Goal: Task Accomplishment & Management: Manage account settings

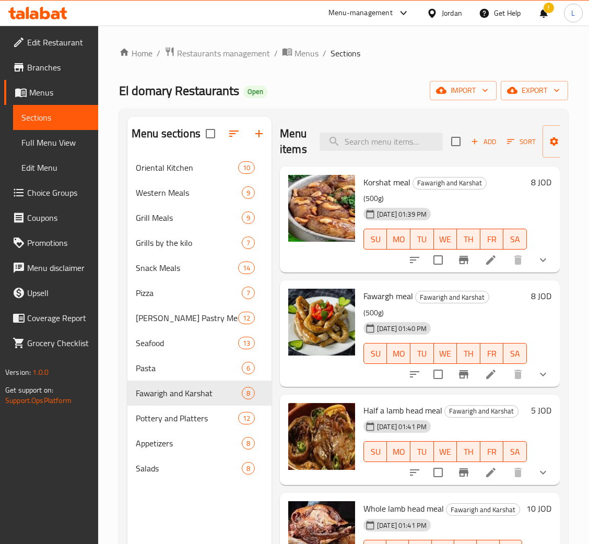
click at [55, 14] on icon at bounding box center [37, 13] width 59 height 13
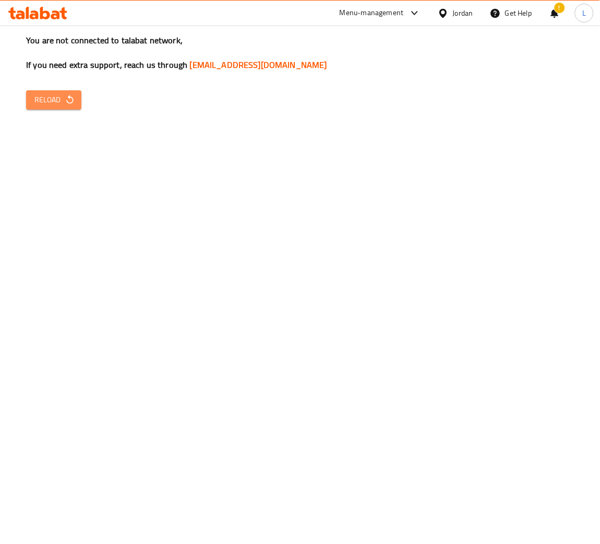
click at [65, 103] on icon "button" at bounding box center [70, 99] width 10 height 10
click at [41, 13] on icon at bounding box center [45, 13] width 10 height 13
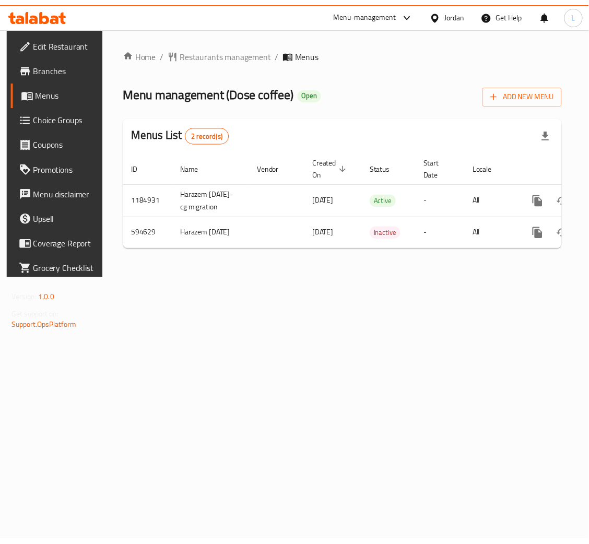
scroll to position [0, 59]
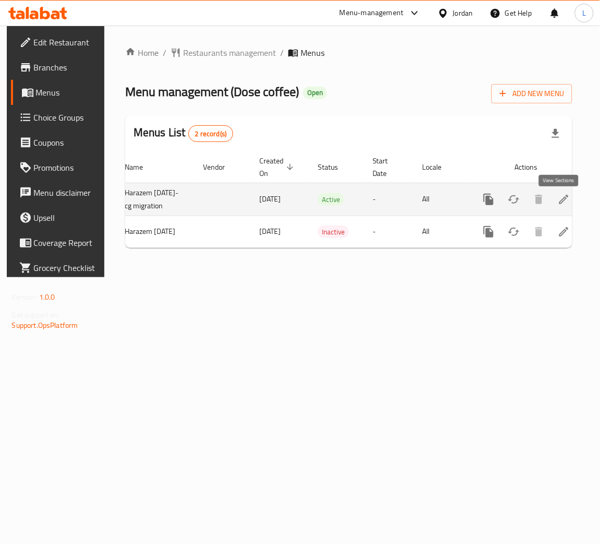
click at [560, 204] on icon "enhanced table" at bounding box center [564, 199] width 9 height 9
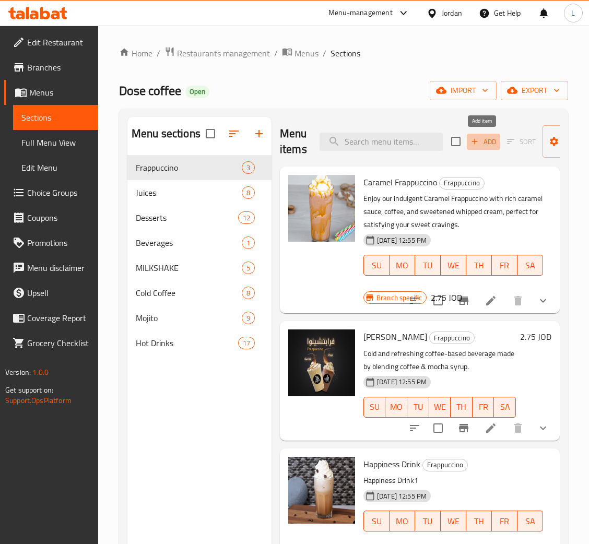
click at [478, 144] on span "Add" at bounding box center [483, 142] width 28 height 12
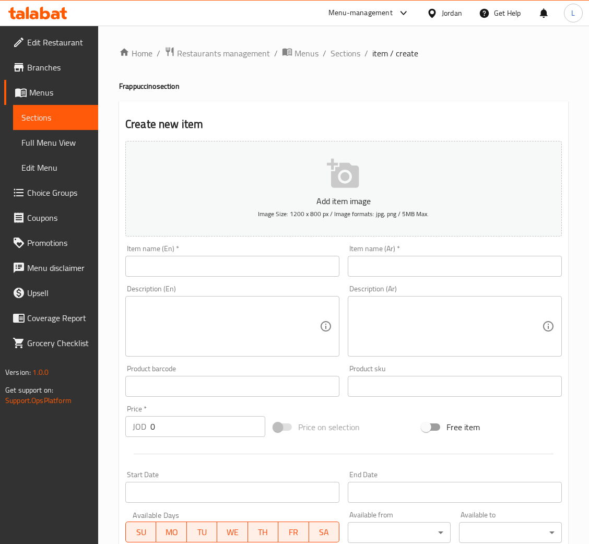
click at [272, 268] on input "text" at bounding box center [232, 266] width 214 height 21
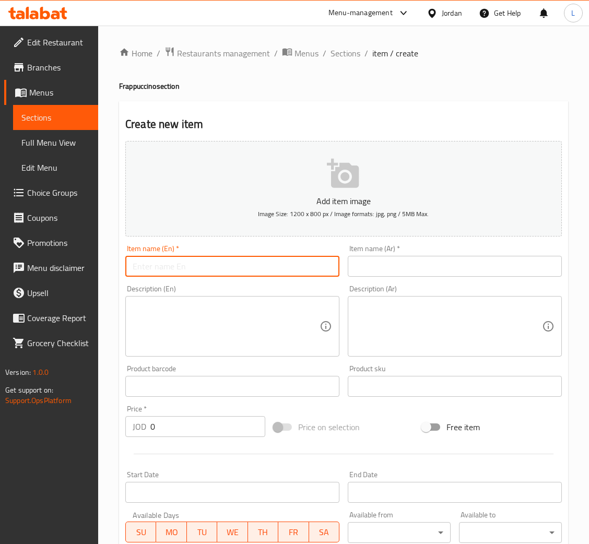
paste input "white Mocha frap"
click at [140, 268] on input "white Mocha frap" at bounding box center [232, 266] width 214 height 21
type input "White Mocha frap"
click at [234, 254] on div "Item name (En)   * White Mocha frap Item name (En) *" at bounding box center [232, 261] width 214 height 32
click at [230, 263] on input "White Mocha frap" at bounding box center [232, 266] width 214 height 21
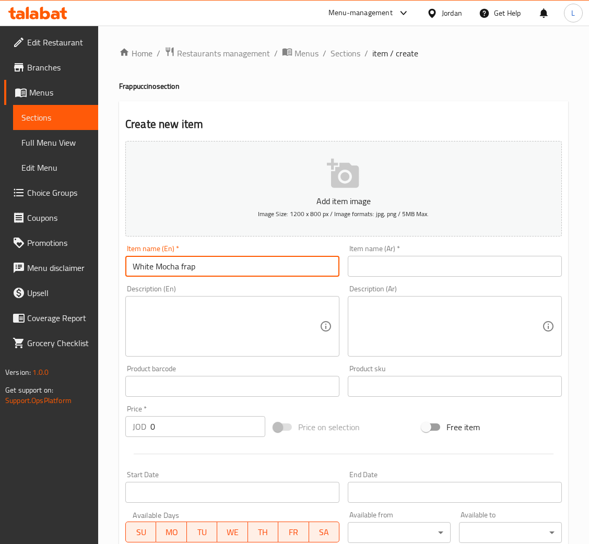
click at [235, 257] on input "White Mocha frap" at bounding box center [232, 266] width 214 height 21
click at [419, 275] on input "text" at bounding box center [455, 266] width 214 height 21
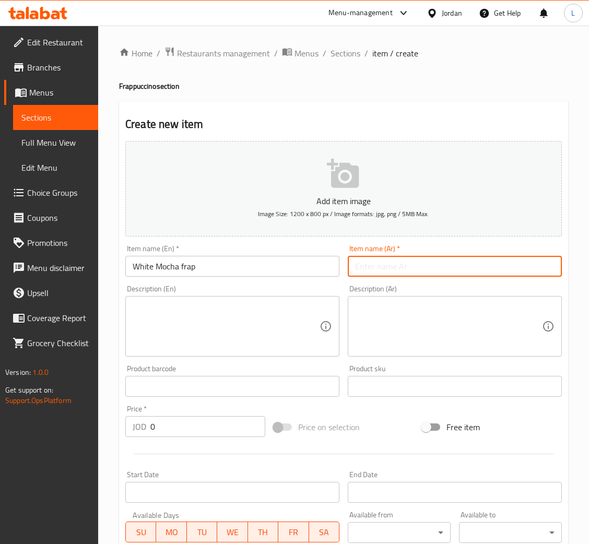
paste input "فراب موكا أبيض"
type input "ف"
type input "d"
type input "فراب وايت موكا"
click at [202, 423] on input "0" at bounding box center [207, 426] width 115 height 21
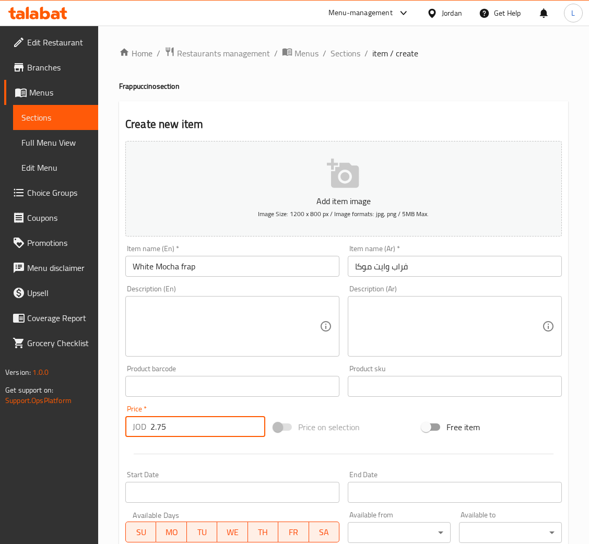
type input "2.75"
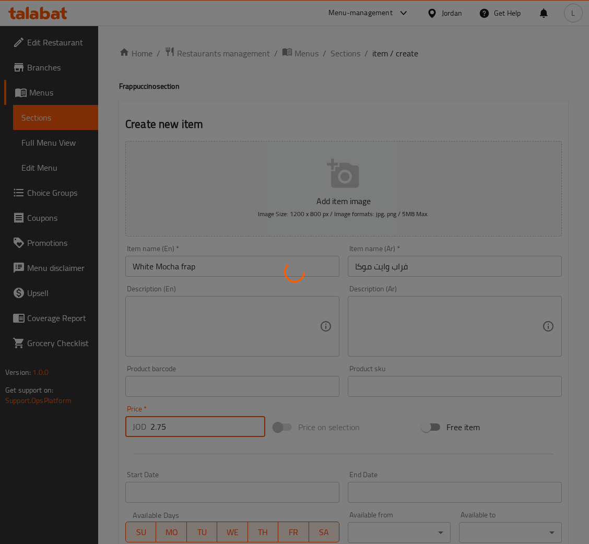
type input "0"
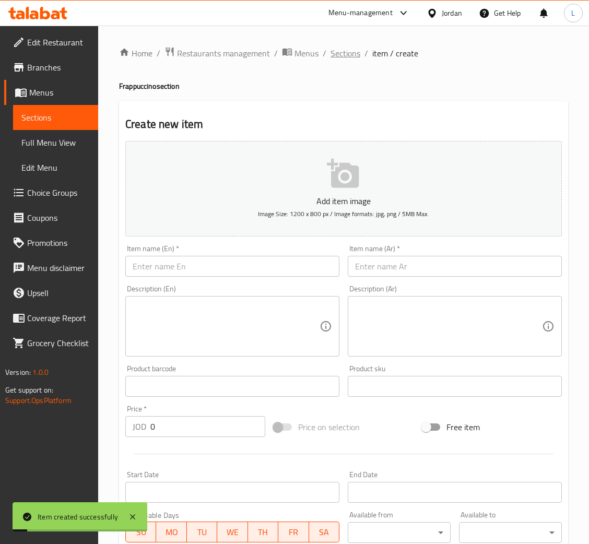
click at [330, 53] on span "Sections" at bounding box center [345, 53] width 30 height 13
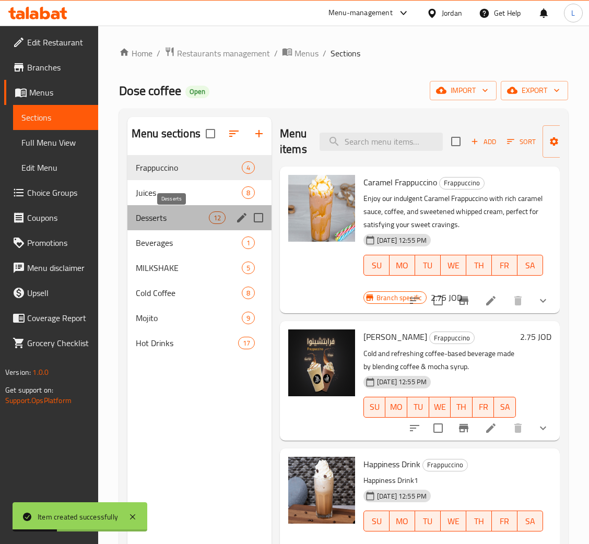
click at [178, 221] on span "Desserts" at bounding box center [172, 217] width 73 height 13
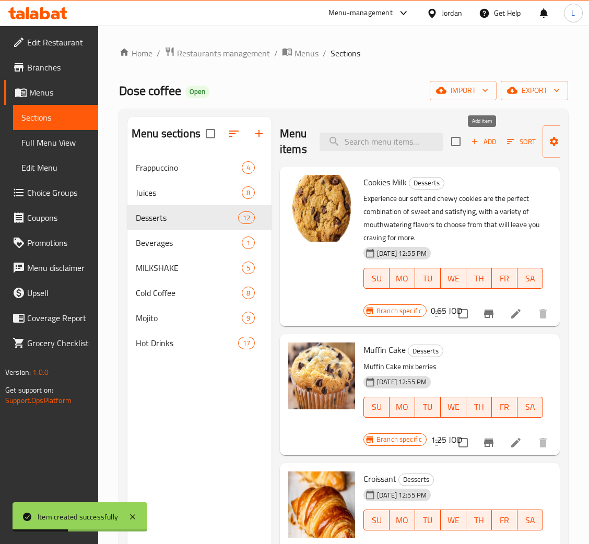
click at [479, 144] on span "Add" at bounding box center [483, 142] width 28 height 12
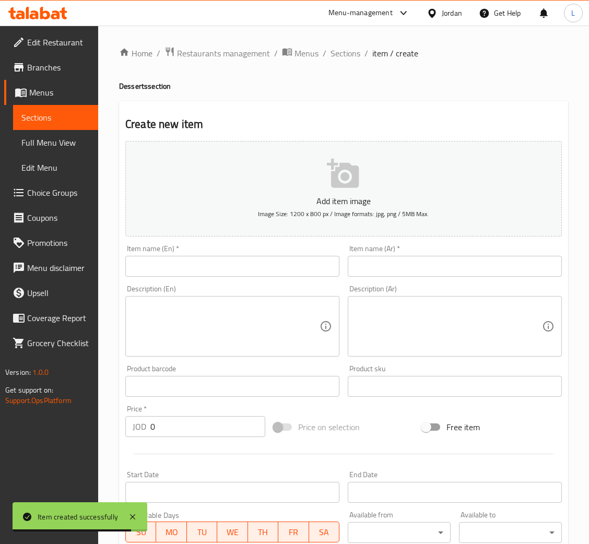
click at [259, 266] on input "text" at bounding box center [232, 266] width 214 height 21
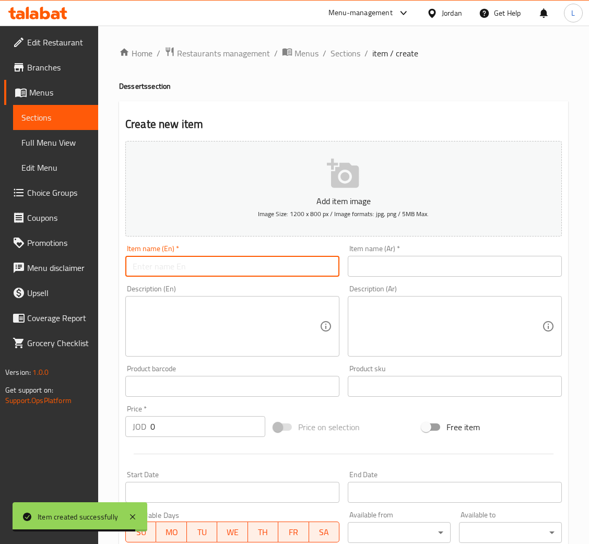
paste input "Muffin Mixberry"
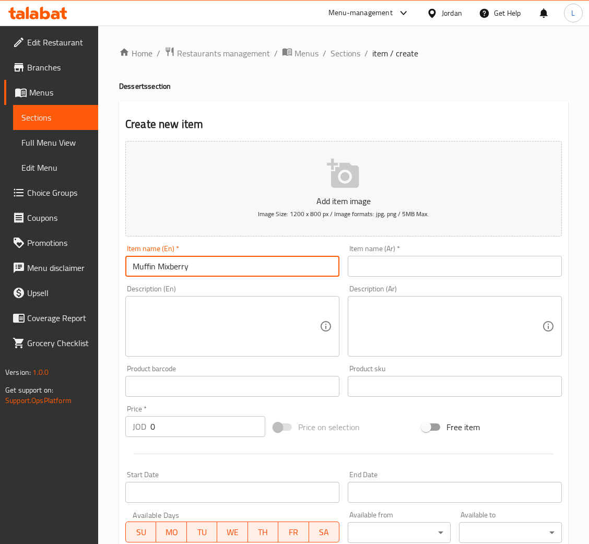
type input "Muffin Mixberry"
click at [419, 266] on input "text" at bounding box center [455, 266] width 214 height 21
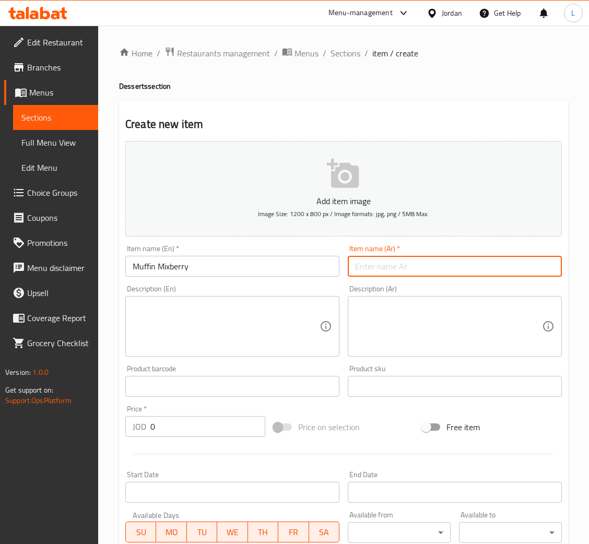
paste input "مافن ميكس بيري"
type input "مافن ميكس بيري"
click at [192, 423] on input "0" at bounding box center [207, 426] width 115 height 21
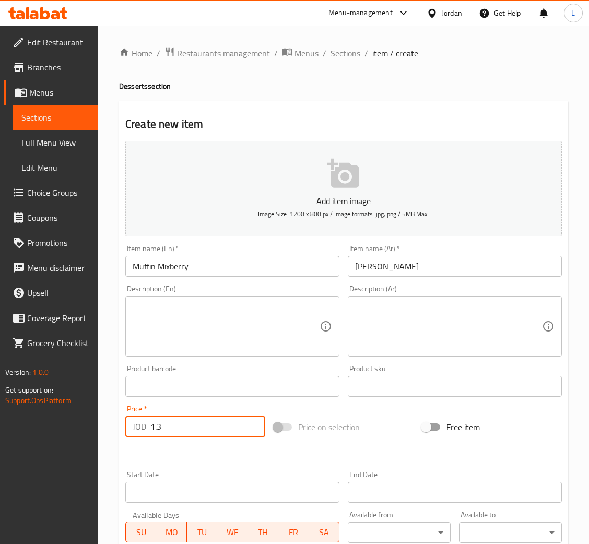
type input "1.3"
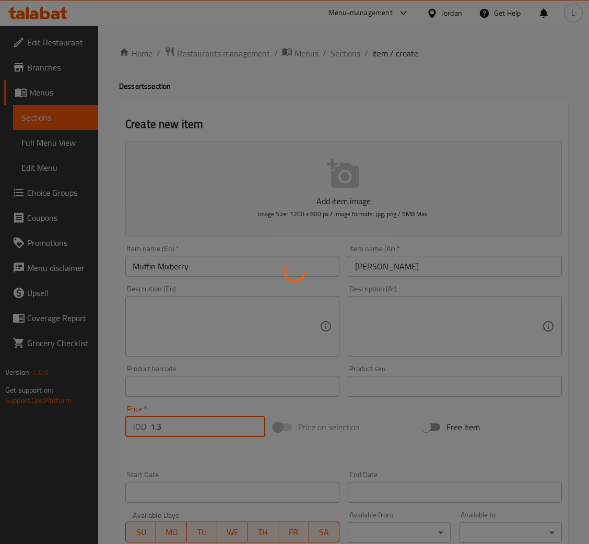
type input "0"
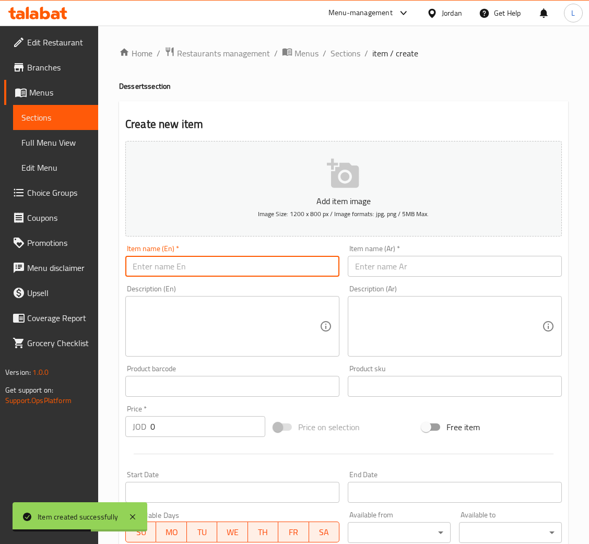
drag, startPoint x: 239, startPoint y: 267, endPoint x: 244, endPoint y: 259, distance: 9.9
click at [239, 266] on input "text" at bounding box center [232, 266] width 214 height 21
paste input "Muffin double chocolate"
type input "Muffin double chocolate"
click at [397, 274] on input "text" at bounding box center [455, 266] width 214 height 21
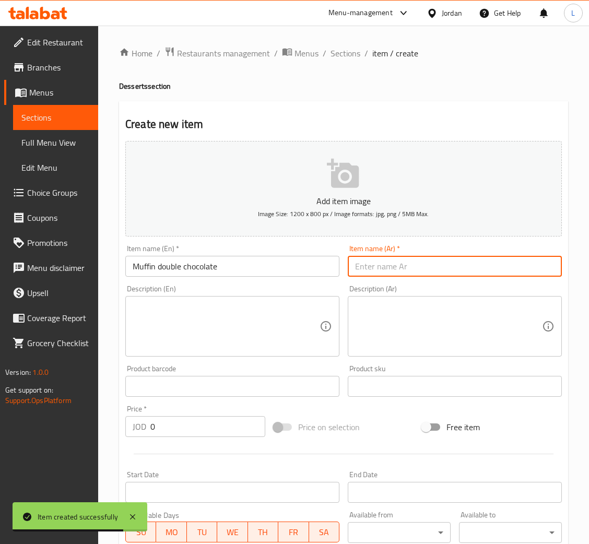
paste input "مافن شوكولاتة دوبل"
type input "مافن شوكولاتة دوبل"
click at [190, 418] on input "0" at bounding box center [207, 426] width 115 height 21
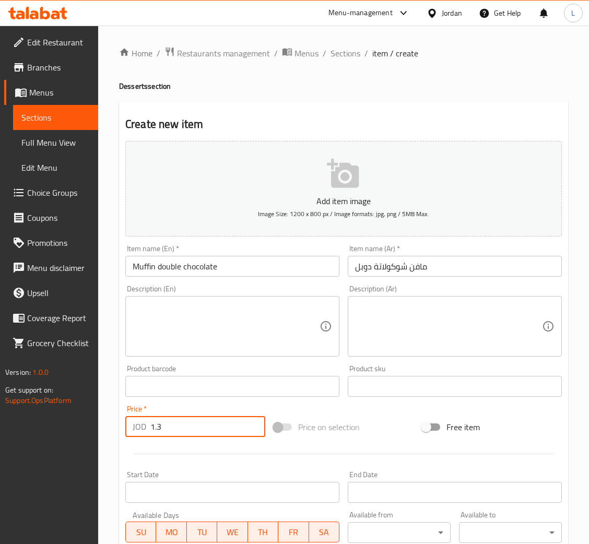
type input "1.3"
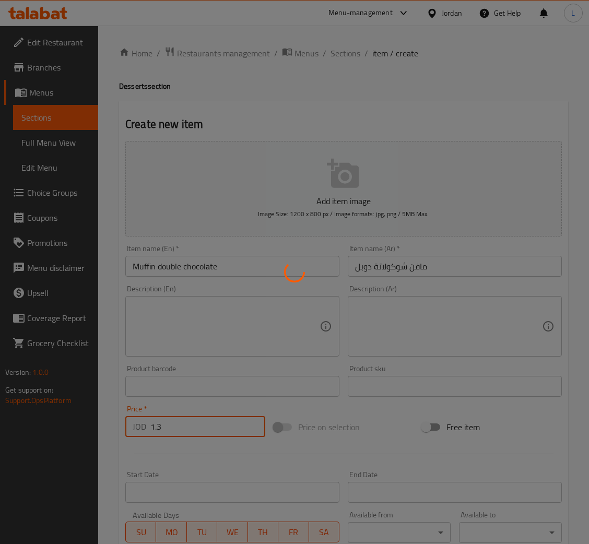
type input "0"
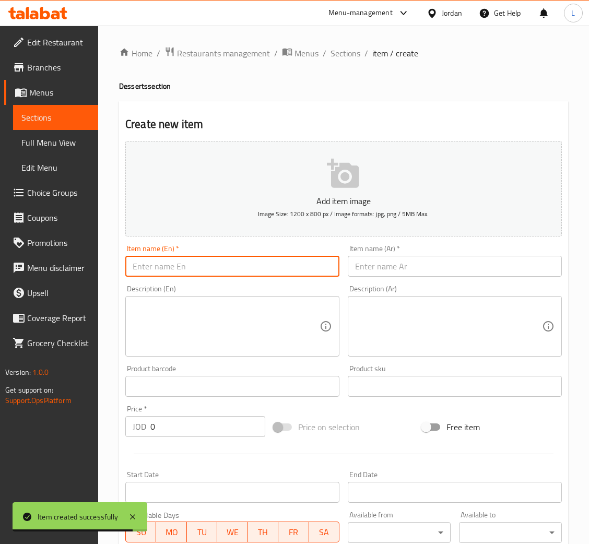
click at [216, 277] on input "text" at bounding box center [232, 266] width 214 height 21
paste input "cheese cake oreo"
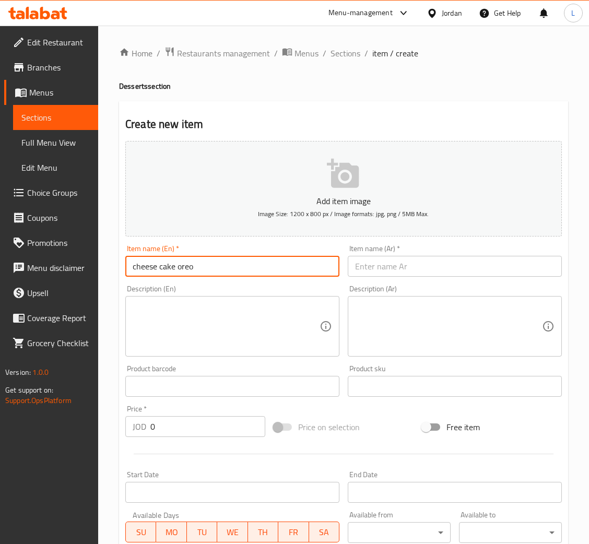
click at [134, 268] on input "cheese cake oreo" at bounding box center [232, 266] width 214 height 21
click at [218, 266] on input "Cheese cake oreo" at bounding box center [232, 266] width 214 height 21
type input "Cheese cake oreo"
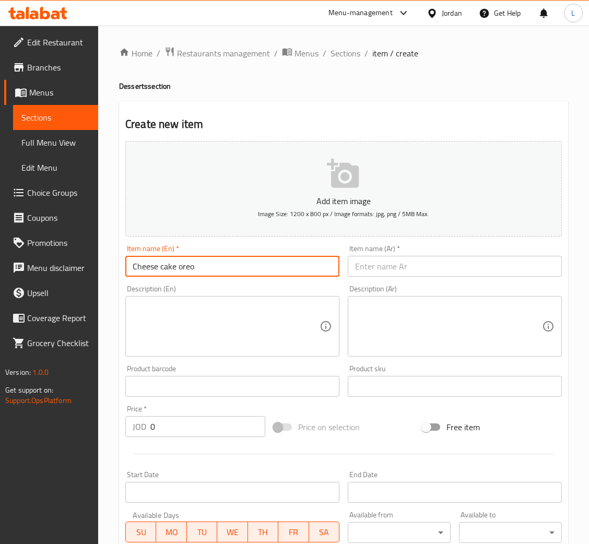
click at [457, 263] on input "text" at bounding box center [455, 266] width 214 height 21
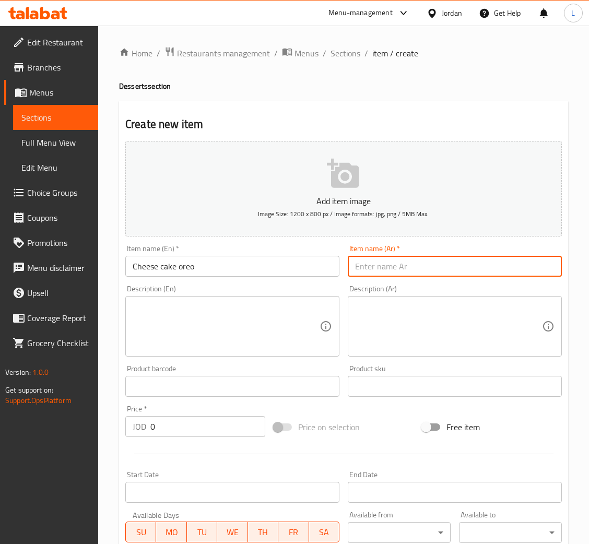
paste input "تشيز كيك أوريو"
type input "تشيز كيك أوريو"
click at [215, 426] on input "0" at bounding box center [207, 426] width 115 height 21
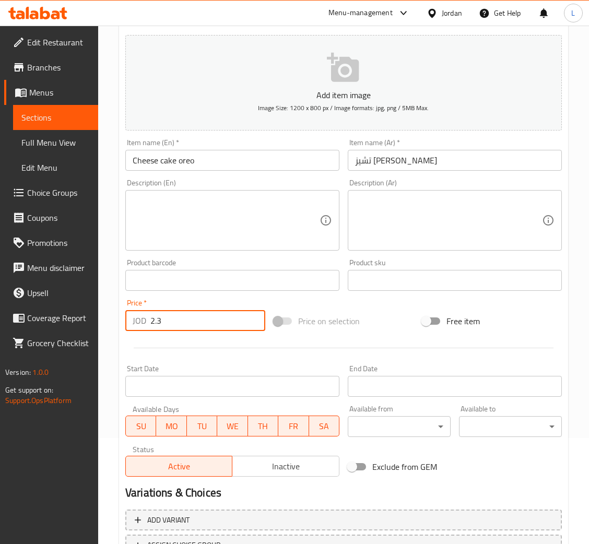
scroll to position [192, 0]
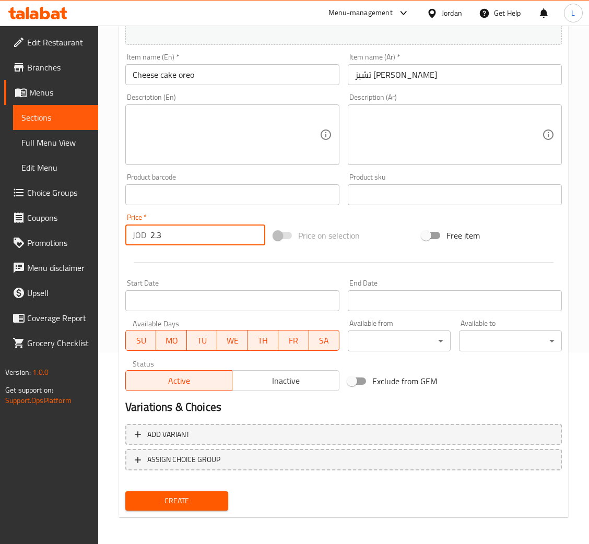
type input "2.3"
click at [196, 497] on span "Create" at bounding box center [177, 500] width 86 height 13
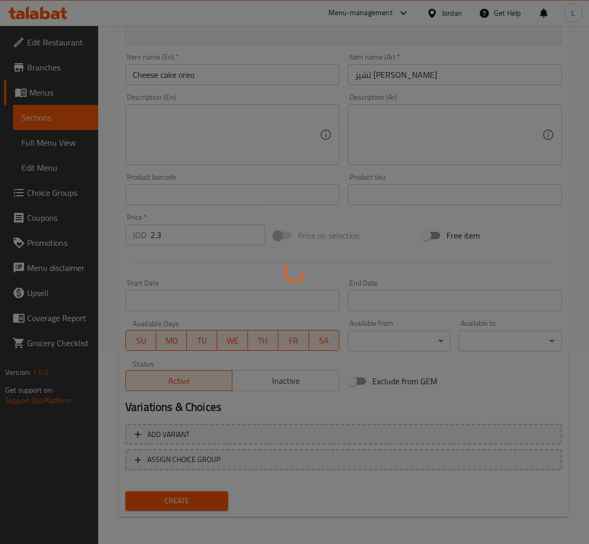
type input "0"
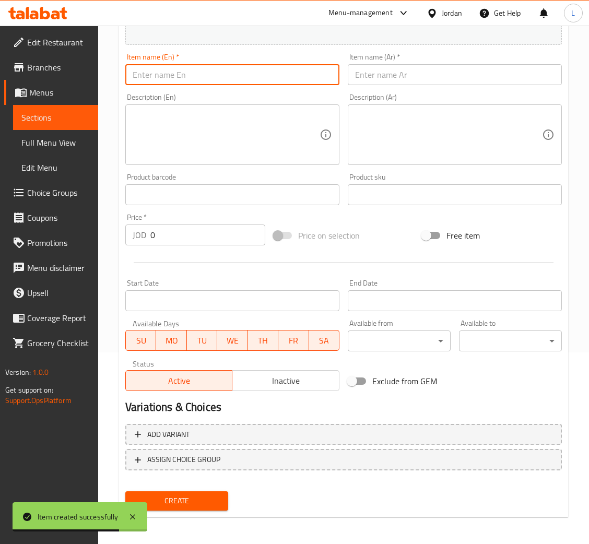
click at [144, 74] on input "text" at bounding box center [232, 74] width 214 height 21
paste input "cheese cake lotus"
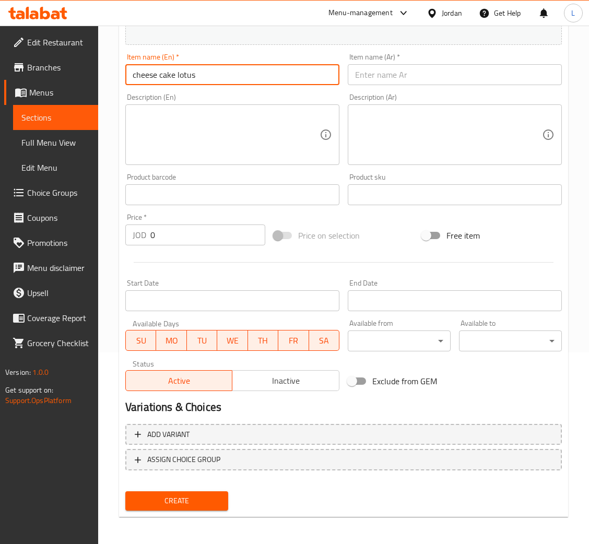
click at [137, 77] on input "cheese cake lotus" at bounding box center [232, 74] width 214 height 21
type input "Cheese cake lotus"
click at [253, 86] on div "Item name (En)   * Cheese cake lotus Item name (En) *" at bounding box center [232, 69] width 222 height 40
click at [253, 81] on input "Cheese cake lotus" at bounding box center [232, 74] width 214 height 21
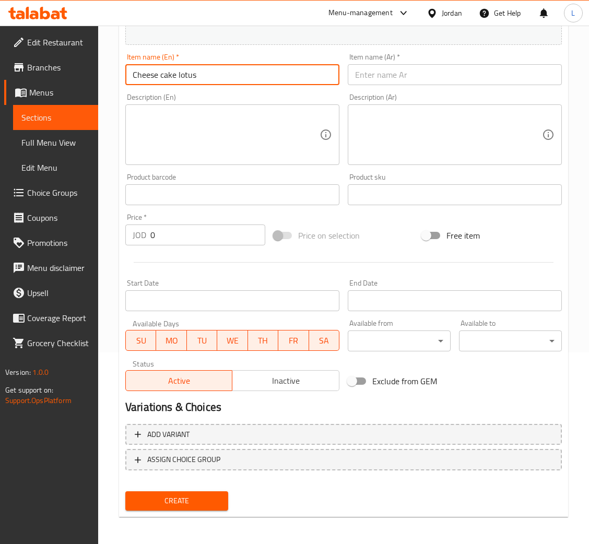
click at [253, 81] on input "Cheese cake lotus" at bounding box center [232, 74] width 214 height 21
click at [405, 67] on input "text" at bounding box center [455, 74] width 214 height 21
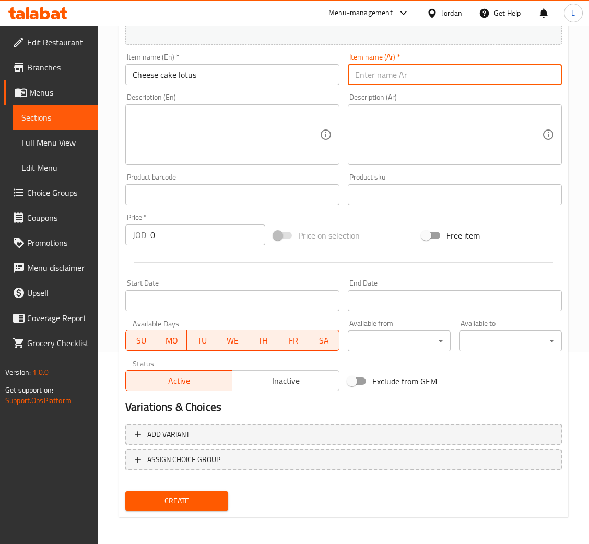
paste input "تشيز كيك لوتس"
type input "تشيز كيك لوتس"
click at [178, 238] on input "0" at bounding box center [207, 234] width 115 height 21
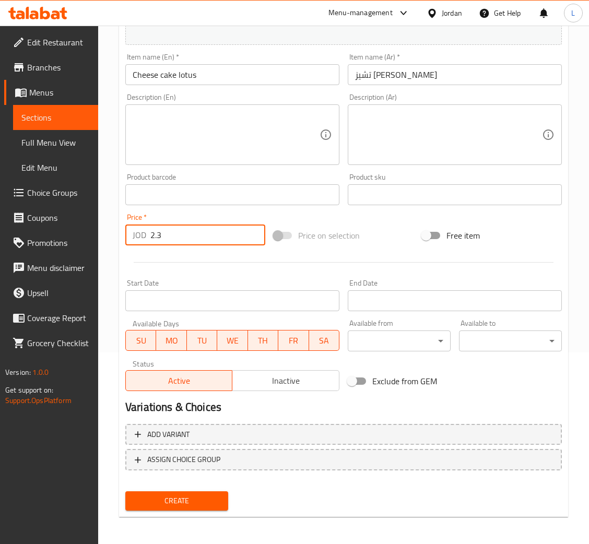
type input "2.3"
click at [125, 491] on button "Create" at bounding box center [176, 500] width 103 height 19
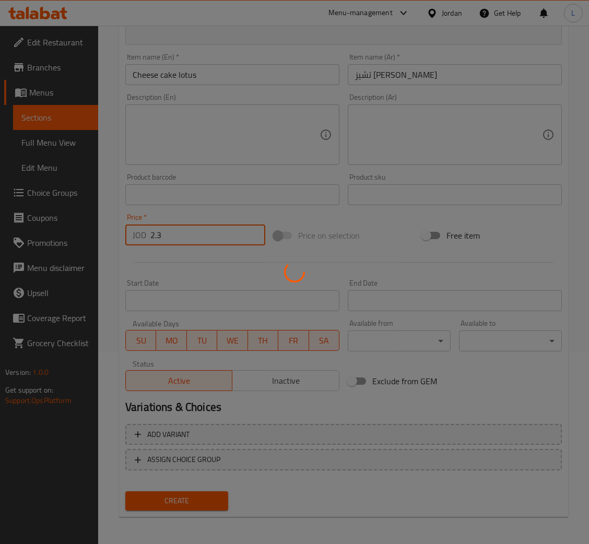
type input "0"
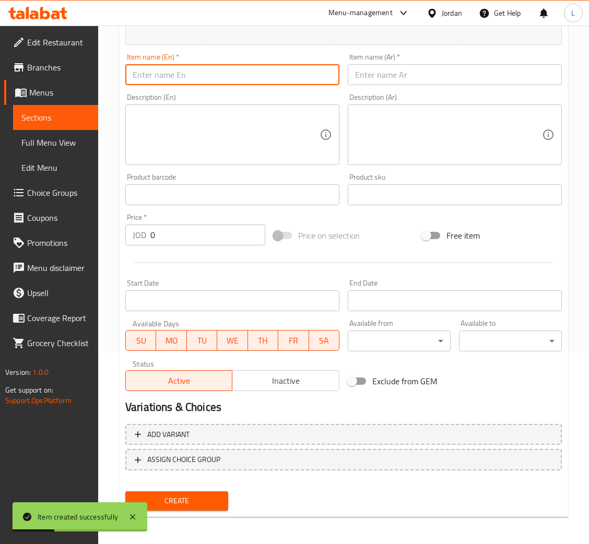
click at [281, 77] on input "text" at bounding box center [232, 74] width 214 height 21
paste input "cheese cake Rasberry"
click at [136, 75] on input "cheese cake Rasberry" at bounding box center [232, 74] width 214 height 21
click at [195, 73] on input "Cheese cake Rasberry" at bounding box center [232, 74] width 214 height 21
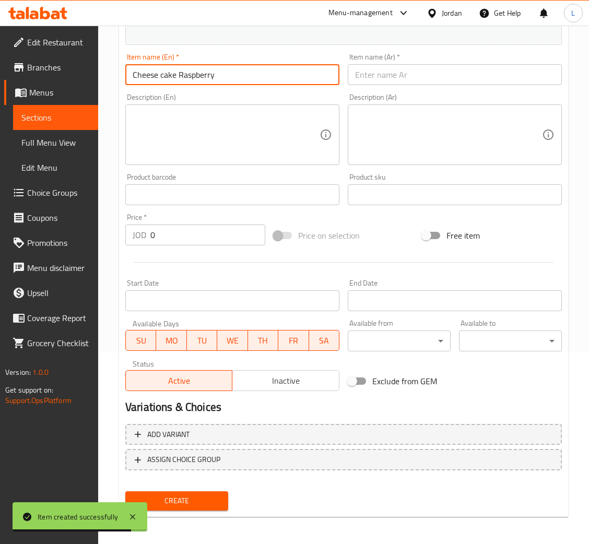
click at [192, 74] on input "Cheese cake Raspberry" at bounding box center [232, 74] width 214 height 21
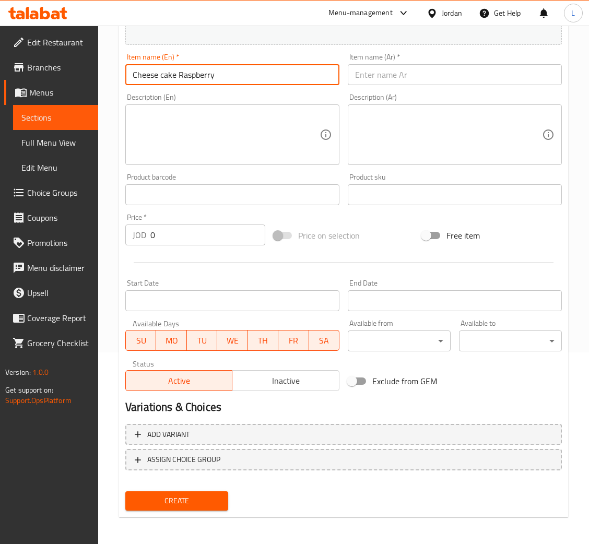
type input "Cheese cake Raspberry"
click at [437, 75] on input "text" at bounding box center [455, 74] width 214 height 21
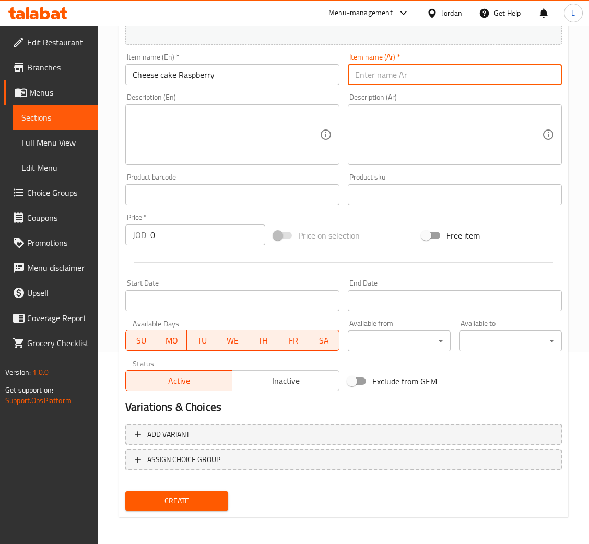
paste input "كعكة الجبن بالتوت"
type input "كعكة الجبن بالتوت"
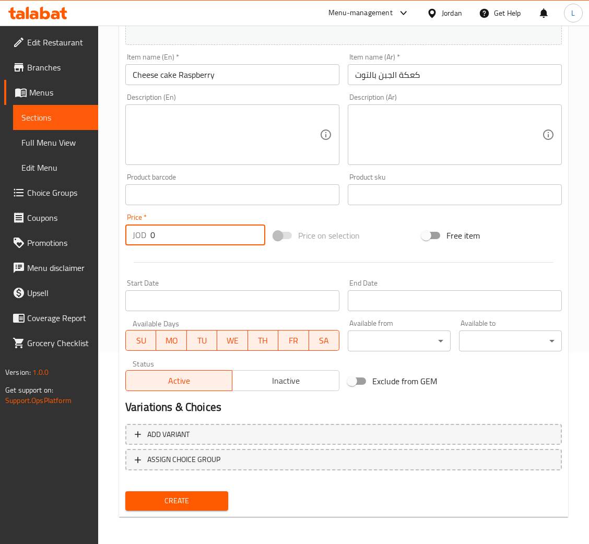
click at [246, 240] on input "0" at bounding box center [207, 234] width 115 height 21
type input "2.3"
click at [125, 491] on button "Create" at bounding box center [176, 500] width 103 height 19
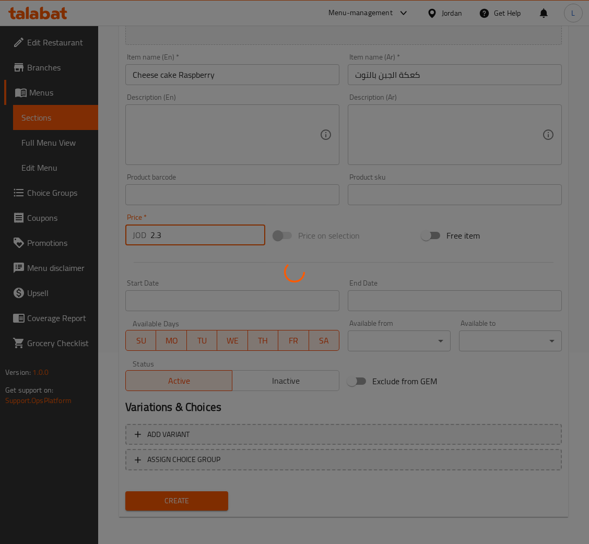
type input "0"
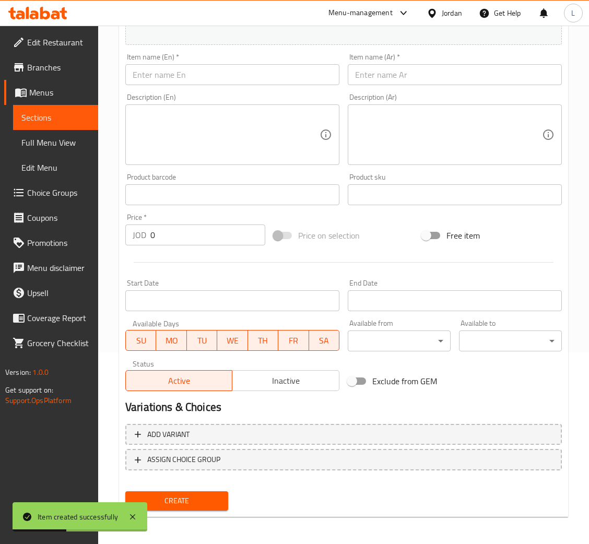
click at [236, 78] on input "text" at bounding box center [232, 74] width 214 height 21
paste input "San Sebestain plain"
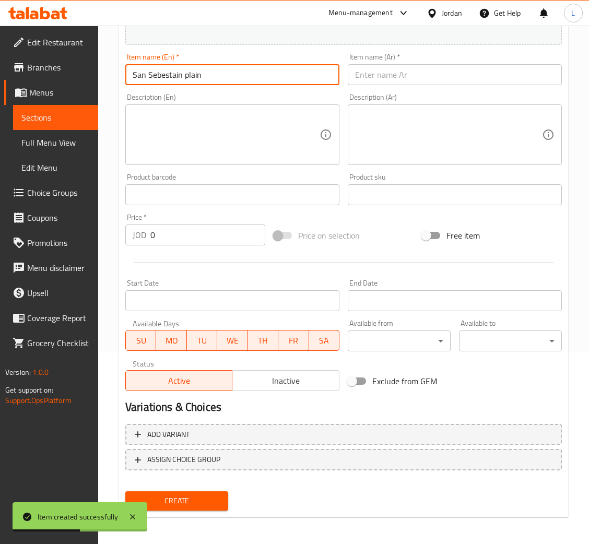
type input "San Sebestain plain"
click at [453, 76] on input "text" at bounding box center [455, 74] width 214 height 21
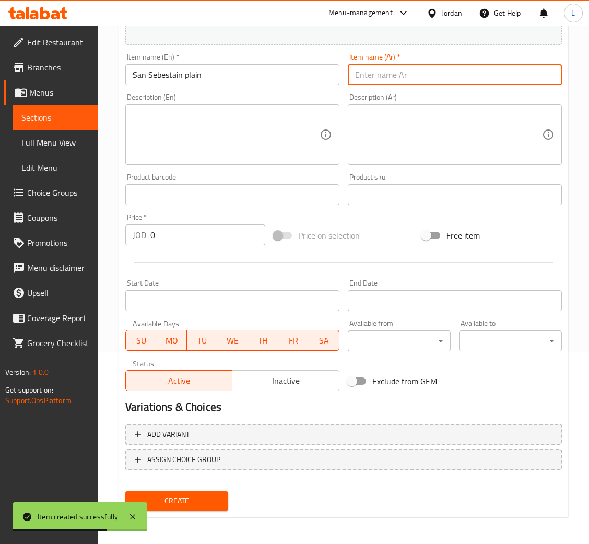
paste input "سهل سان سيبيستين"
click at [423, 75] on input "سهل سان سيبيستين" at bounding box center [455, 74] width 214 height 21
click at [424, 75] on input "سهل سان سيبيستين" at bounding box center [455, 74] width 214 height 21
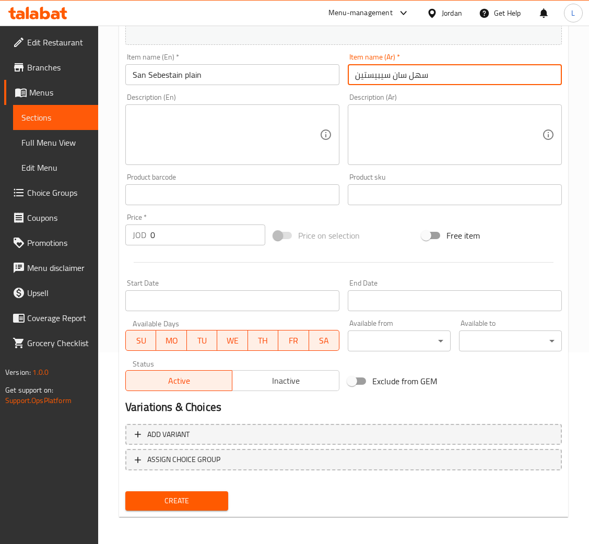
click at [419, 75] on input "سهل سان سيبيستين" at bounding box center [455, 74] width 214 height 21
click at [422, 69] on input "ساده سان سيبيستين" at bounding box center [455, 74] width 214 height 21
click at [419, 78] on input "سان سيبيستين" at bounding box center [455, 74] width 214 height 21
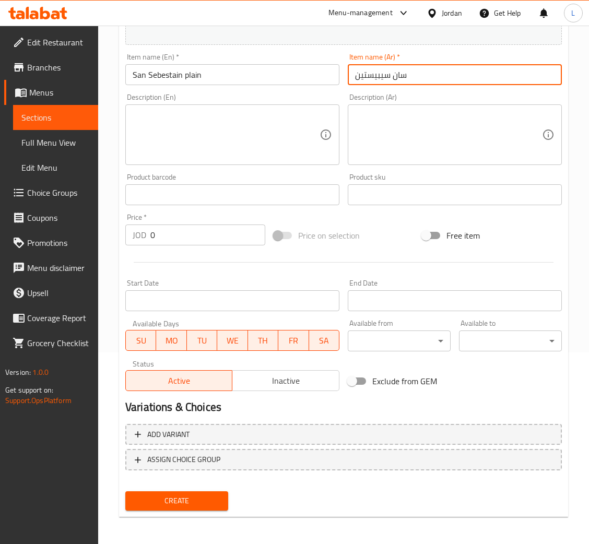
paste input "ساده"
click at [372, 78] on input "سان سيبيستينساده" at bounding box center [455, 74] width 214 height 21
type input "سان سيبيستين ساده"
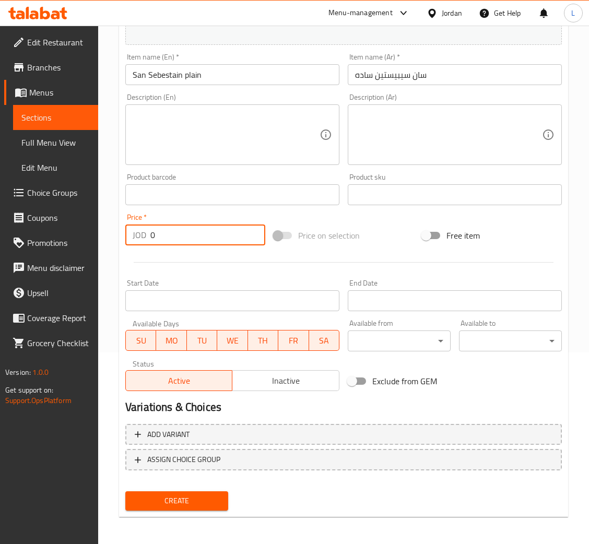
click at [200, 233] on input "0" at bounding box center [207, 234] width 115 height 21
type input "2.6"
click at [125, 491] on button "Create" at bounding box center [176, 500] width 103 height 19
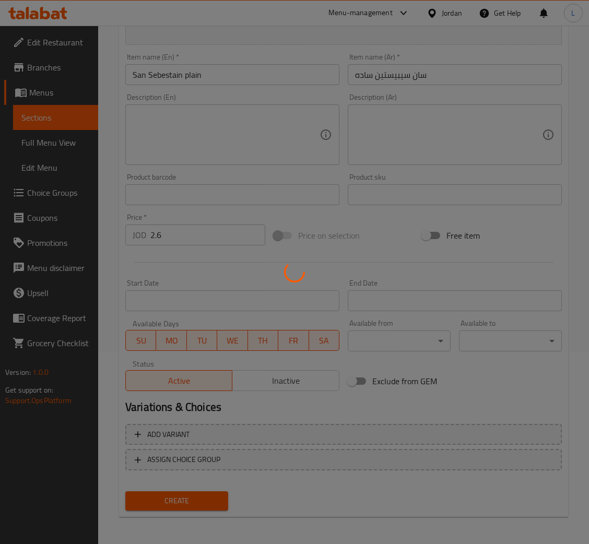
type input "0"
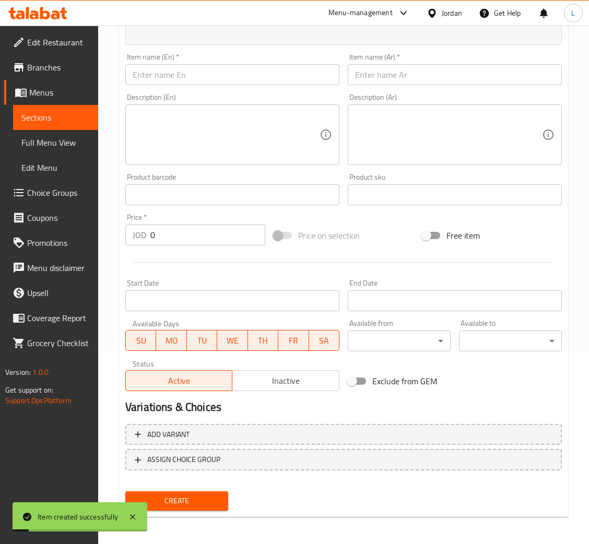
click at [275, 74] on input "text" at bounding box center [232, 74] width 214 height 21
paste input "Tiramisu"
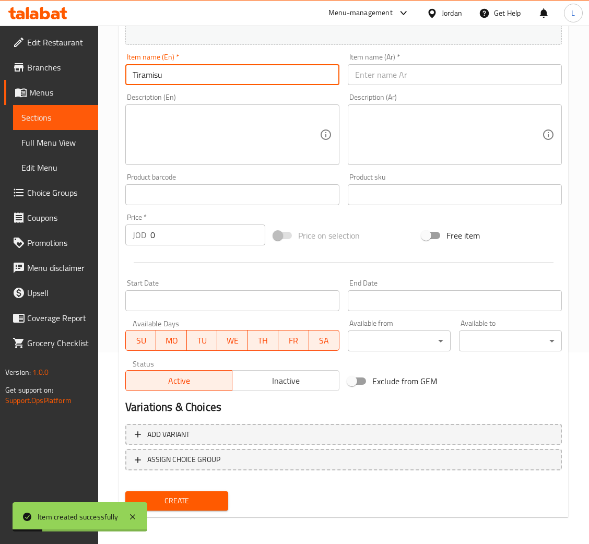
type input "Tiramisu"
click at [421, 69] on input "text" at bounding box center [455, 74] width 214 height 21
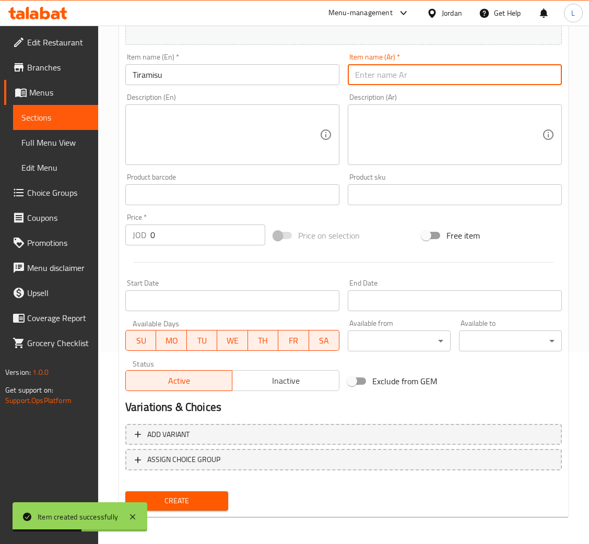
paste input "تيراميسو"
type input "تيراميسو"
click at [165, 232] on input "0" at bounding box center [207, 234] width 115 height 21
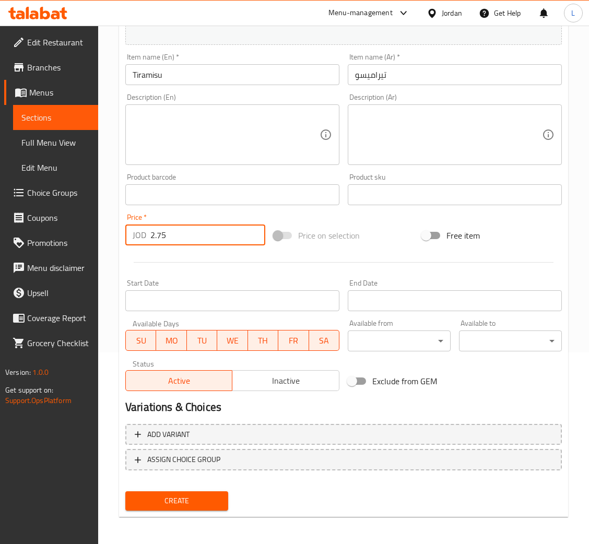
type input "2.75"
click at [224, 496] on button "Create" at bounding box center [176, 500] width 103 height 19
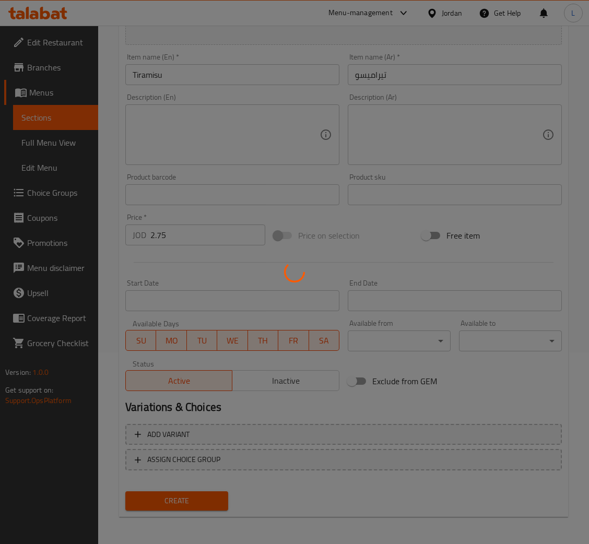
type input "0"
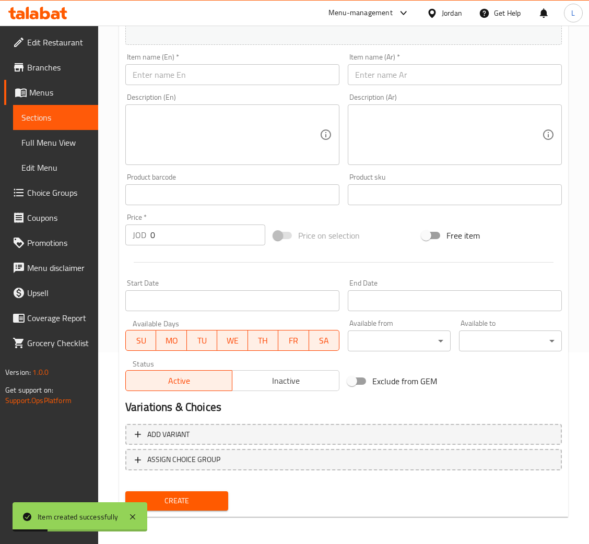
click at [286, 74] on input "text" at bounding box center [232, 74] width 214 height 21
paste input "Brownies"
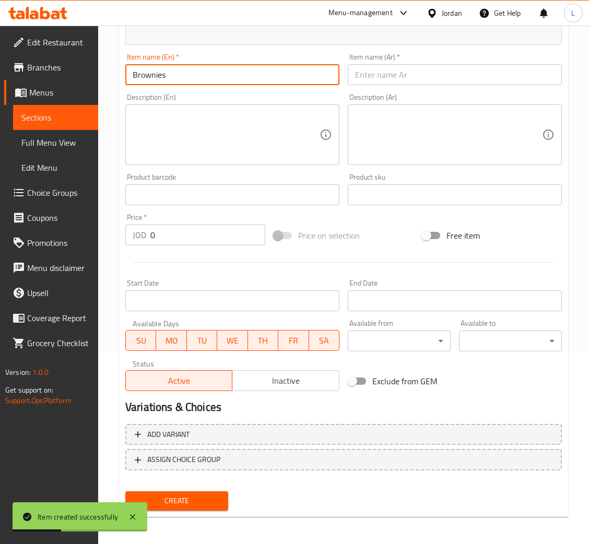
type input "Brownies"
click at [399, 69] on input "text" at bounding box center [455, 74] width 214 height 21
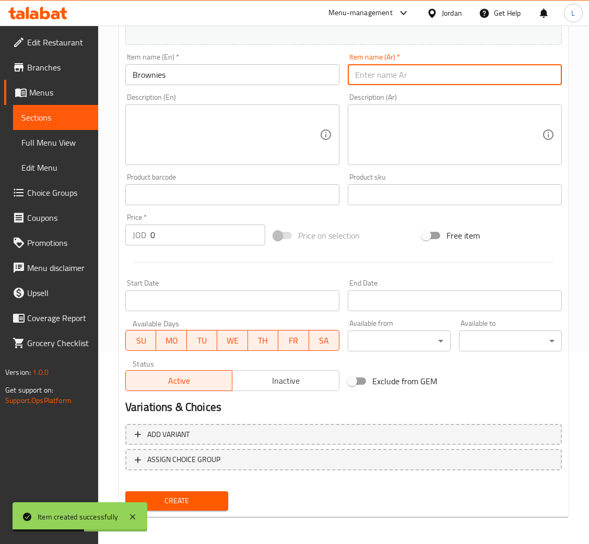
paste input "براونيز"
type input "براونيز"
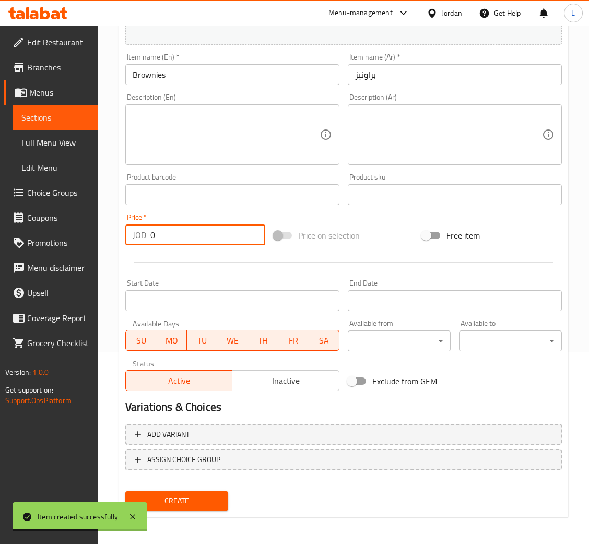
click at [186, 225] on input "0" at bounding box center [207, 234] width 115 height 21
type input "1.75"
click at [125, 491] on button "Create" at bounding box center [176, 500] width 103 height 19
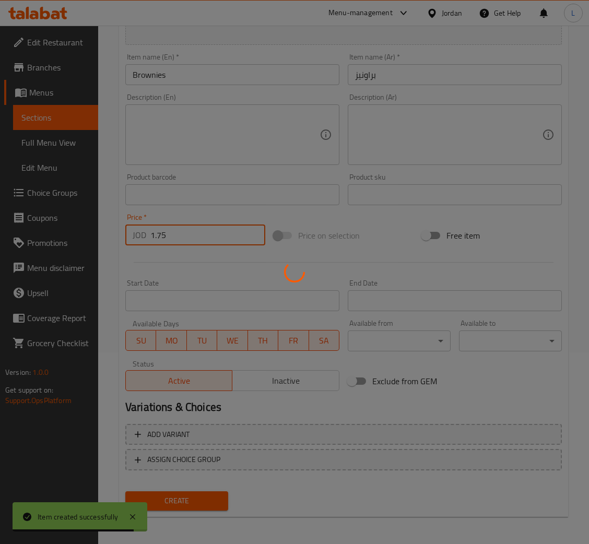
type input "0"
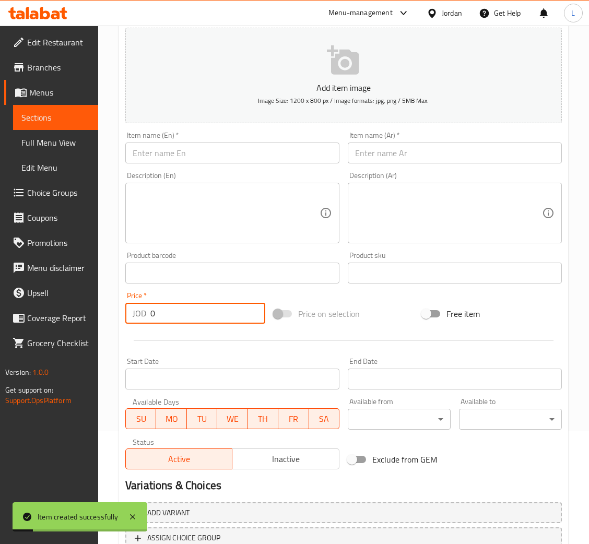
scroll to position [0, 0]
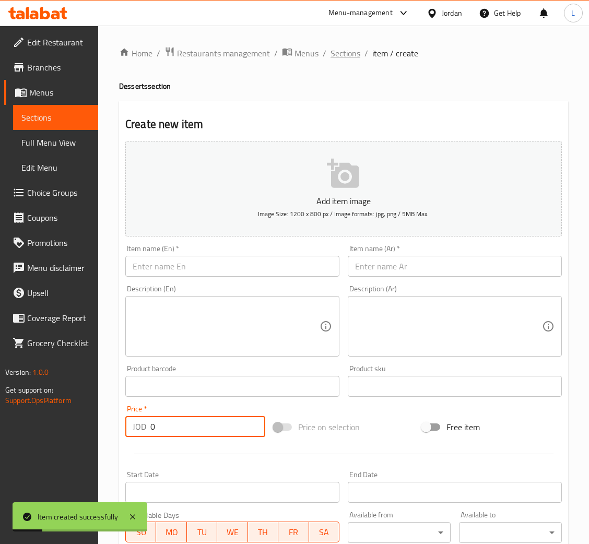
click at [347, 50] on span "Sections" at bounding box center [345, 53] width 30 height 13
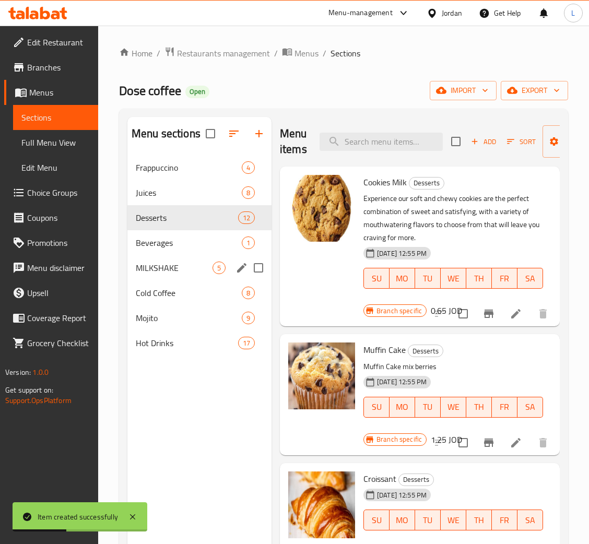
click at [165, 258] on div "MILKSHAKE 5" at bounding box center [199, 267] width 144 height 25
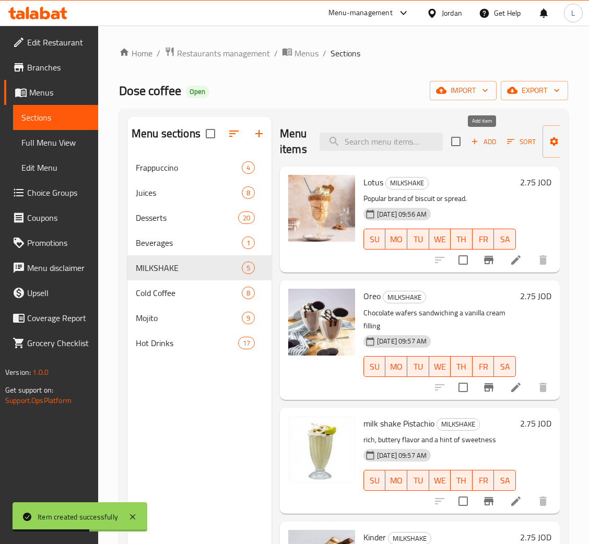
click at [480, 141] on span "Add" at bounding box center [483, 142] width 28 height 12
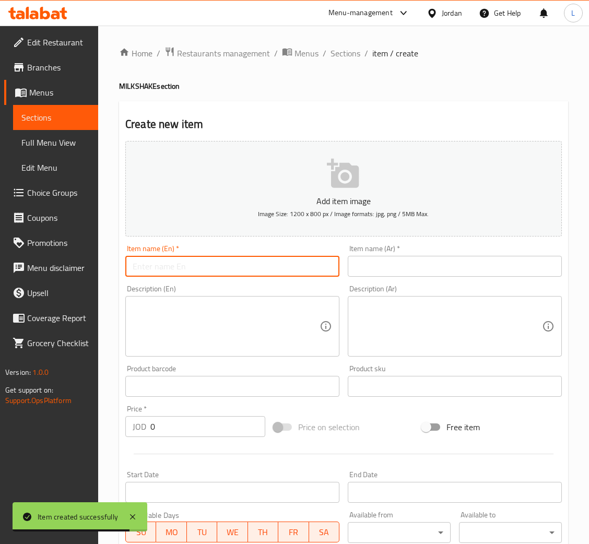
drag, startPoint x: 243, startPoint y: 271, endPoint x: 211, endPoint y: 268, distance: 32.0
click at [243, 271] on input "text" at bounding box center [232, 266] width 214 height 21
paste input "Salted Caramel Milk shake"
click at [133, 265] on input "Salted Caramel Milk shake" at bounding box center [232, 266] width 214 height 21
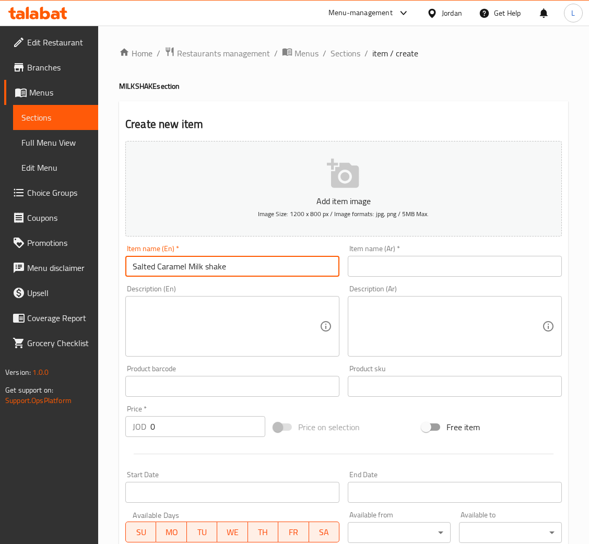
click at [278, 268] on input "Salted Caramel Milk shake" at bounding box center [232, 266] width 214 height 21
type input "Salted Caramel Milk shake"
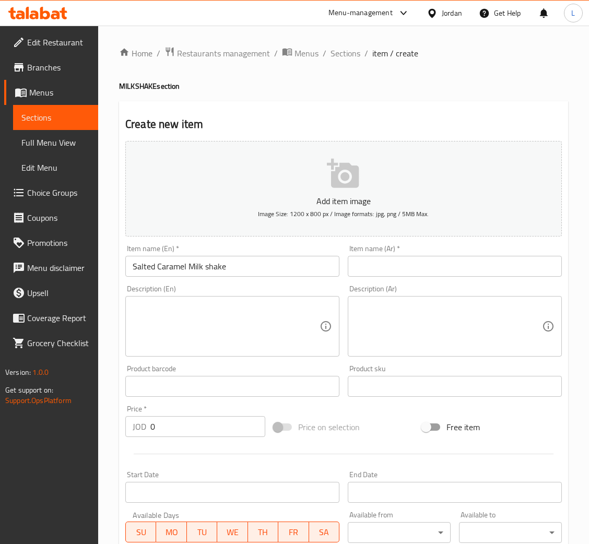
click at [406, 282] on div "Description (Ar) Description (Ar)" at bounding box center [455, 321] width 222 height 80
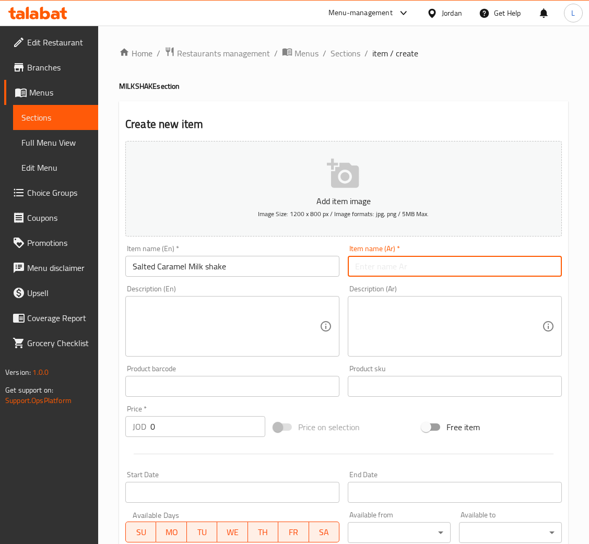
click at [412, 267] on input "text" at bounding box center [455, 266] width 214 height 21
paste input "ميلك شيك بالكراميل المملح"
type input "ميلك شيك بالكراميل المملح"
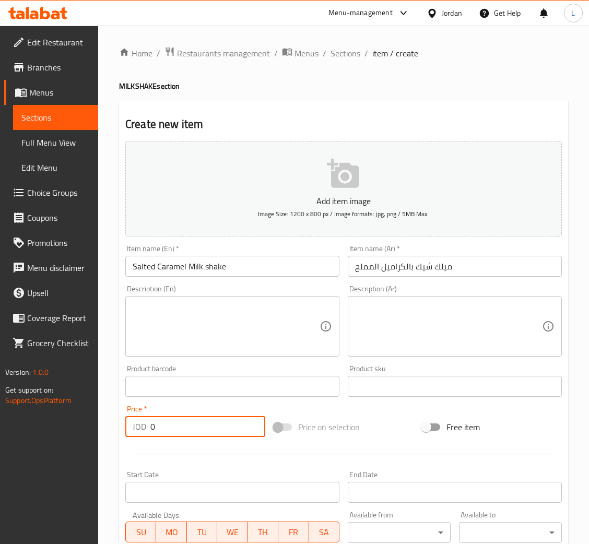
click at [193, 422] on input "0" at bounding box center [207, 426] width 115 height 21
type input "2.75"
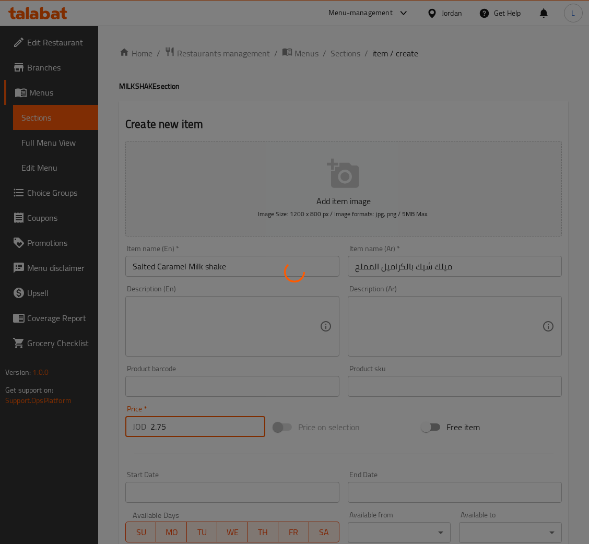
type input "0"
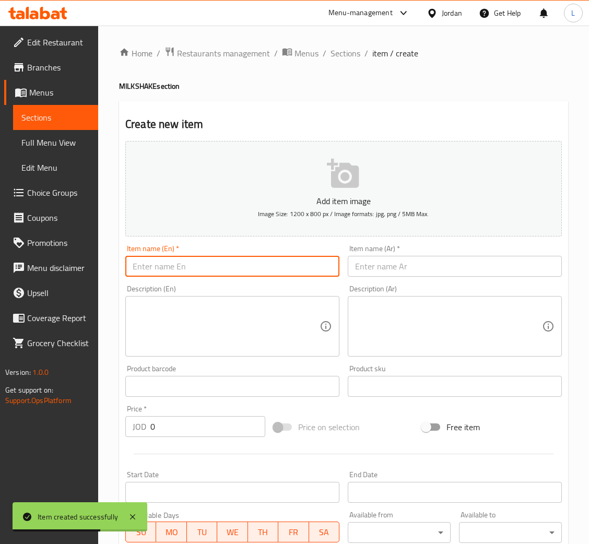
click at [190, 266] on input "text" at bounding box center [232, 266] width 214 height 21
paste input "Brownies Milk shake"
type input "Brownies Milk shake"
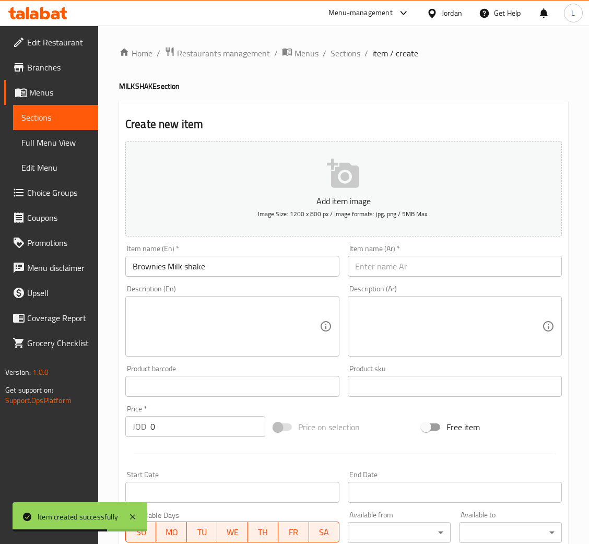
drag, startPoint x: 459, startPoint y: 244, endPoint x: 453, endPoint y: 247, distance: 6.3
click at [459, 245] on div "Item name (Ar)   * Item name (Ar) *" at bounding box center [455, 261] width 214 height 32
drag, startPoint x: 459, startPoint y: 260, endPoint x: 436, endPoint y: 217, distance: 48.6
click at [459, 260] on input "text" at bounding box center [455, 266] width 214 height 21
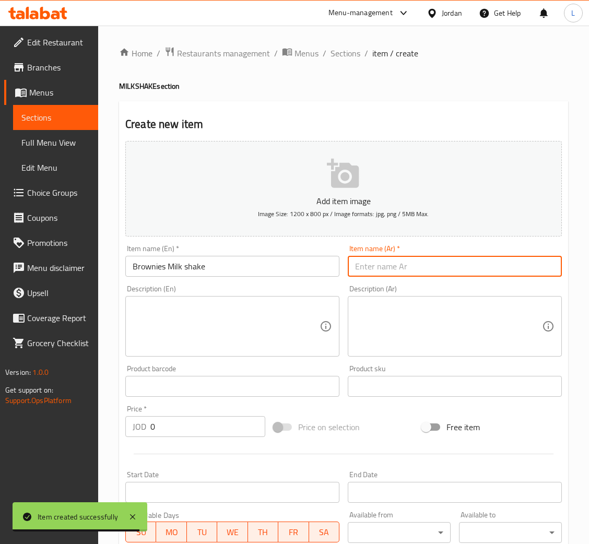
paste input "براونيز ميلك شيك"
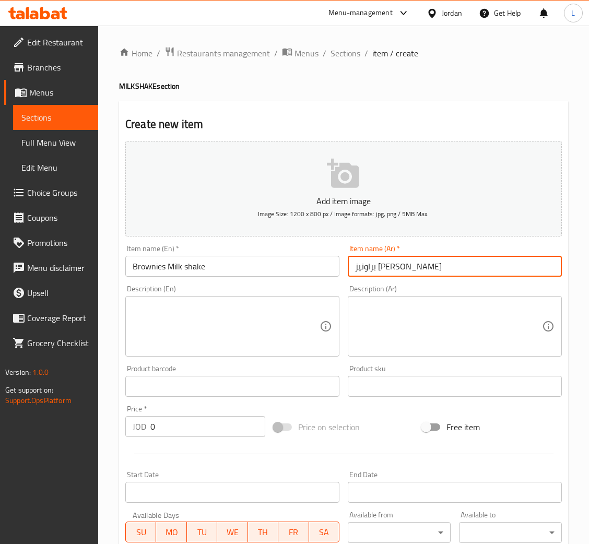
type input "براونيز ميلك شيك"
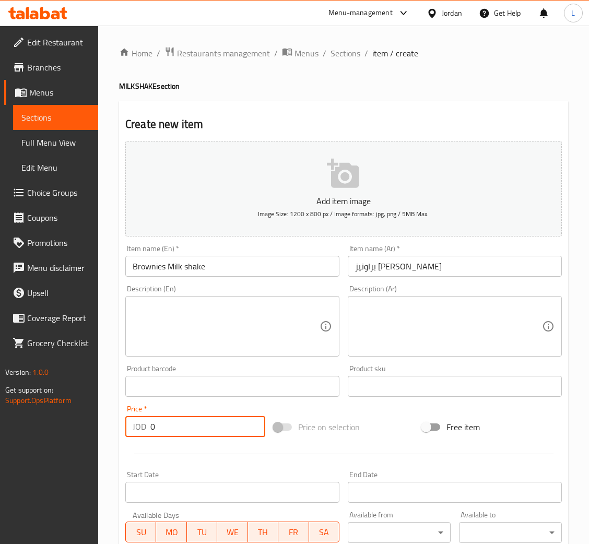
click at [179, 425] on input "0" at bounding box center [207, 426] width 115 height 21
type input "2.75"
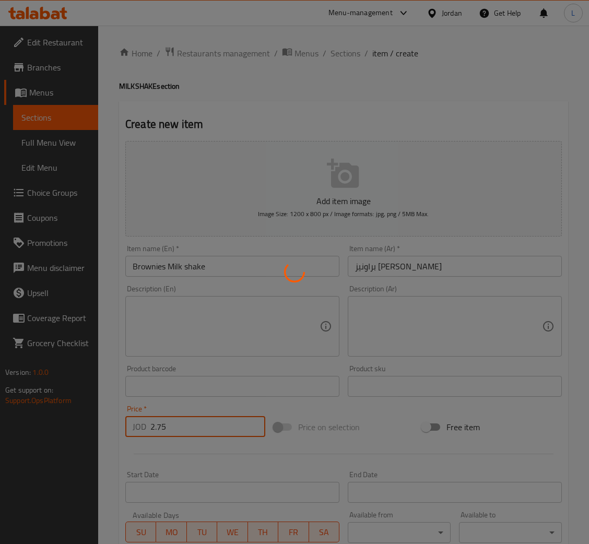
type input "0"
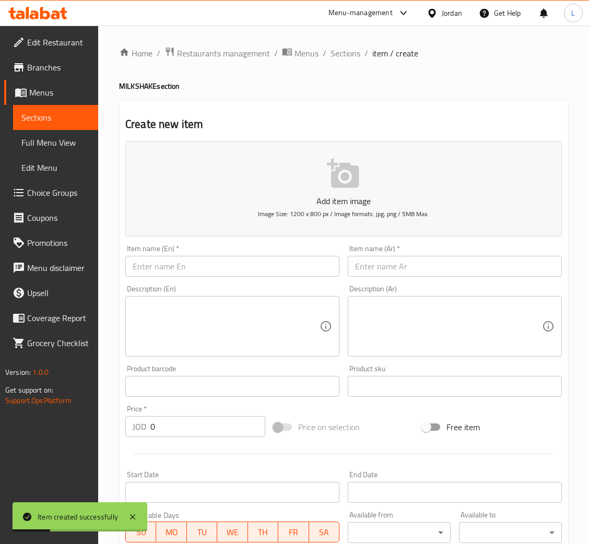
drag, startPoint x: 292, startPoint y: 256, endPoint x: 298, endPoint y: 259, distance: 7.0
click at [292, 256] on input "text" at bounding box center [232, 266] width 214 height 21
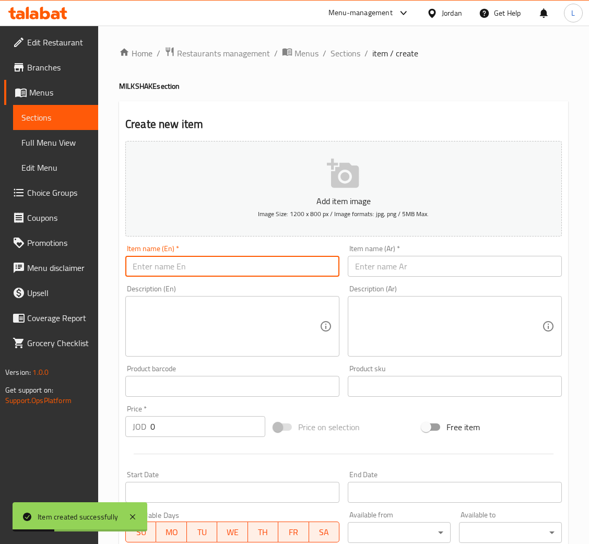
paste input "Pumkin spice milkshake"
type input "Pumkin spice milkshake"
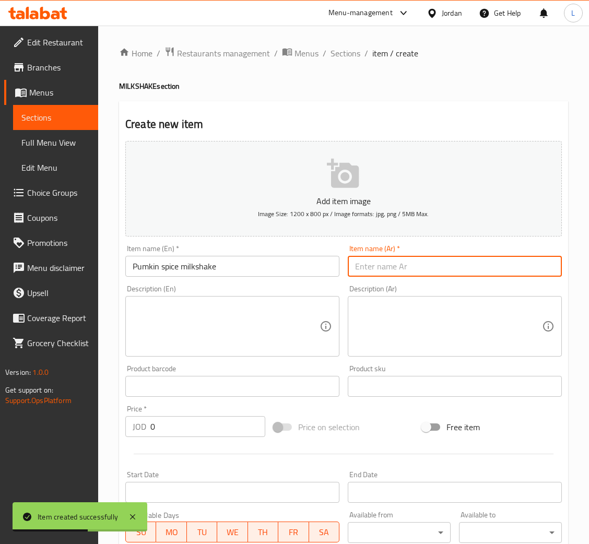
click at [414, 268] on input "text" at bounding box center [455, 266] width 214 height 21
paste input "ميلك شيك بنكهة اليقطين"
type input "ميلك شيك بنكهة اليقطين"
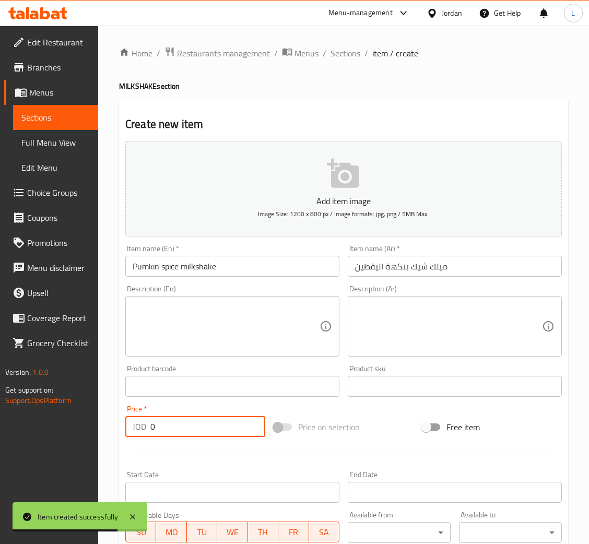
click at [214, 429] on input "0" at bounding box center [207, 426] width 115 height 21
type input ".75"
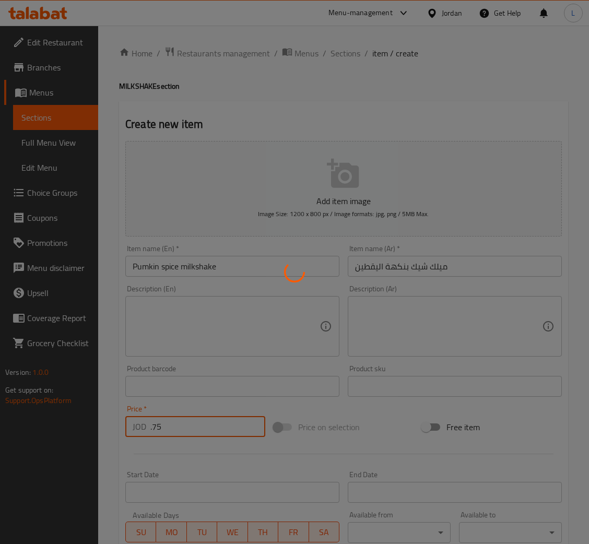
type input "0"
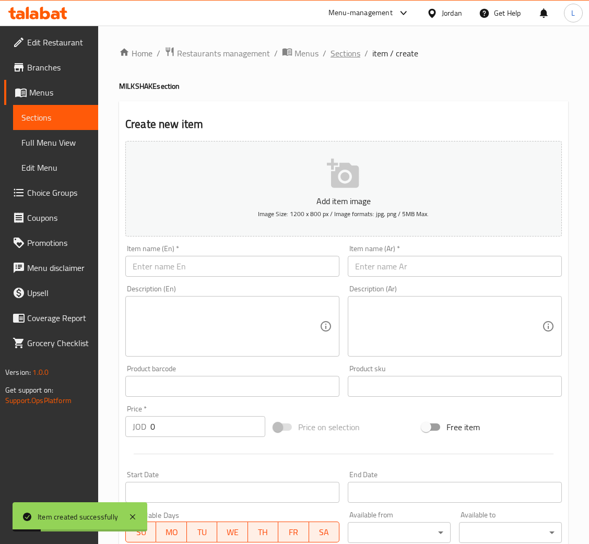
click at [346, 54] on span "Sections" at bounding box center [345, 53] width 30 height 13
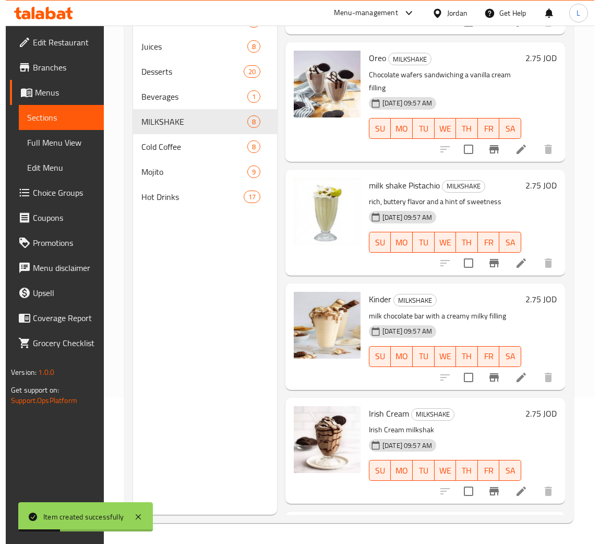
scroll to position [387, 0]
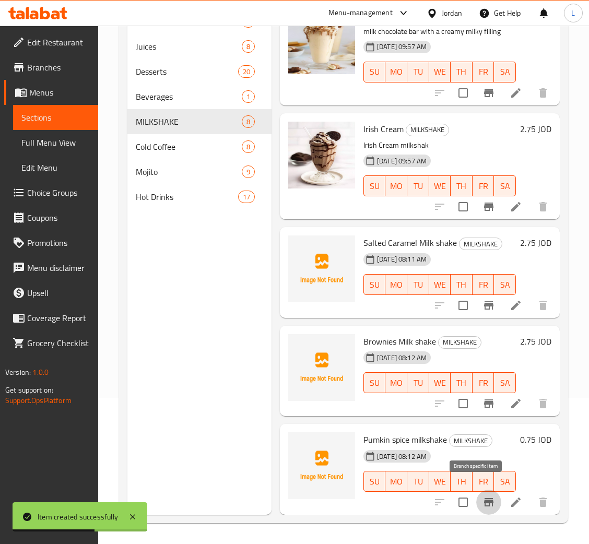
click at [484, 498] on icon "Branch-specific-item" at bounding box center [488, 502] width 9 height 8
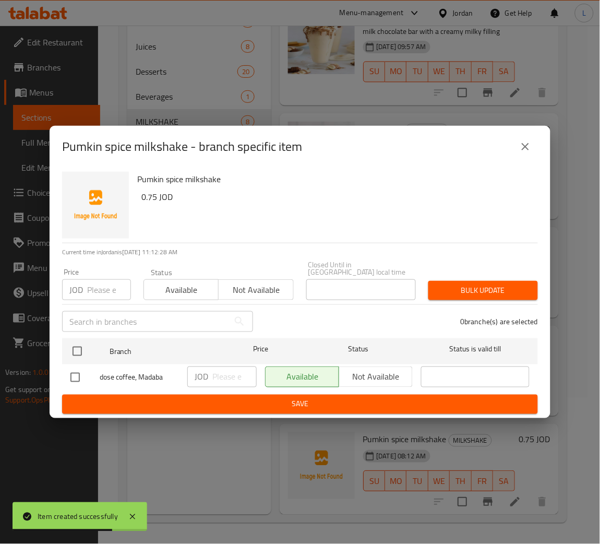
click at [98, 292] on input "number" at bounding box center [109, 289] width 44 height 21
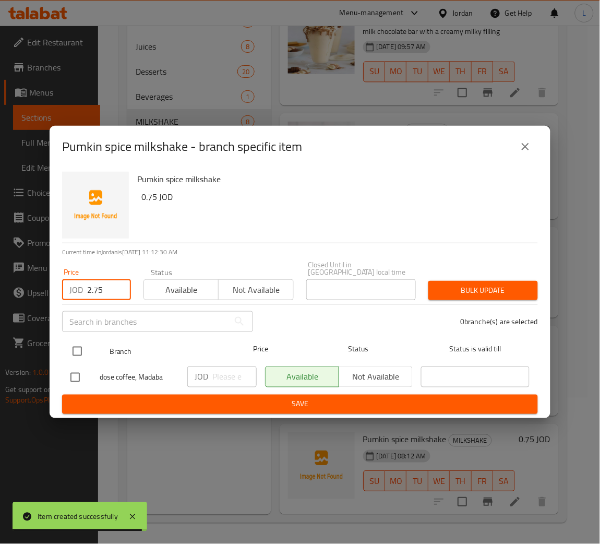
type input "2.75"
click at [81, 344] on input "checkbox" at bounding box center [77, 351] width 22 height 22
checkbox input "true"
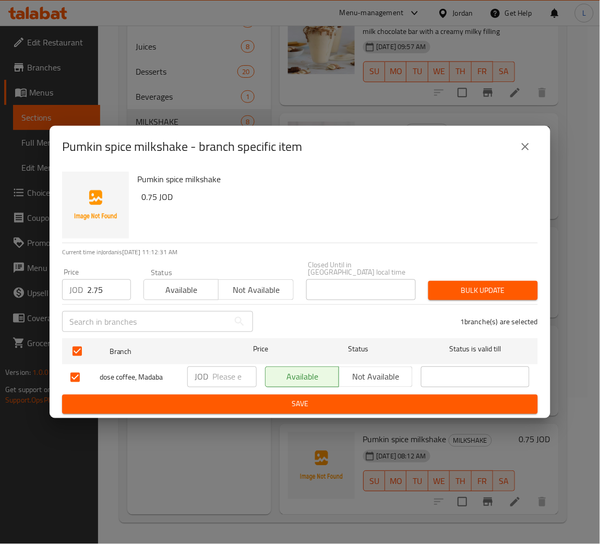
click at [485, 284] on span "Bulk update" at bounding box center [483, 290] width 93 height 13
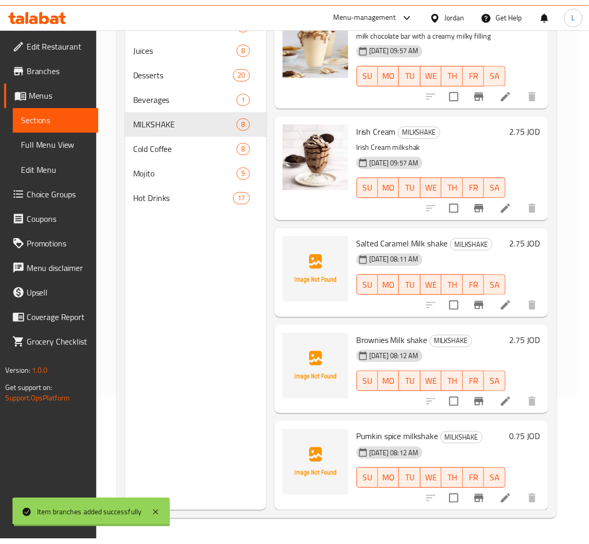
scroll to position [387, 0]
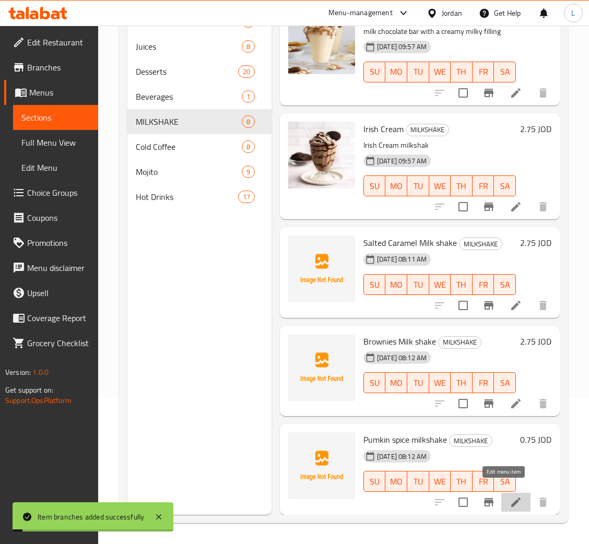
click at [510, 496] on icon at bounding box center [516, 502] width 13 height 13
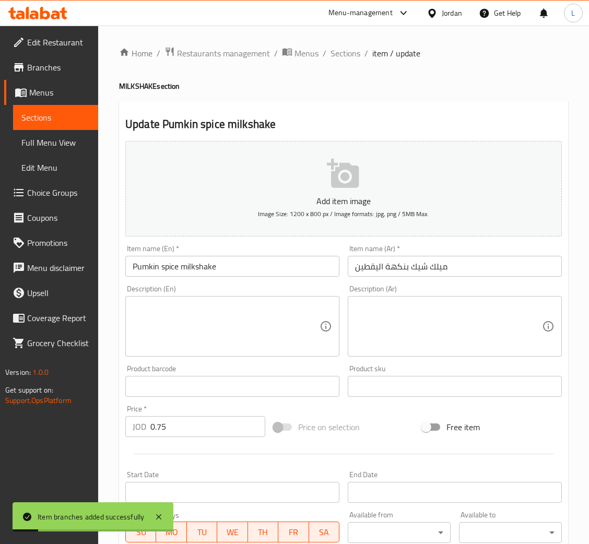
click at [192, 430] on input "0.75" at bounding box center [207, 426] width 115 height 21
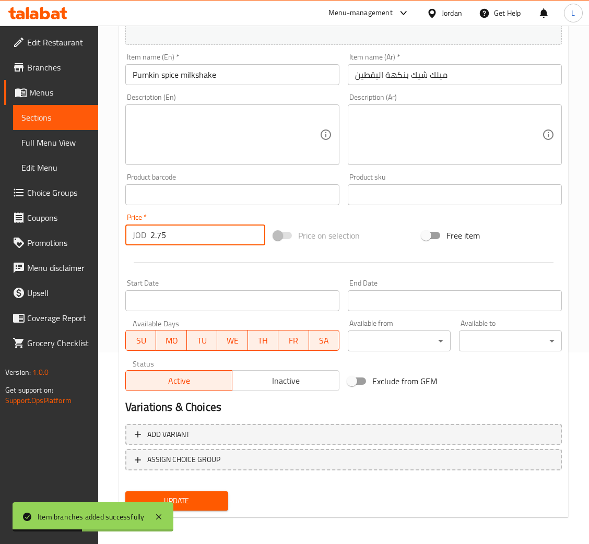
type input "2.75"
click at [197, 487] on div "Update" at bounding box center [176, 501] width 111 height 28
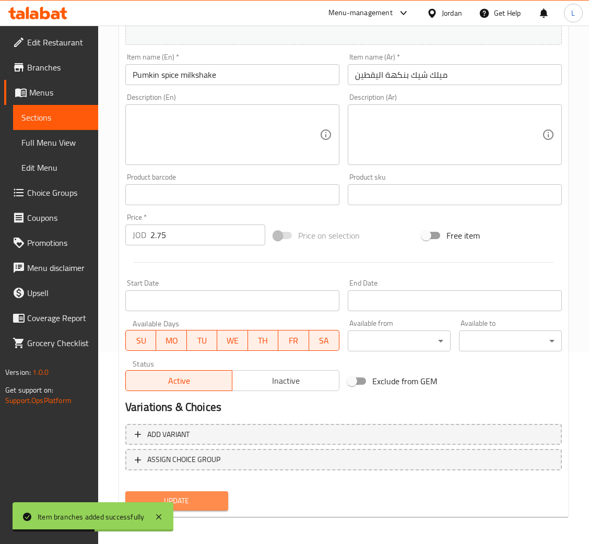
click at [198, 493] on button "Update" at bounding box center [176, 500] width 103 height 19
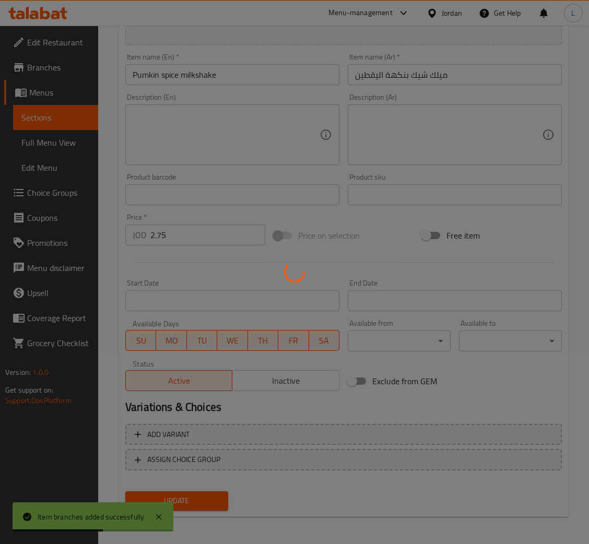
scroll to position [0, 0]
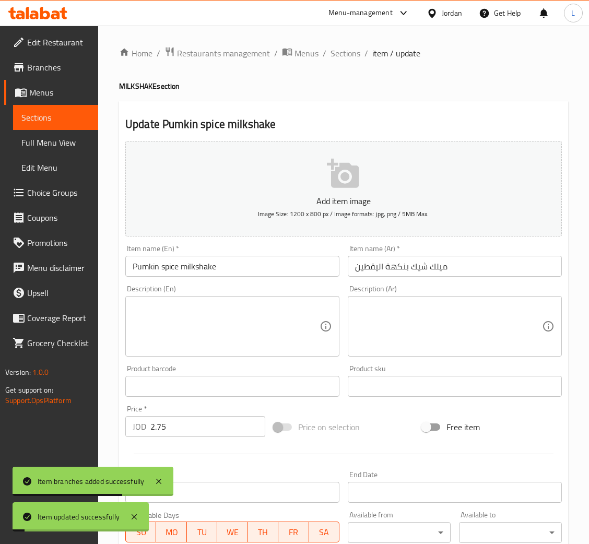
click at [339, 44] on div "Home / Restaurants management / Menus / Sections / item / update MILKSHAKE sect…" at bounding box center [343, 382] width 491 height 712
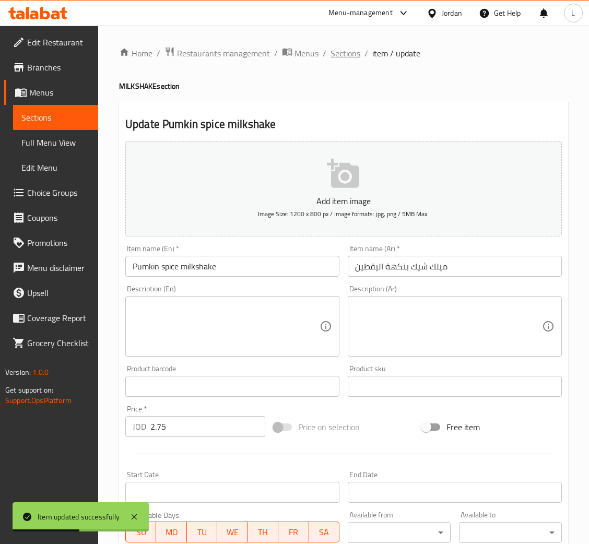
click at [337, 52] on span "Sections" at bounding box center [345, 53] width 30 height 13
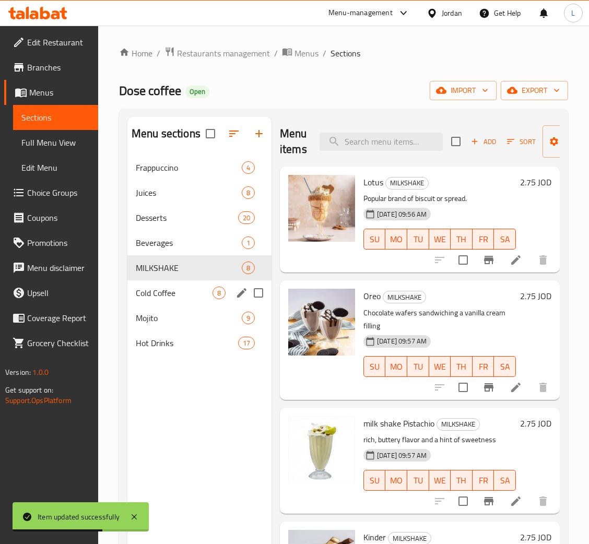
click at [180, 300] on div "Cold Coffee 8" at bounding box center [199, 292] width 144 height 25
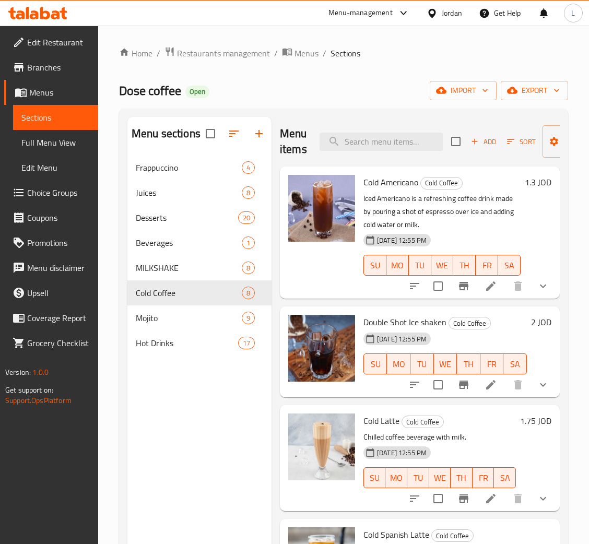
click at [477, 145] on span "Add" at bounding box center [483, 142] width 28 height 12
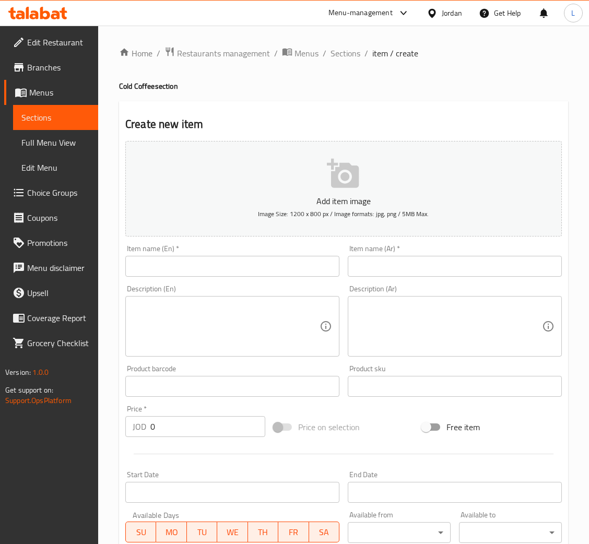
click at [261, 265] on input "text" at bounding box center [232, 266] width 214 height 21
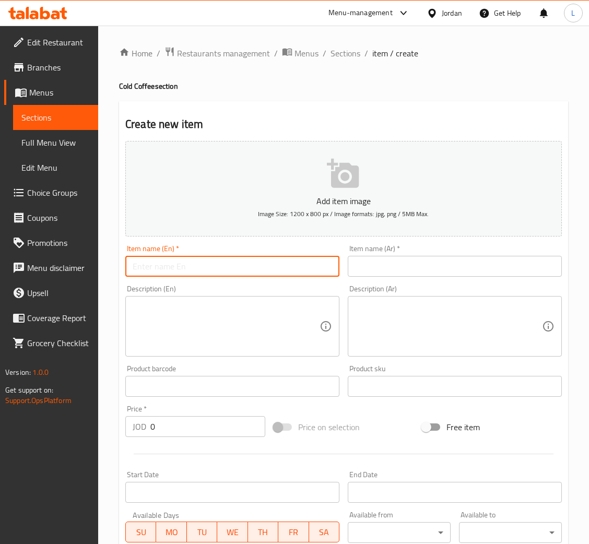
paste input "Iced tea passion"
type input "Iced tea passion"
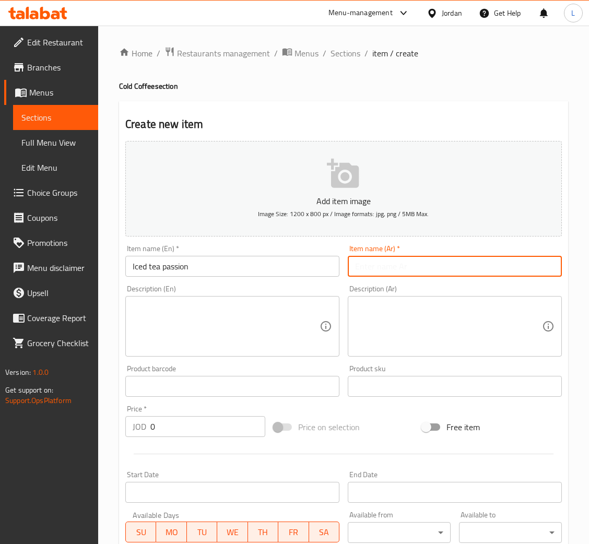
drag, startPoint x: 444, startPoint y: 258, endPoint x: 419, endPoint y: 268, distance: 26.7
click at [444, 258] on input "text" at bounding box center [455, 266] width 214 height 21
paste input "شغف الشاي المثلج"
click at [403, 270] on input "شغف الشاي المثلج" at bounding box center [455, 266] width 214 height 21
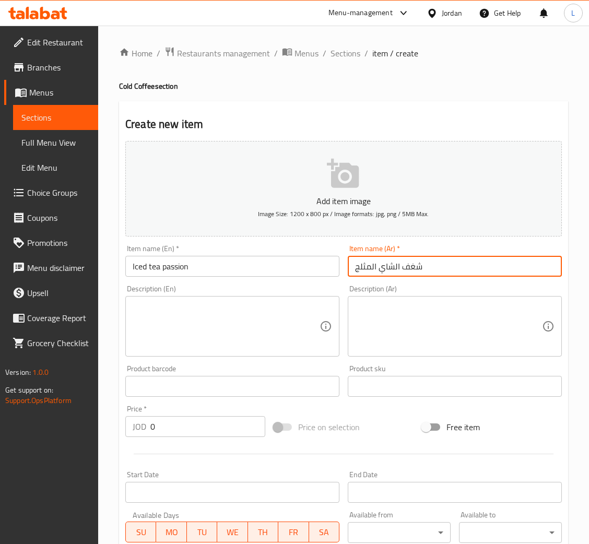
click at [413, 270] on input "شغف الشاي المثلج" at bounding box center [455, 266] width 214 height 21
type input "باشن الشاي المثلج"
click at [223, 425] on input "0" at bounding box center [207, 426] width 115 height 21
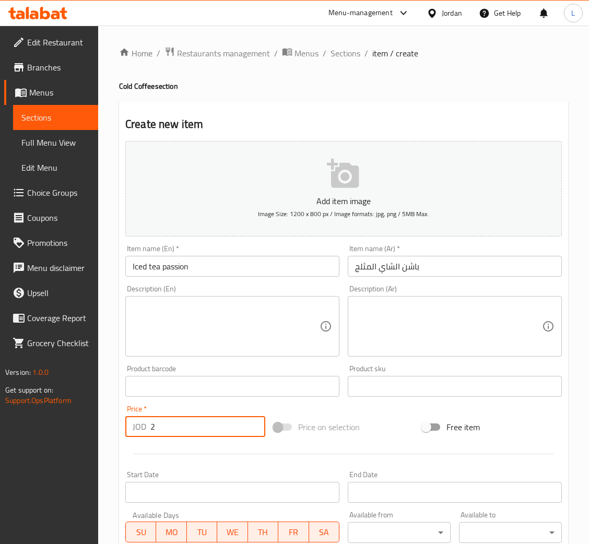
type input "2"
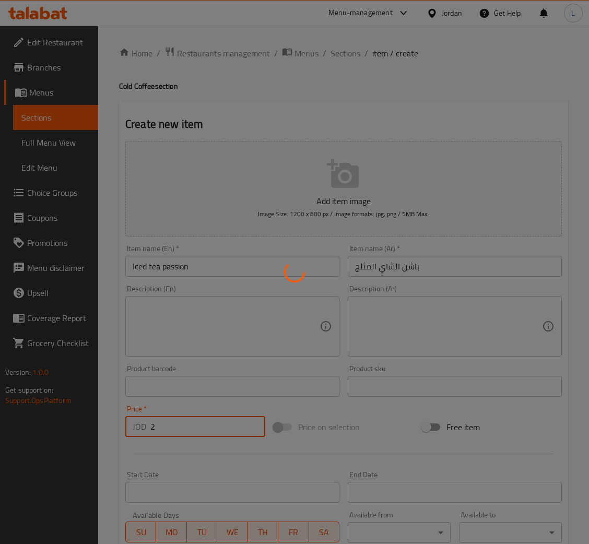
type input "0"
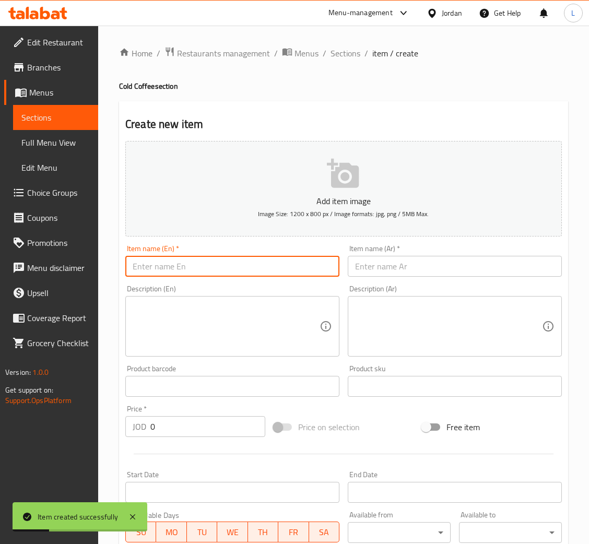
click at [184, 269] on input "text" at bounding box center [232, 266] width 214 height 21
paste input "Iced tea mango"
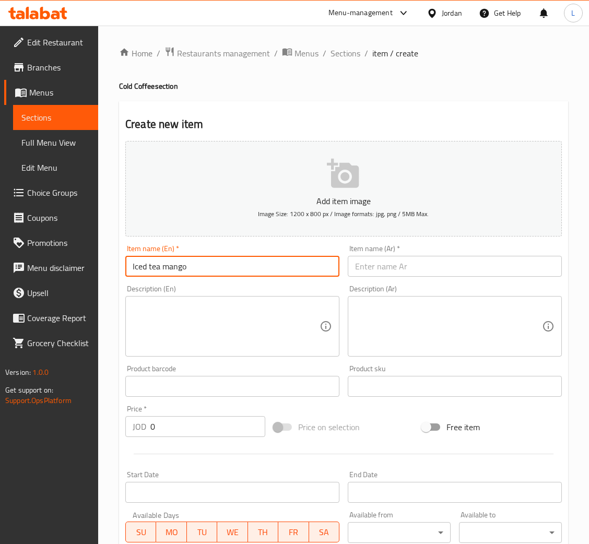
type input "Iced tea mango"
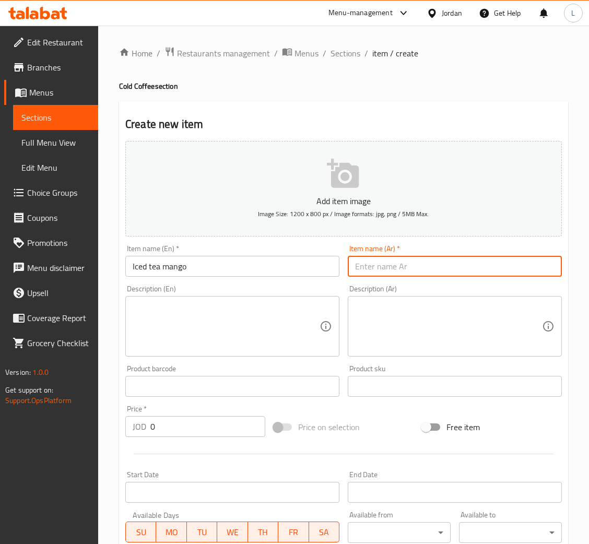
click at [419, 273] on input "text" at bounding box center [455, 266] width 214 height 21
paste input "شاي مثلج بالمانجو"
type input "شاي مثلج بالمانجو"
click at [183, 440] on div "Price   * JOD 0 Price *" at bounding box center [195, 421] width 148 height 40
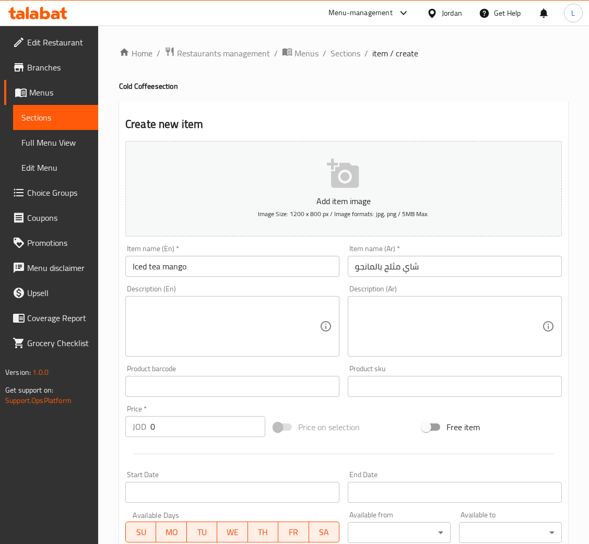
click at [185, 431] on input "0" at bounding box center [207, 426] width 115 height 21
type input "2"
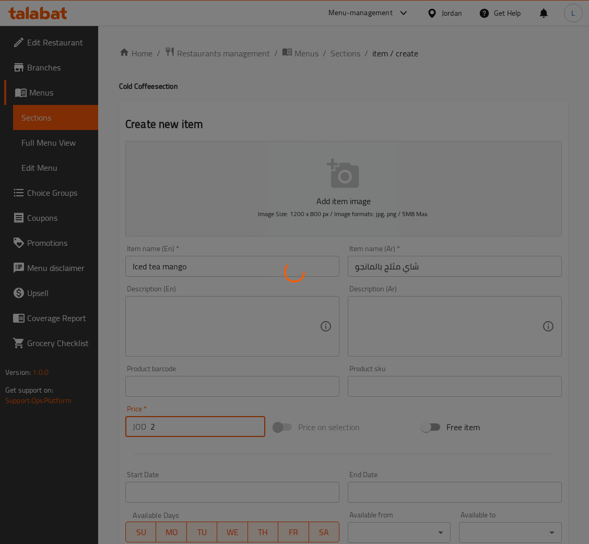
type input "0"
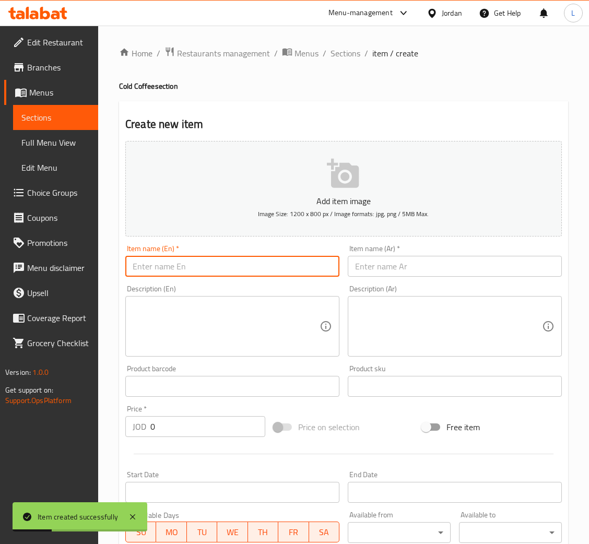
drag, startPoint x: 246, startPoint y: 273, endPoint x: 276, endPoint y: 272, distance: 29.8
click at [246, 273] on input "text" at bounding box center [232, 266] width 214 height 21
paste input "Matcha"
type input "Matcha"
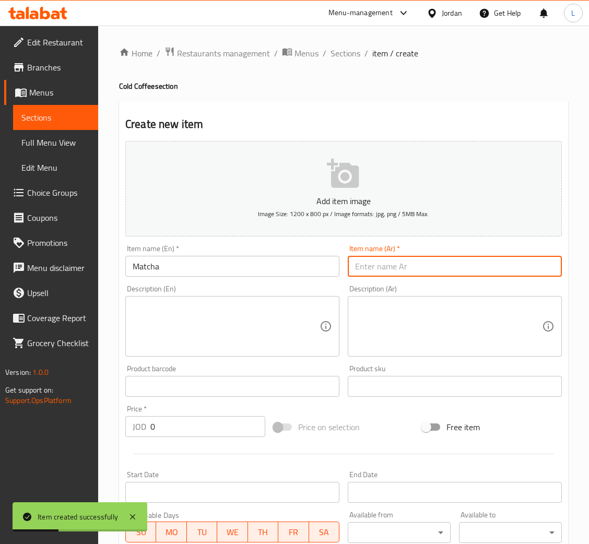
click at [369, 262] on input "text" at bounding box center [455, 266] width 214 height 21
paste input "ماتشا"
type input "ماتشا"
click at [190, 433] on input "0" at bounding box center [207, 426] width 115 height 21
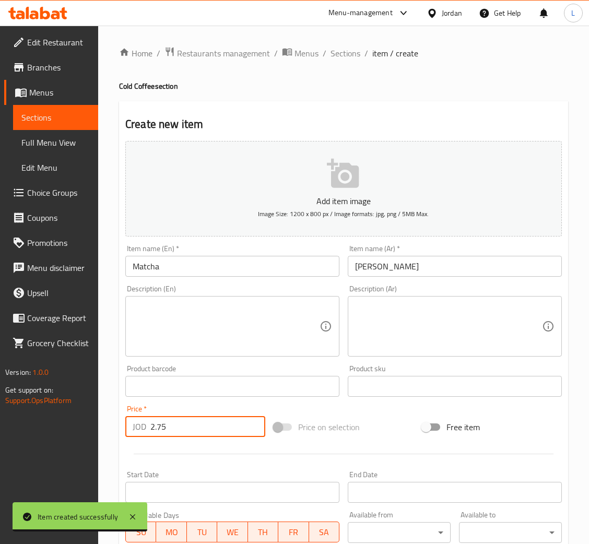
type input "2.75"
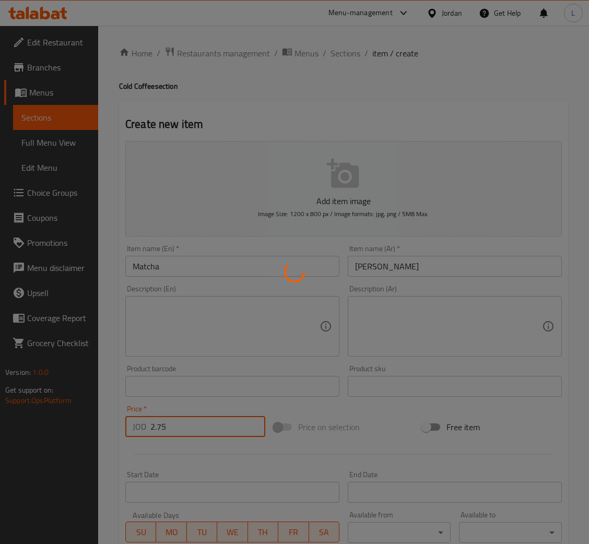
type input "0"
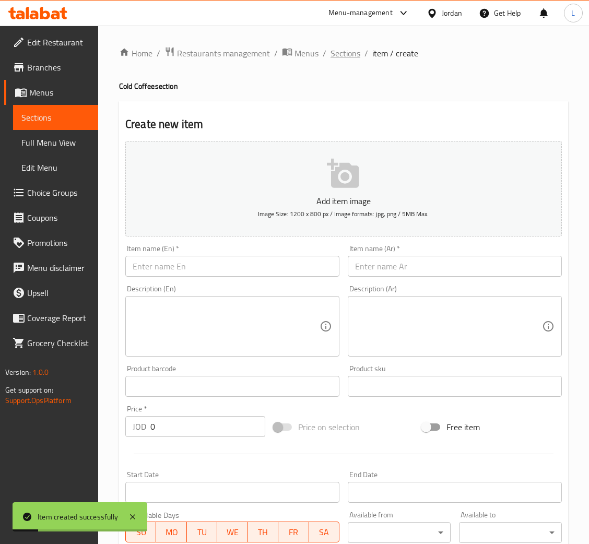
click at [349, 58] on span "Sections" at bounding box center [345, 53] width 30 height 13
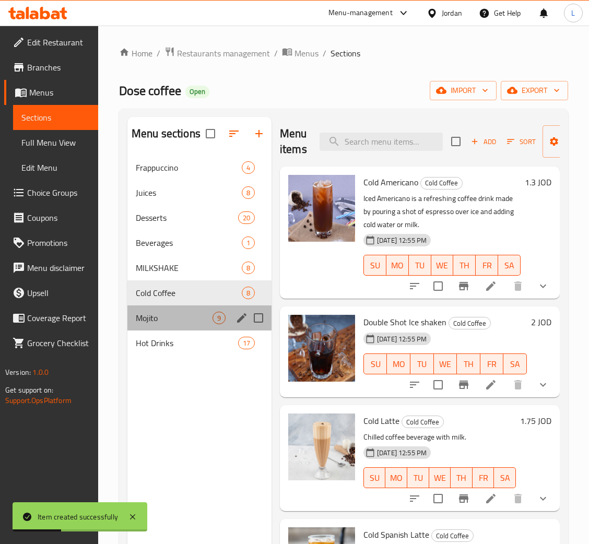
click at [167, 326] on div "Mojito 9" at bounding box center [199, 317] width 144 height 25
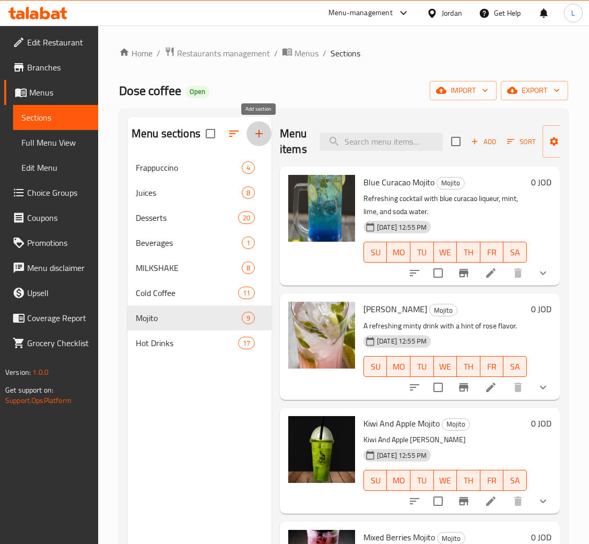
click at [261, 134] on icon "button" at bounding box center [259, 133] width 13 height 13
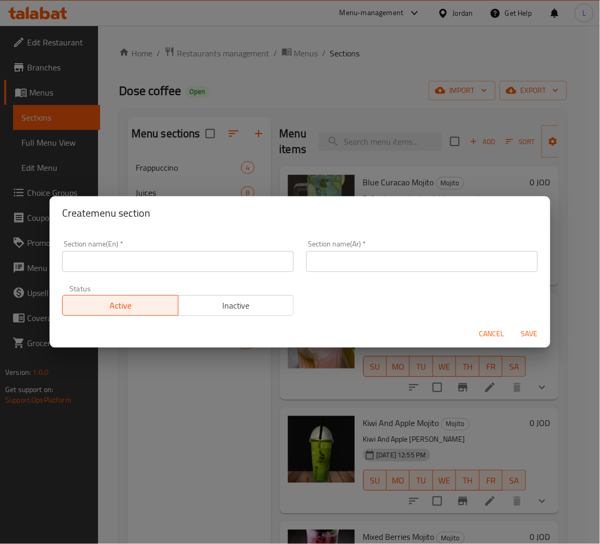
drag, startPoint x: 137, startPoint y: 265, endPoint x: 158, endPoint y: 265, distance: 20.4
click at [137, 265] on input "text" at bounding box center [178, 261] width 232 height 21
paste input "Mojito Shaker"
type input "Mojito Shaker"
click at [352, 265] on input "text" at bounding box center [422, 261] width 232 height 21
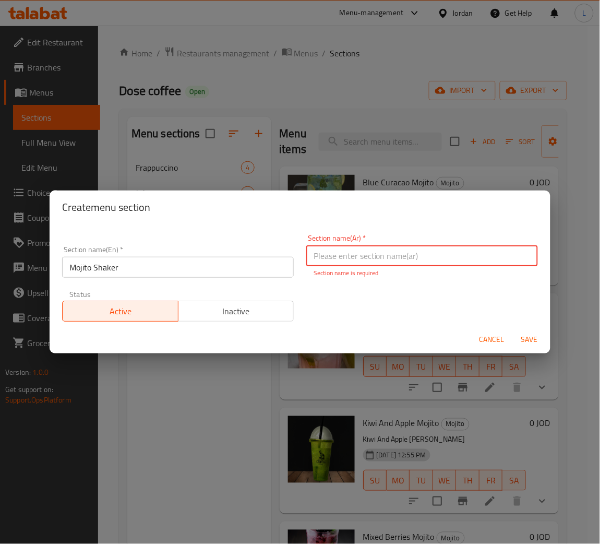
click at [427, 247] on input "text" at bounding box center [422, 255] width 232 height 21
paste input "موهيتو شاكر"
click at [316, 255] on input "موهيتو شاكر" at bounding box center [422, 255] width 232 height 21
type input "موهيتو شيكر"
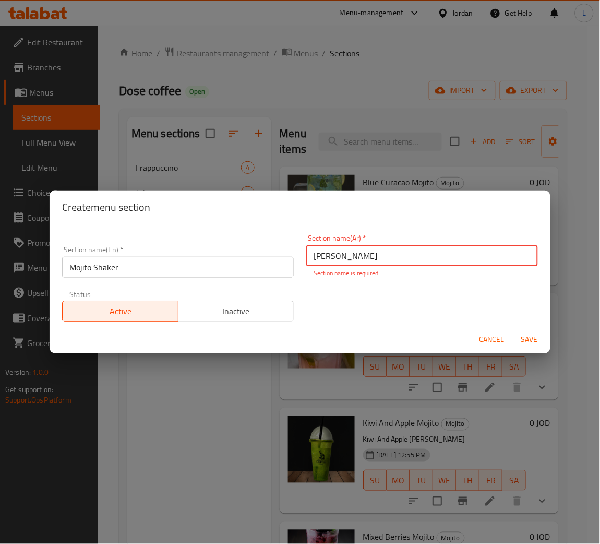
click at [524, 338] on span "Save" at bounding box center [529, 339] width 25 height 13
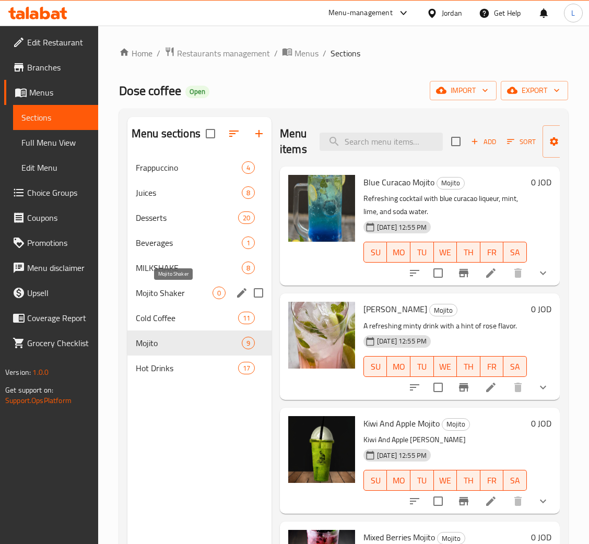
click at [187, 298] on span "Mojito Shaker" at bounding box center [174, 293] width 77 height 13
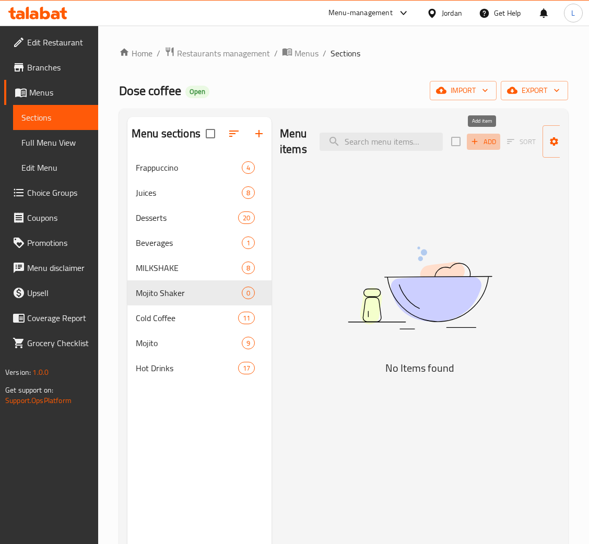
click at [485, 139] on span "Add" at bounding box center [483, 142] width 28 height 12
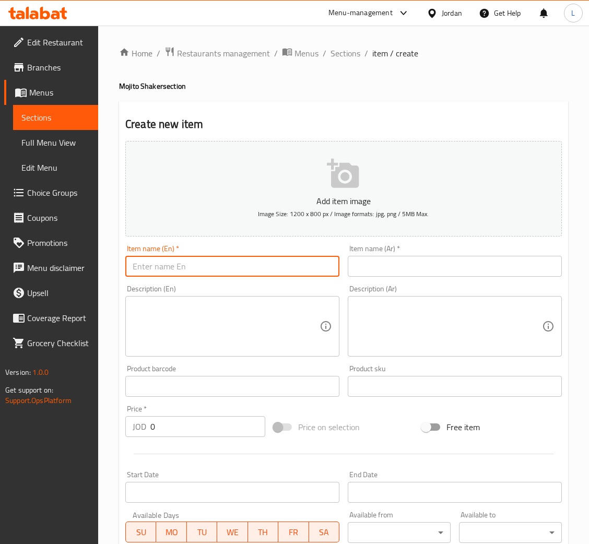
click at [264, 273] on input "text" at bounding box center [232, 266] width 214 height 21
paste input "Mixed rasberry"
type input "Mixed rasberry"
click at [380, 265] on input "text" at bounding box center [455, 266] width 214 height 21
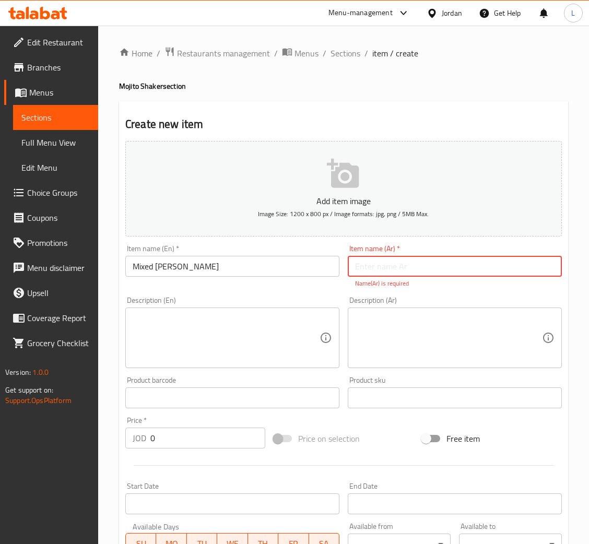
type input "ي"
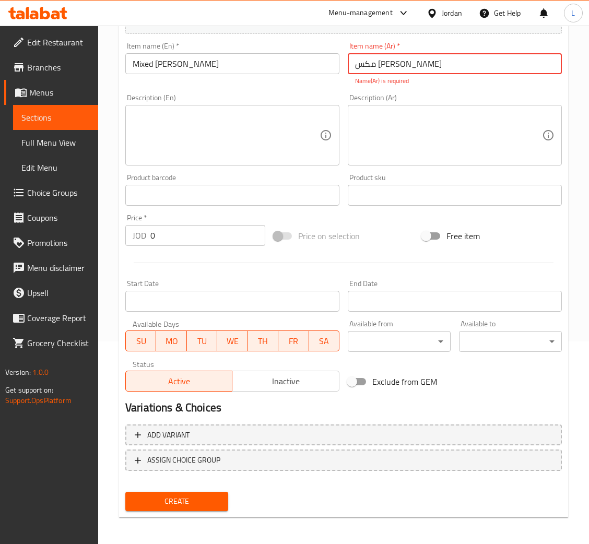
type input "مكس رايز بيري"
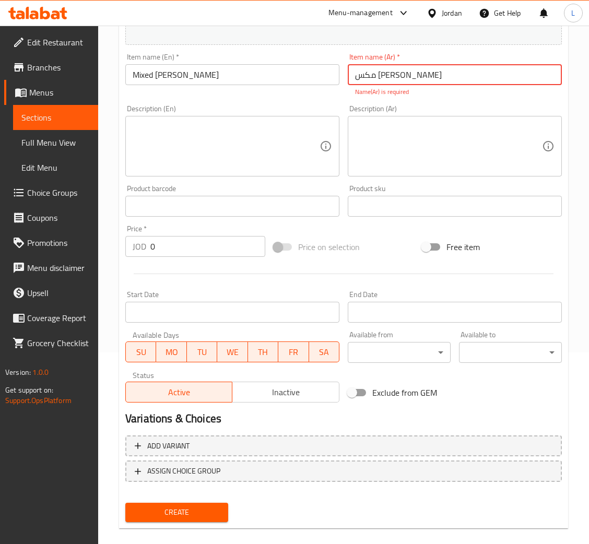
click at [202, 506] on span "Create" at bounding box center [177, 512] width 86 height 13
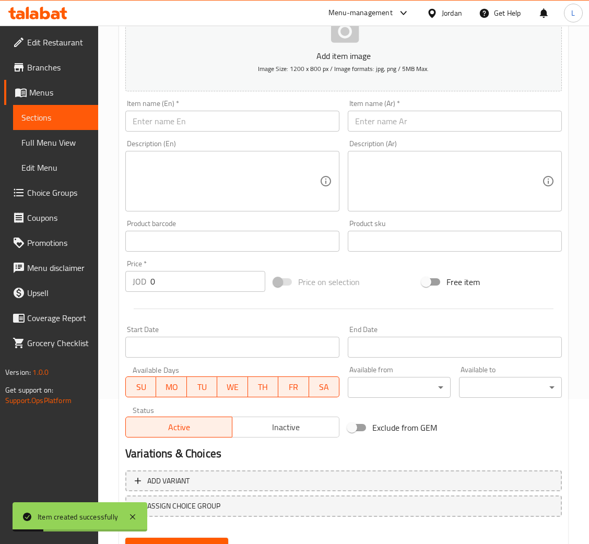
scroll to position [113, 0]
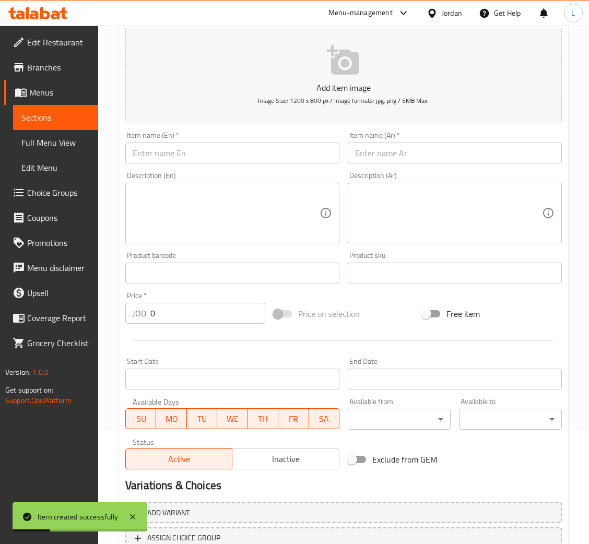
drag, startPoint x: 267, startPoint y: 149, endPoint x: 328, endPoint y: 149, distance: 60.6
click at [267, 149] on input "text" at bounding box center [232, 153] width 214 height 21
paste input "Peach and Pineapple"
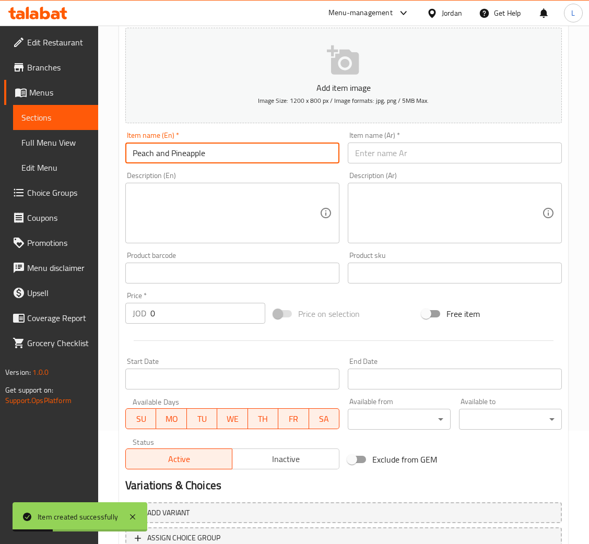
type input "Peach and Pineapple"
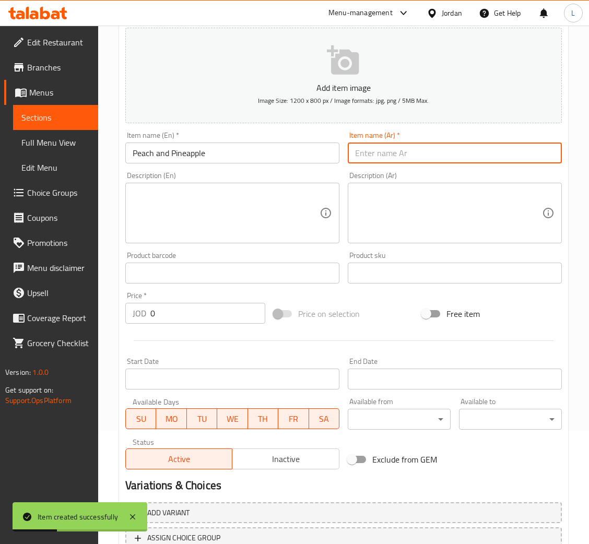
click at [436, 150] on input "text" at bounding box center [455, 153] width 214 height 21
paste input "الخوخ والأناناس"
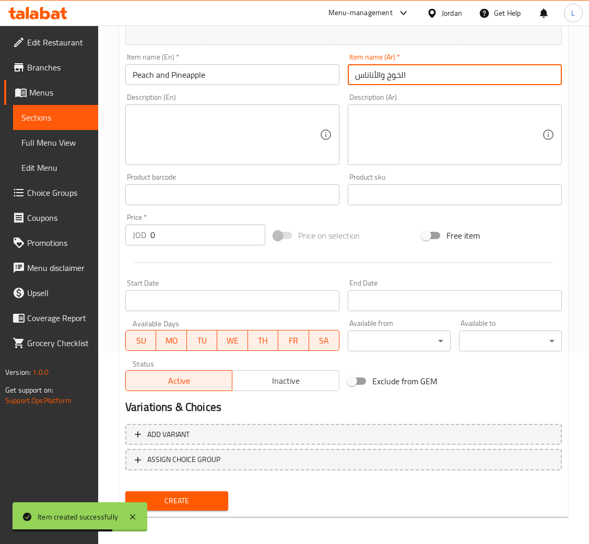
type input "الخوخ والأناناس"
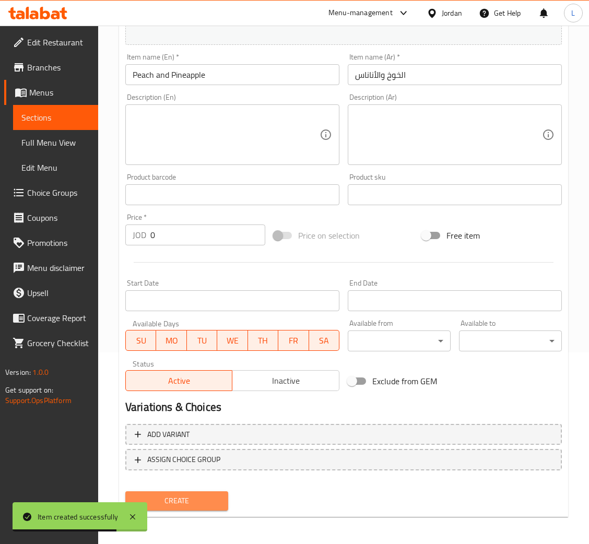
click at [207, 498] on span "Create" at bounding box center [177, 500] width 86 height 13
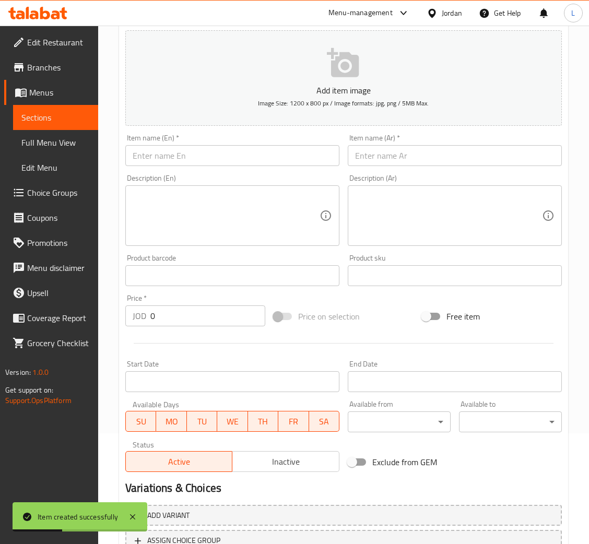
scroll to position [35, 0]
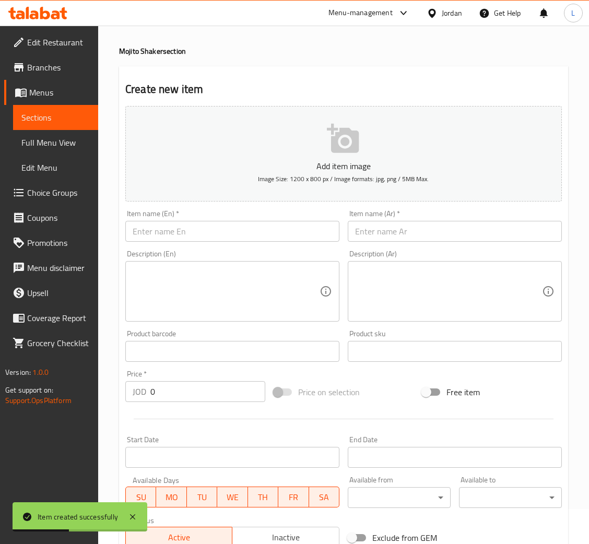
click at [280, 218] on div "Item name (En)   * Item name (En) *" at bounding box center [232, 226] width 214 height 32
click at [277, 228] on input "text" at bounding box center [232, 231] width 214 height 21
paste input "watermelon and rasberry"
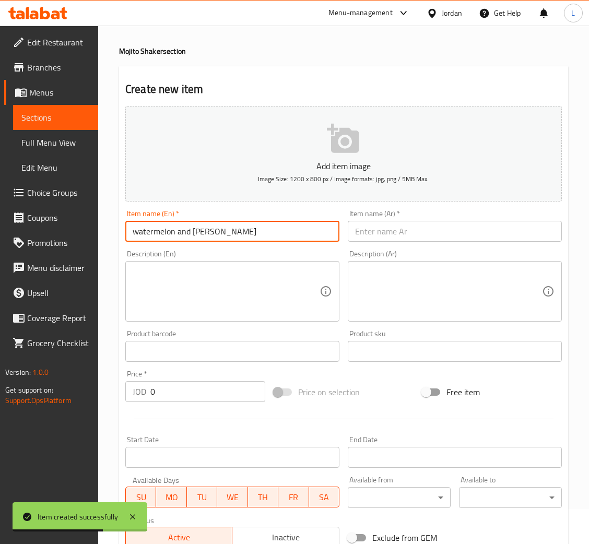
click at [140, 233] on input "watermelon and rasberry" at bounding box center [232, 231] width 214 height 21
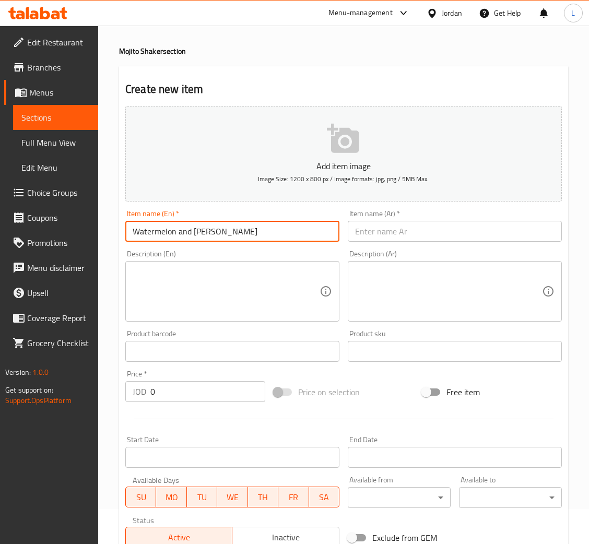
click at [246, 228] on input "Watermelon and rasberry" at bounding box center [232, 231] width 214 height 21
click at [208, 230] on input "Watermelon and rasberry" at bounding box center [232, 231] width 214 height 21
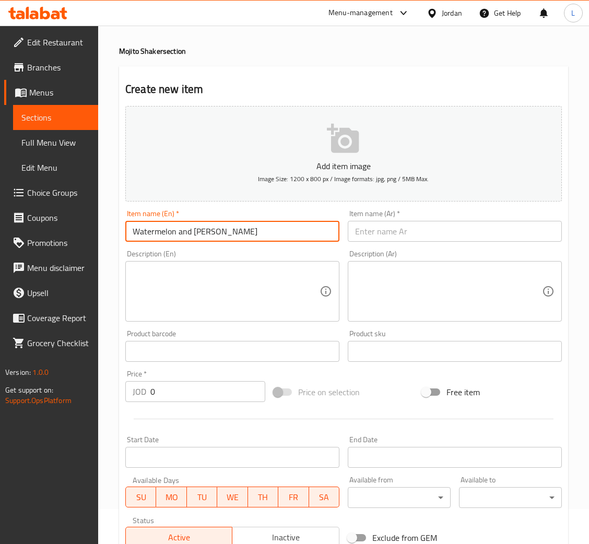
click at [209, 230] on input "Watermelon and rasberry" at bounding box center [232, 231] width 214 height 21
click at [256, 233] on input "Watermelon and rasberry" at bounding box center [232, 231] width 214 height 21
click at [208, 230] on input "Watermelon and rasberry" at bounding box center [232, 231] width 214 height 21
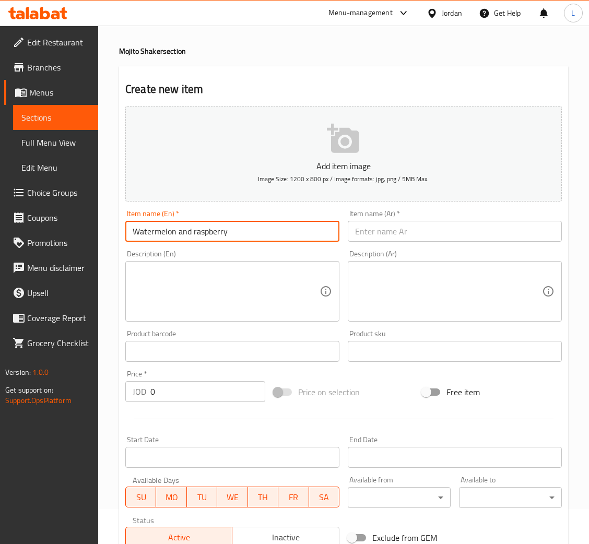
click at [187, 236] on input "Watermelon and raspberry" at bounding box center [232, 231] width 214 height 21
click at [188, 236] on input "Watermelon and raspberry" at bounding box center [232, 231] width 214 height 21
type input "Watermelon and raspberry"
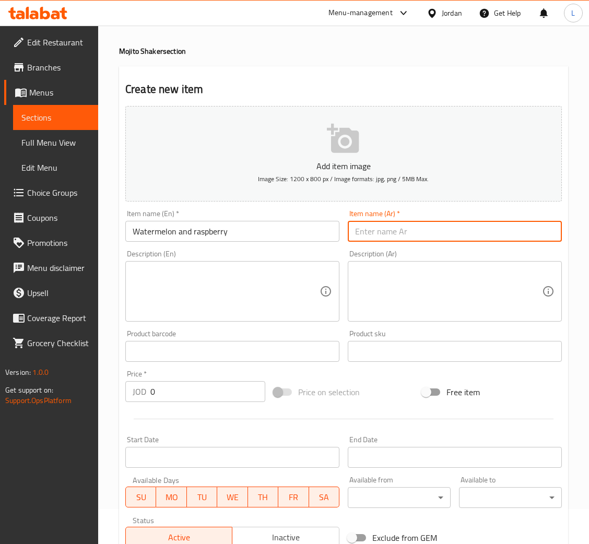
click at [391, 225] on input "text" at bounding box center [455, 231] width 214 height 21
paste input "البطيخ والتوت"
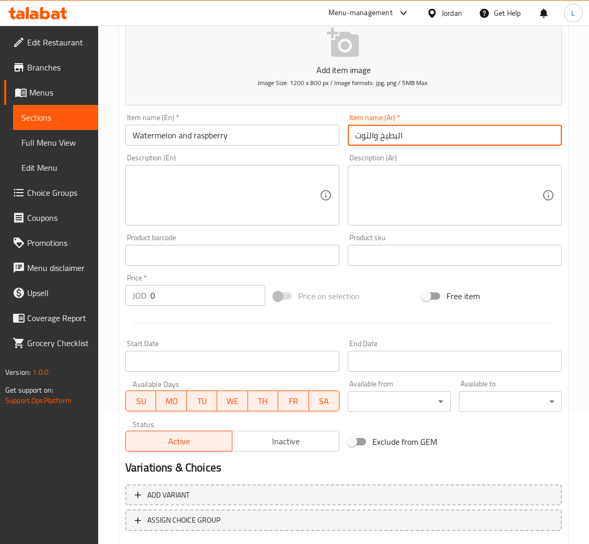
scroll to position [192, 0]
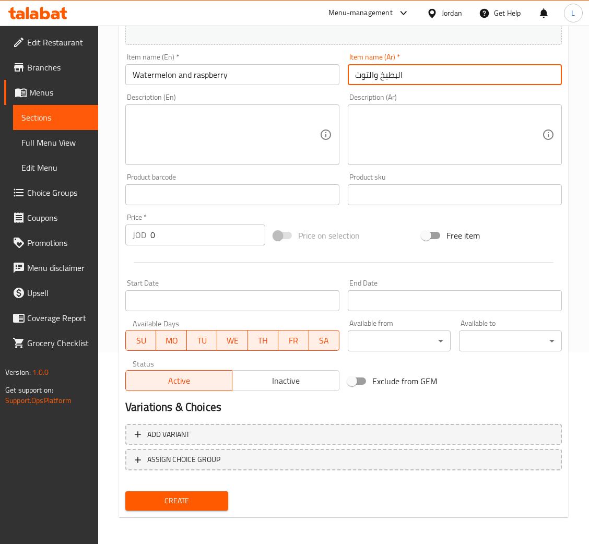
type input "البطيخ والتوت"
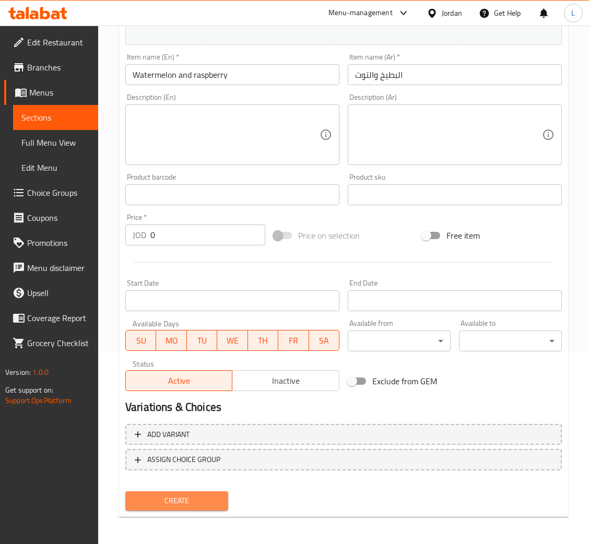
click at [212, 496] on span "Create" at bounding box center [177, 500] width 86 height 13
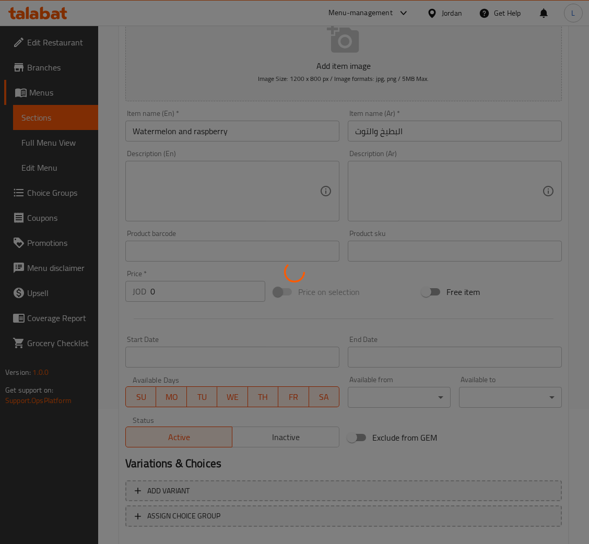
scroll to position [0, 0]
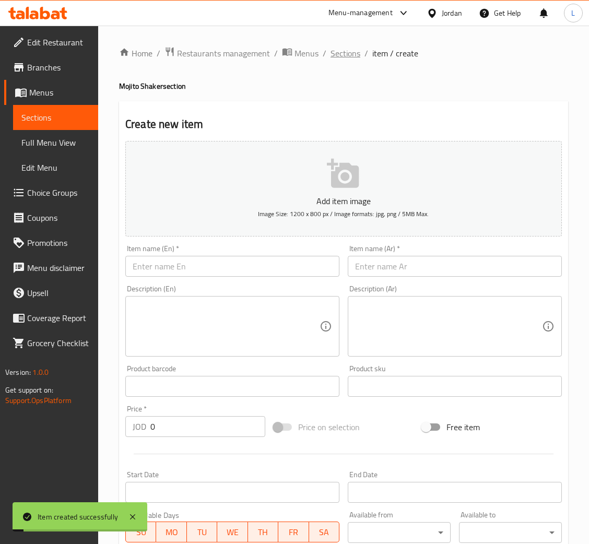
click at [353, 47] on span "Sections" at bounding box center [345, 53] width 30 height 13
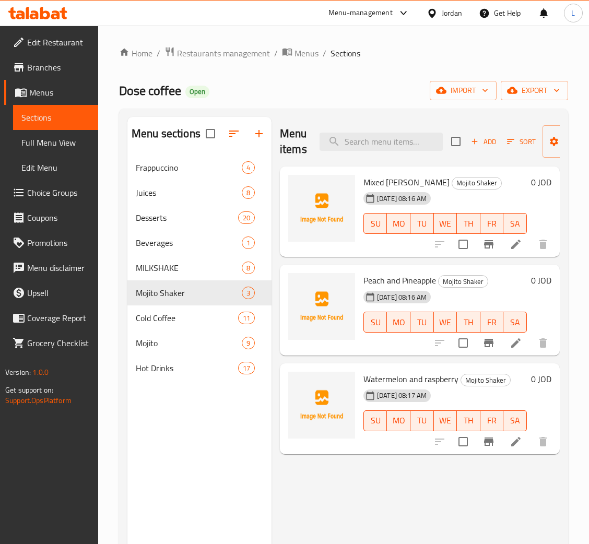
click at [54, 193] on span "Choice Groups" at bounding box center [58, 192] width 63 height 13
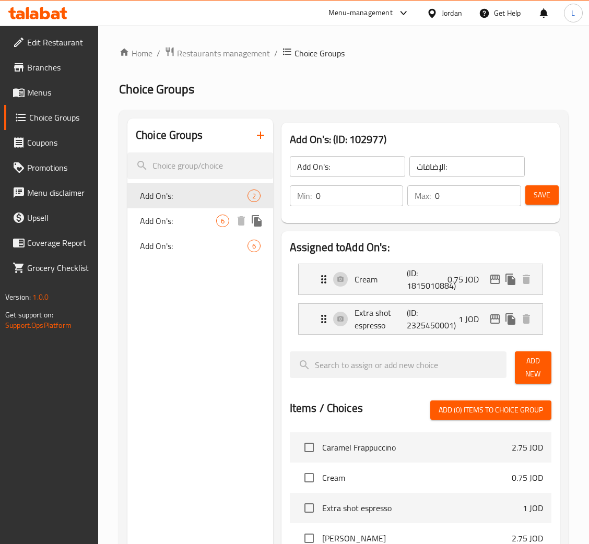
click at [193, 219] on span "Add On's:" at bounding box center [178, 221] width 76 height 13
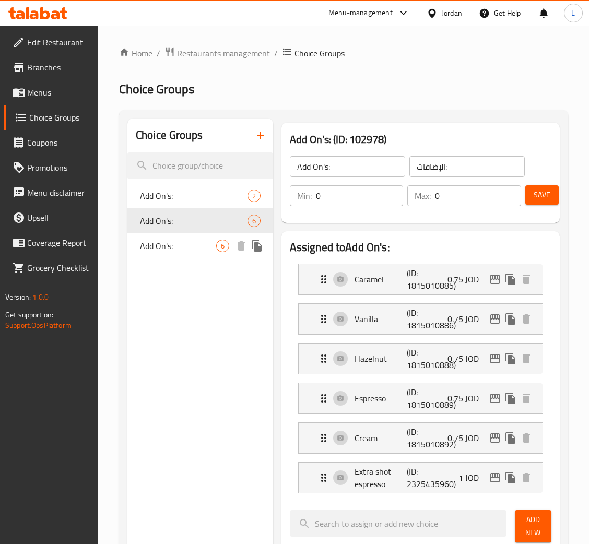
click at [177, 247] on span "Add On's:" at bounding box center [178, 246] width 76 height 13
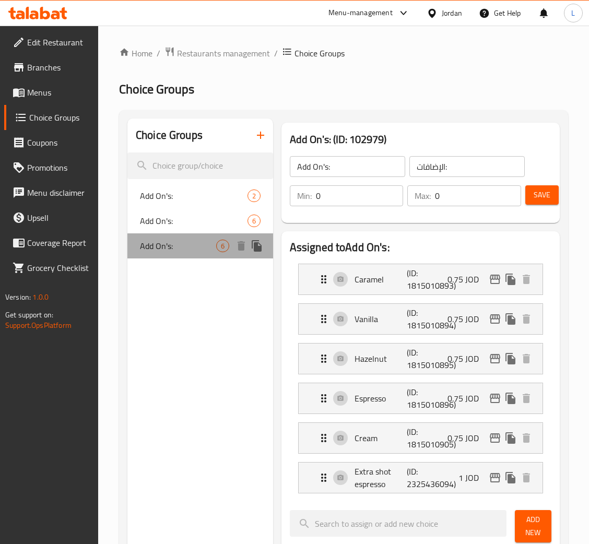
click at [177, 241] on span "Add On's:" at bounding box center [178, 246] width 76 height 13
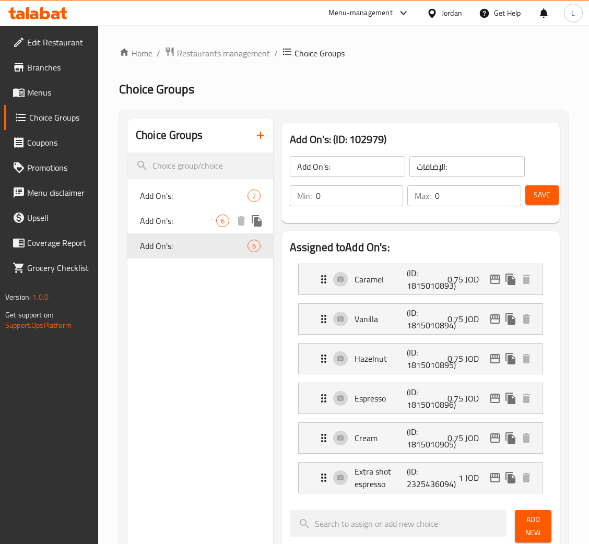
click at [182, 215] on span "Add On's:" at bounding box center [178, 221] width 76 height 13
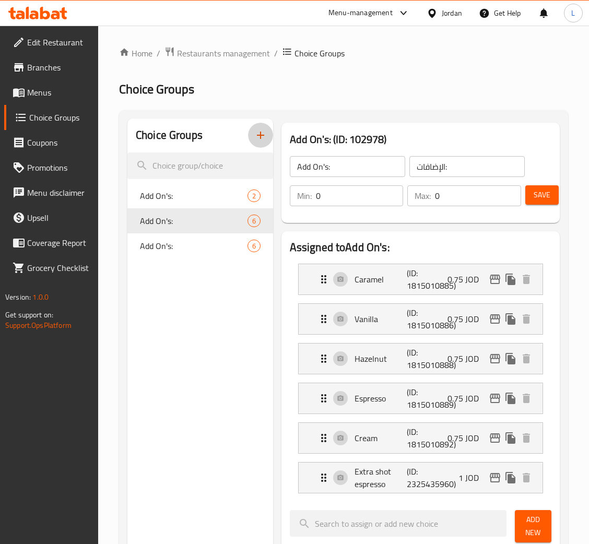
click at [262, 131] on icon "button" at bounding box center [260, 135] width 13 height 13
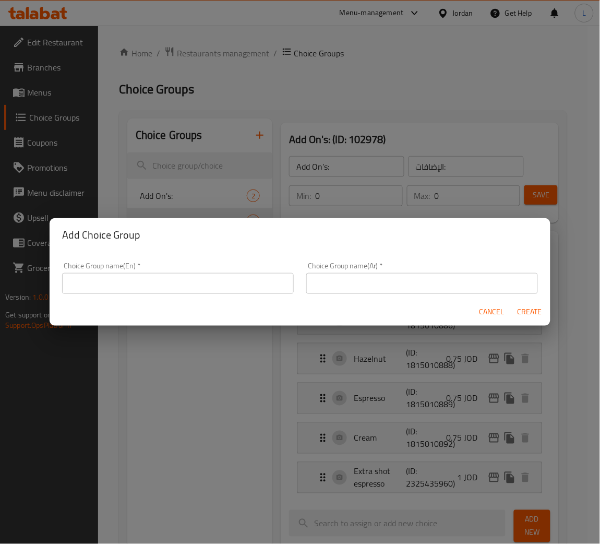
click at [230, 280] on input "text" at bounding box center [178, 283] width 232 height 21
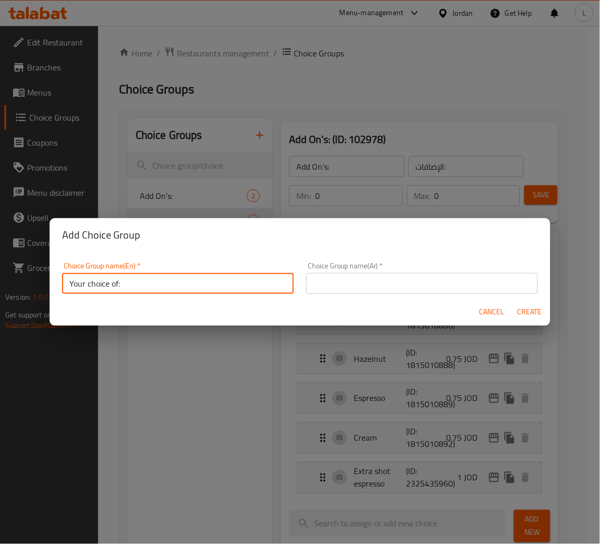
click at [227, 287] on input "Your choice of:" at bounding box center [178, 283] width 232 height 21
type input "Your choice of:"
click at [461, 279] on input "text" at bounding box center [422, 283] width 232 height 21
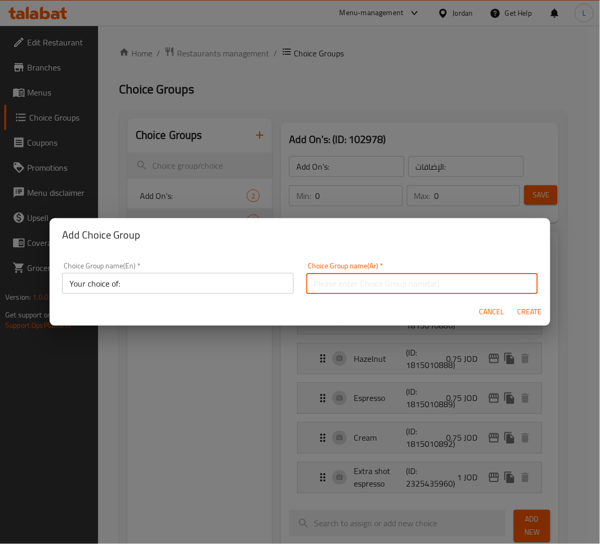
paste input "اختيارك من:"
type input "اختيارك من:"
click at [538, 311] on span "Create" at bounding box center [529, 311] width 25 height 13
type input "Your choice of:"
type input "اختيارك من:"
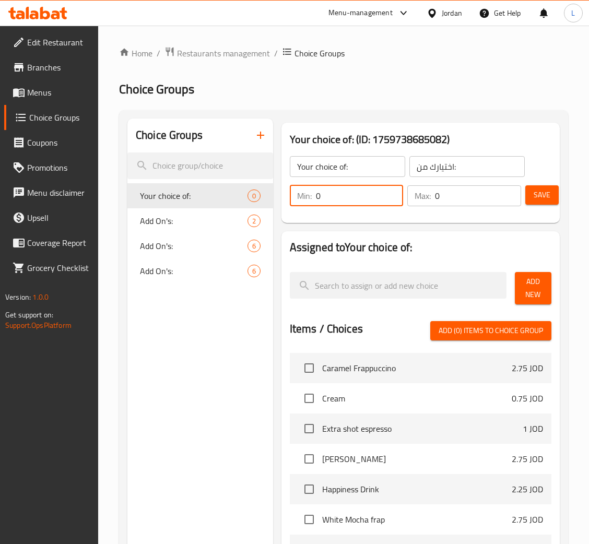
click at [364, 197] on input "0" at bounding box center [360, 195] width 88 height 21
type input "1"
click at [453, 193] on input "0" at bounding box center [478, 195] width 86 height 21
type input "1"
click at [547, 290] on button "Add New" at bounding box center [533, 288] width 37 height 32
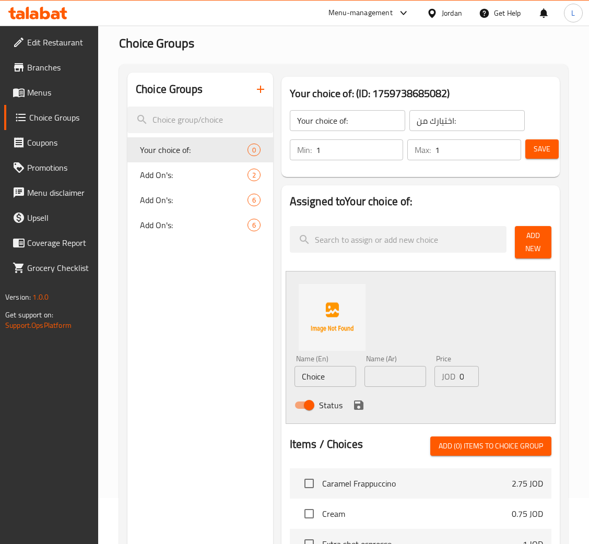
scroll to position [78, 0]
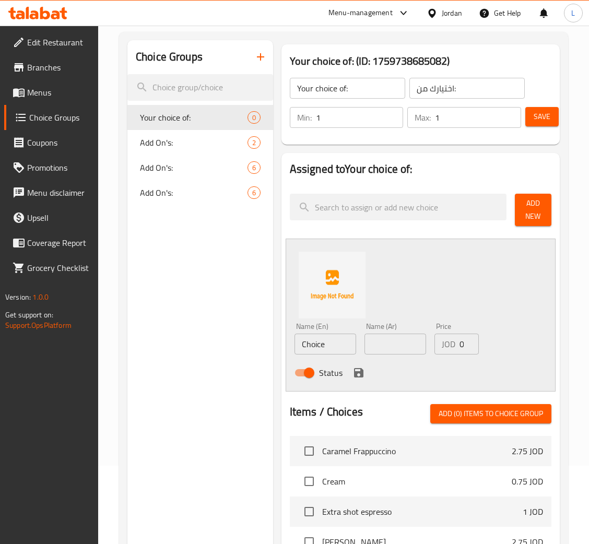
click at [340, 346] on input "Choice" at bounding box center [325, 344] width 62 height 21
click at [344, 344] on input "Sprite" at bounding box center [325, 344] width 62 height 21
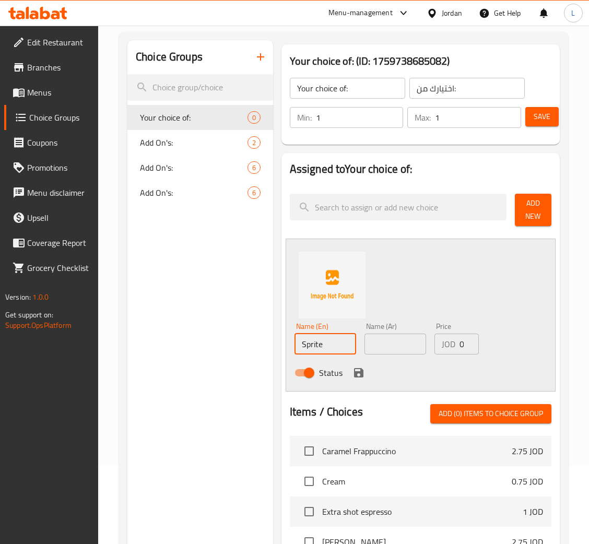
type input "Sprite"
click at [397, 349] on input "text" at bounding box center [395, 344] width 62 height 21
type input "d"
type input "سبرايت"
click at [459, 344] on input "0" at bounding box center [468, 344] width 19 height 21
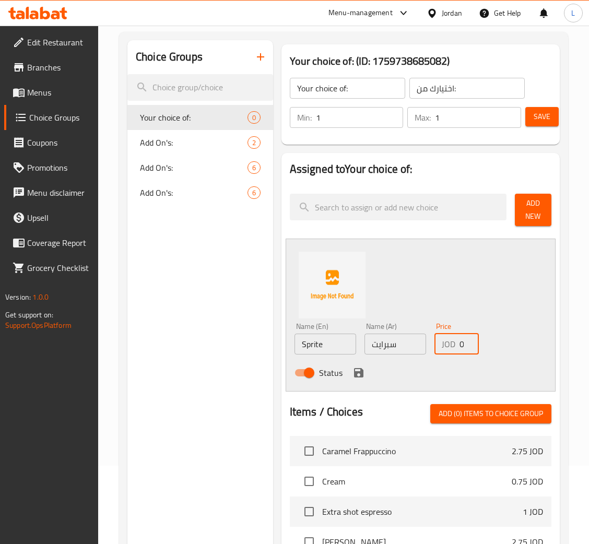
click at [459, 344] on input "0" at bounding box center [468, 344] width 19 height 21
type input "2"
click at [356, 370] on icon "save" at bounding box center [358, 372] width 13 height 13
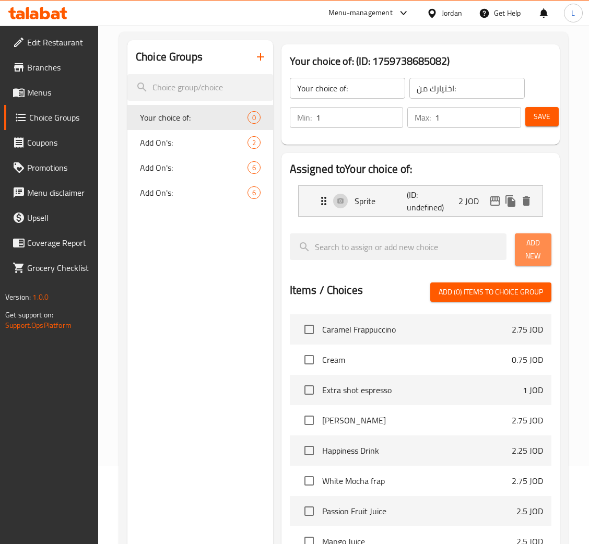
click at [536, 243] on span "Add New" at bounding box center [533, 249] width 20 height 26
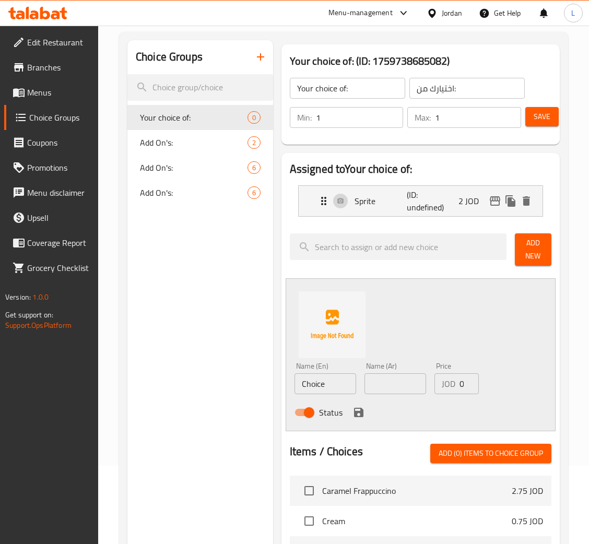
click at [344, 380] on input "Choice" at bounding box center [325, 383] width 62 height 21
paste input "Soda water"
type input "Soda water"
click at [387, 381] on input "text" at bounding box center [395, 383] width 62 height 21
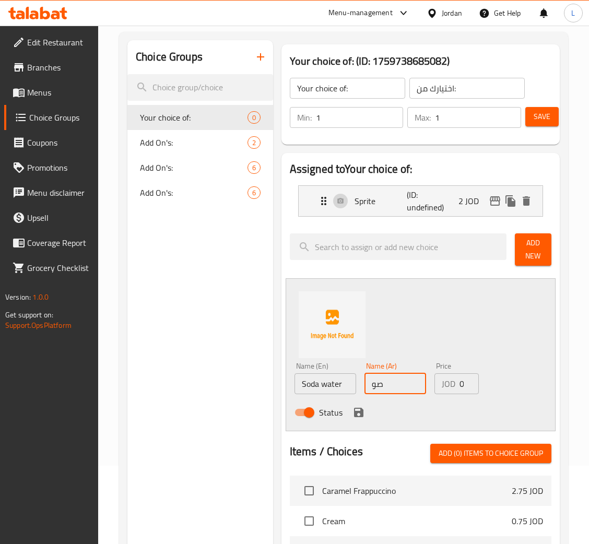
type input "ص"
type input "مياه صودا"
click at [460, 382] on input "0" at bounding box center [468, 383] width 19 height 21
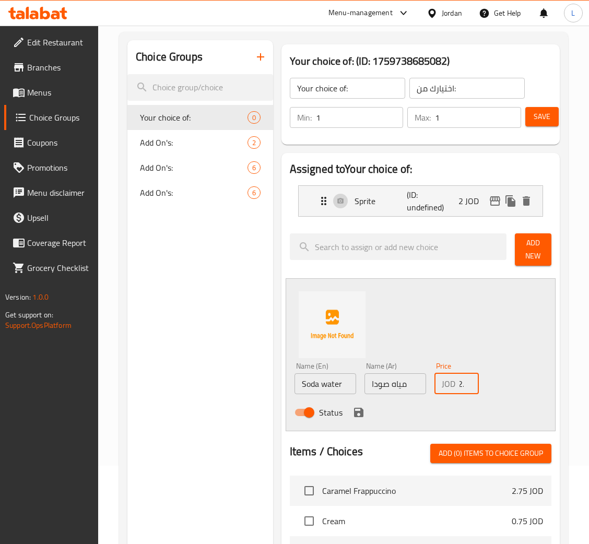
scroll to position [0, 7]
type input "2.3"
click at [350, 416] on div "Status" at bounding box center [395, 412] width 210 height 28
click at [359, 415] on icon "save" at bounding box center [358, 412] width 9 height 9
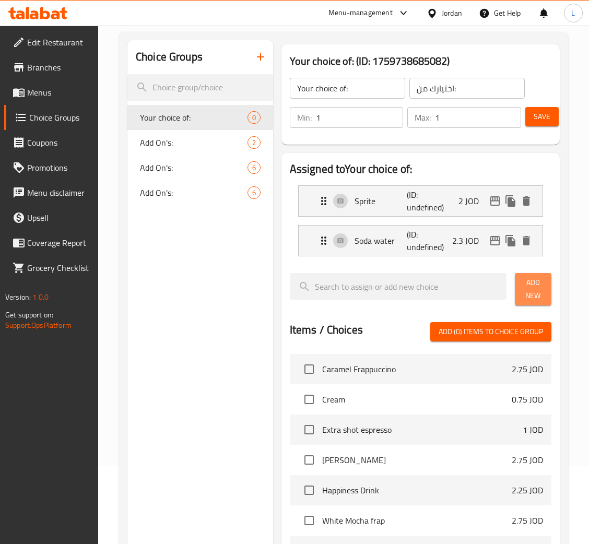
click at [529, 294] on span "Add New" at bounding box center [533, 289] width 20 height 26
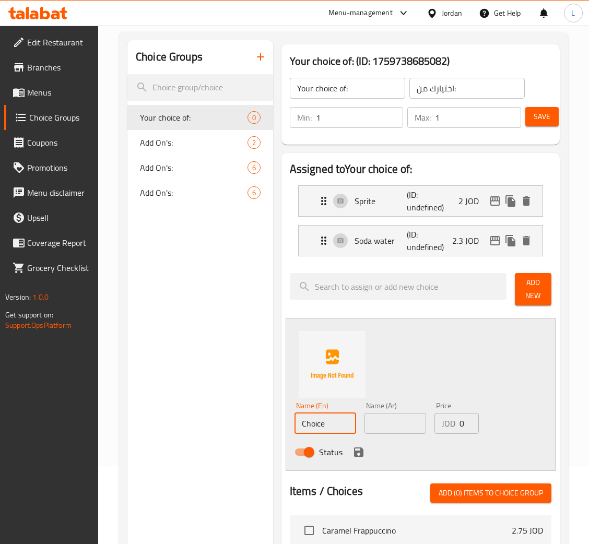
click at [318, 431] on input "Choice" at bounding box center [325, 423] width 62 height 21
drag, startPoint x: 318, startPoint y: 431, endPoint x: 328, endPoint y: 429, distance: 10.0
click at [318, 429] on input "Choice" at bounding box center [325, 423] width 62 height 21
paste input "Energey drink"
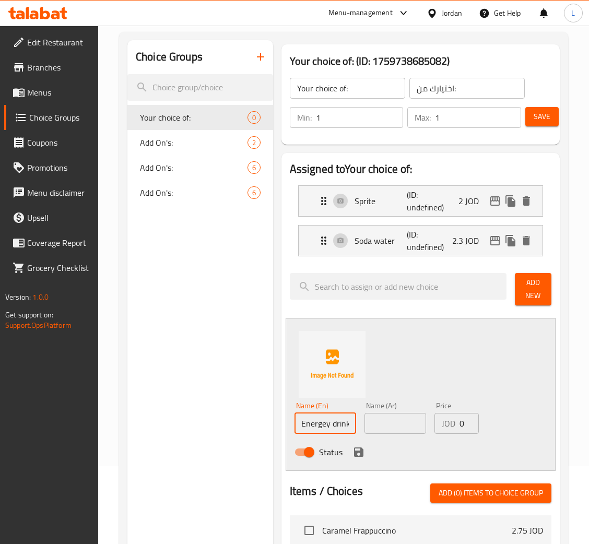
type input "Energey drink"
click at [400, 428] on input "text" at bounding box center [395, 423] width 62 height 21
type input "ي"
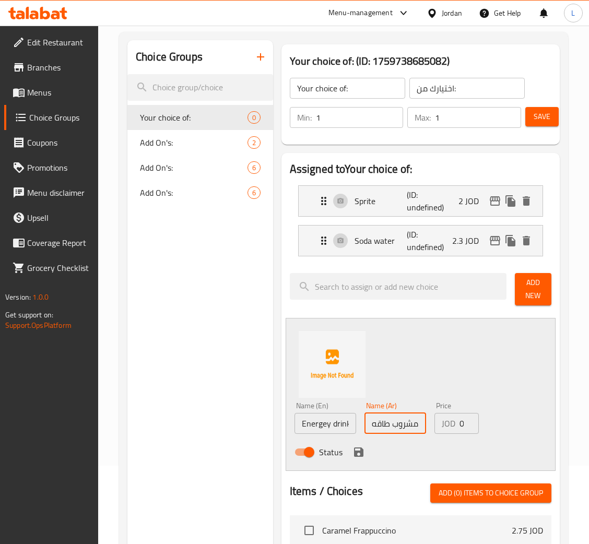
type input "مشروب طاقه"
click at [460, 427] on input "0" at bounding box center [468, 423] width 19 height 21
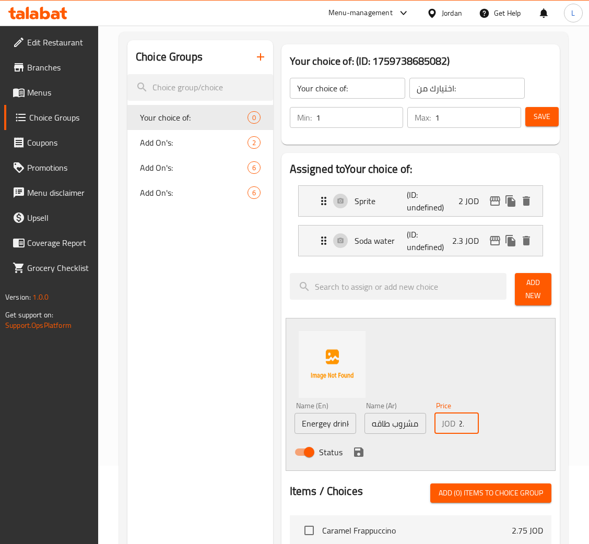
scroll to position [0, 7]
type input "2.5"
click at [358, 449] on icon "save" at bounding box center [358, 452] width 13 height 13
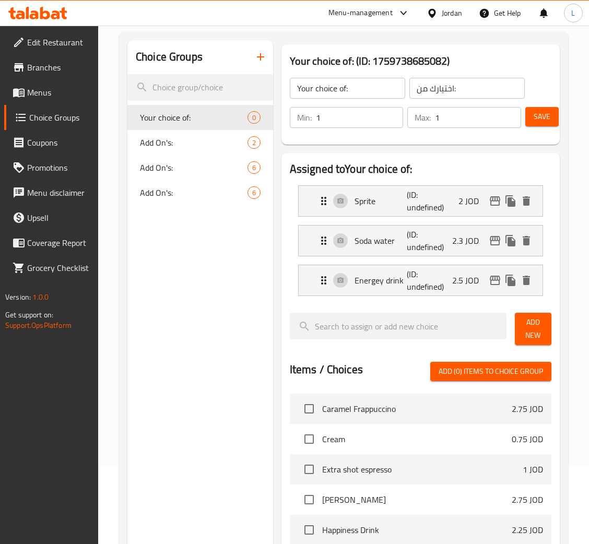
click at [541, 331] on span "Add New" at bounding box center [533, 329] width 20 height 26
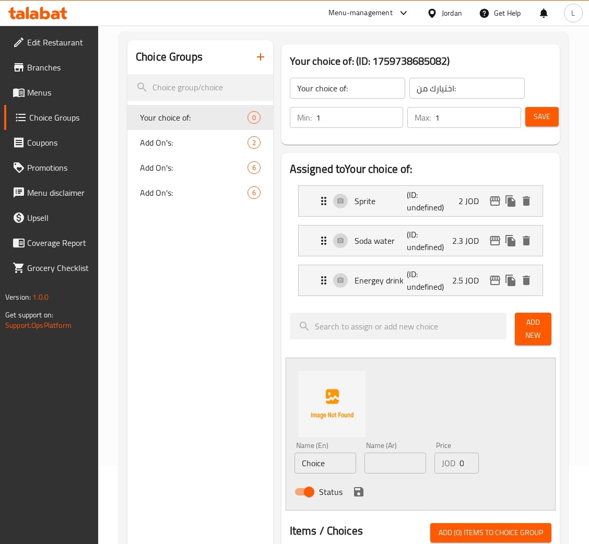
click at [333, 462] on input "Choice" at bounding box center [325, 463] width 62 height 21
paste input "red bull"
type input "red bull"
click at [393, 471] on input "text" at bounding box center [395, 463] width 62 height 21
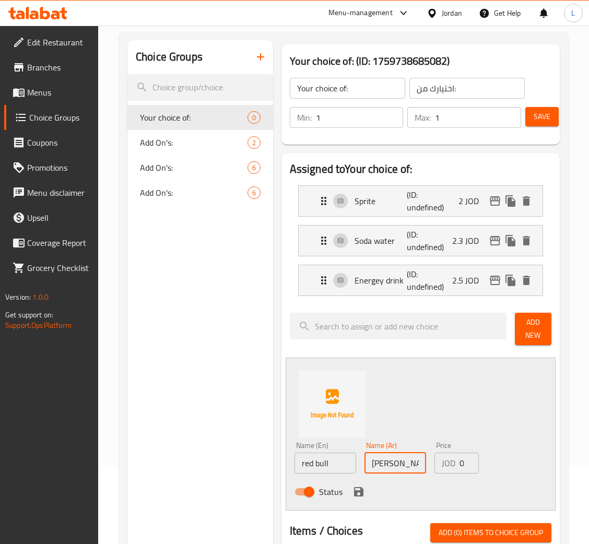
type input "ريد بول"
click at [304, 466] on input "red bull" at bounding box center [325, 463] width 62 height 21
type input "Red bull"
click at [460, 464] on input "0" at bounding box center [468, 463] width 19 height 21
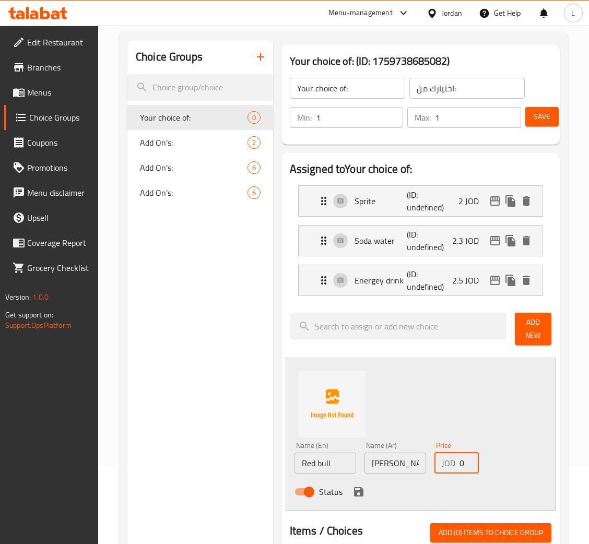
click at [460, 464] on input "0" at bounding box center [468, 463] width 19 height 21
type input "3.25"
click at [354, 496] on icon "save" at bounding box center [358, 491] width 9 height 9
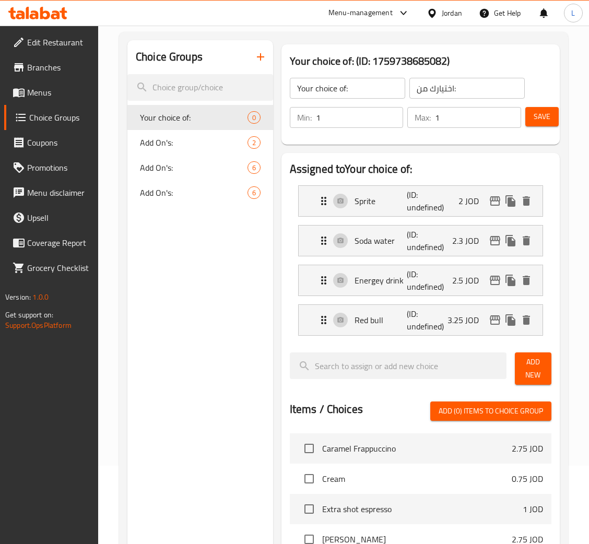
click at [533, 365] on span "Add New" at bounding box center [533, 369] width 20 height 26
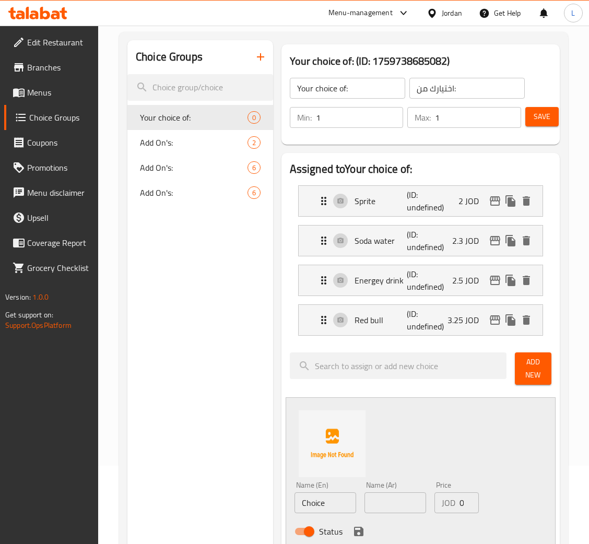
click at [333, 496] on input "Choice" at bounding box center [325, 502] width 62 height 21
paste input "code red"
click at [398, 503] on input "text" at bounding box center [395, 502] width 62 height 21
click at [303, 506] on input "code red" at bounding box center [325, 502] width 62 height 21
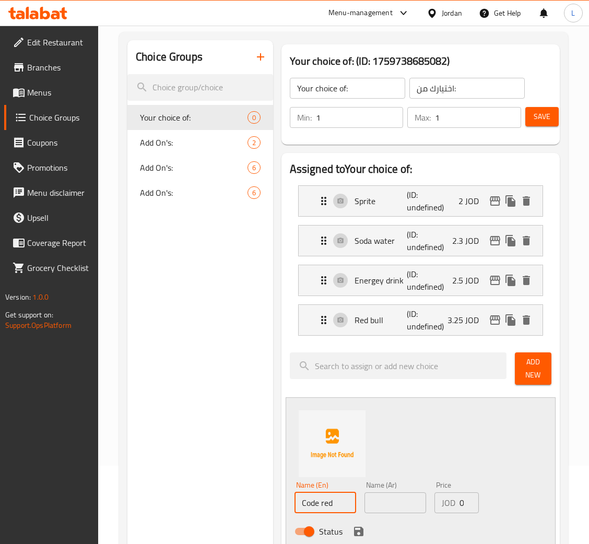
type input "Code red"
click at [369, 503] on input "text" at bounding box center [395, 502] width 62 height 21
type input ";"
type input "كود ريد"
click at [461, 503] on input "0" at bounding box center [468, 502] width 19 height 21
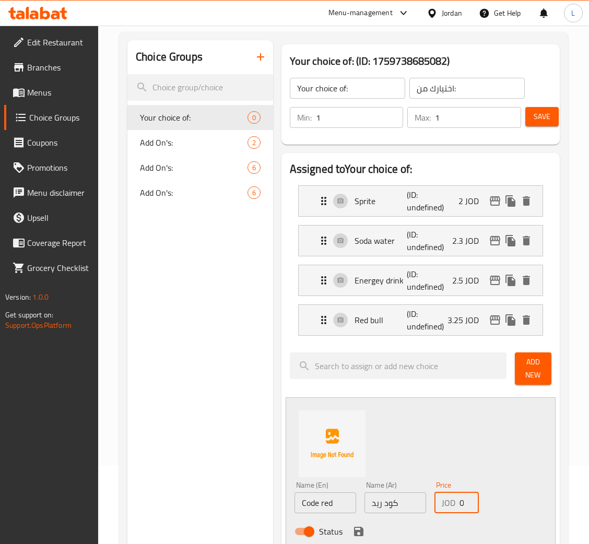
click at [461, 503] on input "0" at bounding box center [468, 502] width 19 height 21
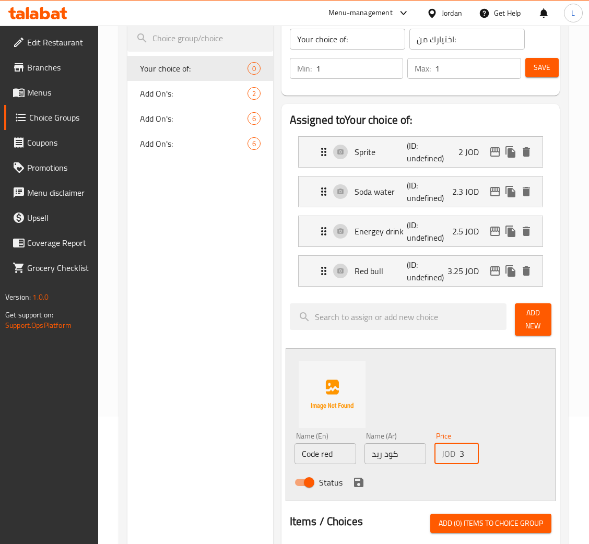
scroll to position [157, 0]
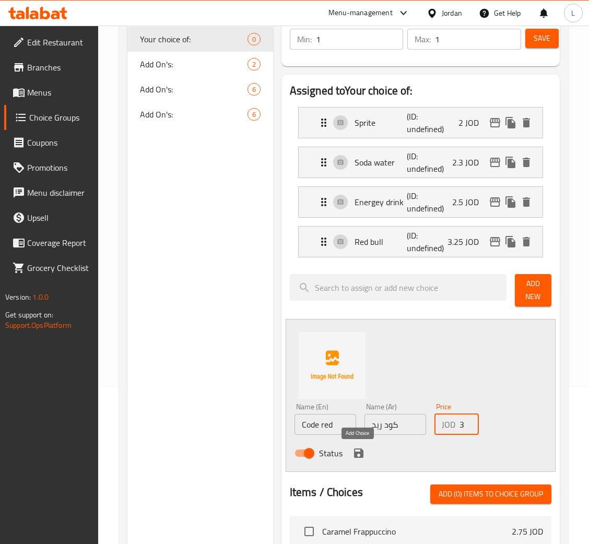
type input "3"
click at [353, 459] on icon "save" at bounding box center [358, 453] width 13 height 13
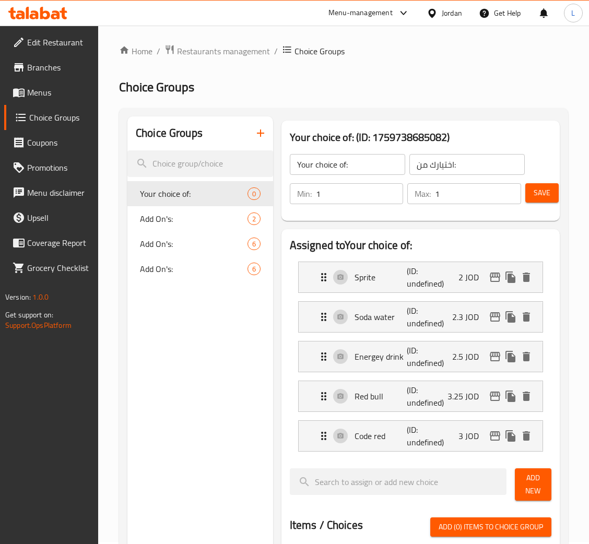
scroll to position [0, 0]
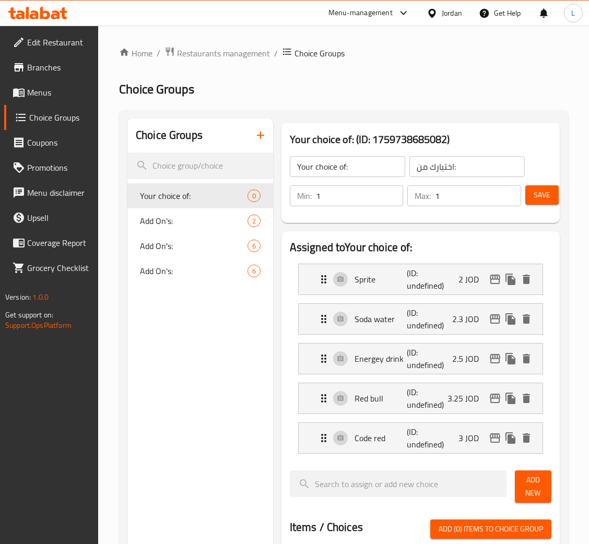
click at [530, 194] on button "Save" at bounding box center [541, 194] width 33 height 19
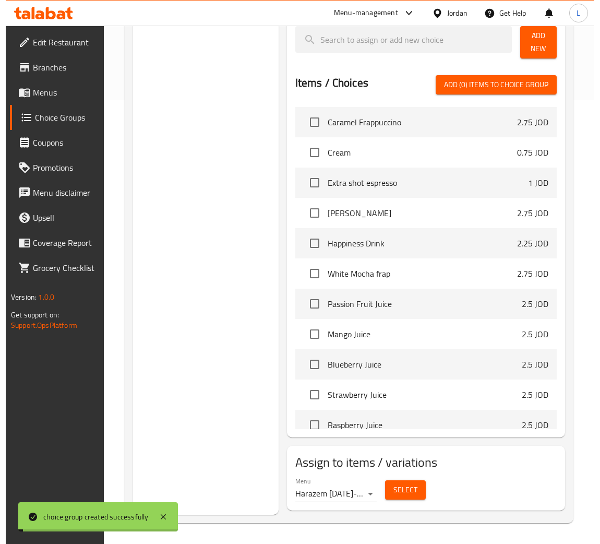
scroll to position [391, 0]
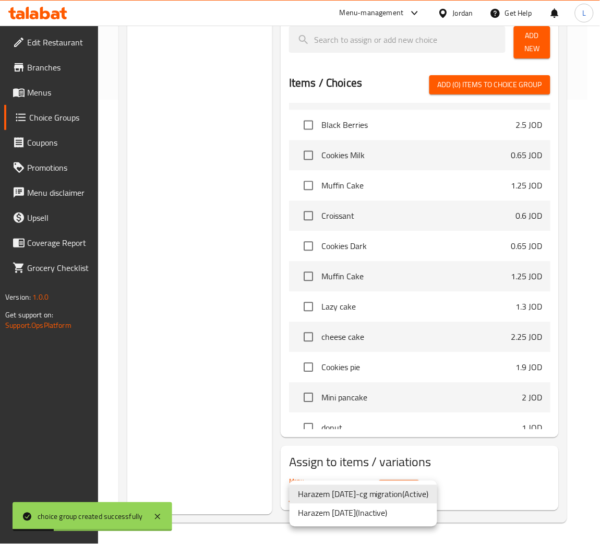
click at [415, 491] on li "Harazem 11/12/2021-cg migration ( Active )" at bounding box center [364, 494] width 148 height 19
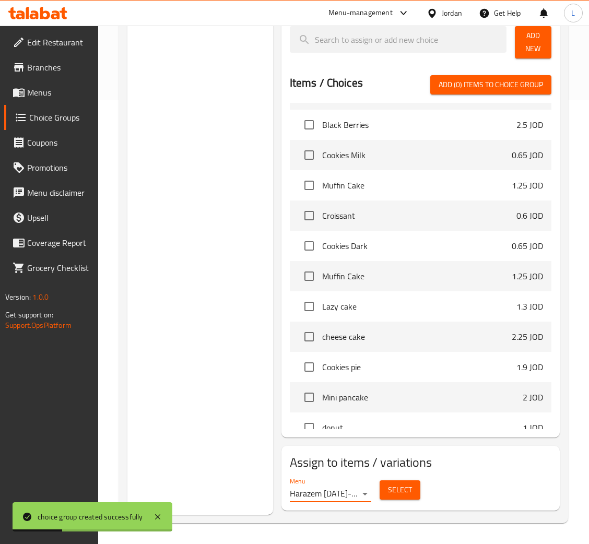
click at [405, 489] on span "Select" at bounding box center [400, 489] width 24 height 13
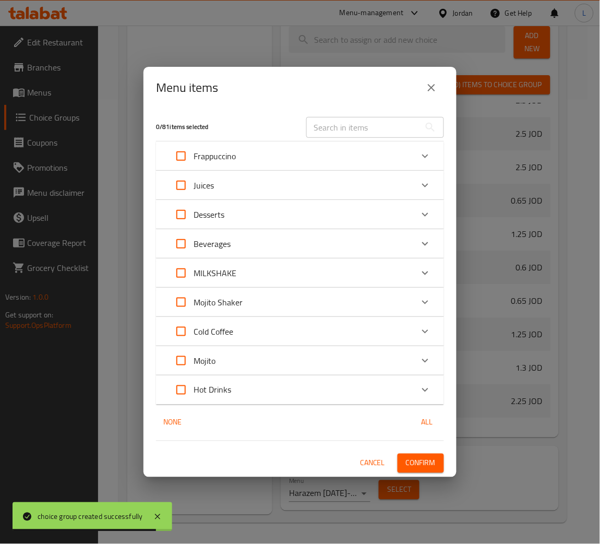
click at [370, 301] on div "Mojito Shaker" at bounding box center [291, 302] width 244 height 25
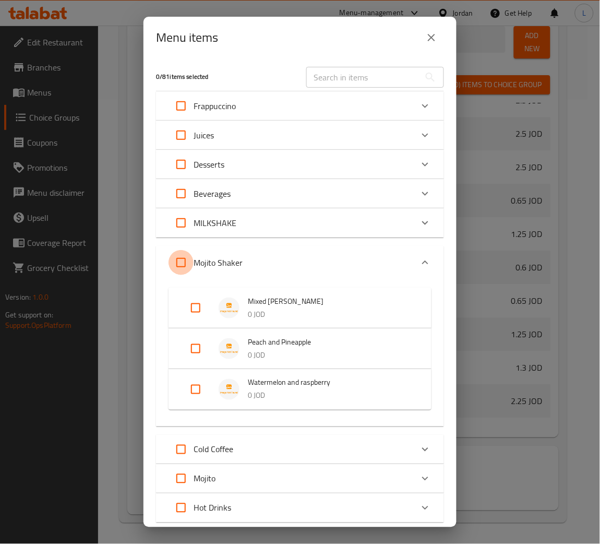
drag, startPoint x: 190, startPoint y: 265, endPoint x: 238, endPoint y: 299, distance: 59.1
click at [188, 265] on input "Expand" at bounding box center [181, 262] width 25 height 25
checkbox input "true"
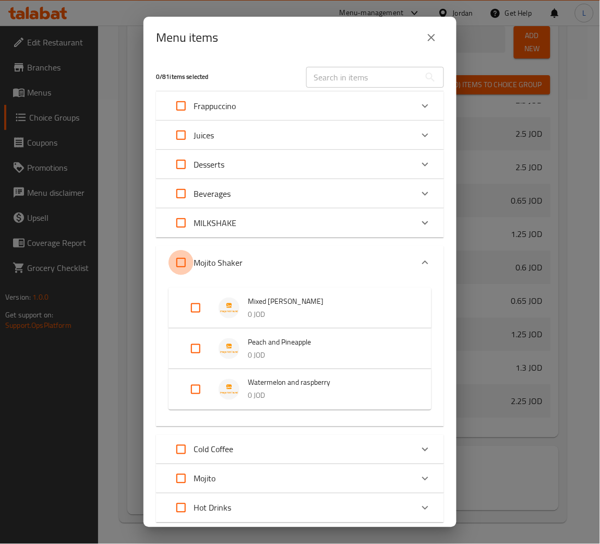
checkbox input "true"
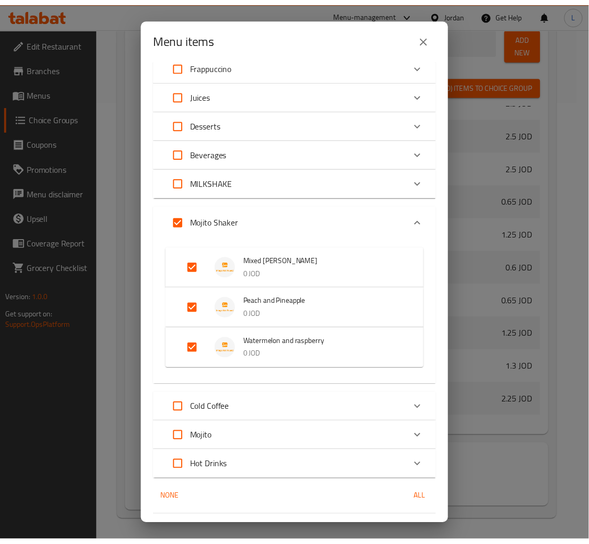
scroll to position [67, 0]
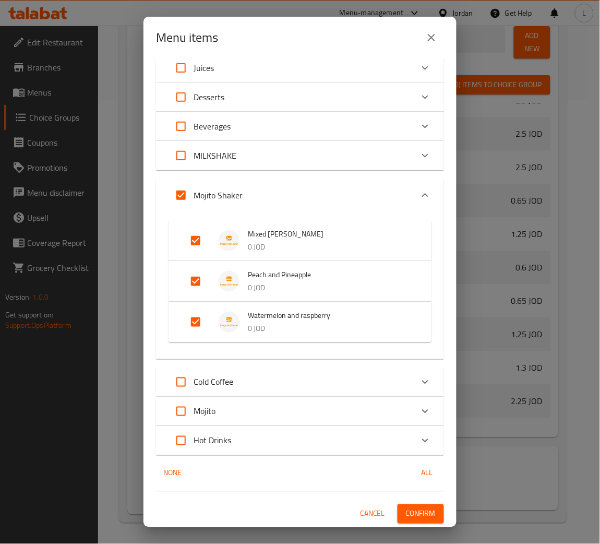
click at [415, 504] on div "Cancel Confirm" at bounding box center [300, 513] width 288 height 19
click at [414, 517] on span "Confirm" at bounding box center [421, 513] width 30 height 13
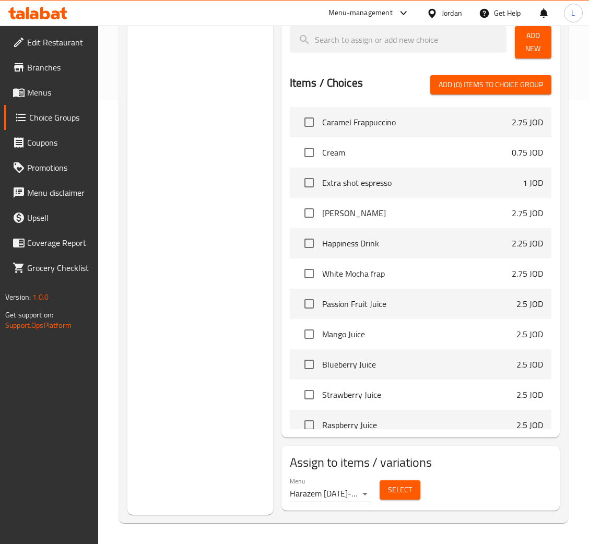
scroll to position [132, 0]
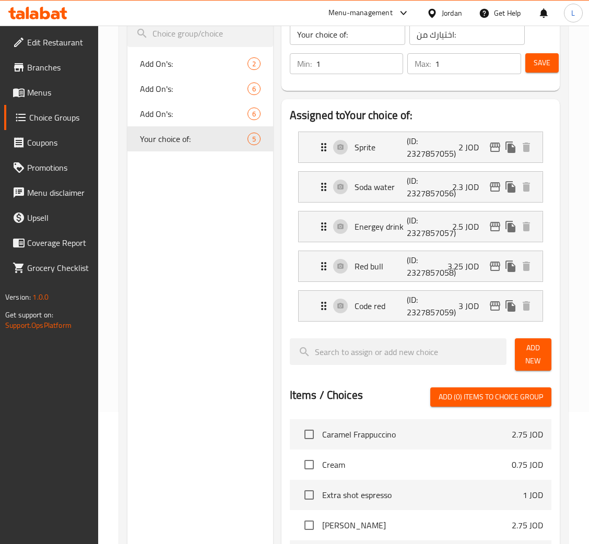
click at [68, 89] on span "Menus" at bounding box center [58, 92] width 63 height 13
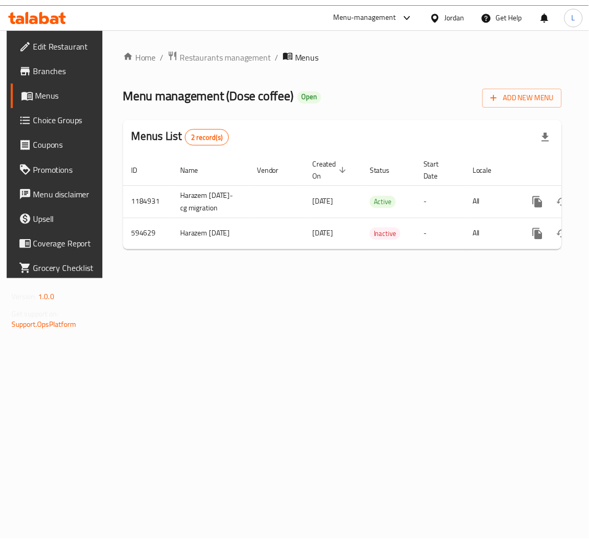
scroll to position [0, 59]
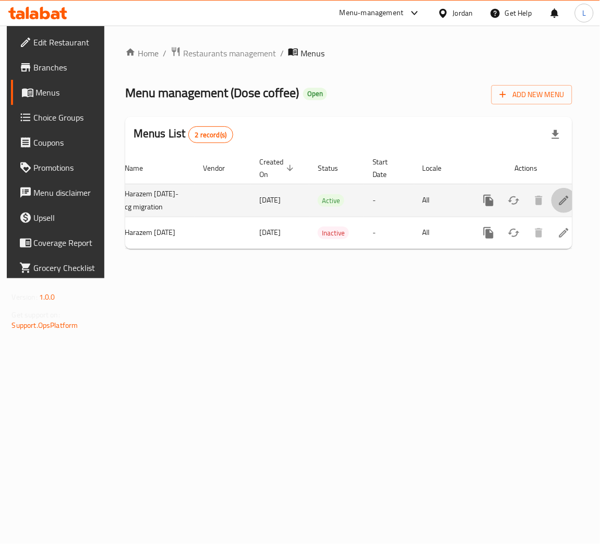
click at [559, 207] on icon "enhanced table" at bounding box center [564, 200] width 13 height 13
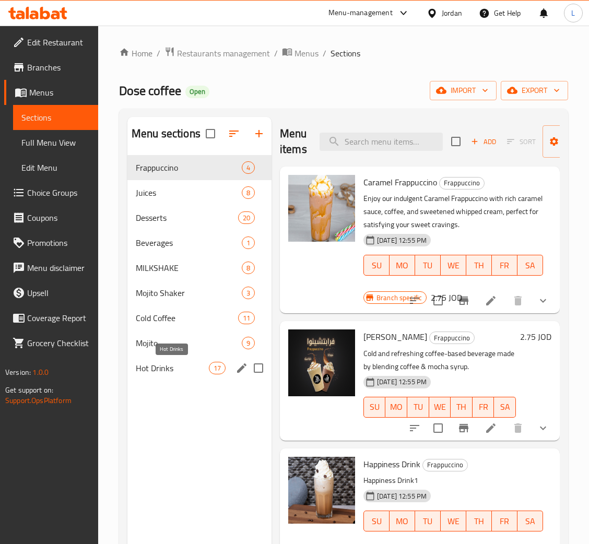
drag, startPoint x: 155, startPoint y: 365, endPoint x: 177, endPoint y: 360, distance: 23.2
click at [156, 365] on span "Hot Drinks" at bounding box center [172, 368] width 73 height 13
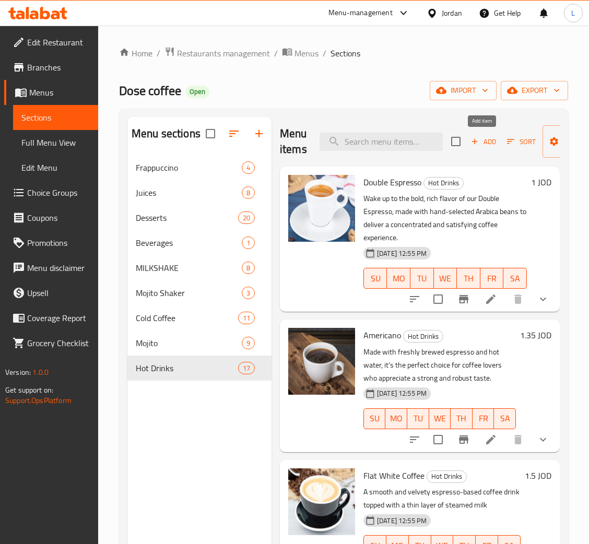
click at [483, 141] on span "Add" at bounding box center [483, 142] width 28 height 12
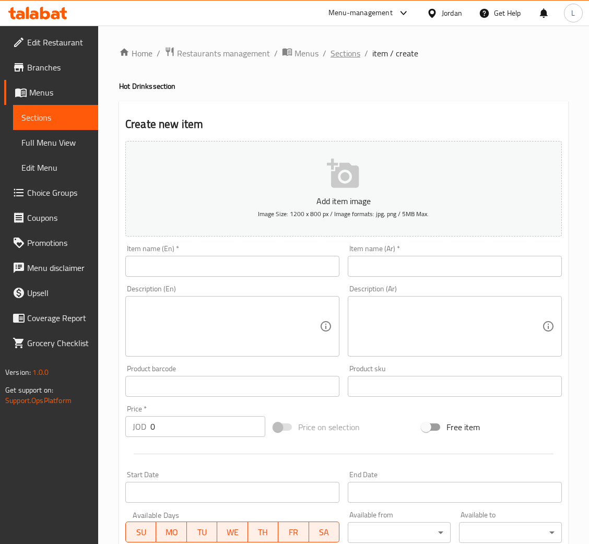
click at [353, 57] on span "Sections" at bounding box center [345, 53] width 30 height 13
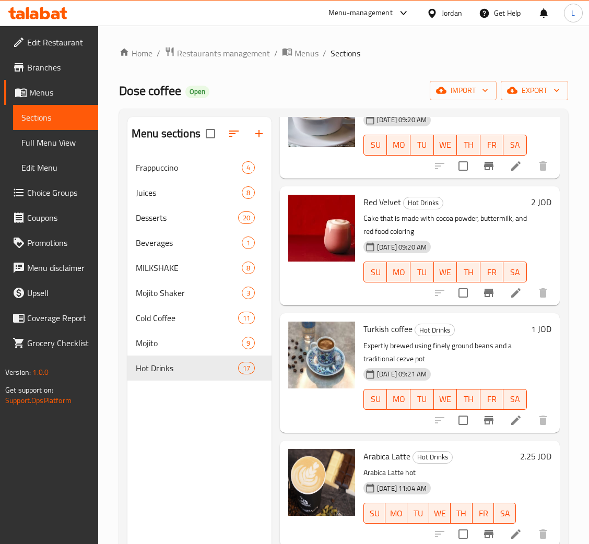
scroll to position [147, 0]
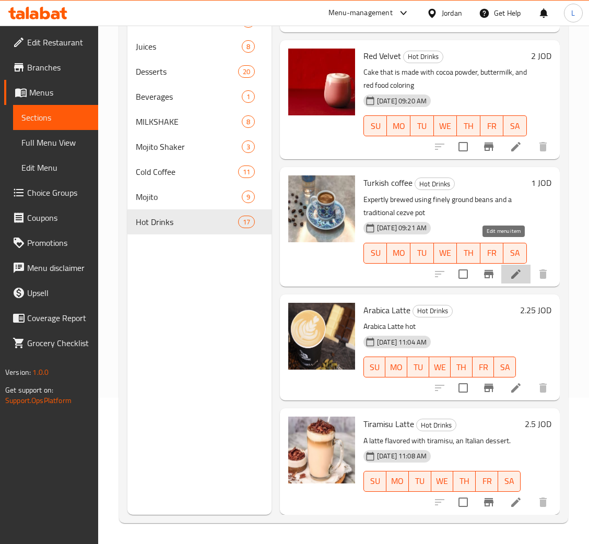
click at [511, 269] on icon at bounding box center [515, 273] width 9 height 9
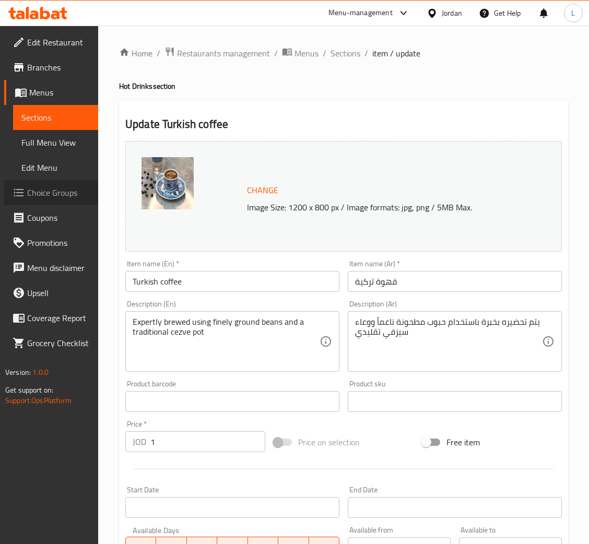
click at [52, 190] on span "Choice Groups" at bounding box center [58, 192] width 63 height 13
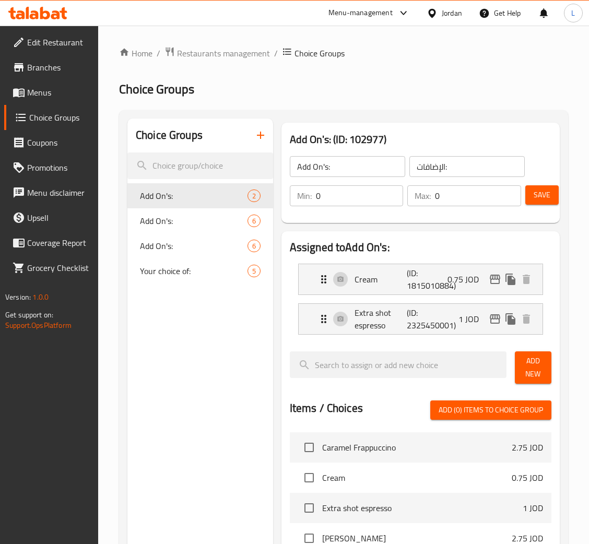
click at [256, 132] on icon "button" at bounding box center [260, 135] width 13 height 13
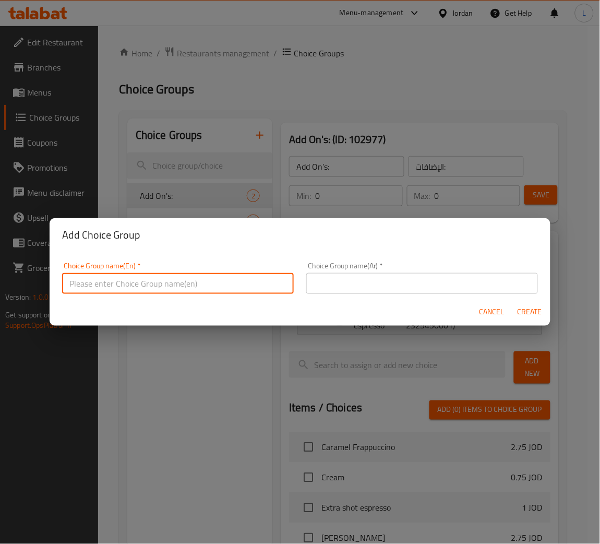
click at [221, 285] on input "text" at bounding box center [178, 283] width 232 height 21
type input "غ"
paste input "Your choice of:"
type input "Your choice of!"
click at [378, 293] on input "text" at bounding box center [422, 283] width 232 height 21
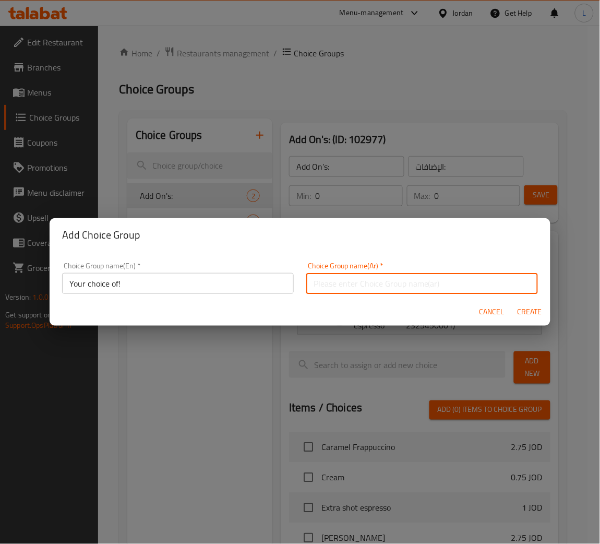
type input "اختيارك من"
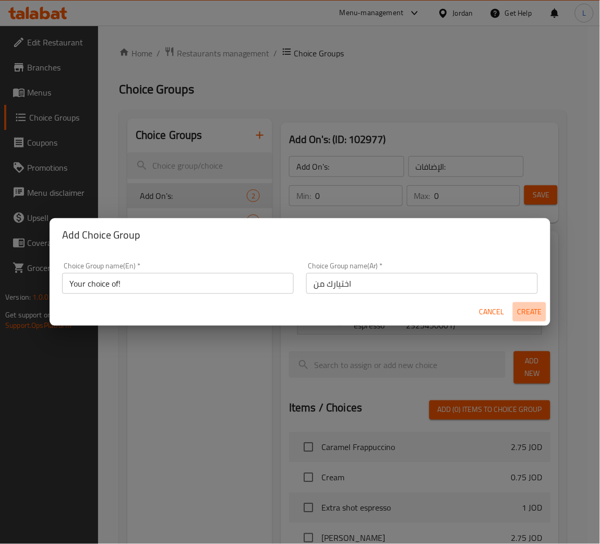
click at [527, 308] on span "Create" at bounding box center [529, 311] width 25 height 13
type input "Your choice of!"
type input "اختيارك من"
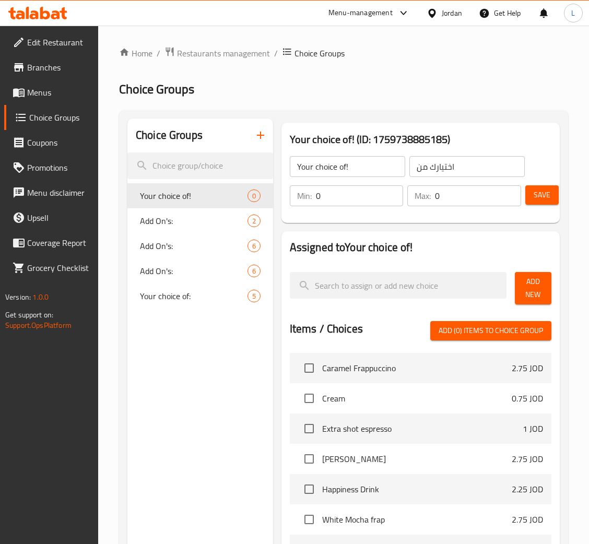
click at [439, 202] on input "0" at bounding box center [478, 195] width 86 height 21
type input "1"
click at [359, 196] on input "0" at bounding box center [360, 195] width 88 height 21
type input "1"
click at [533, 278] on span "Add New" at bounding box center [533, 288] width 20 height 26
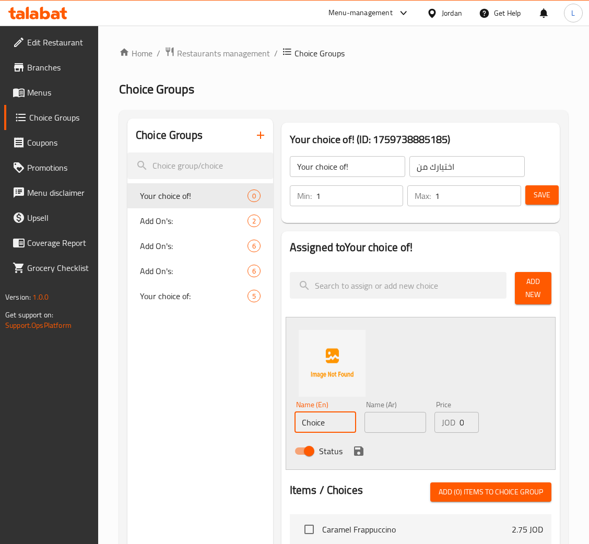
click at [339, 424] on input "Choice" at bounding box center [325, 422] width 62 height 21
paste input "Sada"
type input "Sada"
click at [399, 424] on input "text" at bounding box center [395, 422] width 62 height 21
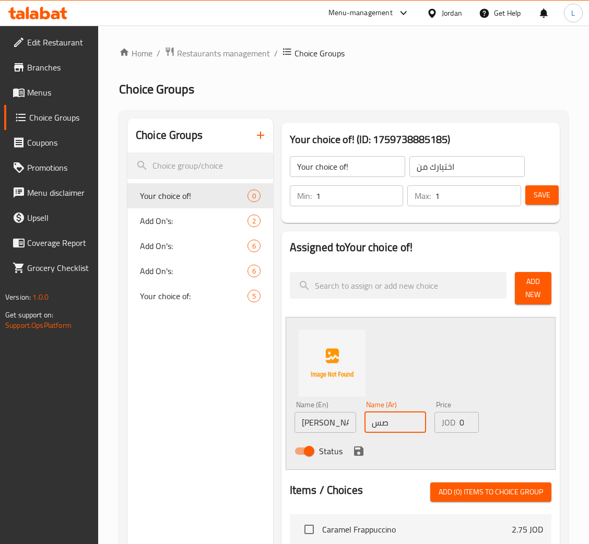
type input "ص"
type input "ساده"
click at [354, 451] on icon "save" at bounding box center [358, 450] width 9 height 9
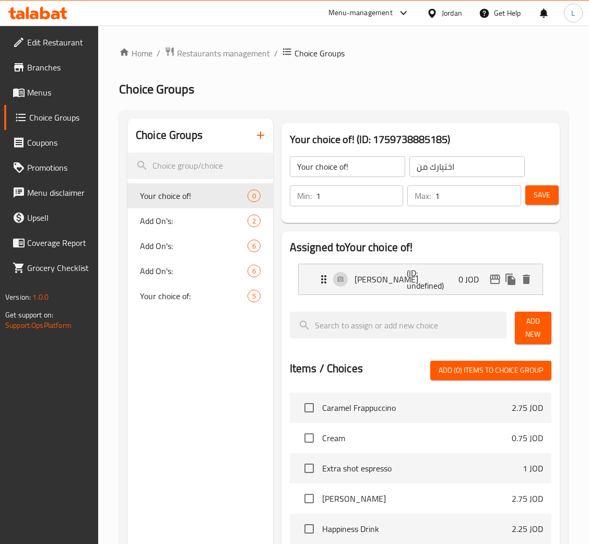
click at [538, 332] on span "Add New" at bounding box center [533, 328] width 20 height 26
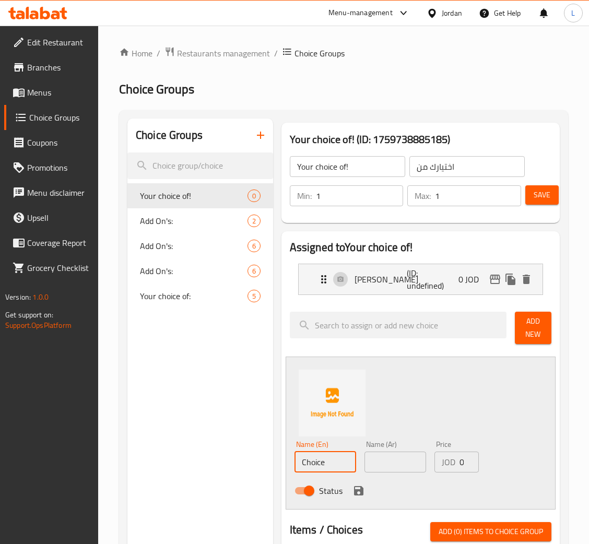
click at [306, 462] on input "Choice" at bounding box center [325, 462] width 62 height 21
paste input "Wasat"
type input "Wasat"
click at [371, 460] on input "text" at bounding box center [395, 462] width 62 height 21
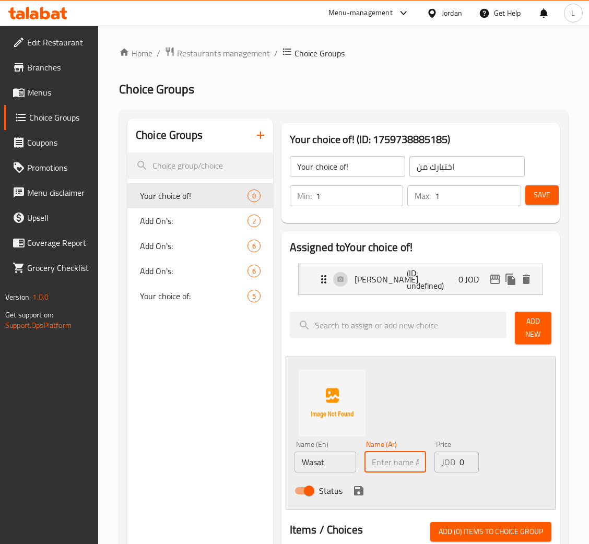
type input "ي"
type input "وسط"
click at [359, 487] on icon "save" at bounding box center [358, 490] width 9 height 9
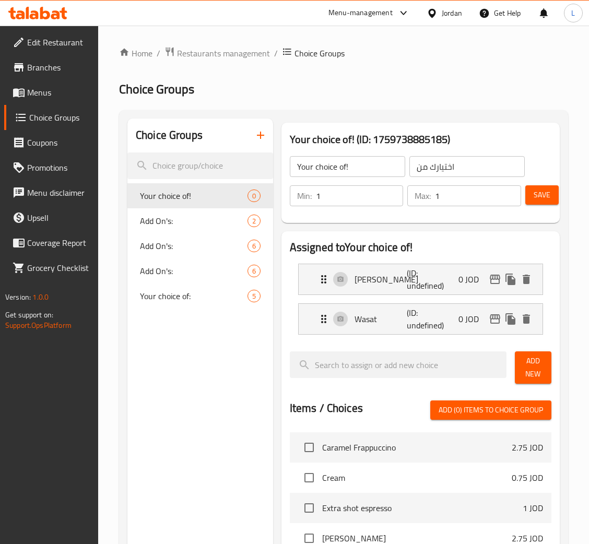
click at [538, 369] on span "Add New" at bounding box center [533, 367] width 20 height 26
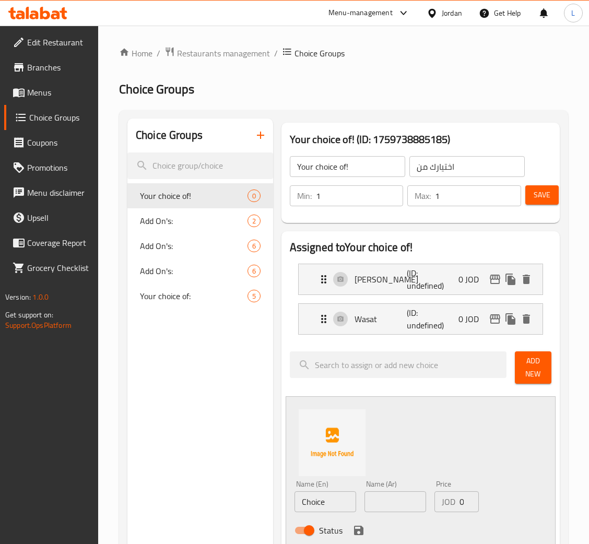
click at [322, 495] on input "Choice" at bounding box center [325, 501] width 62 height 21
paste input "sweet"
type input "Sweet"
click at [387, 492] on input "text" at bounding box center [395, 501] width 62 height 21
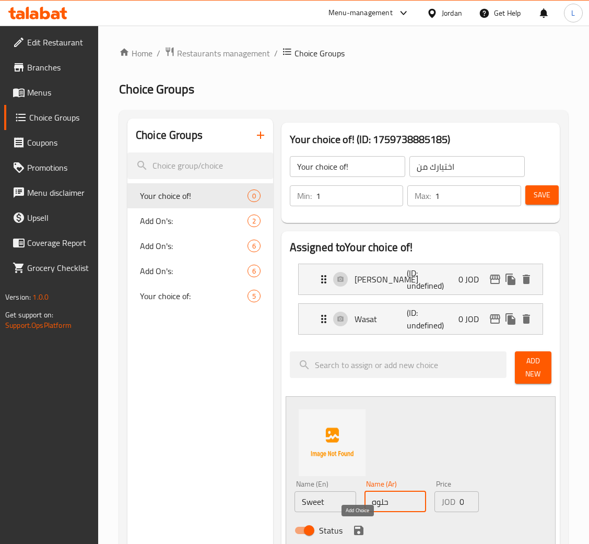
type input "حلوه"
click at [360, 524] on button "save" at bounding box center [359, 531] width 16 height 16
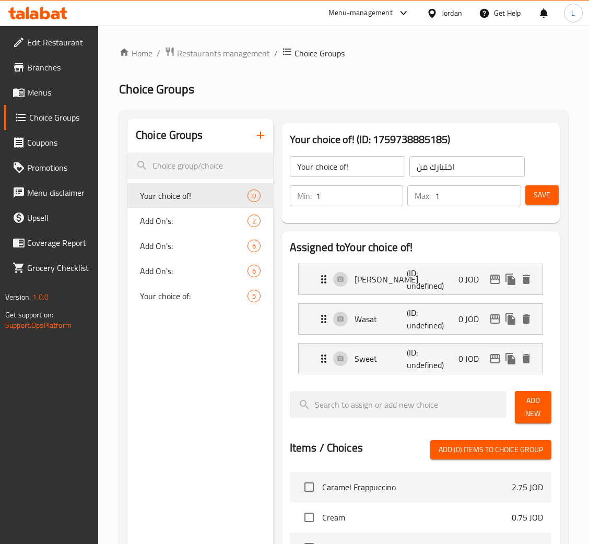
click at [527, 411] on span "Add New" at bounding box center [533, 407] width 20 height 26
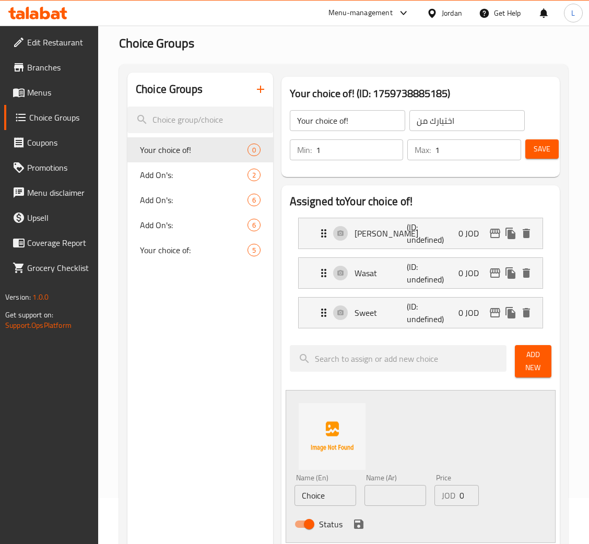
scroll to position [78, 0]
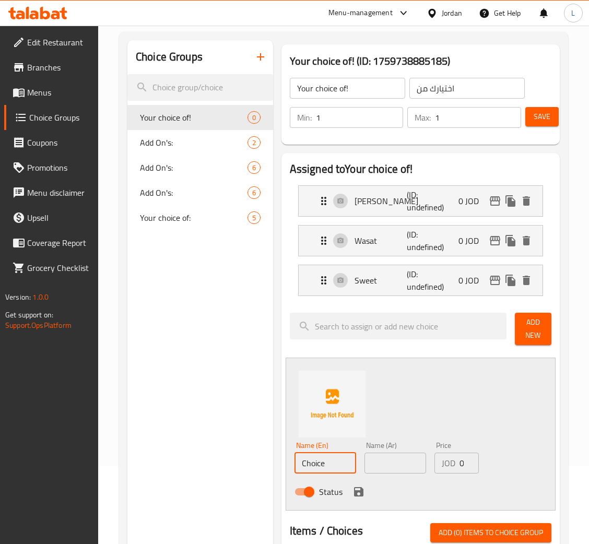
click at [325, 468] on input "Choice" at bounding box center [325, 463] width 62 height 21
paste input "very sweet"
type input "very sweet"
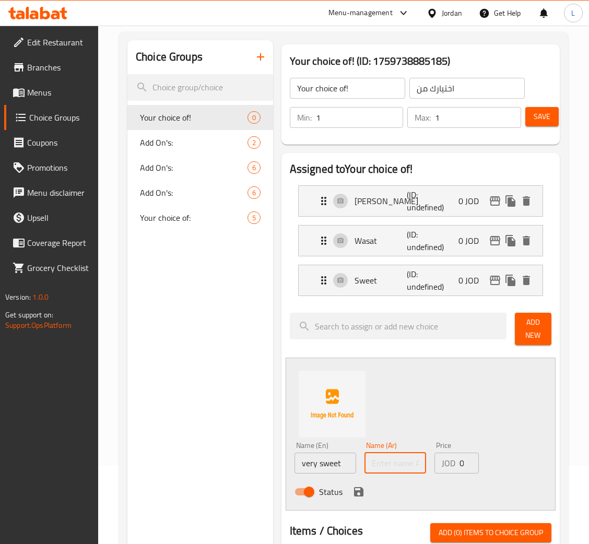
click at [384, 470] on input "text" at bounding box center [395, 463] width 62 height 21
type input "س"
type input "حلوه كتير"
click at [357, 493] on icon "save" at bounding box center [358, 491] width 9 height 9
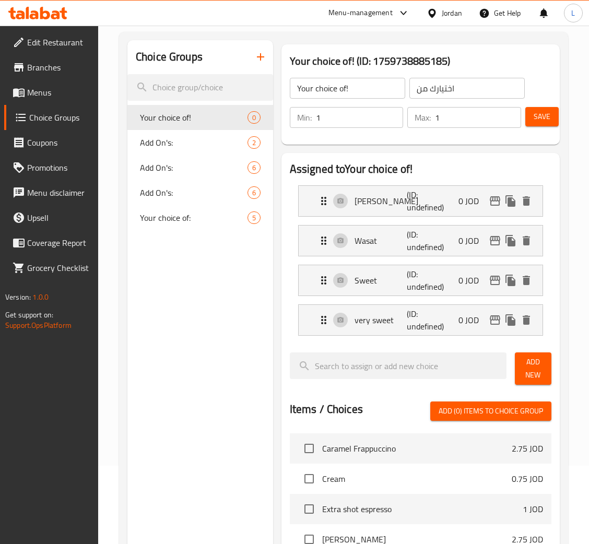
click at [552, 121] on button "Save" at bounding box center [541, 116] width 33 height 19
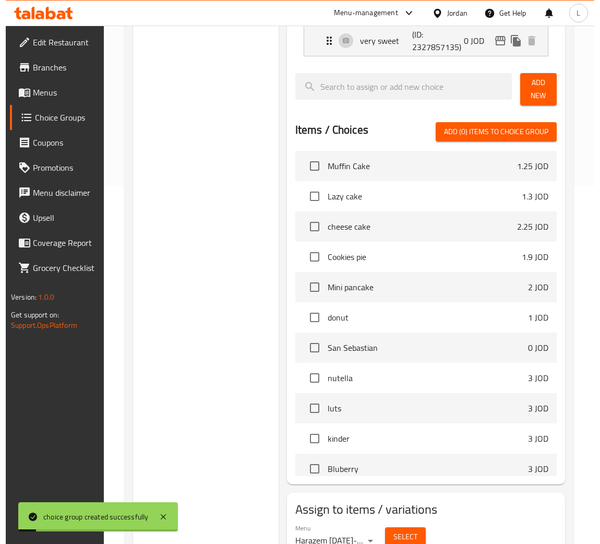
scroll to position [406, 0]
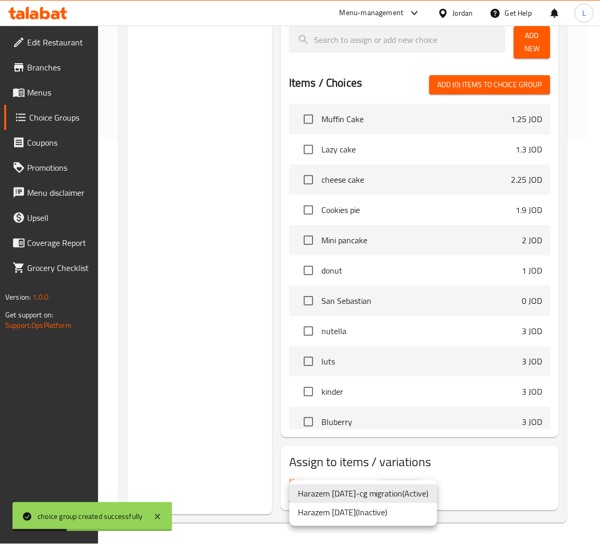
click at [494, 483] on div at bounding box center [300, 272] width 600 height 544
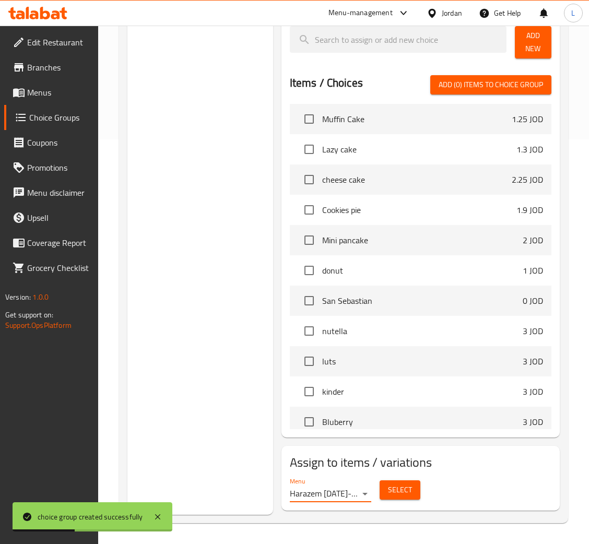
click at [394, 483] on span "Select" at bounding box center [400, 489] width 24 height 13
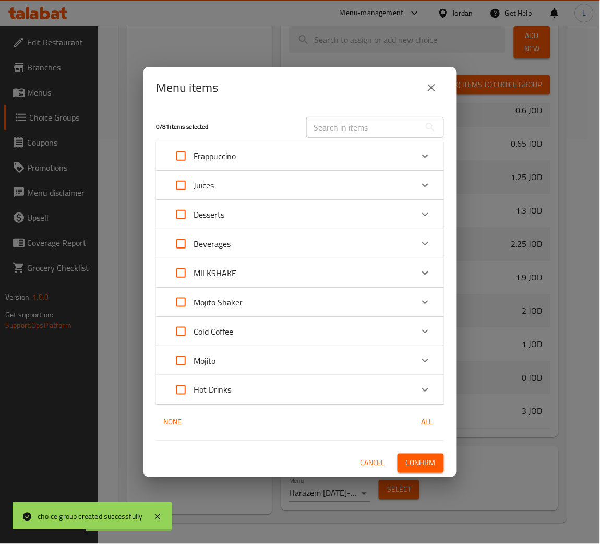
scroll to position [601, 0]
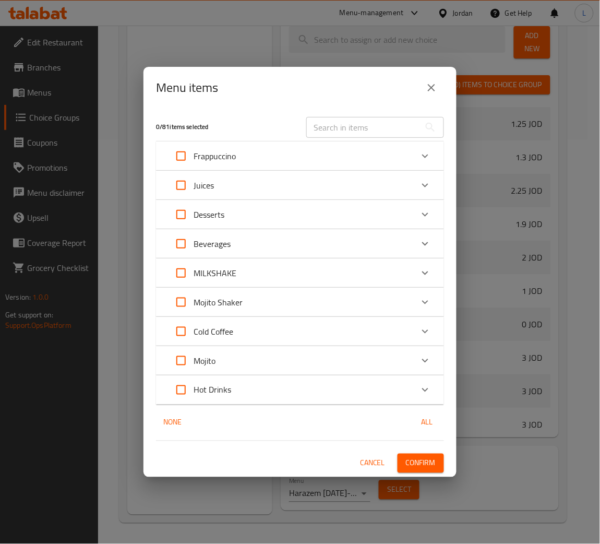
click at [330, 387] on div "Hot Drinks" at bounding box center [291, 389] width 244 height 25
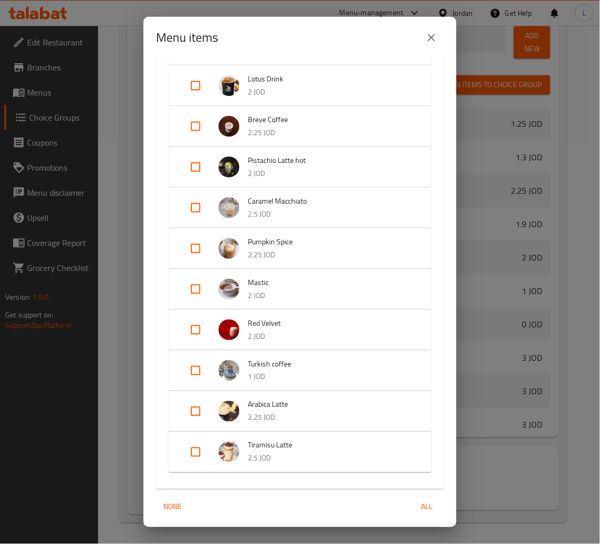
scroll to position [626, 0]
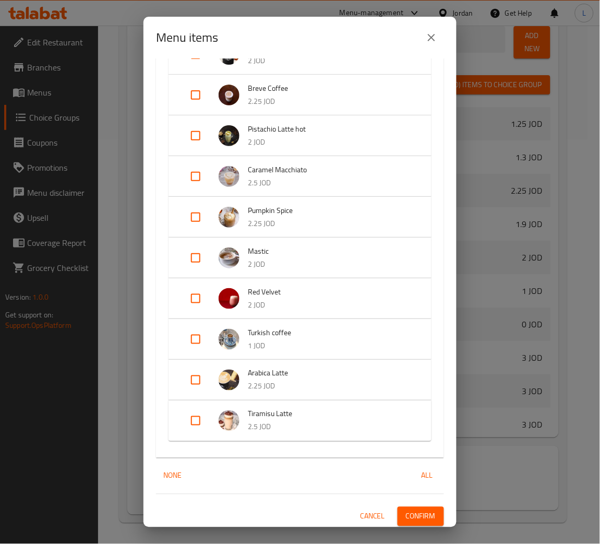
click at [196, 336] on input "Expand" at bounding box center [195, 339] width 25 height 25
checkbox input "true"
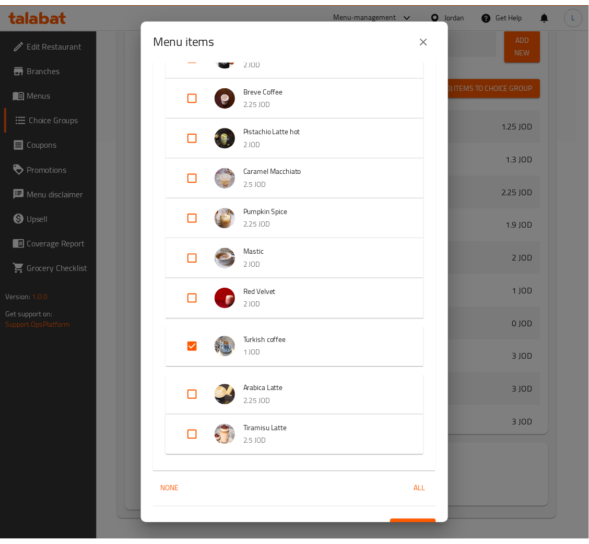
scroll to position [646, 0]
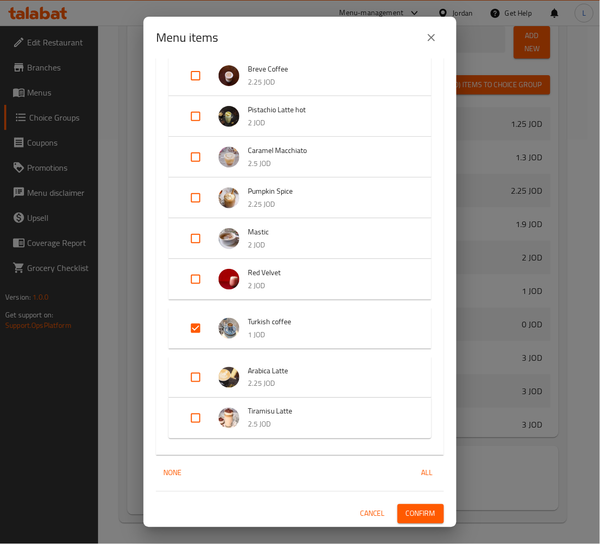
click at [427, 519] on button "Confirm" at bounding box center [421, 513] width 46 height 19
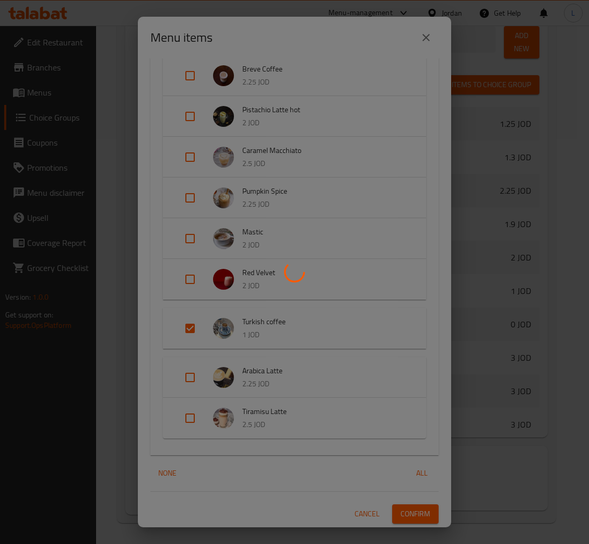
scroll to position [548, 0]
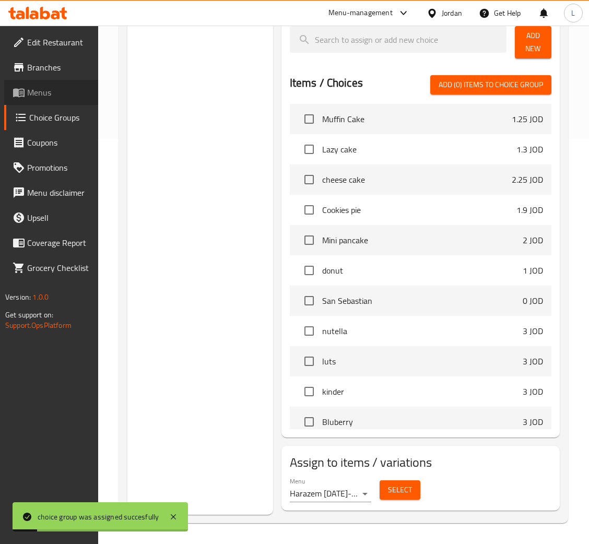
click at [68, 93] on span "Menus" at bounding box center [58, 92] width 63 height 13
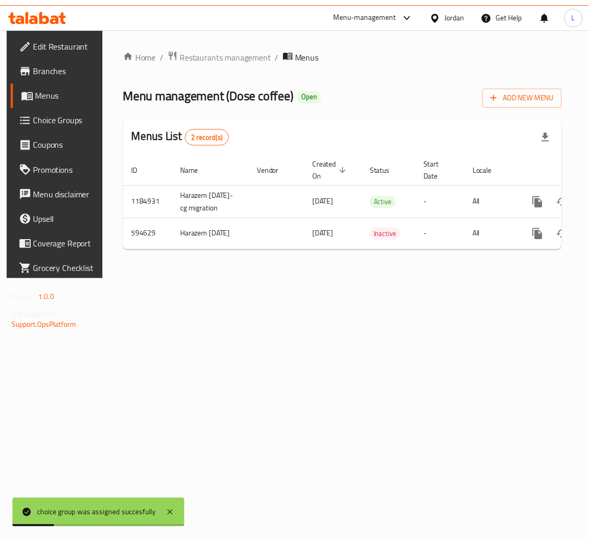
scroll to position [0, 59]
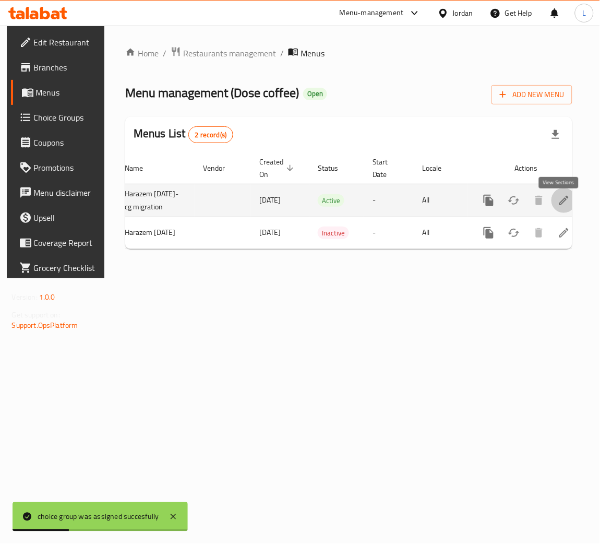
click at [552, 206] on link "enhanced table" at bounding box center [564, 200] width 25 height 25
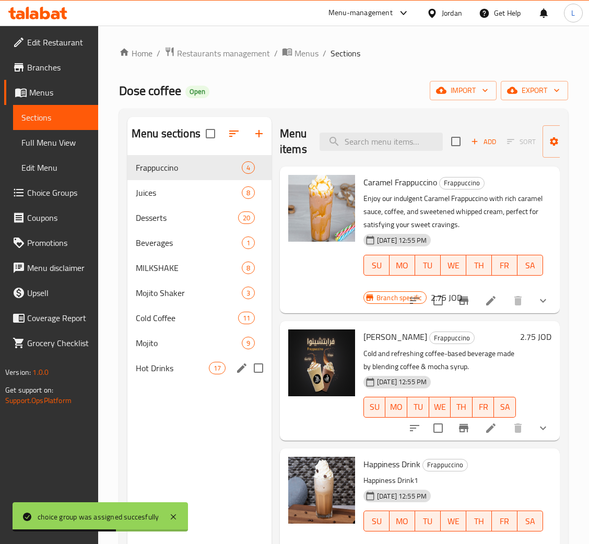
click at [153, 375] on div "Hot Drinks 17" at bounding box center [199, 368] width 144 height 25
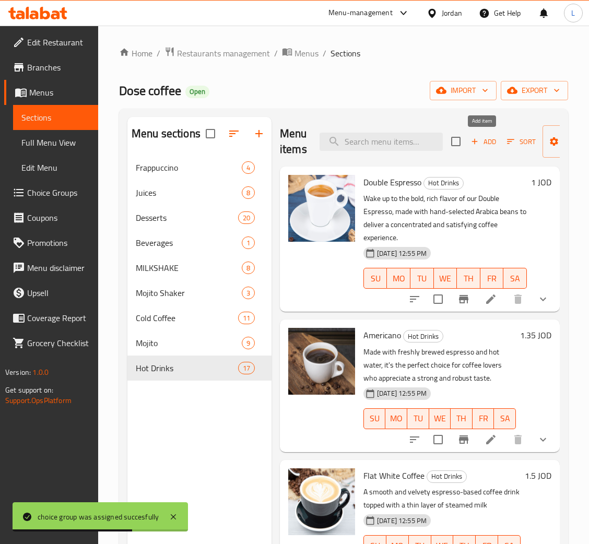
click at [476, 140] on icon "button" at bounding box center [474, 141] width 9 height 9
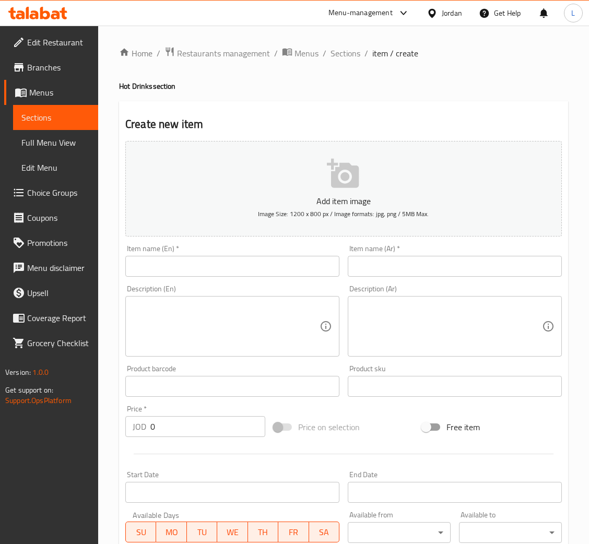
click at [267, 262] on input "text" at bounding box center [232, 266] width 214 height 21
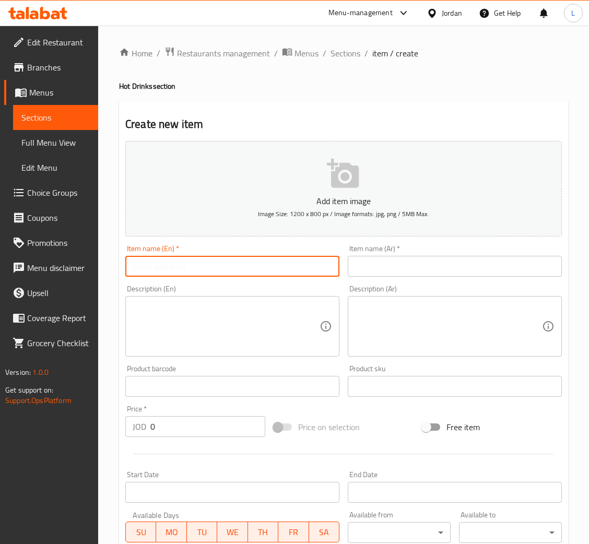
paste input "Turkish double"
type input "Turkish double"
click at [418, 279] on div "Item name (Ar)   * Item name (Ar) *" at bounding box center [455, 261] width 222 height 40
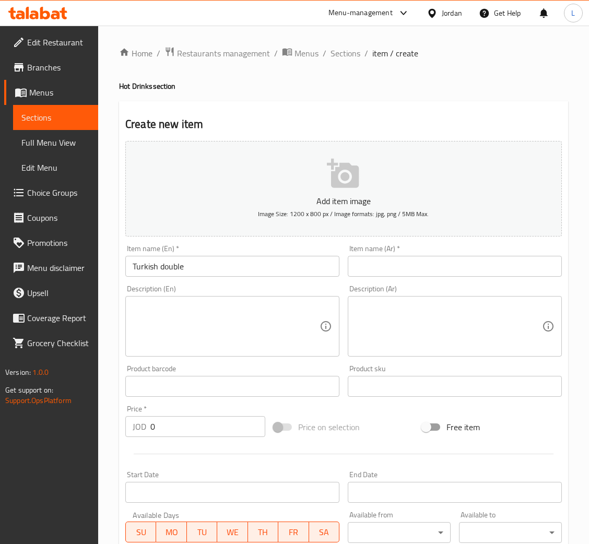
click at [425, 274] on input "text" at bounding box center [455, 266] width 214 height 21
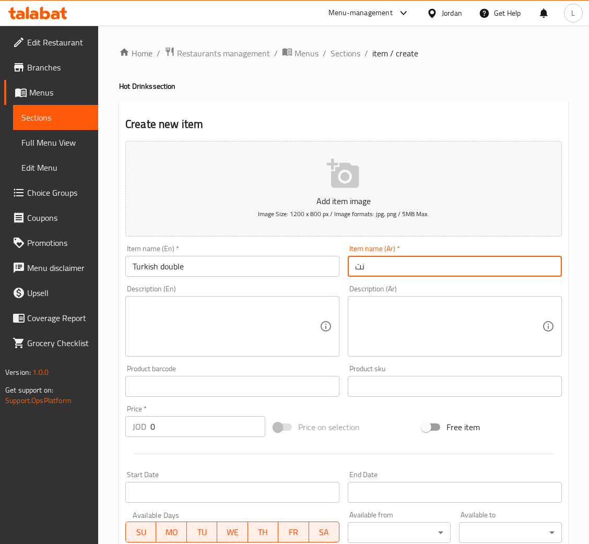
type input "ن"
type input "قهوه تركيه دبل"
click at [230, 428] on input "0" at bounding box center [207, 426] width 115 height 21
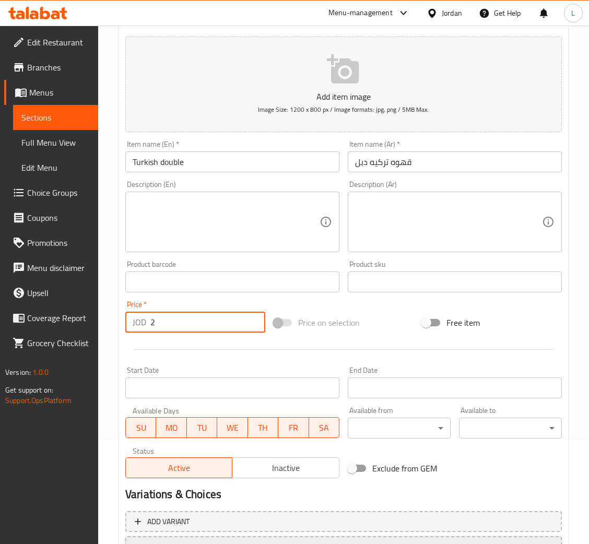
scroll to position [192, 0]
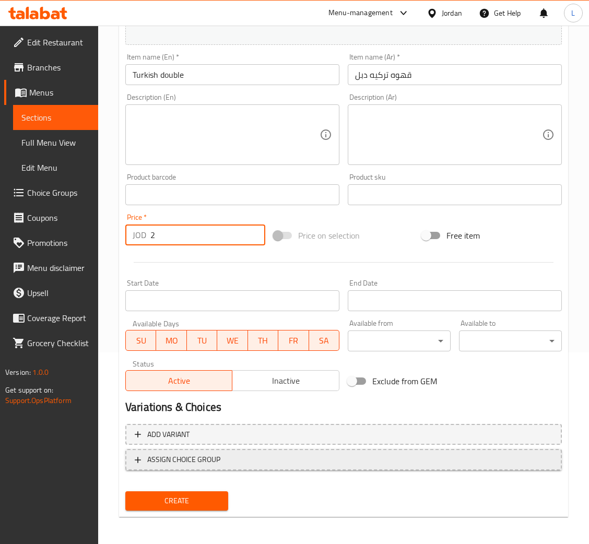
type input "2"
click at [231, 463] on span "ASSIGN CHOICE GROUP" at bounding box center [344, 459] width 418 height 13
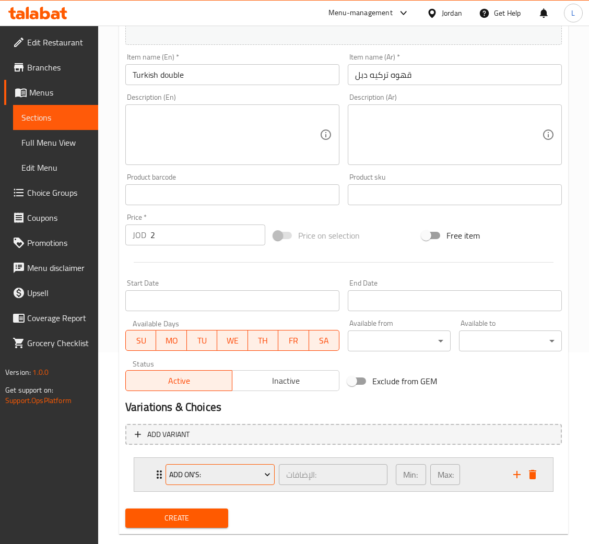
click at [218, 475] on span "Add On's:" at bounding box center [219, 474] width 101 height 13
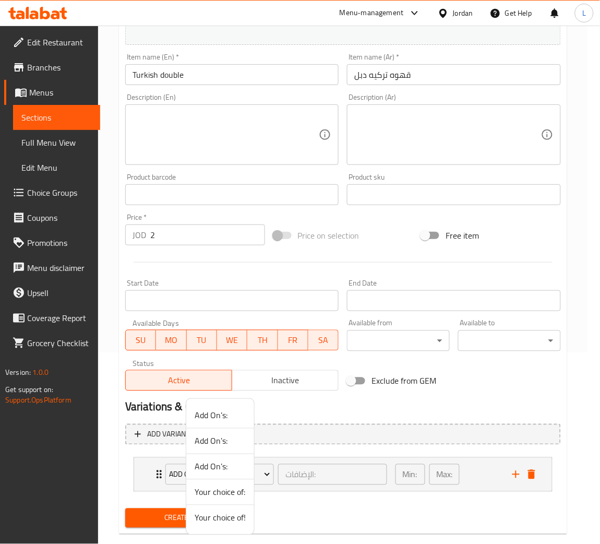
click at [224, 516] on span "Your choice of!" at bounding box center [220, 518] width 51 height 13
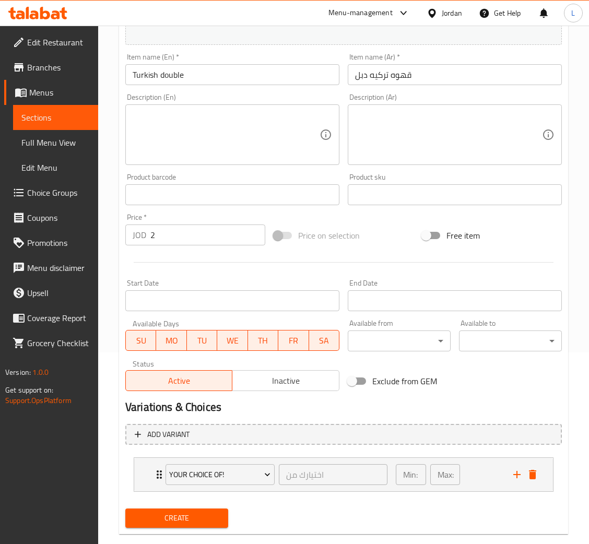
click at [205, 516] on span "Create" at bounding box center [177, 518] width 86 height 13
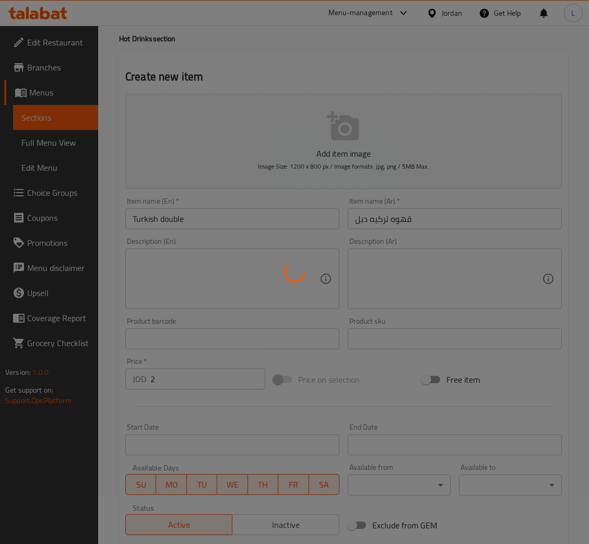
scroll to position [0, 0]
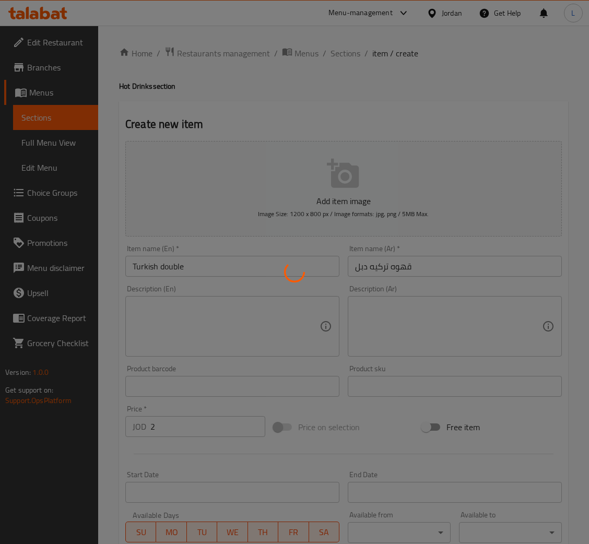
type input "0"
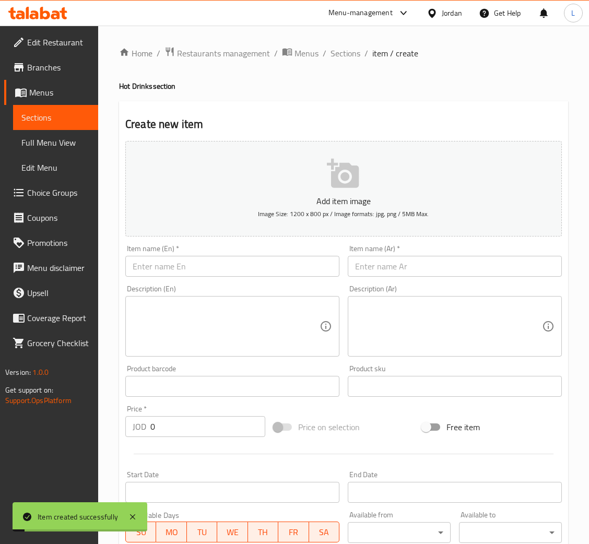
drag, startPoint x: 347, startPoint y: 51, endPoint x: 403, endPoint y: 74, distance: 59.7
click at [347, 51] on span "Sections" at bounding box center [345, 53] width 30 height 13
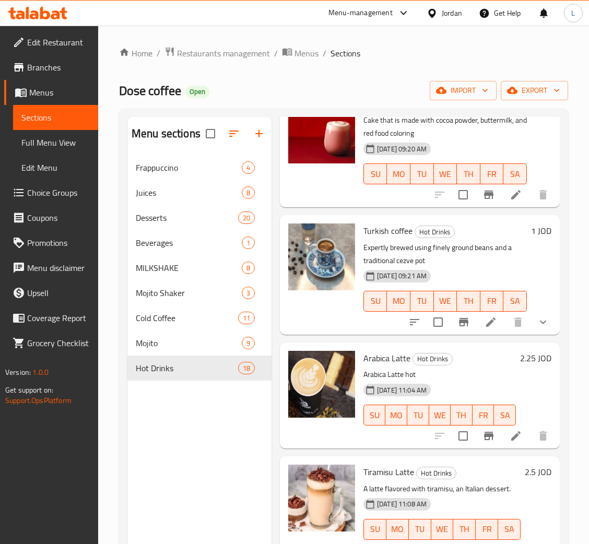
scroll to position [147, 0]
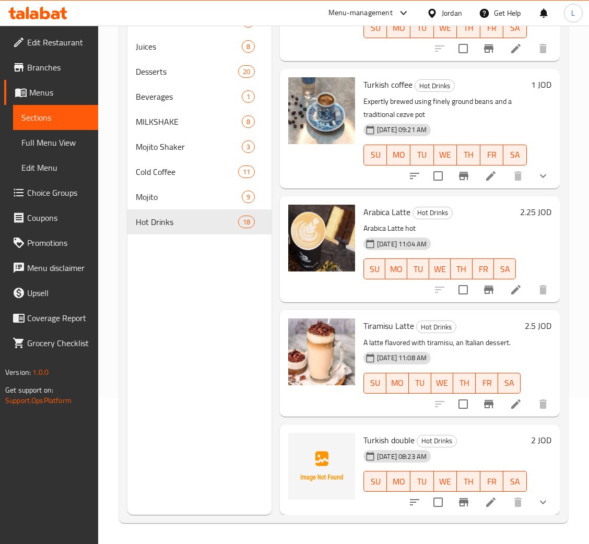
click at [386, 432] on span "Turkish double" at bounding box center [388, 440] width 51 height 16
copy h6 "Turkish double"
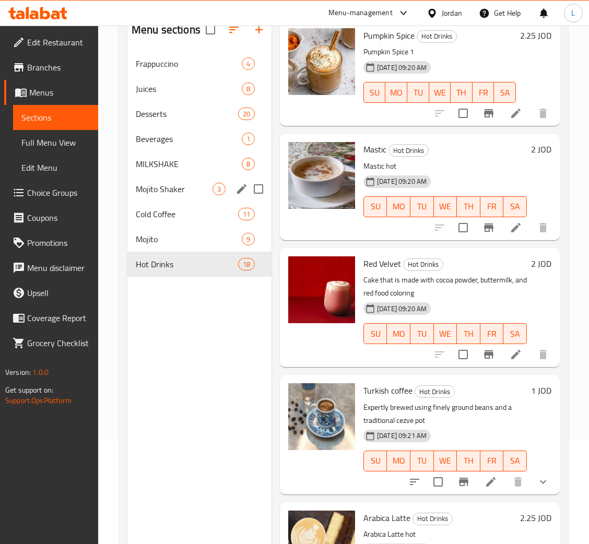
scroll to position [0, 0]
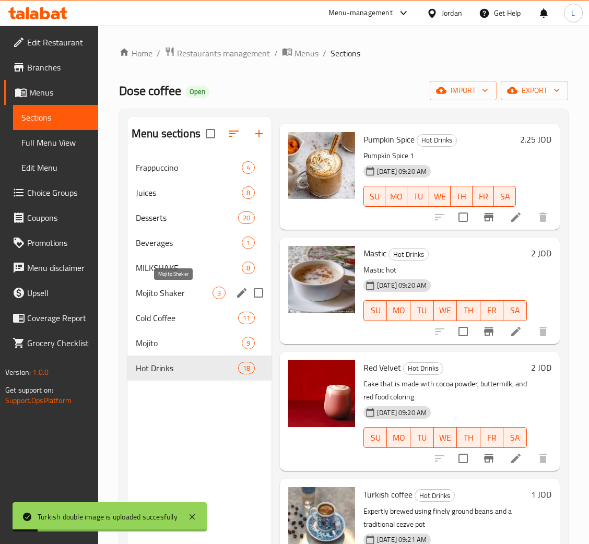
click at [193, 298] on span "Mojito Shaker" at bounding box center [174, 293] width 77 height 13
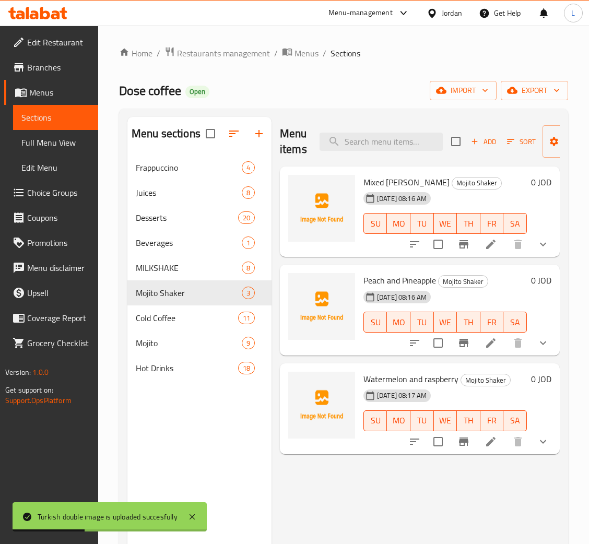
click at [402, 175] on span "Mixed rasberry" at bounding box center [406, 182] width 86 height 16
copy h6 "Mixed rasberry"
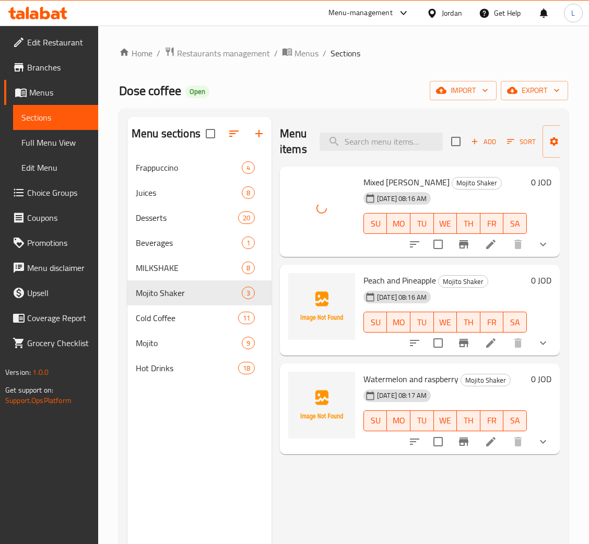
click at [416, 281] on span "Peach and Pineapple" at bounding box center [399, 281] width 73 height 16
copy h6 "Peach and Pineapple"
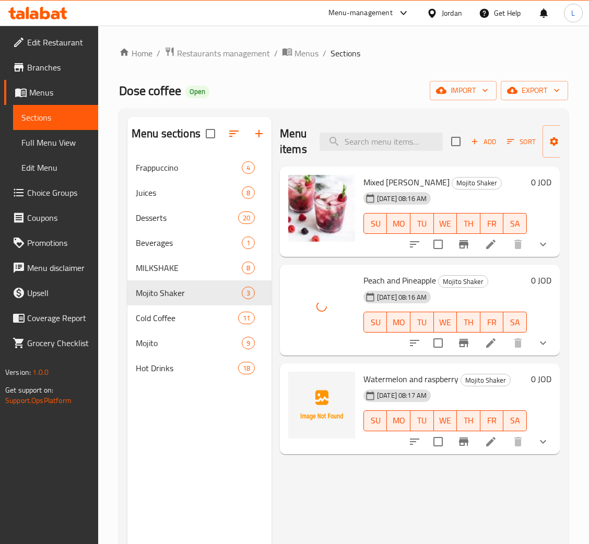
click at [397, 373] on span "Watermelon and raspberry" at bounding box center [410, 379] width 95 height 16
copy h6 "Watermelon and raspberry"
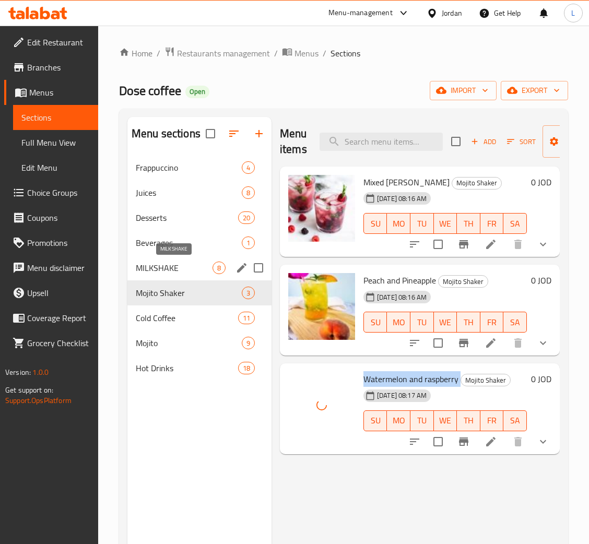
click at [174, 266] on span "MILKSHAKE" at bounding box center [174, 268] width 77 height 13
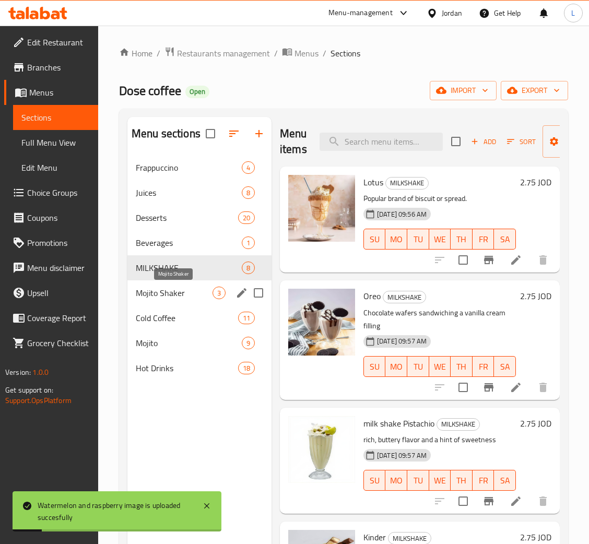
click at [180, 293] on span "Mojito Shaker" at bounding box center [174, 293] width 77 height 13
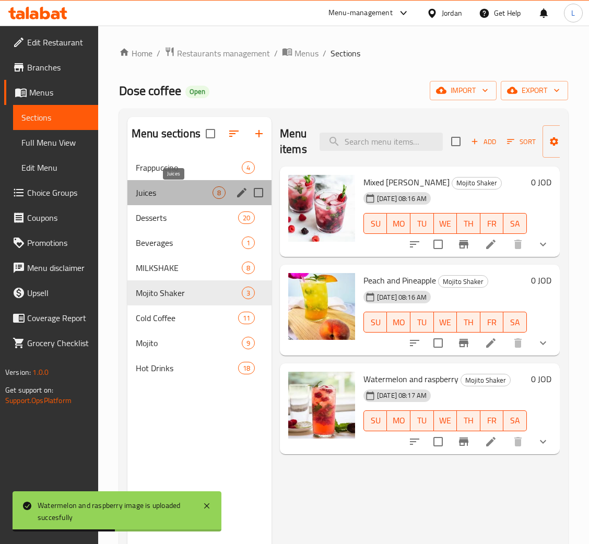
click at [176, 190] on span "Juices" at bounding box center [174, 192] width 77 height 13
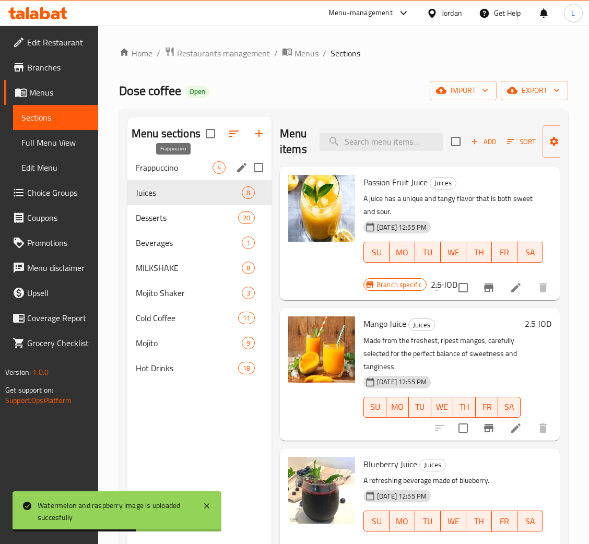
click at [183, 167] on span "Frappuccino" at bounding box center [174, 167] width 77 height 13
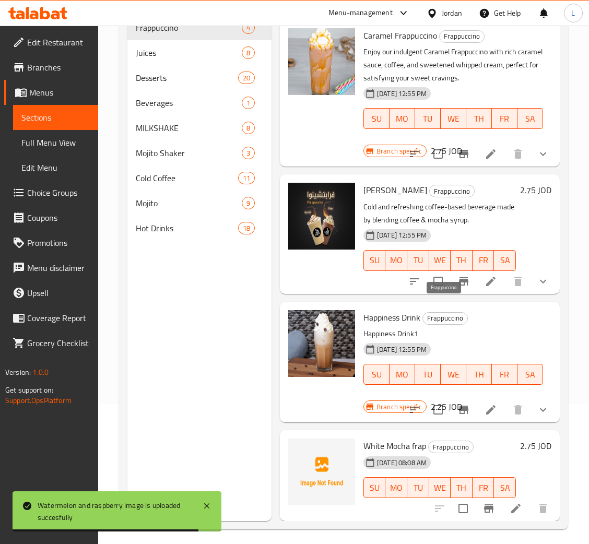
scroll to position [147, 0]
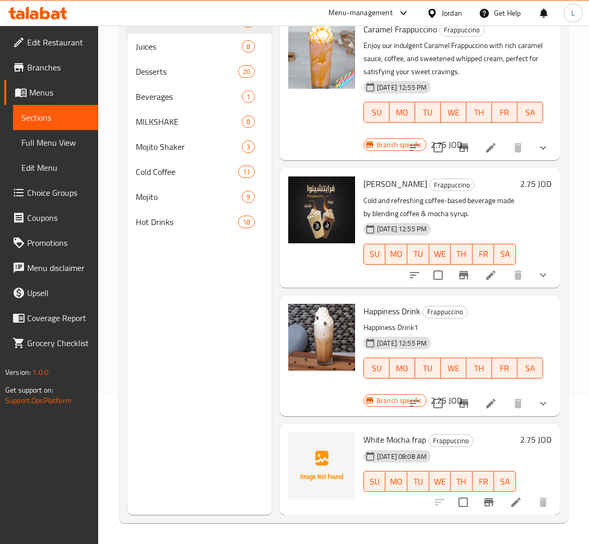
click at [385, 432] on span "White Mocha frap" at bounding box center [394, 440] width 63 height 16
copy h6 "White Mocha frap"
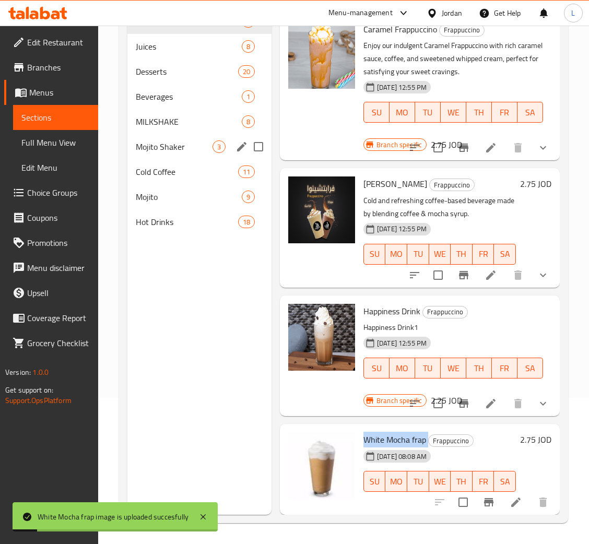
scroll to position [0, 0]
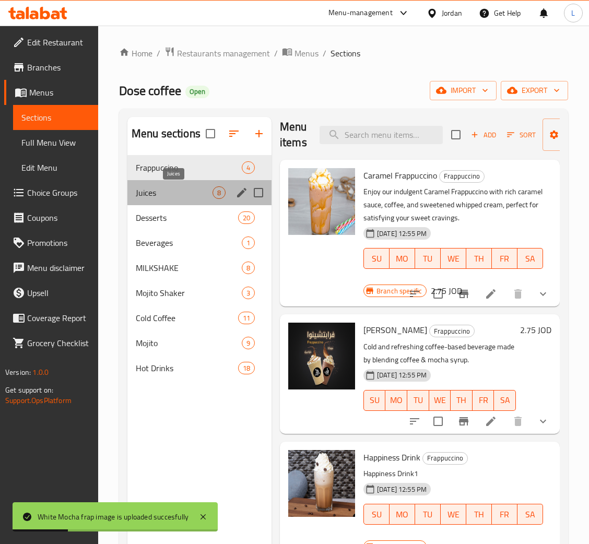
click at [168, 193] on span "Juices" at bounding box center [174, 192] width 77 height 13
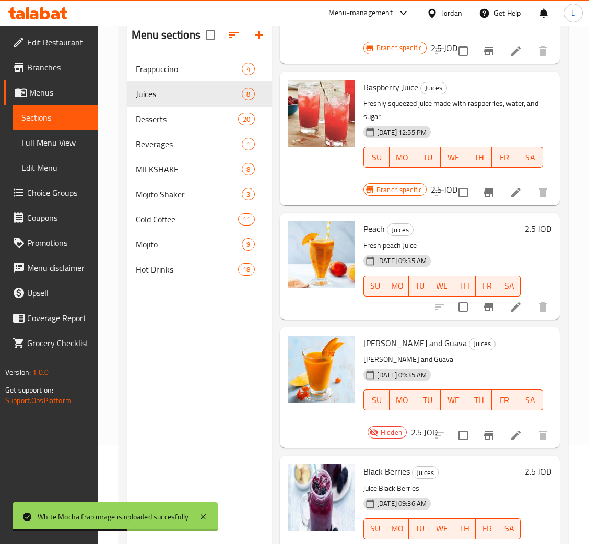
scroll to position [147, 0]
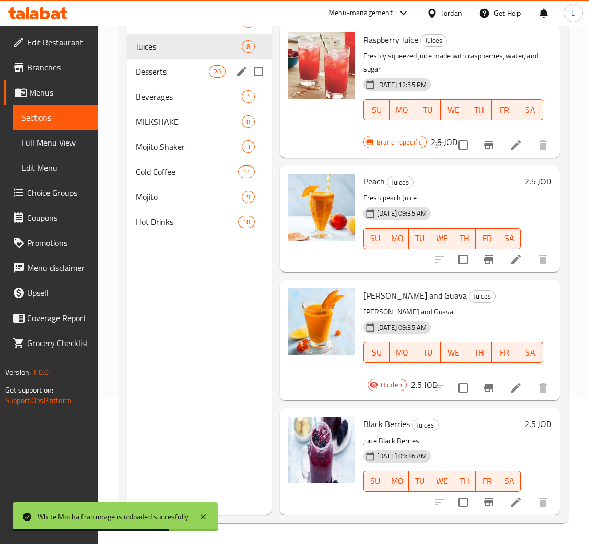
click at [177, 78] on div "Desserts 20" at bounding box center [199, 71] width 144 height 25
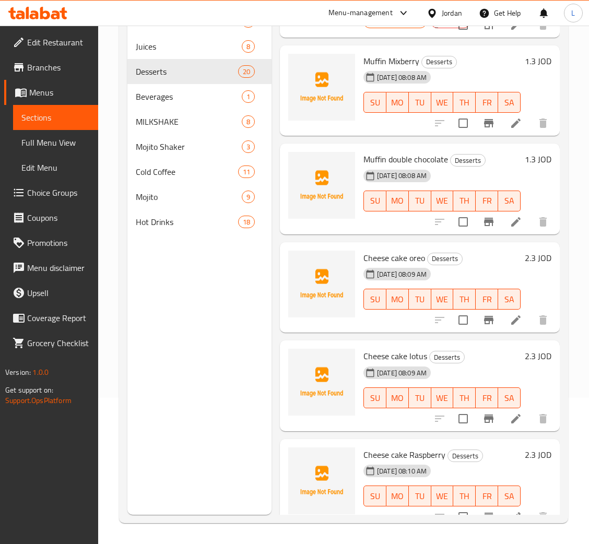
scroll to position [1499, 0]
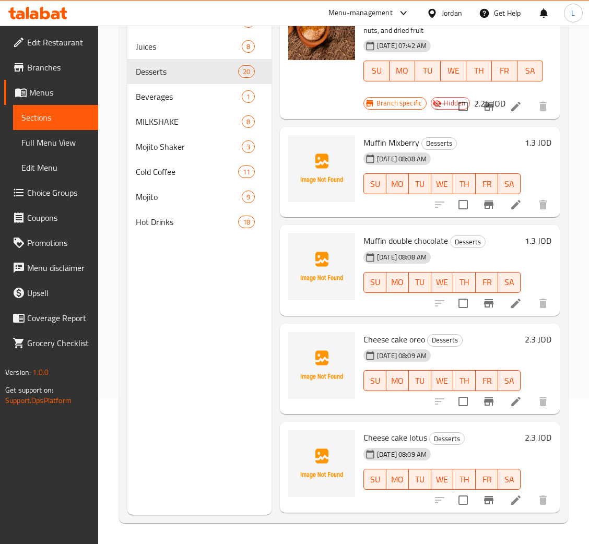
click at [405, 150] on span "Muffin Mixberry" at bounding box center [391, 143] width 56 height 16
copy h6 "Muffin Mixberry"
click at [384, 249] on span "Muffin double chocolate" at bounding box center [405, 241] width 85 height 16
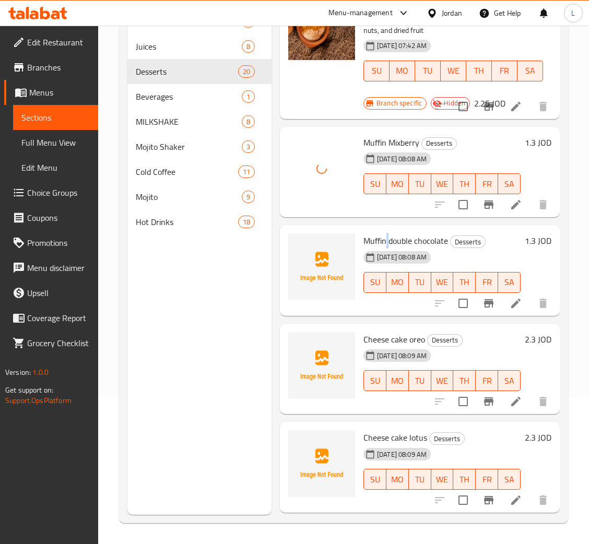
click at [384, 249] on span "Muffin double chocolate" at bounding box center [405, 241] width 85 height 16
copy h6 "Muffin double chocolate"
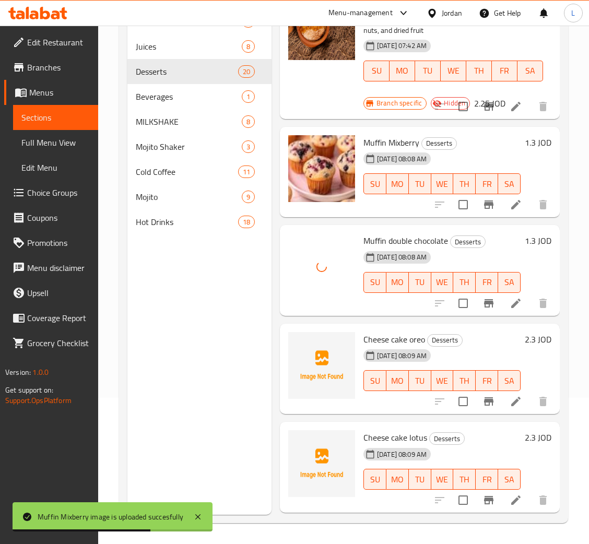
click at [396, 357] on div "06-10-2025 08:09 AM" at bounding box center [379, 355] width 41 height 21
click at [394, 347] on span "Cheese cake oreo" at bounding box center [394, 340] width 62 height 16
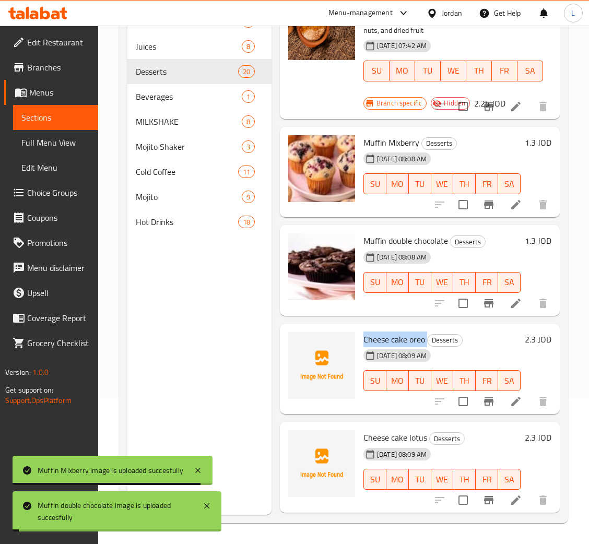
copy h6 "Cheese cake oreo"
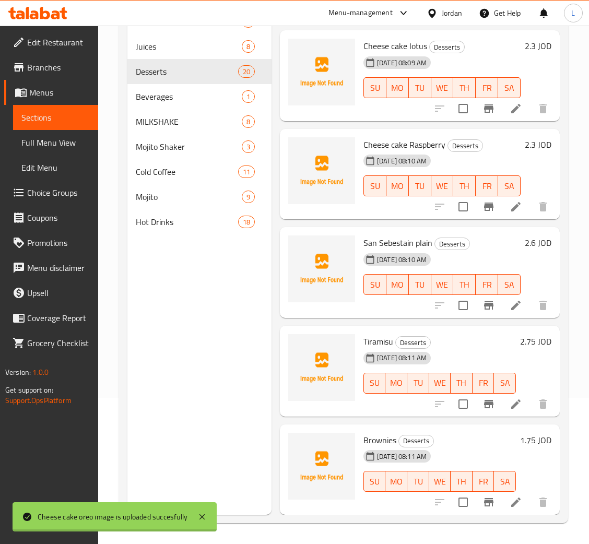
scroll to position [1812, 0]
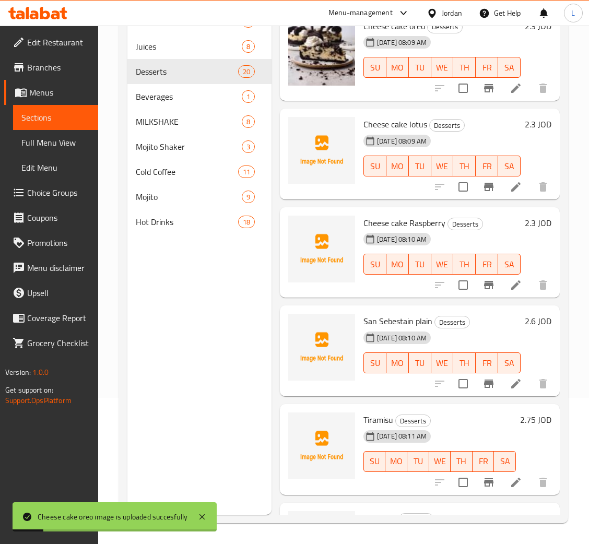
click at [394, 132] on span "Cheese cake lotus" at bounding box center [395, 124] width 64 height 16
copy h6 "Cheese cake lotus"
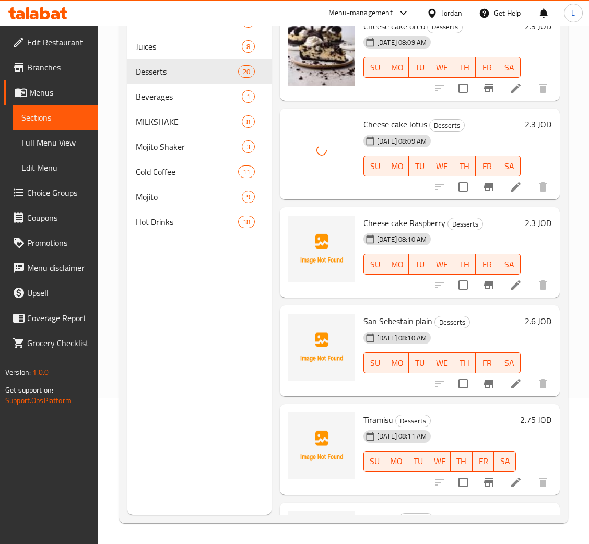
click at [383, 228] on span "Cheese cake Raspberry" at bounding box center [404, 223] width 82 height 16
copy h6 "Cheese cake Raspberry"
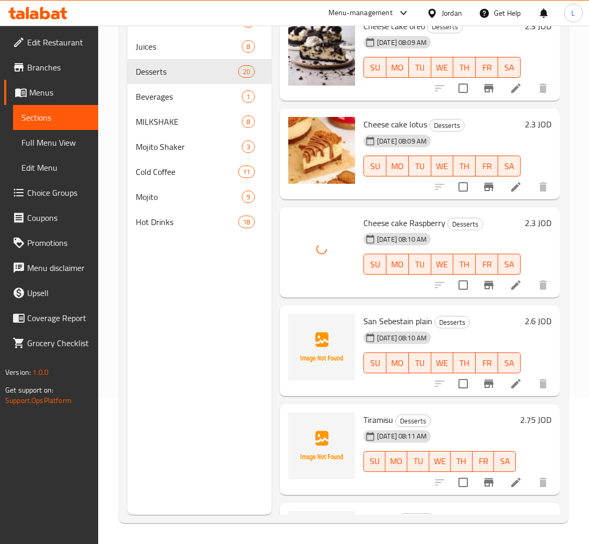
click at [406, 328] on span "San Sebestain plain" at bounding box center [397, 321] width 69 height 16
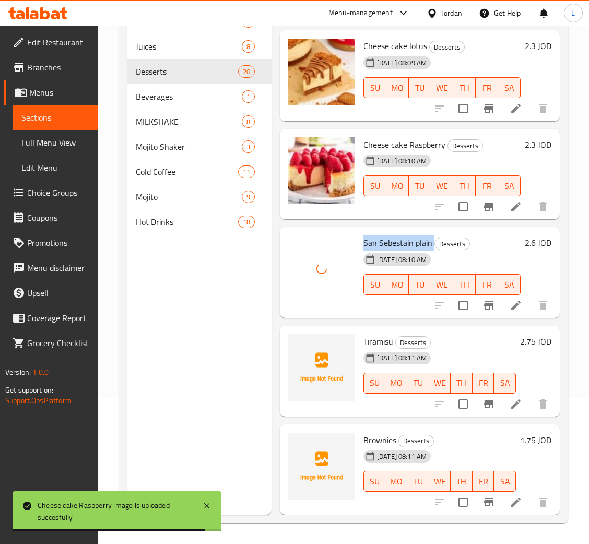
scroll to position [1913, 0]
click at [371, 334] on span "Tiramisu" at bounding box center [378, 342] width 30 height 16
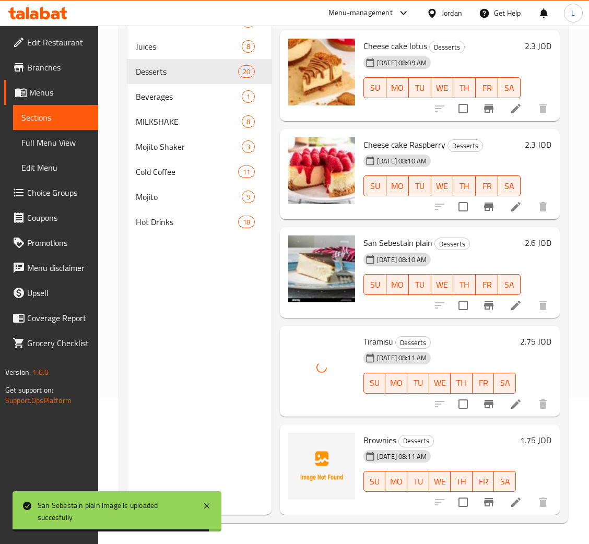
click at [389, 432] on span "Brownies" at bounding box center [379, 440] width 33 height 16
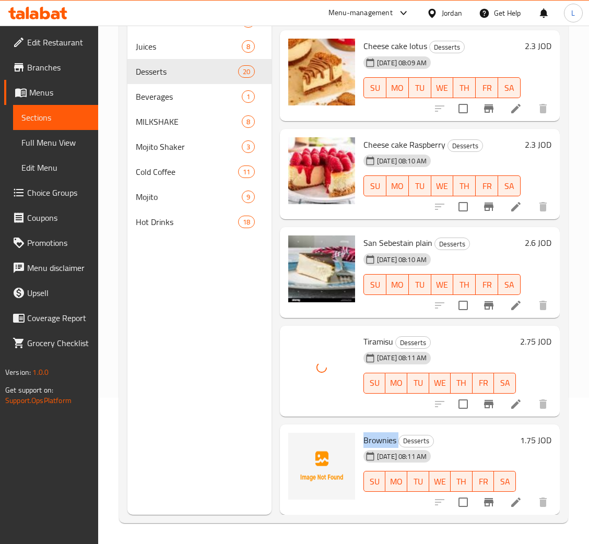
click at [371, 432] on span "Brownies" at bounding box center [379, 440] width 33 height 16
click at [375, 432] on span "Brownies" at bounding box center [379, 440] width 33 height 16
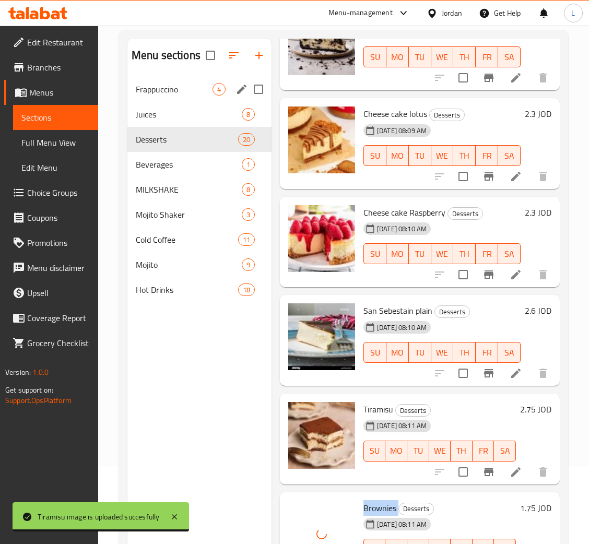
scroll to position [0, 0]
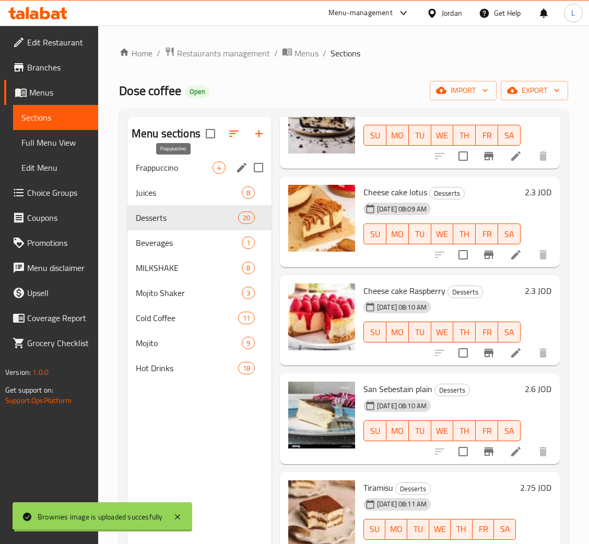
click at [176, 165] on span "Frappuccino" at bounding box center [174, 167] width 77 height 13
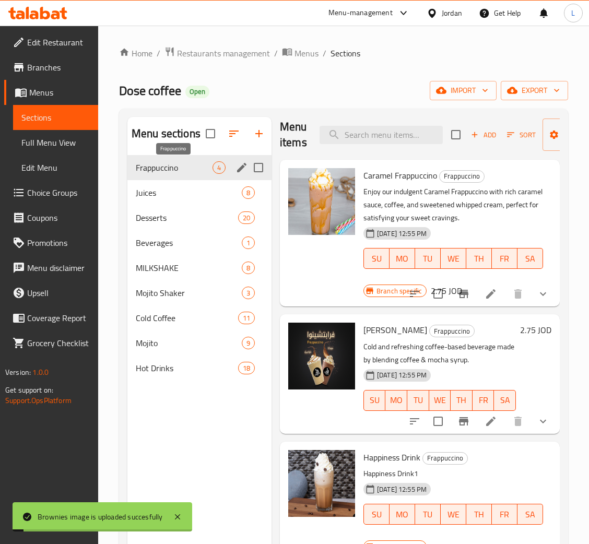
scroll to position [18, 0]
drag, startPoint x: 192, startPoint y: 267, endPoint x: 184, endPoint y: 278, distance: 13.8
click at [192, 268] on span "MILKSHAKE" at bounding box center [174, 268] width 77 height 13
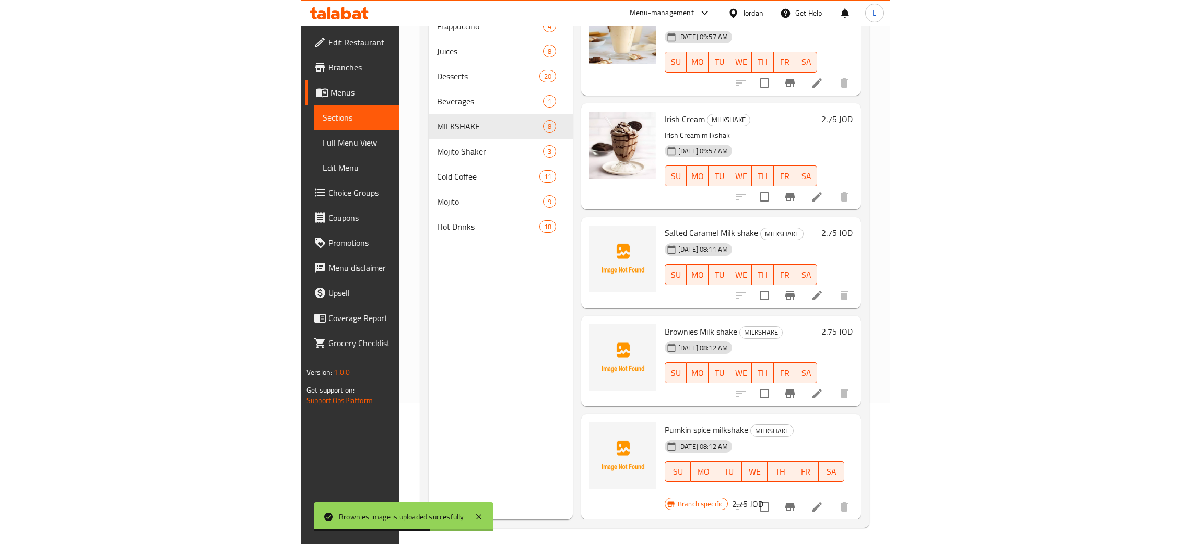
scroll to position [147, 0]
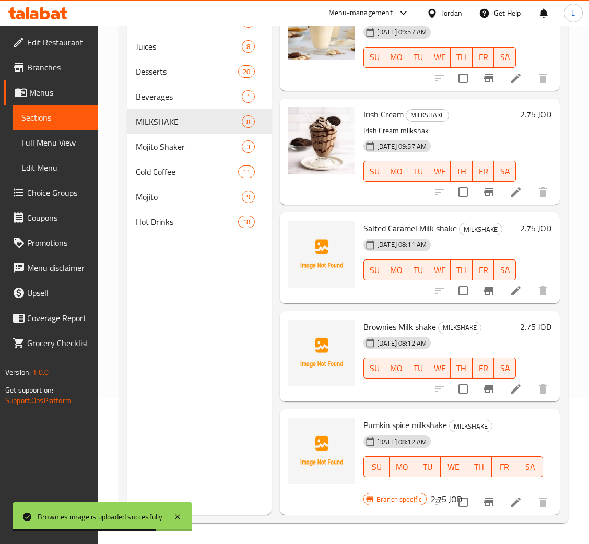
click at [394, 220] on span "Salted Caramel Milk shake" at bounding box center [409, 228] width 93 height 16
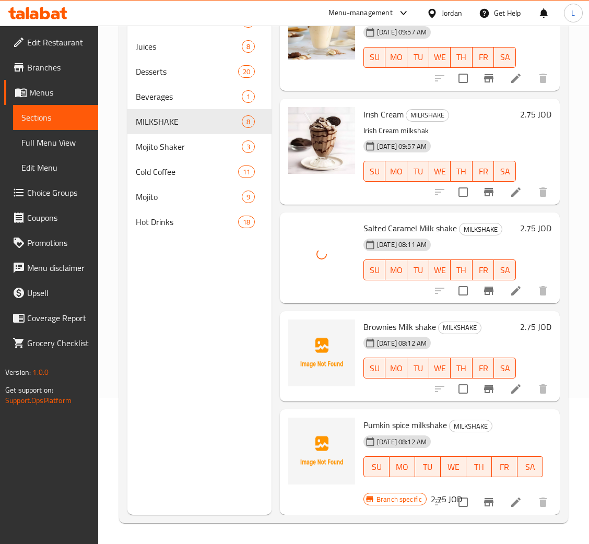
click at [387, 319] on span "Brownies Milk shake" at bounding box center [399, 327] width 73 height 16
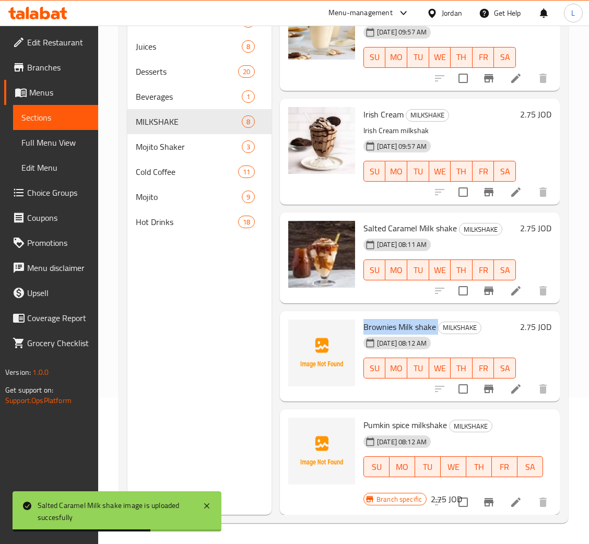
click at [397, 319] on span "Brownies Milk shake" at bounding box center [399, 327] width 73 height 16
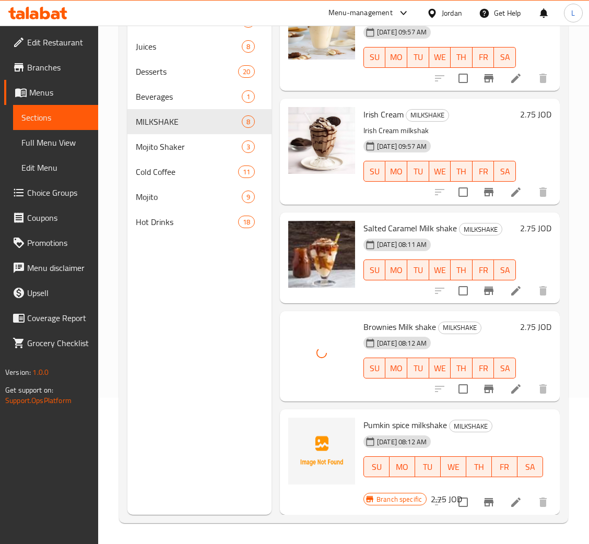
click at [396, 413] on div "Pumkin spice milkshake MILKSHAKE 06-10-2025 08:12 AM SU MO TU WE TH FR SA" at bounding box center [453, 454] width 188 height 82
click at [396, 417] on span "Pumkin spice milkshake" at bounding box center [405, 425] width 84 height 16
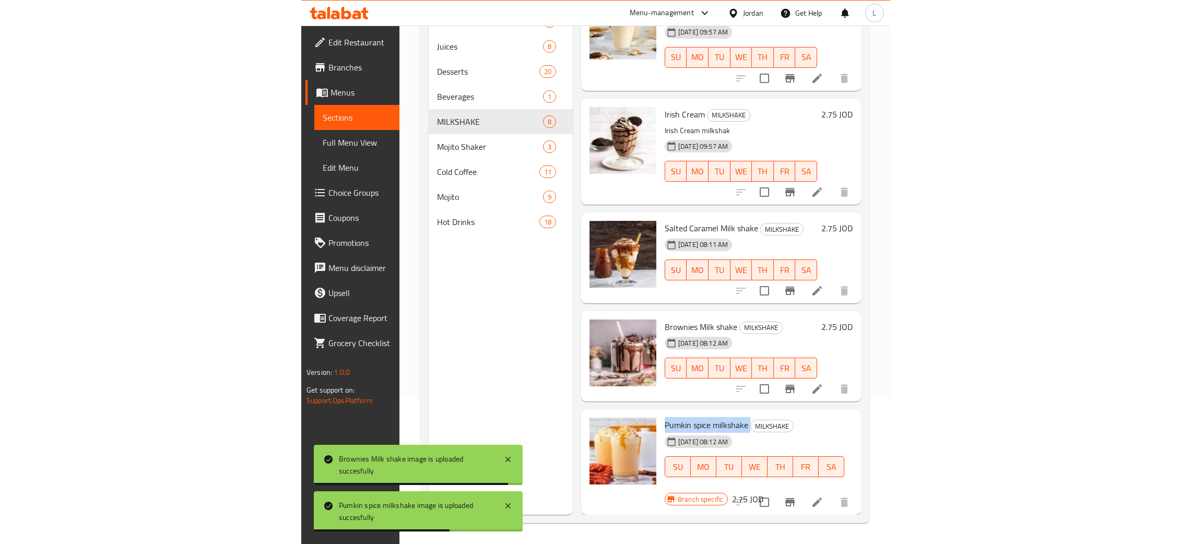
scroll to position [347, 0]
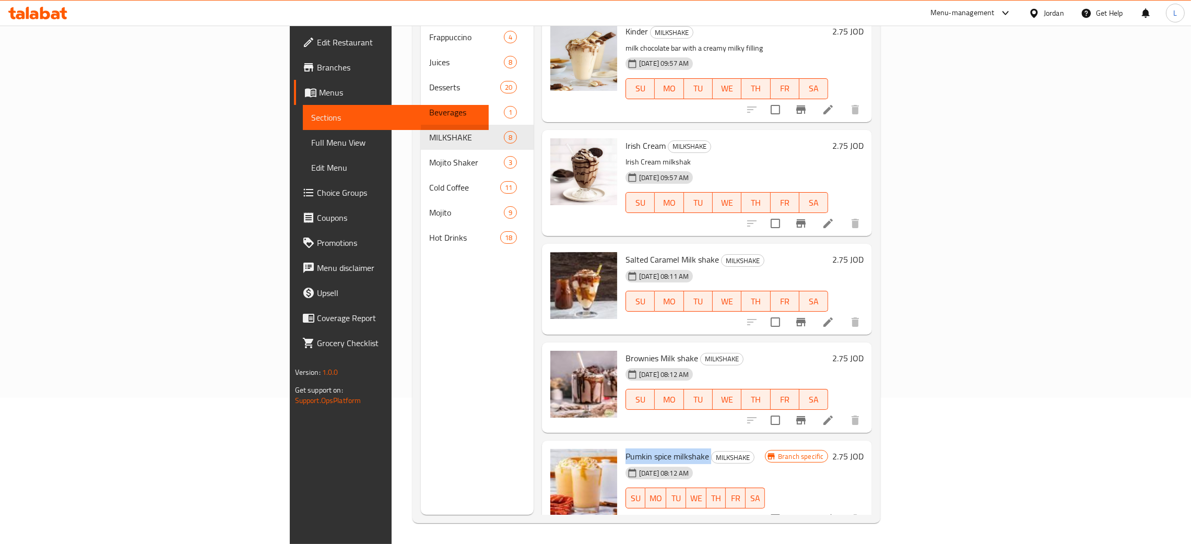
click at [37, 13] on icon at bounding box center [34, 14] width 9 height 9
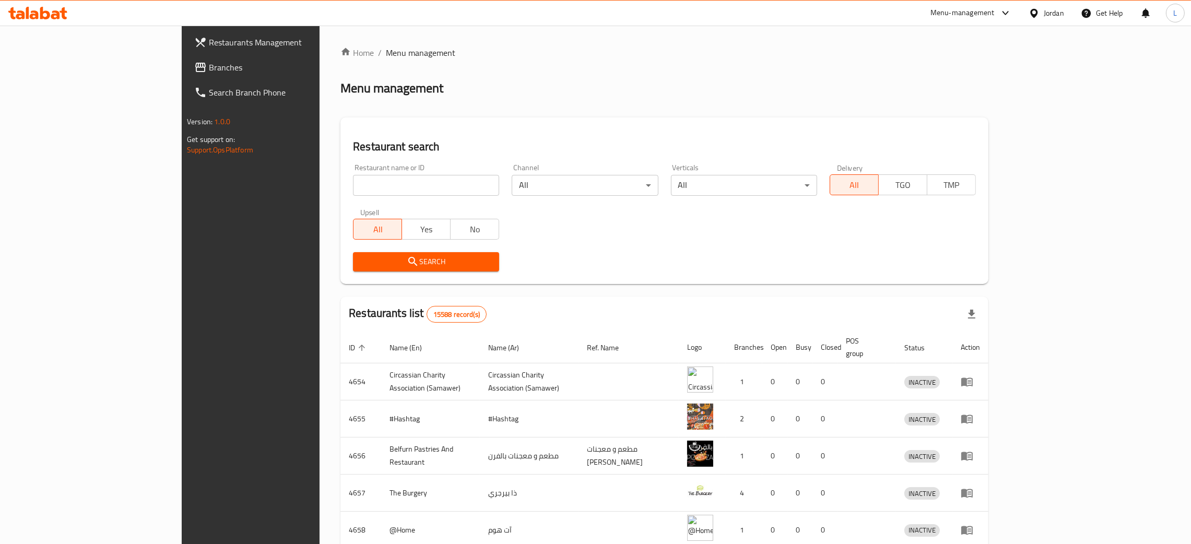
click at [353, 188] on input "search" at bounding box center [426, 185] width 146 height 21
paste input "773484"
type input "773484"
click button "Search" at bounding box center [426, 261] width 146 height 19
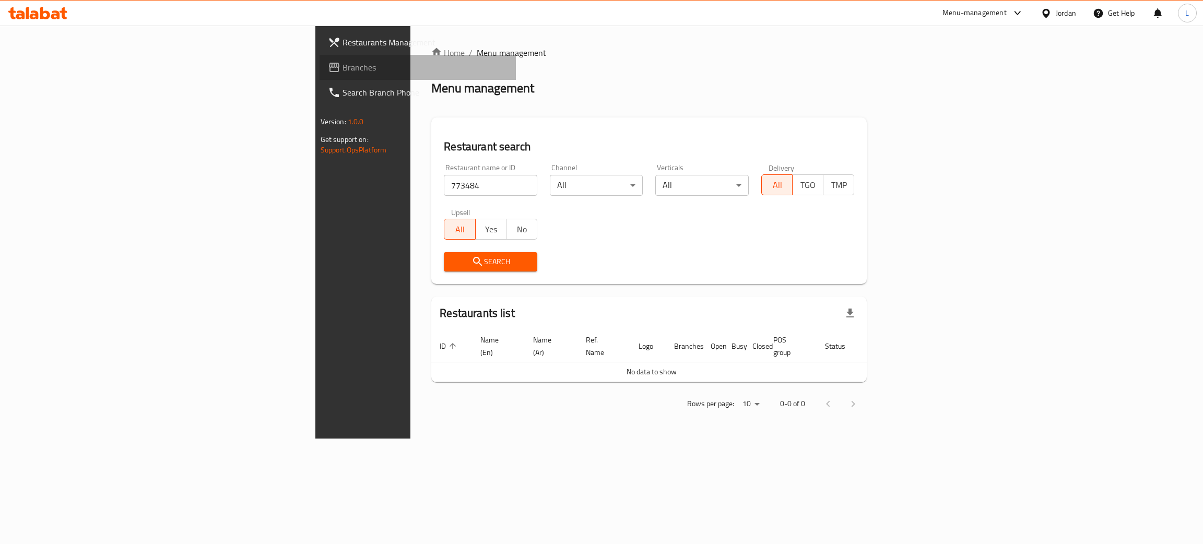
click at [320, 59] on link "Branches" at bounding box center [418, 67] width 197 height 25
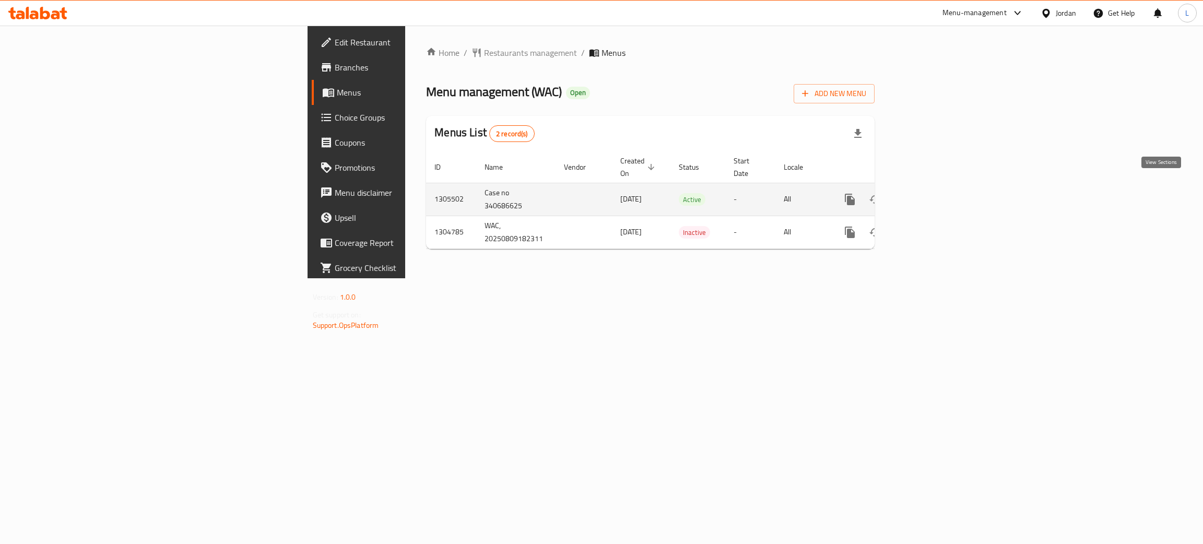
click at [930, 195] on icon "enhanced table" at bounding box center [924, 199] width 9 height 9
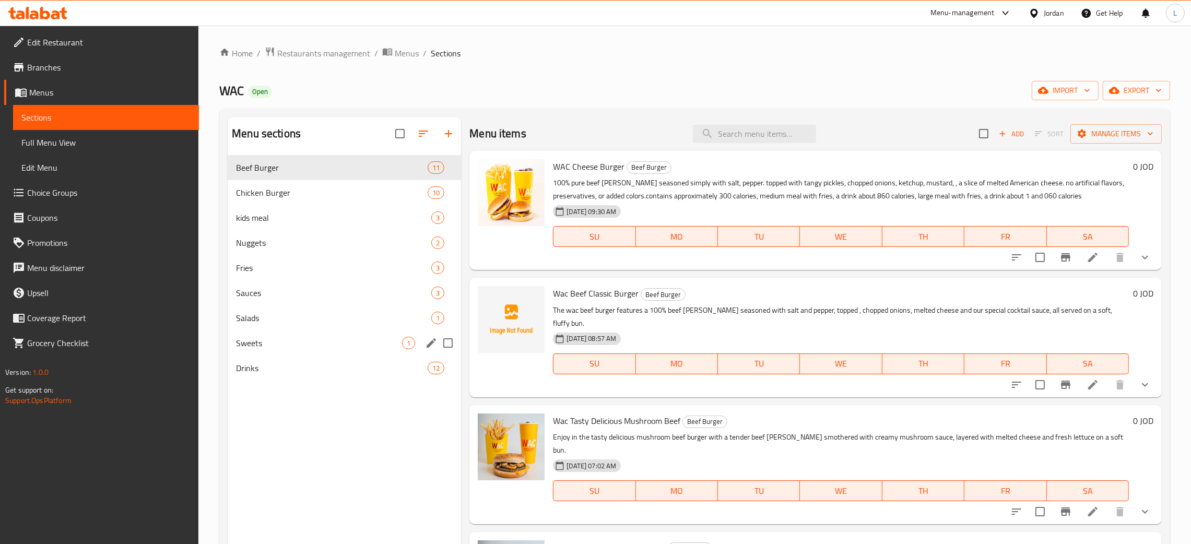
click at [292, 347] on span "Sweets" at bounding box center [319, 343] width 166 height 13
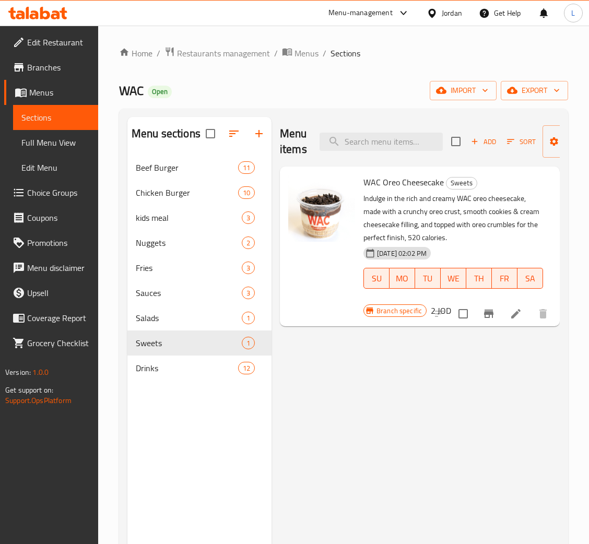
click at [480, 143] on span "Add" at bounding box center [483, 142] width 28 height 12
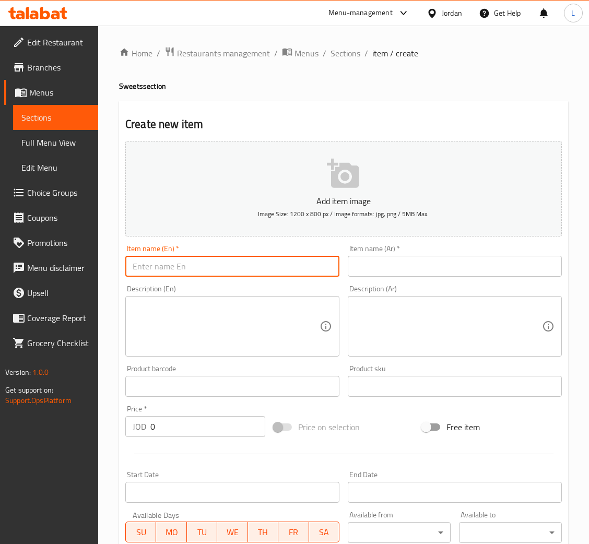
click at [209, 266] on input "text" at bounding box center [232, 266] width 214 height 21
paste input "Red Velvet Cookie"
type input "Red Velvet Cookie"
click at [350, 261] on input "text" at bounding box center [455, 266] width 214 height 21
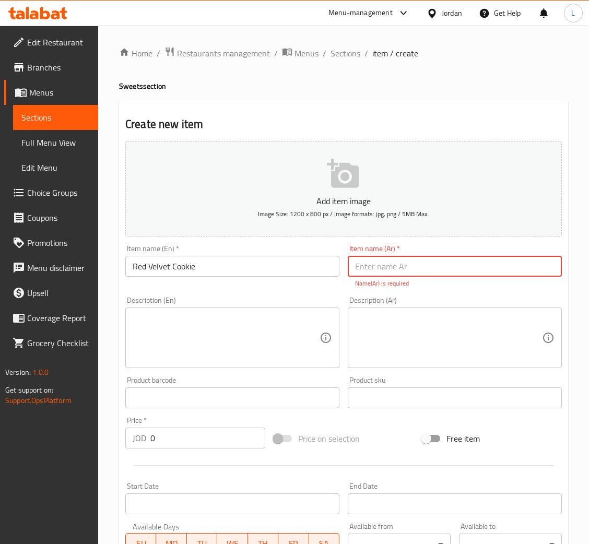
paste input "كوكي ريد فيلفيت"
type input "كوكي ريد فيلفيت"
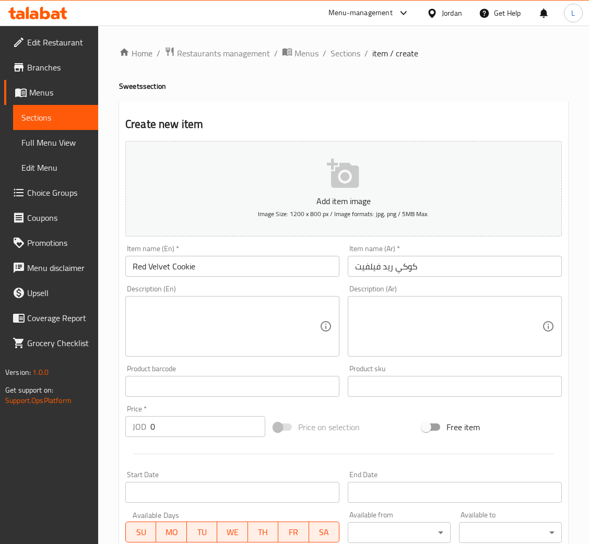
click at [250, 334] on textarea at bounding box center [226, 327] width 187 height 50
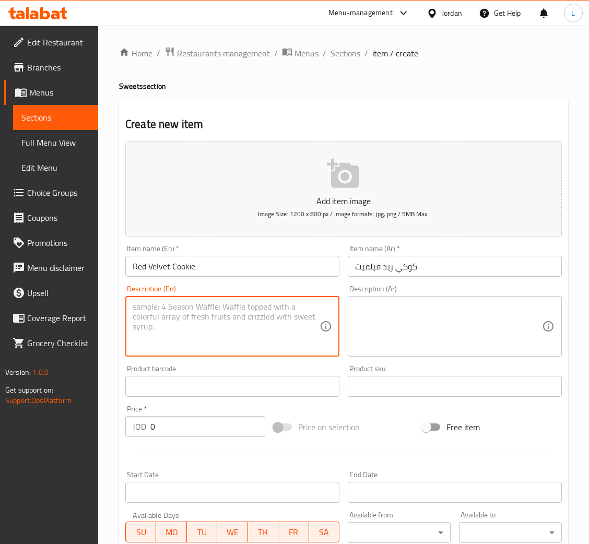
paste textarea "Soft and chewy red velvet cookie with white chocolate chips – a classic favorit…"
type textarea "Soft and chewy red velvet cookie with white chocolate chips – a classic favorit…"
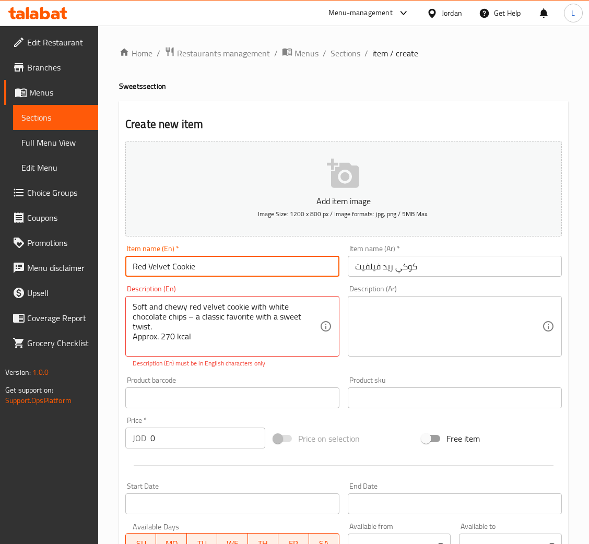
click at [224, 263] on input "Red Velvet Cookie" at bounding box center [232, 266] width 214 height 21
paste input "(55g)"
type input "Red Velvet Cookie (55g)"
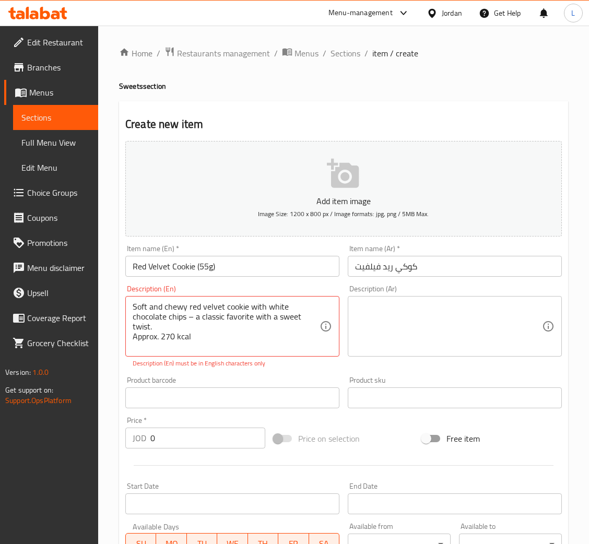
click at [453, 323] on textarea at bounding box center [448, 327] width 187 height 50
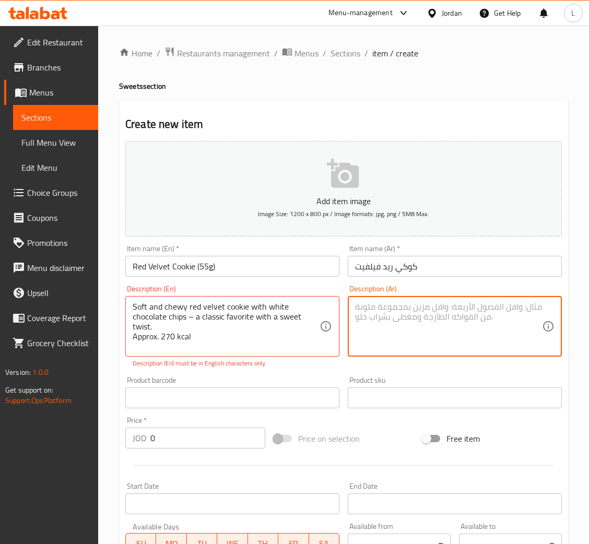
paste textarea "كوكيز ريد فلفت طري ولذيذ مع قطع الشوكولاتة البيضاء – المفضل الكلاسيكي بلمسة حلو…"
type textarea "كوكيز ريد فلفت طري ولذيذ مع قطع الشوكولاتة البيضاء – المفضل الكلاسيكي بلمسة حلو…"
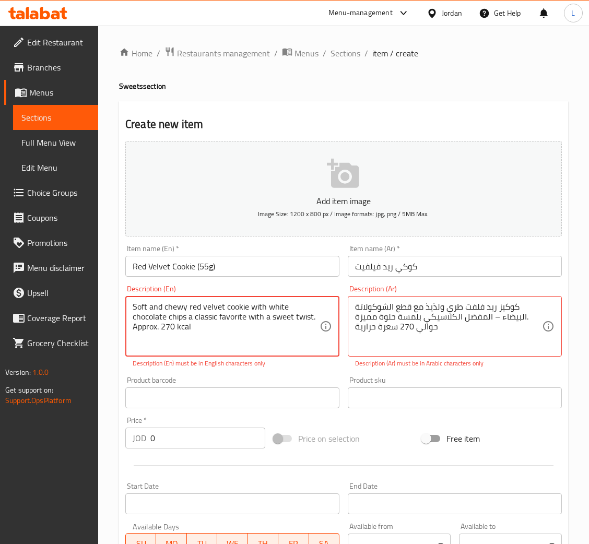
type textarea "Soft and chewy red velvet cookie with white chocolate chips a classic favorite …"
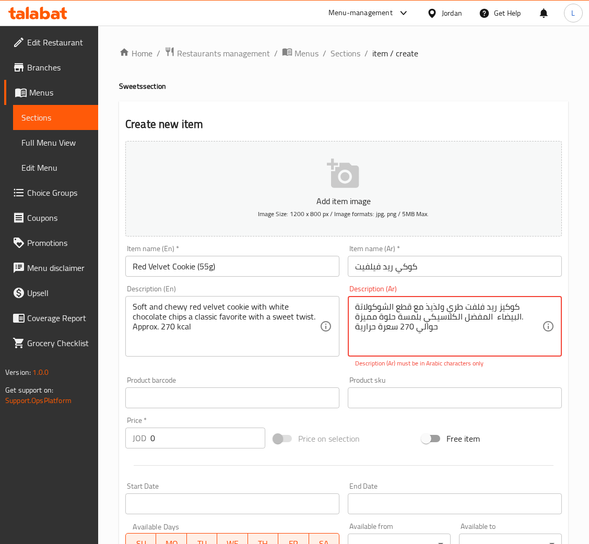
type textarea "كوكيز ريد فلفت طري ولذيذ مع قطع الشوكولاتة البيضاء المفضل الكلاسيكي بلمسة حلوة …"
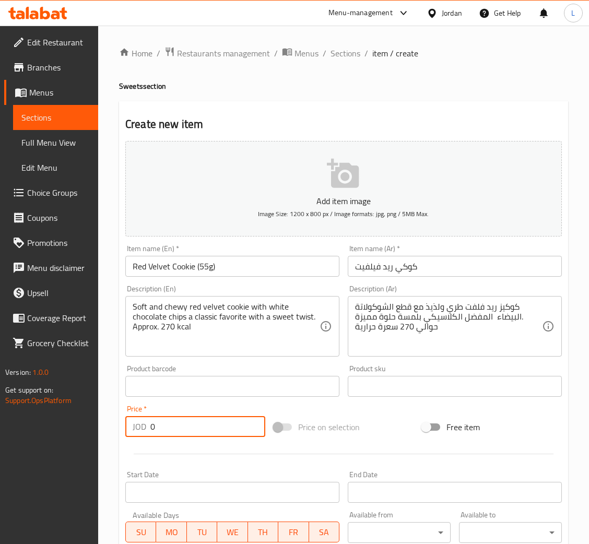
click at [182, 442] on div "Add item image Image Size: 1200 x 800 px / Image formats: jpg, png / 5MB Max. I…" at bounding box center [343, 362] width 445 height 450
type input "1.6"
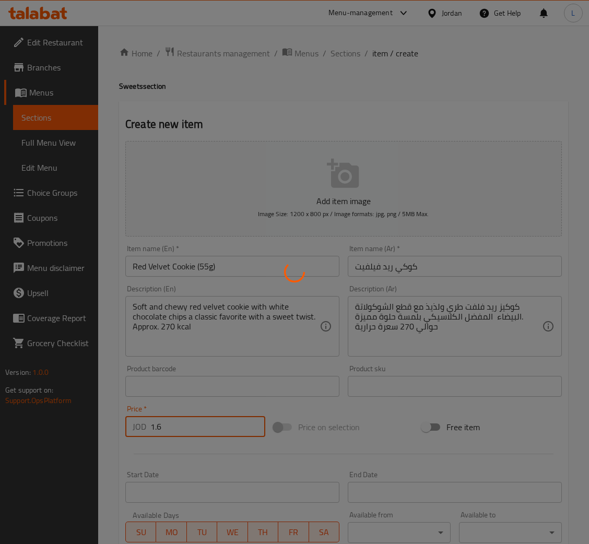
type input "0"
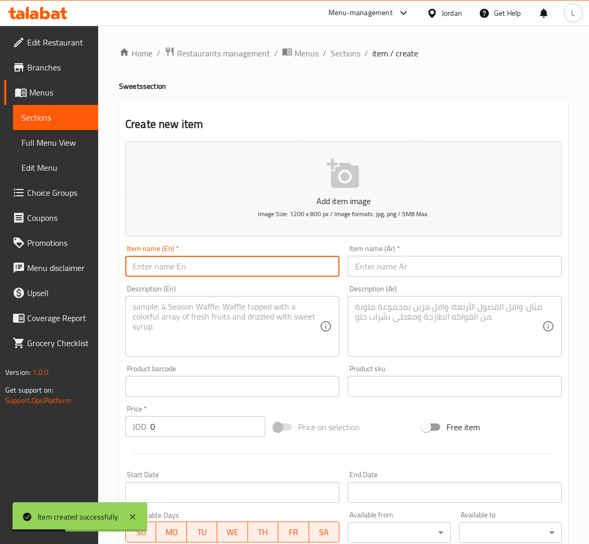
click at [212, 266] on input "text" at bounding box center [232, 266] width 214 height 21
paste input "Double Chocolate Cookie (60g)"
type input "Double Chocolate Cookie (60g)"
click at [435, 269] on input "text" at bounding box center [455, 266] width 214 height 21
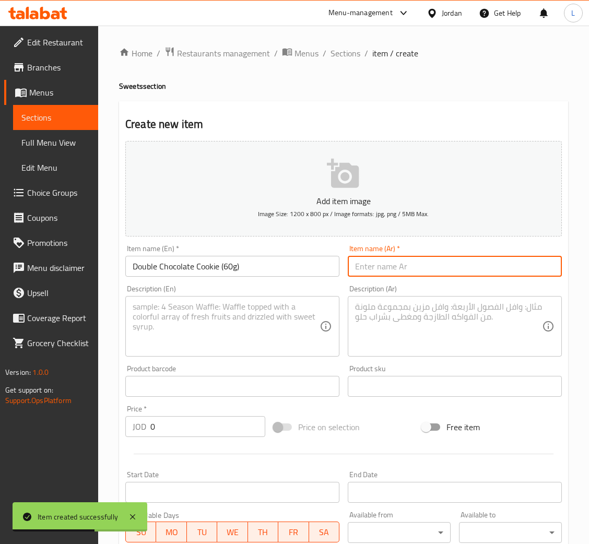
paste input "كوكيز الشوكولاتة المزدوجة (60 جرام)"
type input "كوكيز الشوكولاتة المزدوجة (60 جرام)"
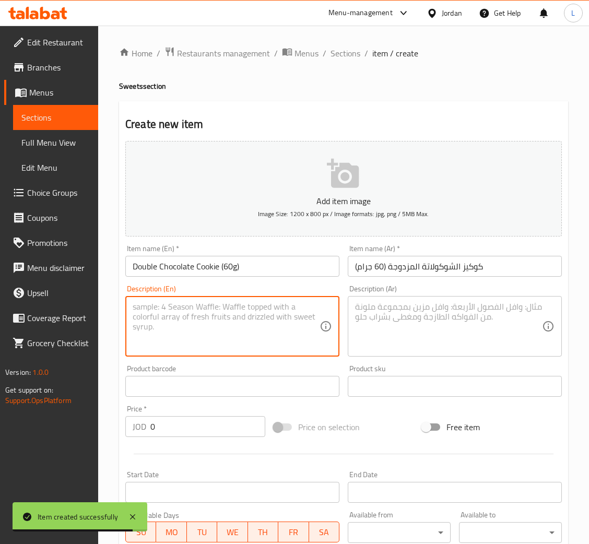
click at [210, 332] on textarea at bounding box center [226, 327] width 187 height 50
paste textarea "Rich, soft, and filled with creamy hazelnut chocolate – the perfect double choc…"
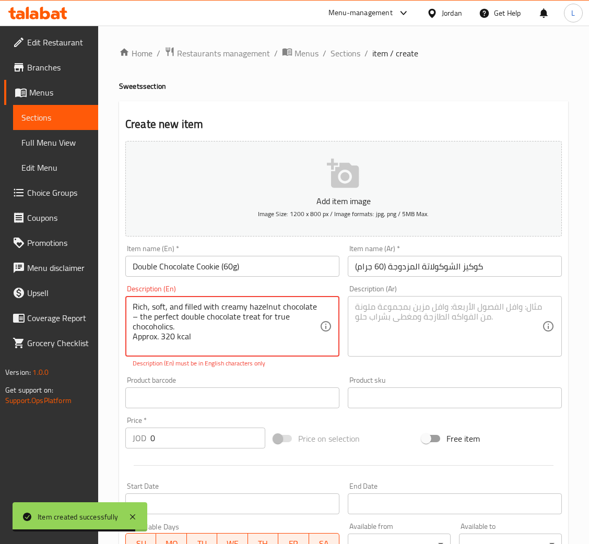
click at [476, 312] on textarea at bounding box center [448, 327] width 187 height 50
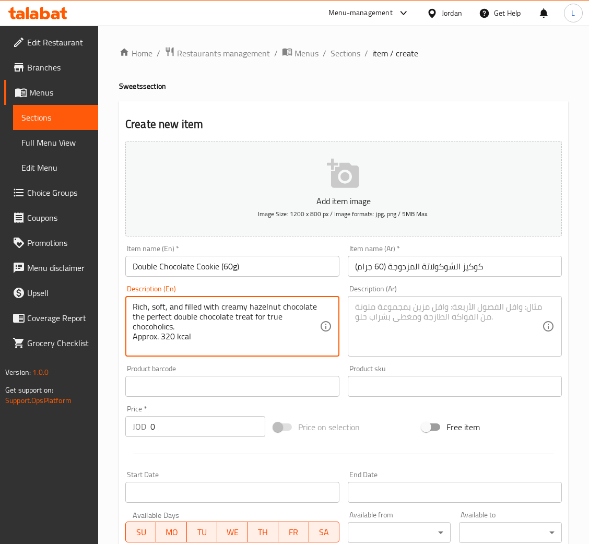
paste textarea "غنية، طرية، ومحشوة بكريمة شوكولاتة البندق - متعة الشوكولاتة المزدوجة المثالية ل…"
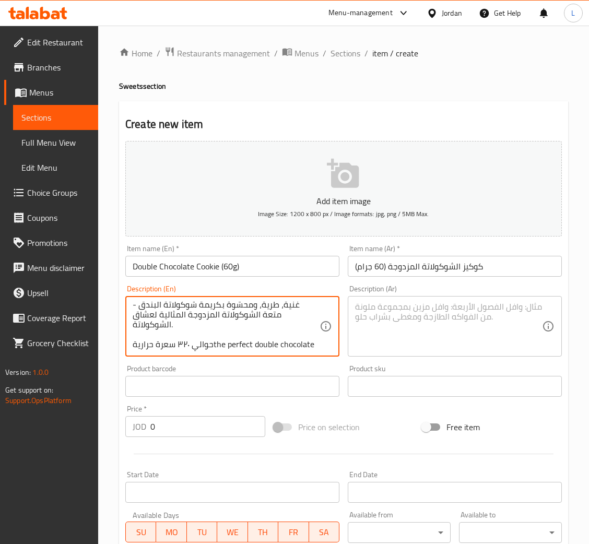
click at [407, 322] on textarea at bounding box center [448, 327] width 187 height 50
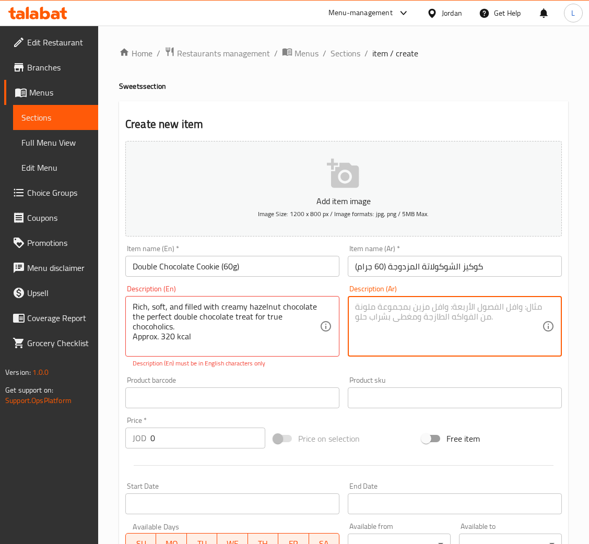
scroll to position [0, 0]
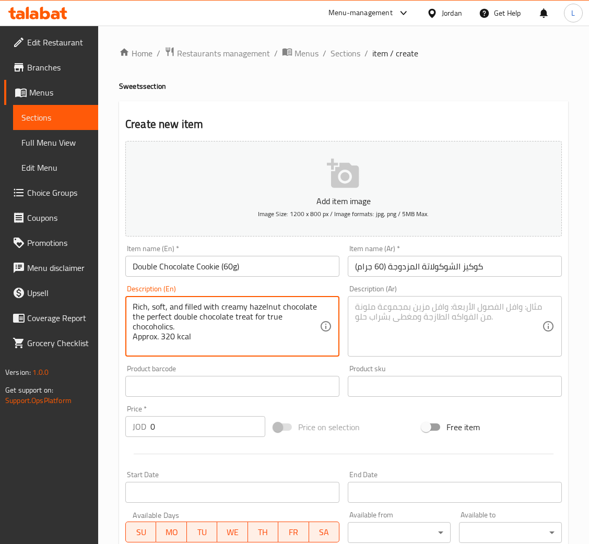
type textarea "Rich, soft, and filled with creamy hazelnut chocolate the perfect double chocol…"
click at [430, 348] on textarea at bounding box center [448, 327] width 187 height 50
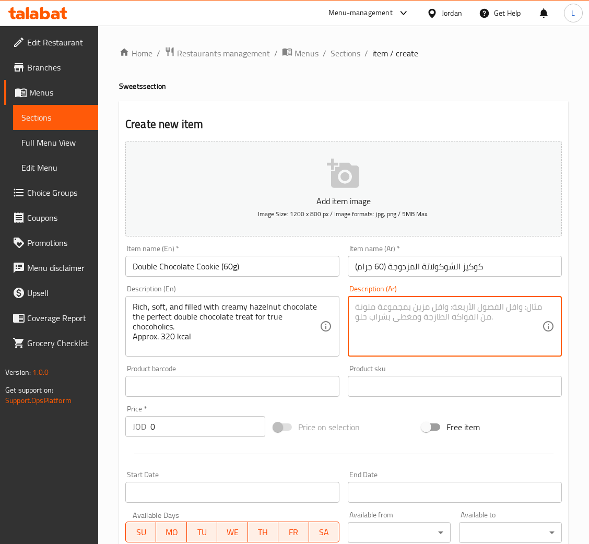
paste textarea "غنية، طرية، ومحشوة بكريمة شوكولاتة البندق - متعة الشوكولاتة المزدوجة المثالية ل…"
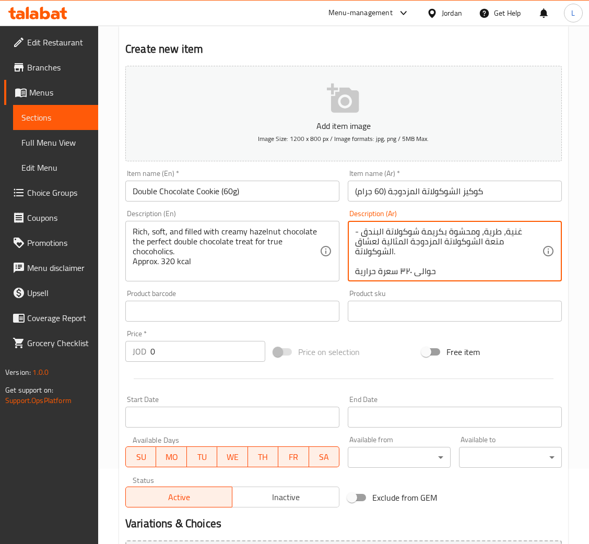
scroll to position [192, 0]
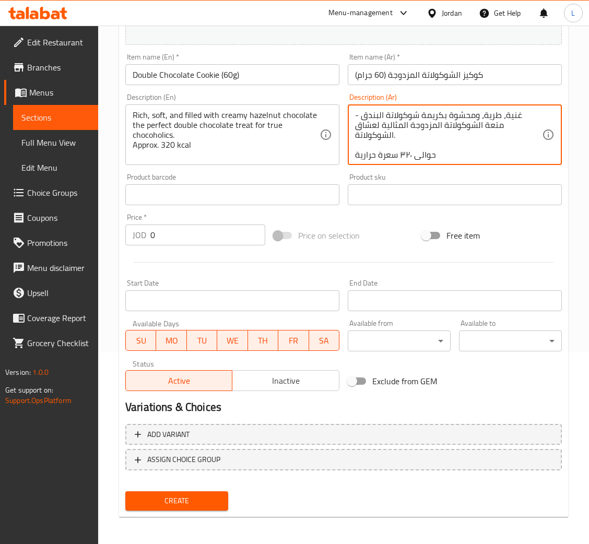
type textarea "غنية، طرية، ومحشوة بكريمة شوكولاتة البندق - متعة الشوكولاتة المزدوجة المثالية ل…"
click at [184, 229] on input "0" at bounding box center [207, 234] width 115 height 21
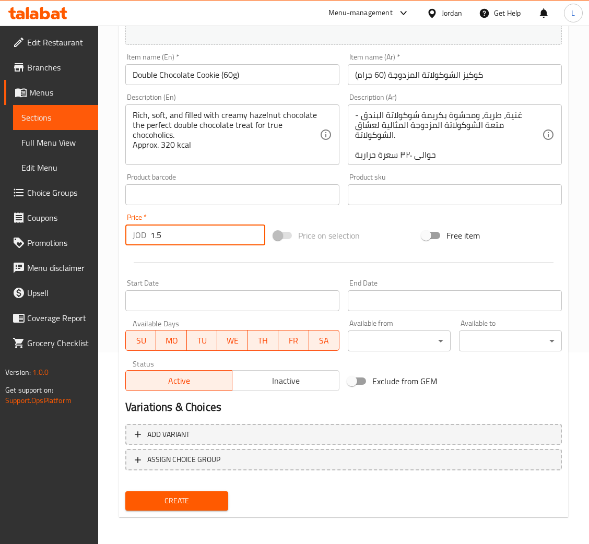
type input "1.5"
click at [125, 491] on button "Create" at bounding box center [176, 500] width 103 height 19
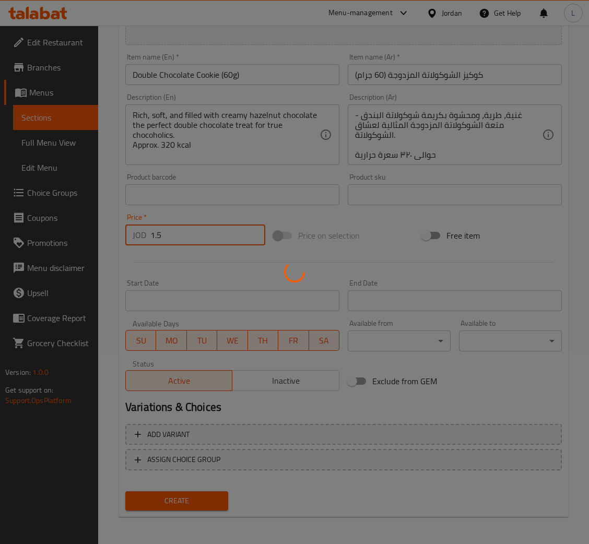
type input "0"
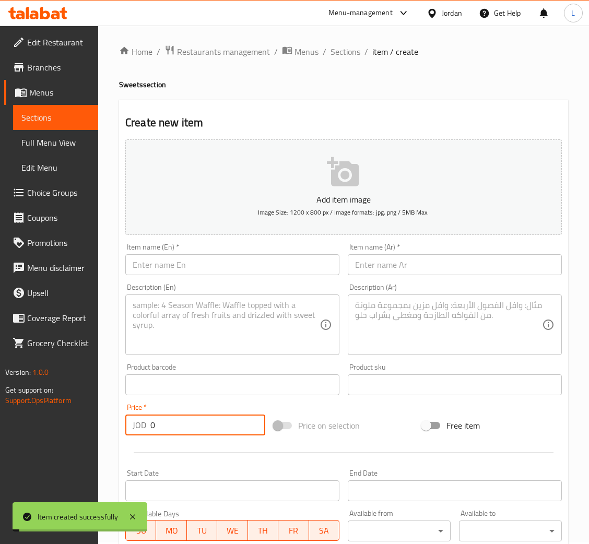
scroll to position [0, 0]
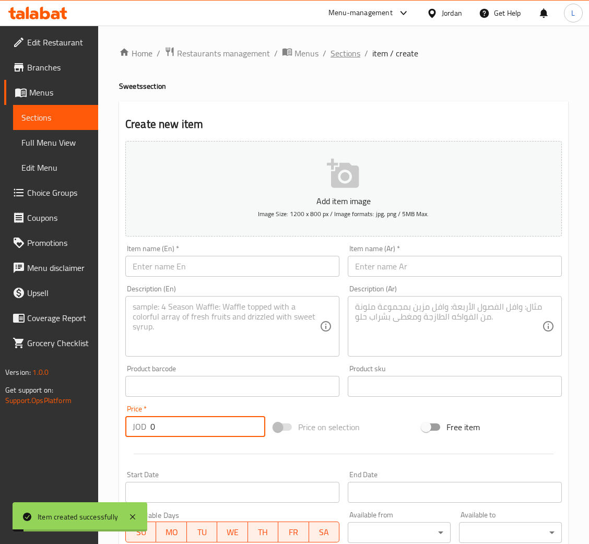
click at [352, 53] on span "Sections" at bounding box center [345, 53] width 30 height 13
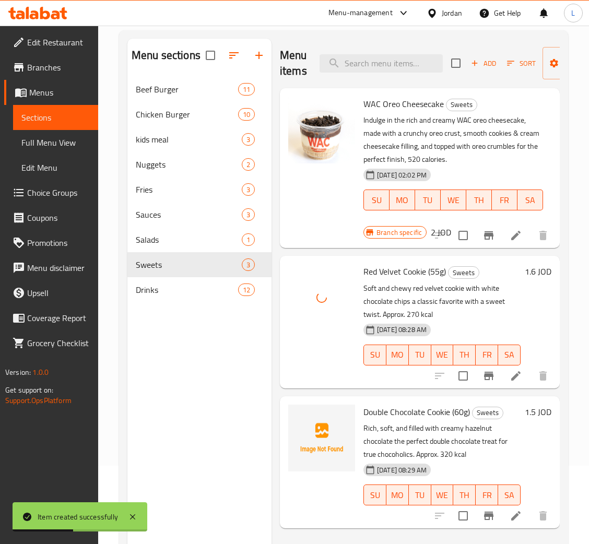
scroll to position [147, 0]
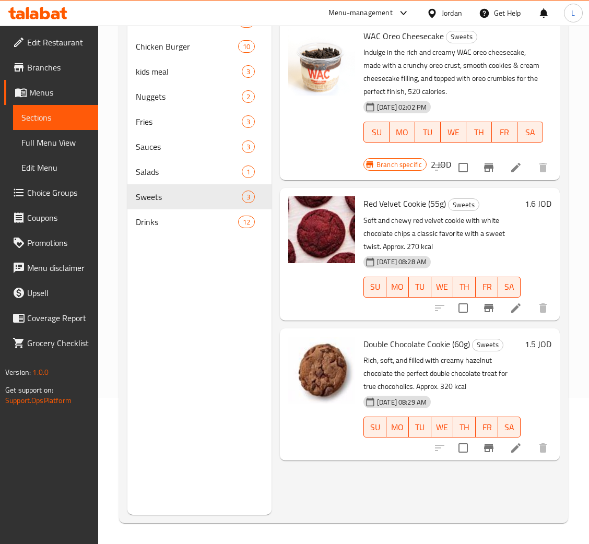
click at [36, 11] on icon at bounding box center [34, 14] width 9 height 9
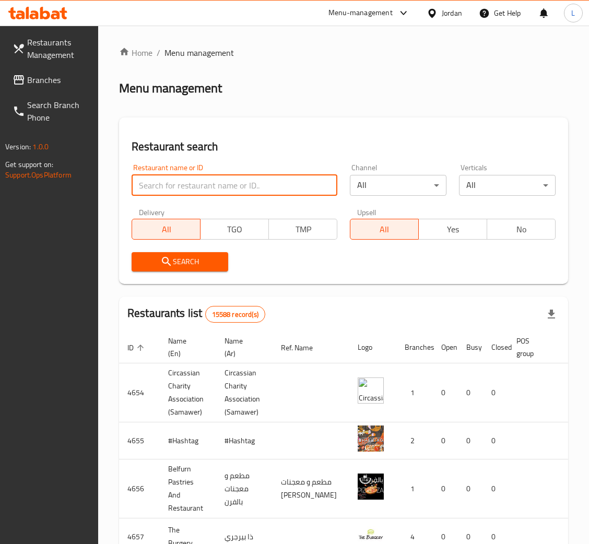
click at [223, 186] on input "search" at bounding box center [235, 185] width 206 height 21
paste input "PAUL Restaurant"
type input "PAUL Restaurant"
click button "Search" at bounding box center [180, 261] width 97 height 19
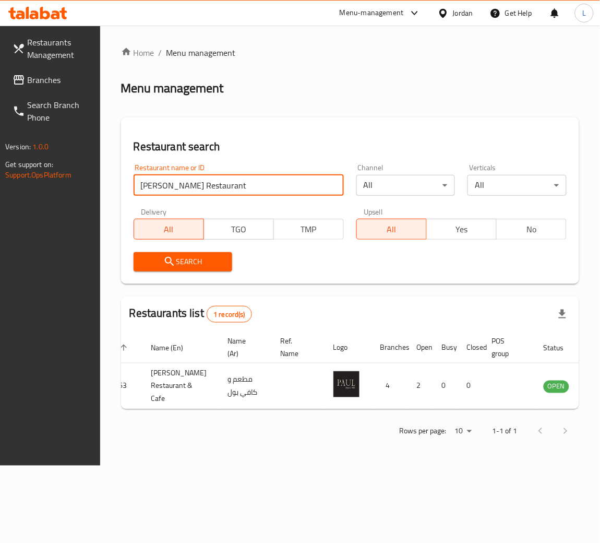
scroll to position [0, 43]
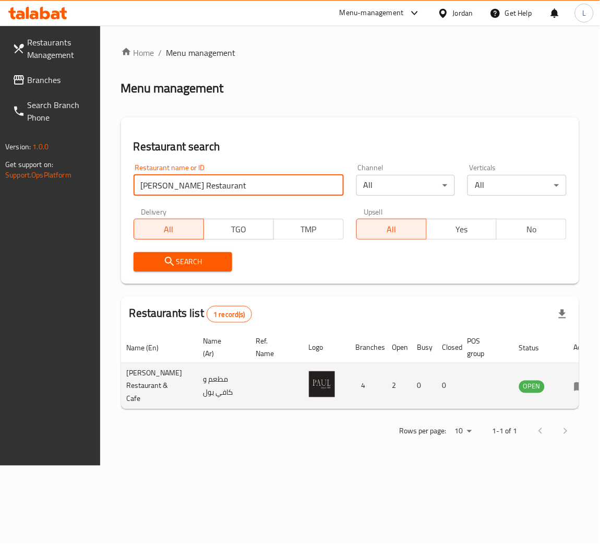
click at [574, 384] on icon "enhanced table" at bounding box center [580, 386] width 13 height 13
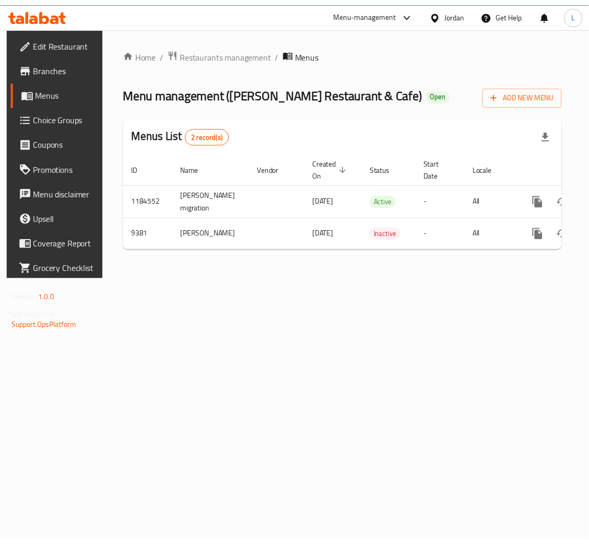
scroll to position [0, 59]
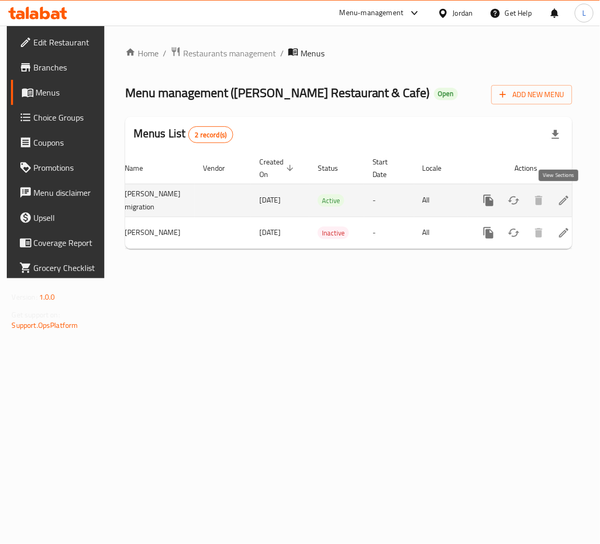
click at [560, 204] on icon "enhanced table" at bounding box center [564, 200] width 9 height 9
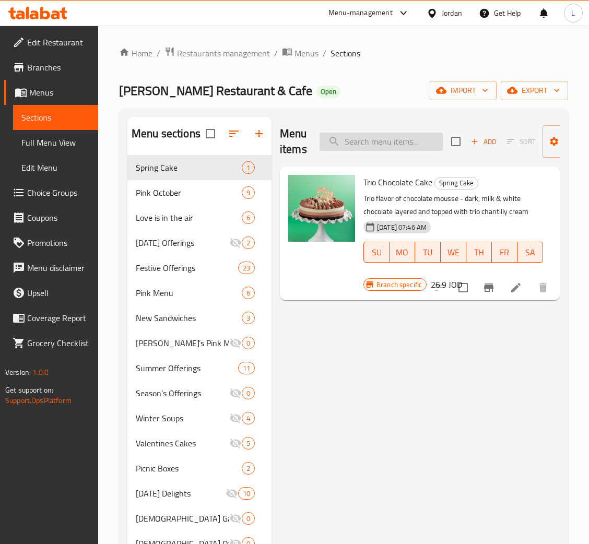
click at [415, 144] on input "search" at bounding box center [381, 142] width 123 height 18
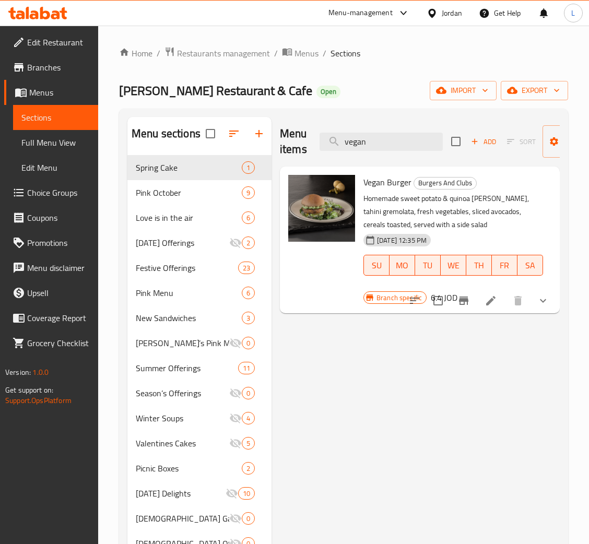
type input "vegan"
click at [499, 300] on li at bounding box center [490, 300] width 29 height 19
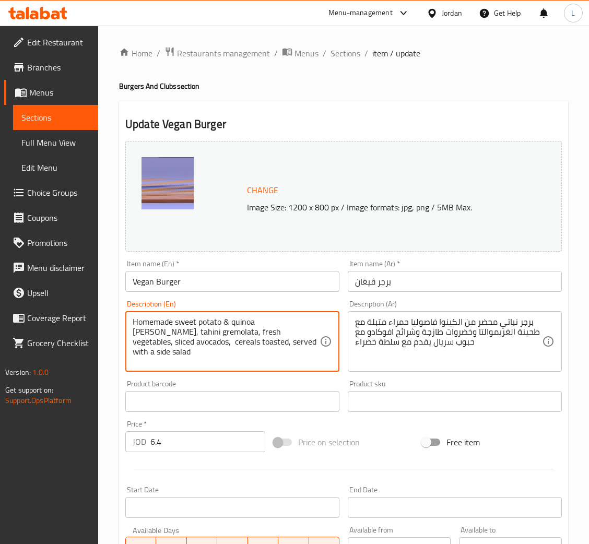
click at [264, 340] on textarea "Homemade sweet potato & quinoa patty, tahini gremolata, fresh vegetables, slice…" at bounding box center [226, 342] width 187 height 50
paste textarea "vegan patty, Tahini Gremolata, fresh vegetables, avocado sliced topped with 6 c…"
type textarea "Homemade vegan patty, Tahini Gremolata, fresh vegetables, avocado sliced topped…"
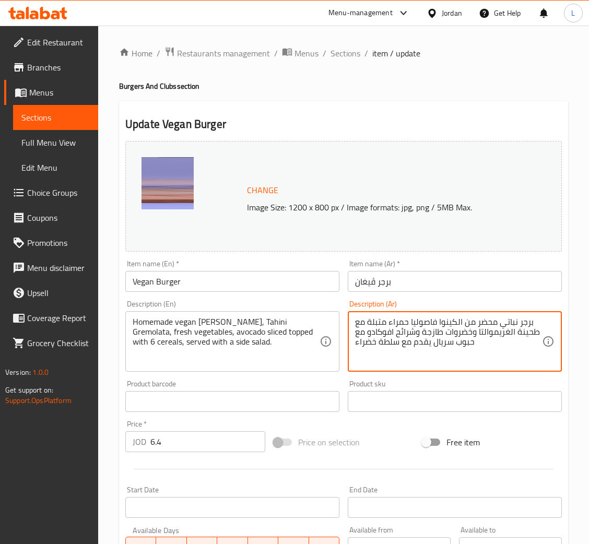
click at [462, 338] on textarea "برجر نباتي محضر من الكينوا فاصوليا حمراء متبلة مع طحينة الغريموالتا وخضروات طاز…" at bounding box center [448, 342] width 187 height 50
drag, startPoint x: 462, startPoint y: 338, endPoint x: 468, endPoint y: 342, distance: 7.4
click at [462, 338] on textarea "برجر نباتي محضر من الكينوا فاصوليا حمراء متبلة مع طحينة الغريموالتا وخضروات طاز…" at bounding box center [448, 342] width 187 height 50
click at [501, 352] on textarea "برجر نباتي محضر من الكينوا فاصوليا حمراء متبلة مع طحينة الغريموالتا وخضروات طاز…" at bounding box center [448, 342] width 187 height 50
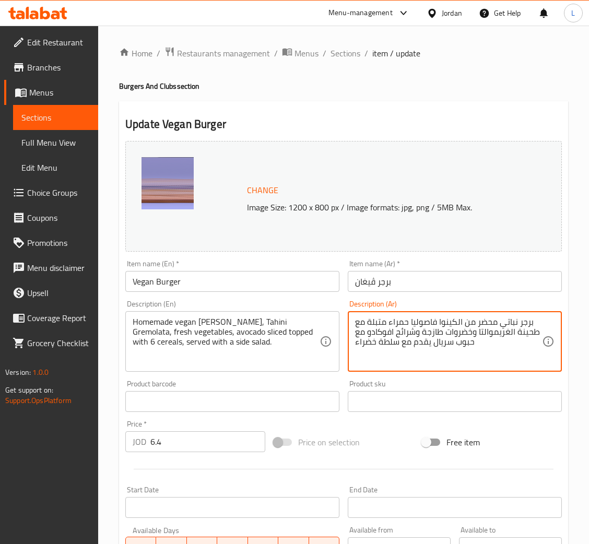
click at [501, 352] on textarea "برجر نباتي محضر من الكينوا فاصوليا حمراء متبلة مع طحينة الغريموالتا وخضروات طاز…" at bounding box center [448, 342] width 187 height 50
paste textarea "رنباتي, خبز نباتي, طحينة, صوص الجريمولاتا, خضروات طازجة, شرائح الأفوكادو مغطاة …"
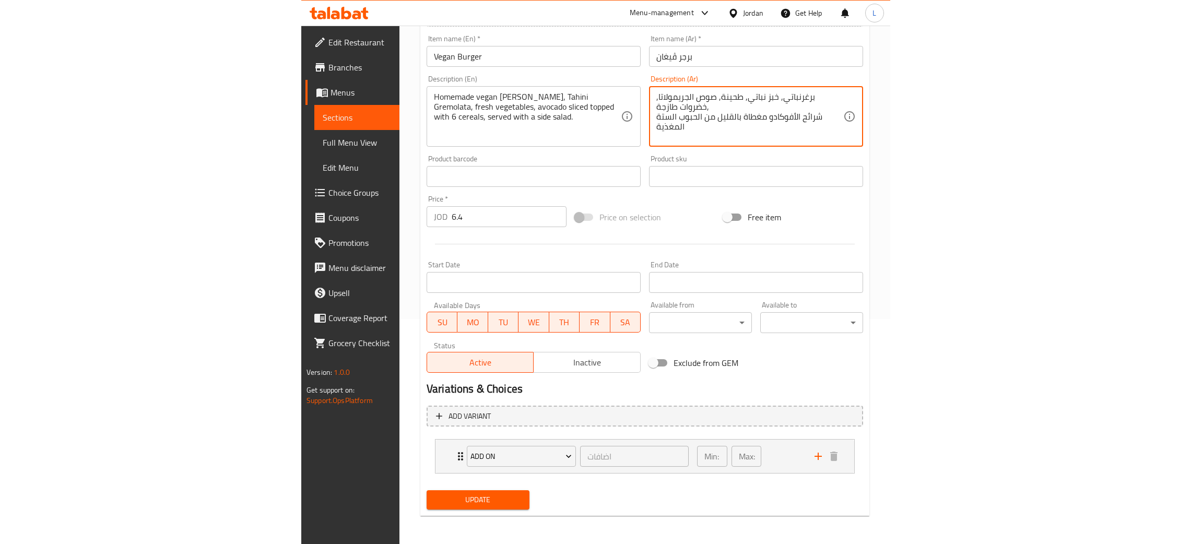
scroll to position [226, 0]
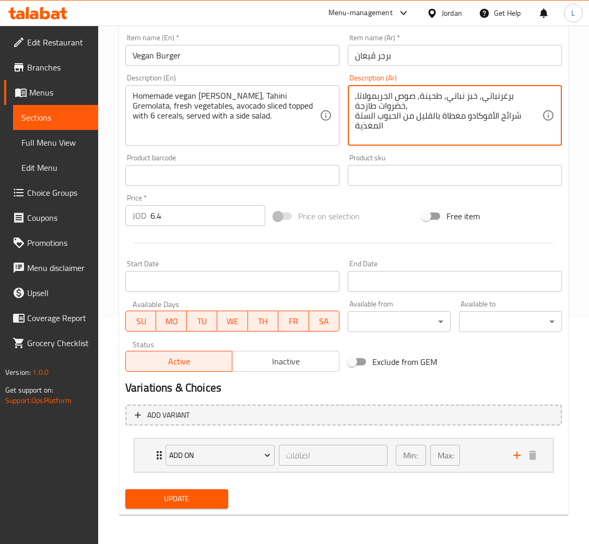
type textarea "برغرنباتي, خبز نباتي, طحينة, صوص الجريمولاتا, خضروات طازجة, شرائح الأفوكادو مغط…"
click at [206, 490] on button "Update" at bounding box center [176, 498] width 103 height 19
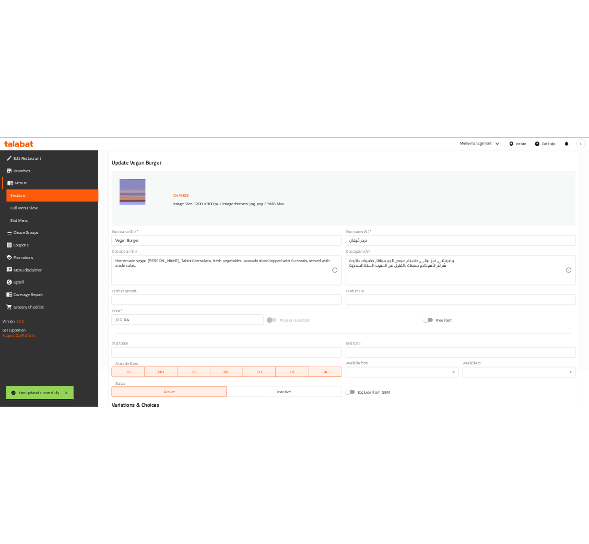
scroll to position [0, 0]
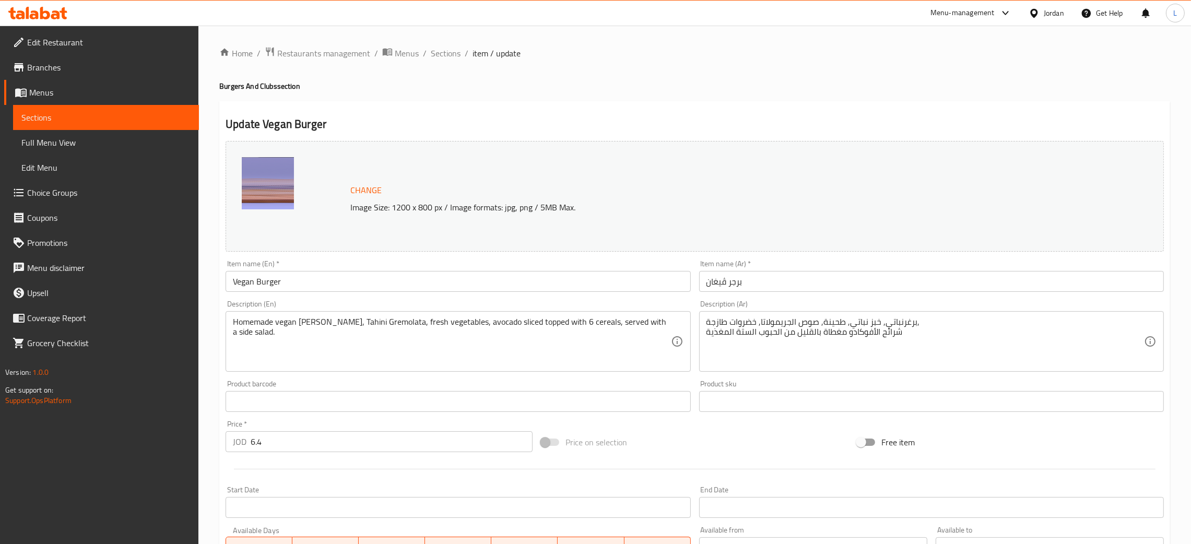
drag, startPoint x: 448, startPoint y: 52, endPoint x: 444, endPoint y: 32, distance: 19.9
click at [448, 52] on span "Sections" at bounding box center [446, 53] width 30 height 13
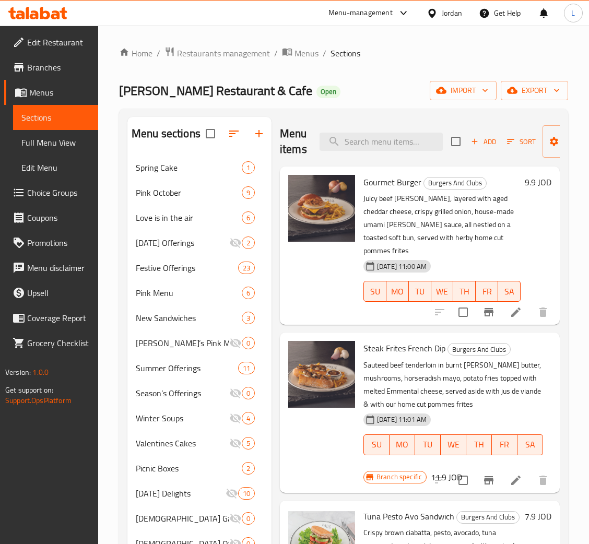
click at [19, 8] on icon at bounding box center [37, 13] width 59 height 13
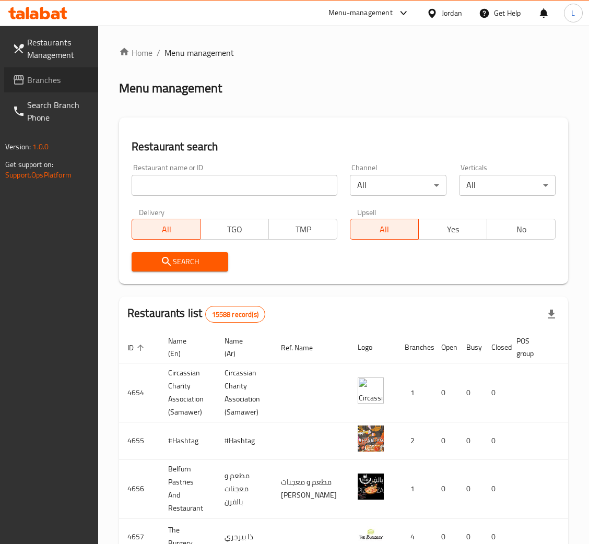
click at [68, 86] on span "Branches" at bounding box center [58, 80] width 63 height 13
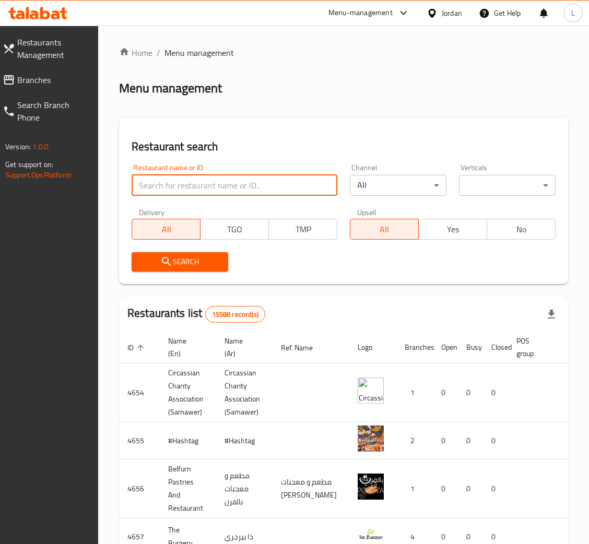
click at [275, 178] on input "search" at bounding box center [235, 185] width 206 height 21
click at [16, 49] on span at bounding box center [10, 48] width 15 height 13
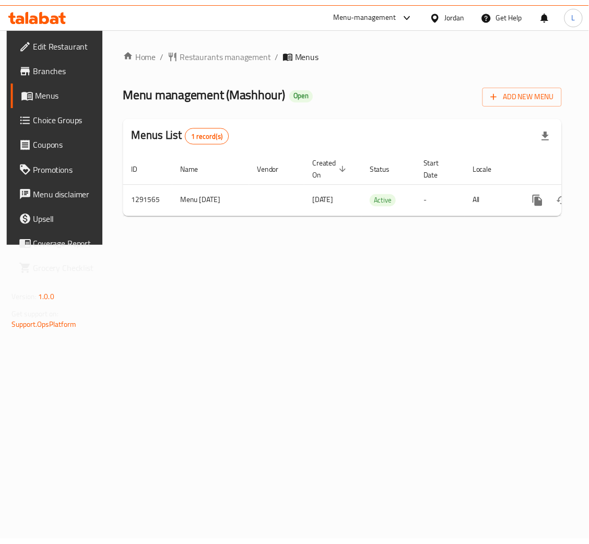
scroll to position [0, 59]
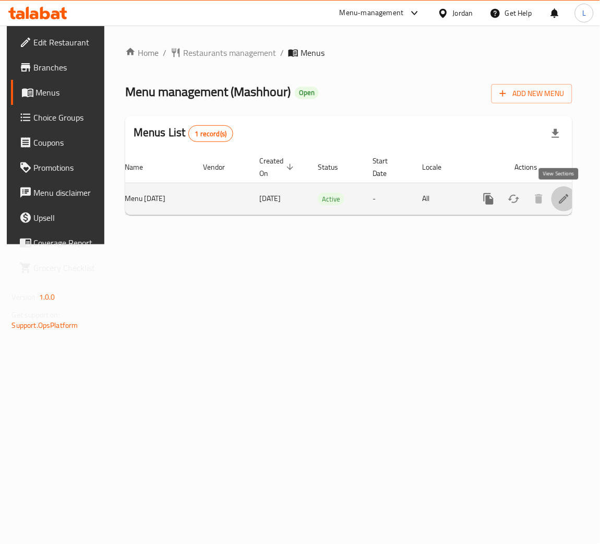
click at [560, 200] on icon "enhanced table" at bounding box center [564, 199] width 13 height 13
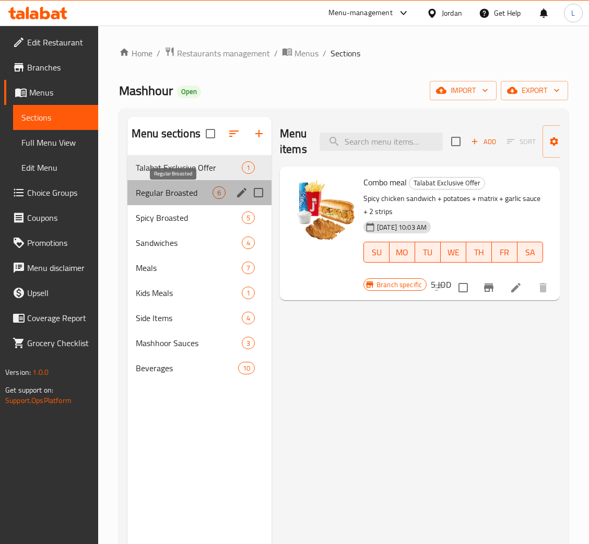
click at [173, 191] on span "Regular Broasted" at bounding box center [174, 192] width 77 height 13
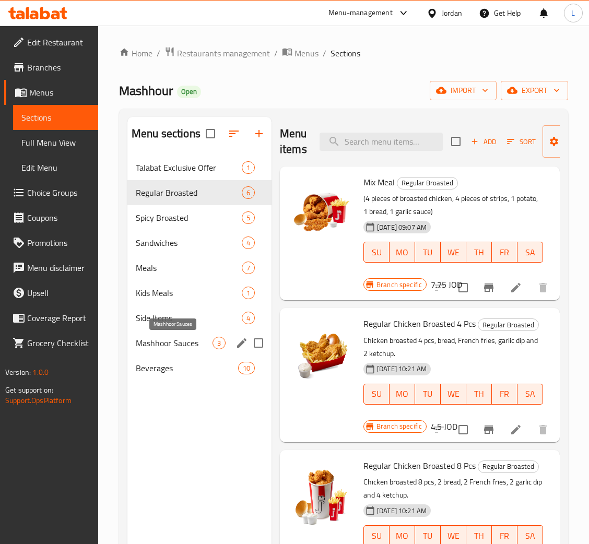
click at [184, 340] on span "Mashhoor Sauces" at bounding box center [174, 343] width 77 height 13
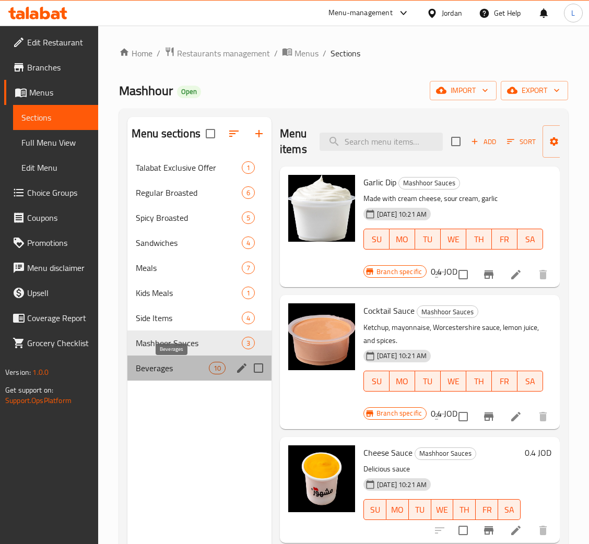
click at [170, 363] on span "Beverages" at bounding box center [172, 368] width 73 height 13
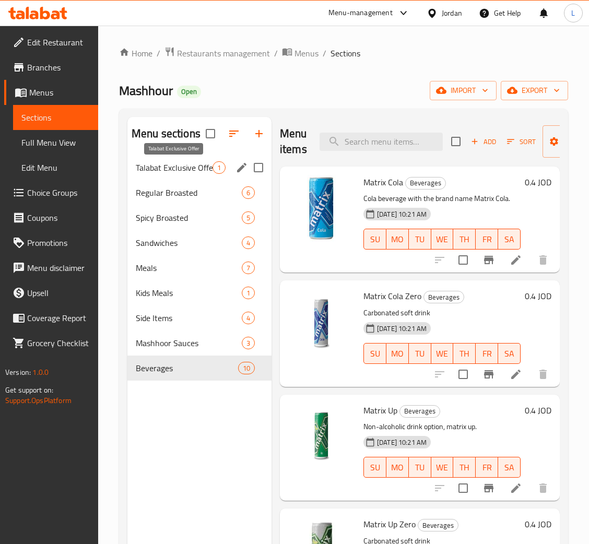
click at [174, 170] on span "Talabat Exclusive Offer" at bounding box center [174, 167] width 77 height 13
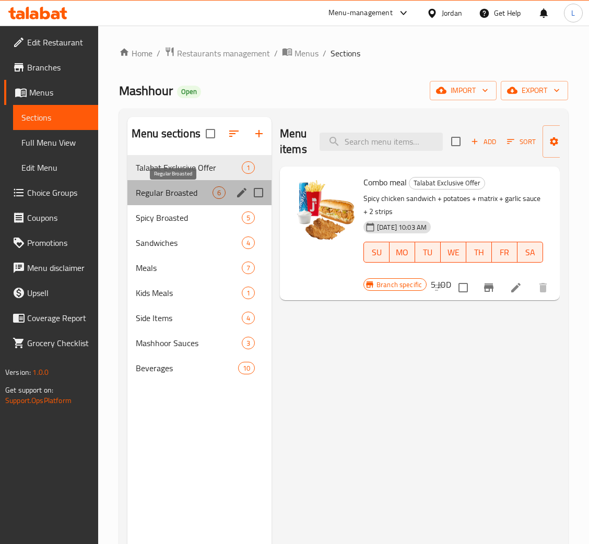
click at [176, 195] on span "Regular Broasted" at bounding box center [174, 192] width 77 height 13
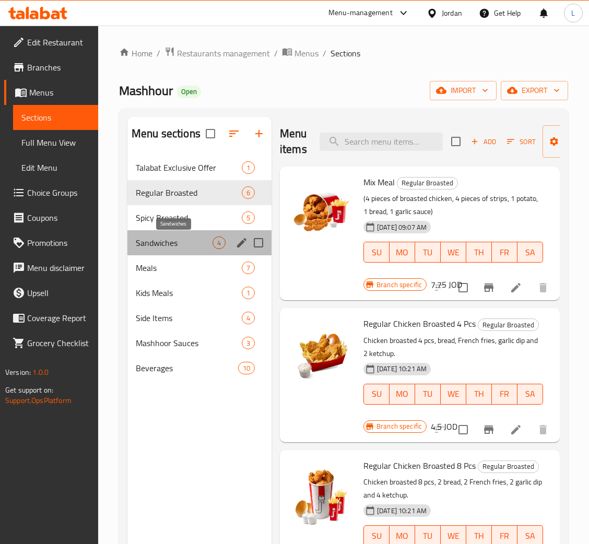
click at [171, 247] on span "Sandwiches" at bounding box center [174, 242] width 77 height 13
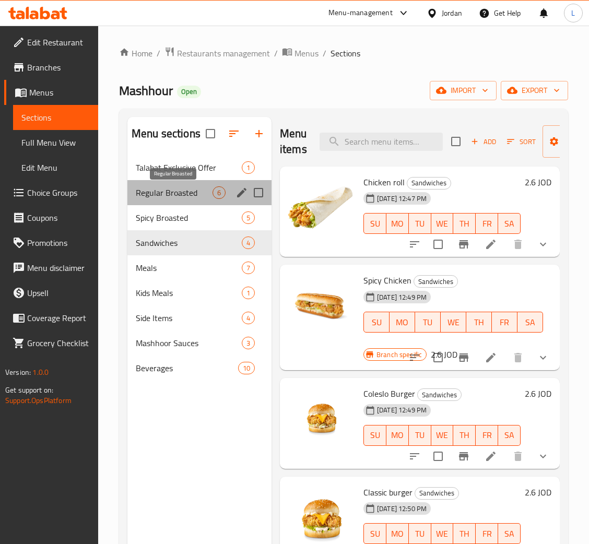
click at [188, 194] on span "Regular Broasted" at bounding box center [174, 192] width 77 height 13
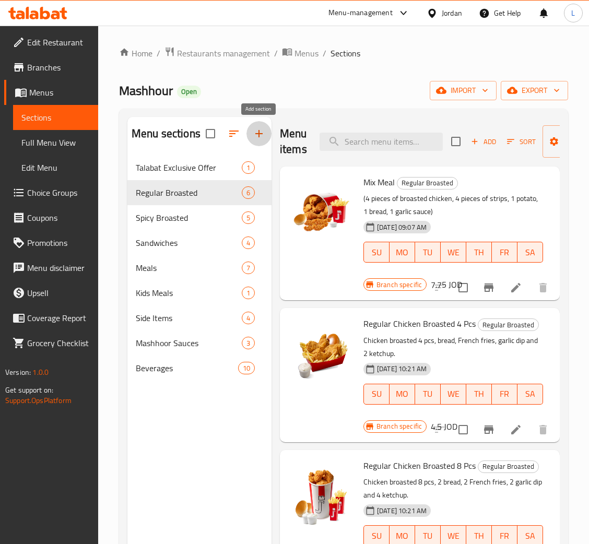
click at [264, 136] on icon "button" at bounding box center [259, 133] width 13 height 13
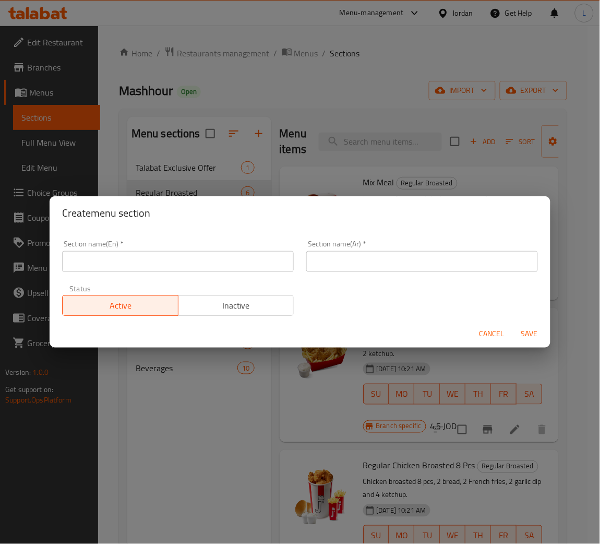
click at [220, 268] on input "text" at bounding box center [178, 261] width 232 height 21
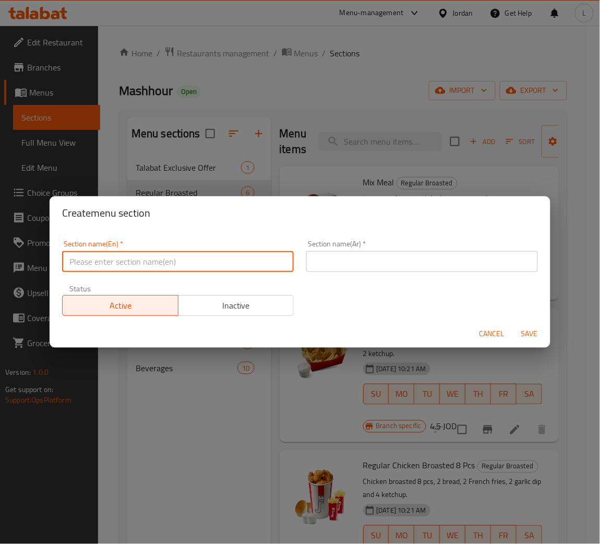
paste input "Individual meals:"
type input "Individual meals"
click at [384, 263] on input "text" at bounding box center [422, 261] width 232 height 21
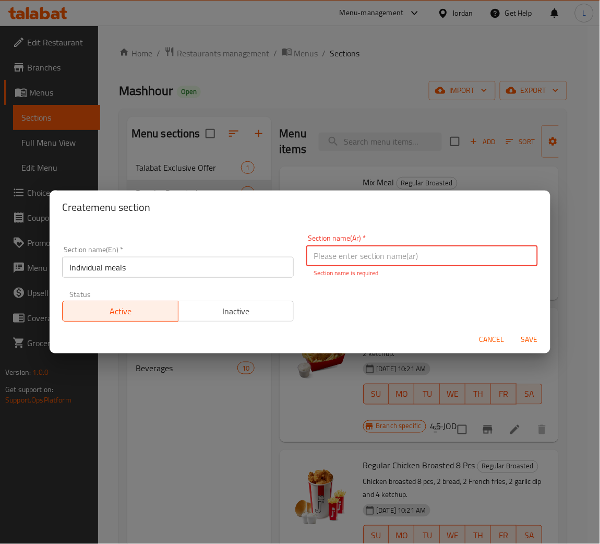
paste input "الوجبات الفردية:"
type input "الوجبات الفردية"
click at [535, 339] on span "Save" at bounding box center [529, 339] width 25 height 13
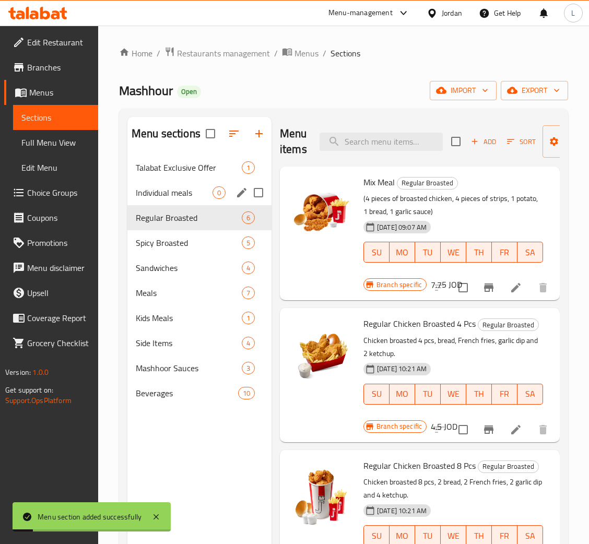
click at [177, 192] on span "Individual meals" at bounding box center [174, 192] width 77 height 13
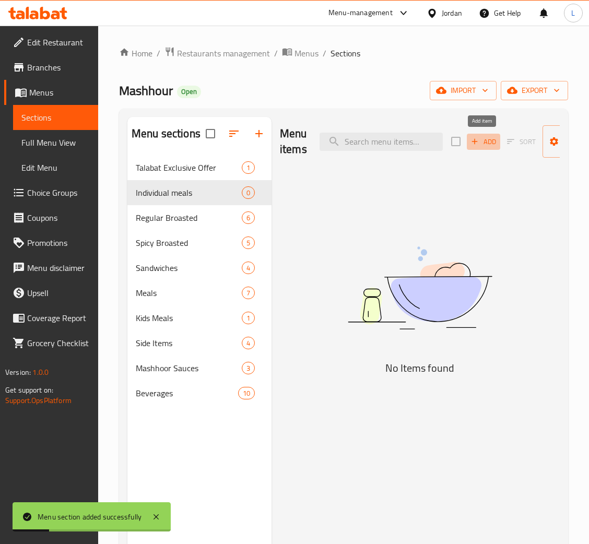
click at [471, 140] on icon "button" at bounding box center [474, 141] width 9 height 9
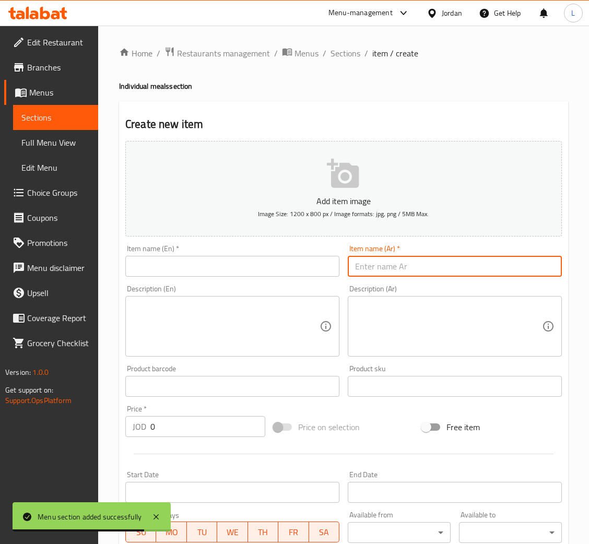
drag, startPoint x: 443, startPoint y: 267, endPoint x: 343, endPoint y: 257, distance: 100.8
click at [444, 266] on input "text" at bounding box center [455, 266] width 214 height 21
paste input "رول وجبة"
type input "رول وجبة"
click at [250, 247] on div "Item name (En)   * Item name (En) *" at bounding box center [232, 261] width 214 height 32
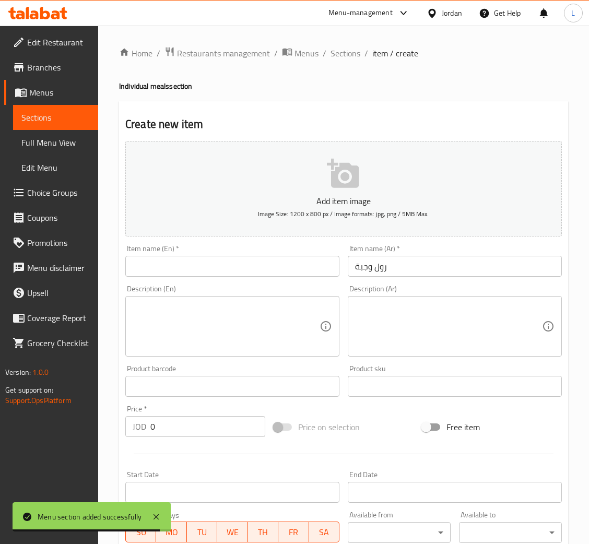
drag, startPoint x: 247, startPoint y: 267, endPoint x: 255, endPoint y: 253, distance: 16.1
click at [249, 268] on input "text" at bounding box center [232, 266] width 214 height 21
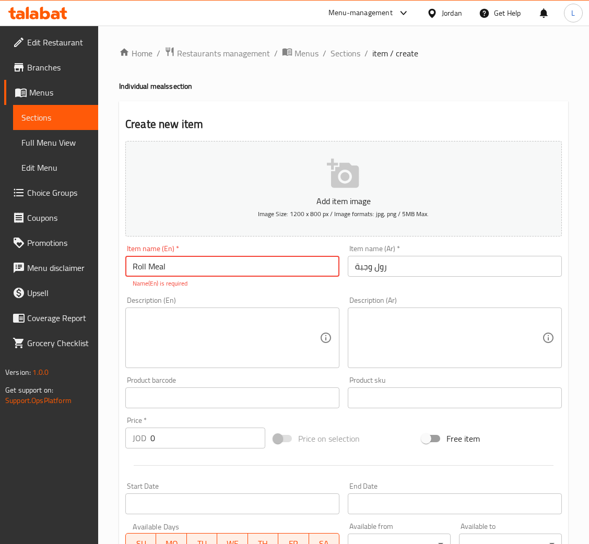
type input "Roll Meal"
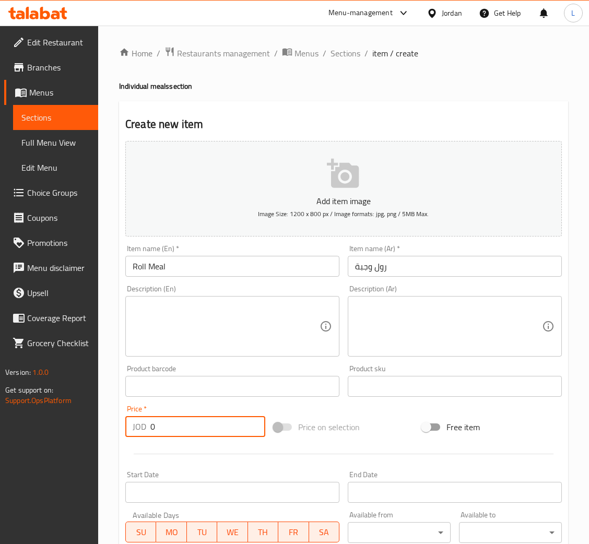
click at [165, 432] on input "0" at bounding box center [207, 426] width 115 height 21
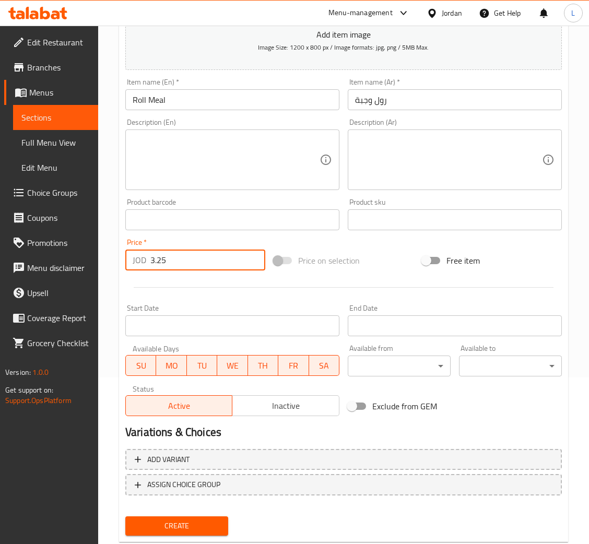
scroll to position [192, 0]
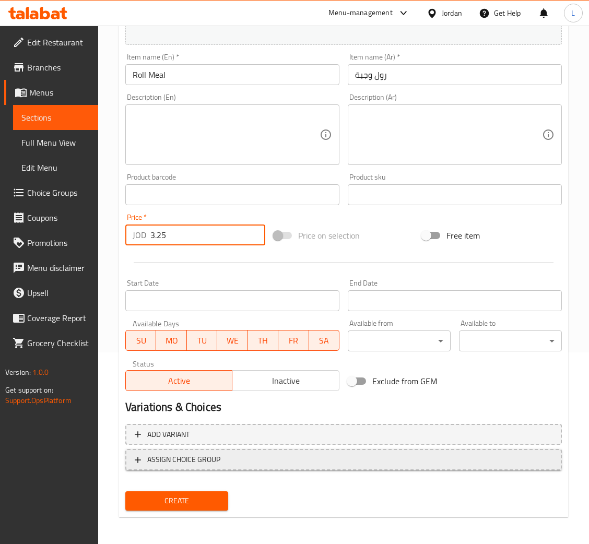
type input "3.25"
click at [168, 456] on span "ASSIGN CHOICE GROUP" at bounding box center [183, 459] width 73 height 13
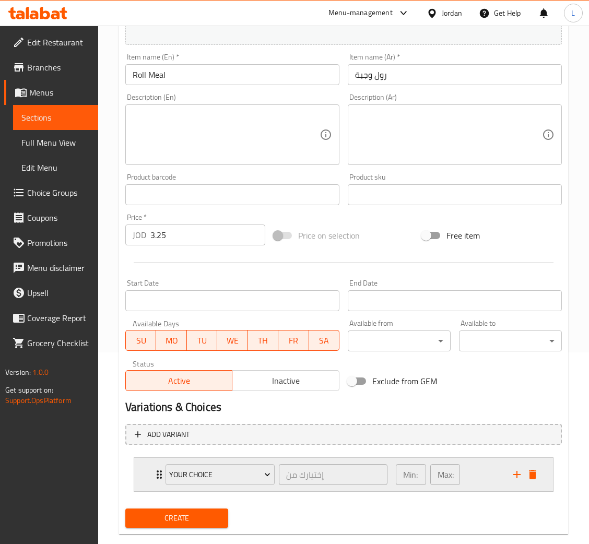
click at [136, 471] on div "Your Choice إختيارك من ​ Min: 1 ​ Max: 1 ​" at bounding box center [343, 474] width 419 height 33
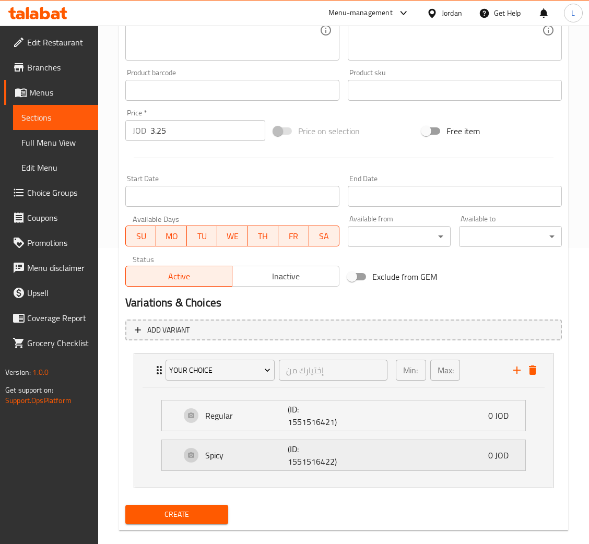
scroll to position [311, 0]
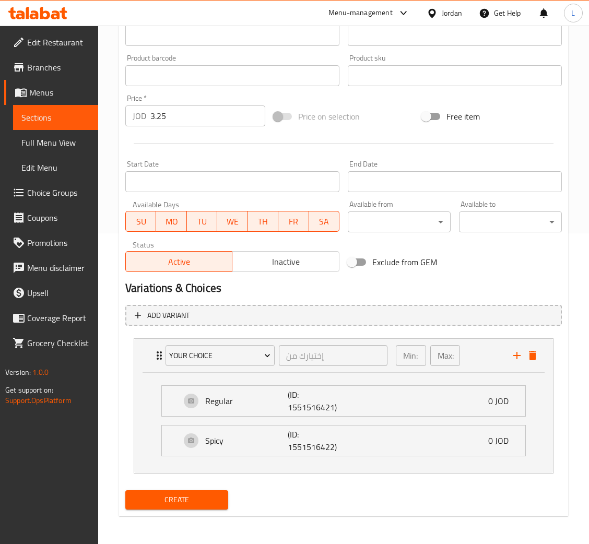
click at [193, 500] on span "Create" at bounding box center [177, 499] width 86 height 13
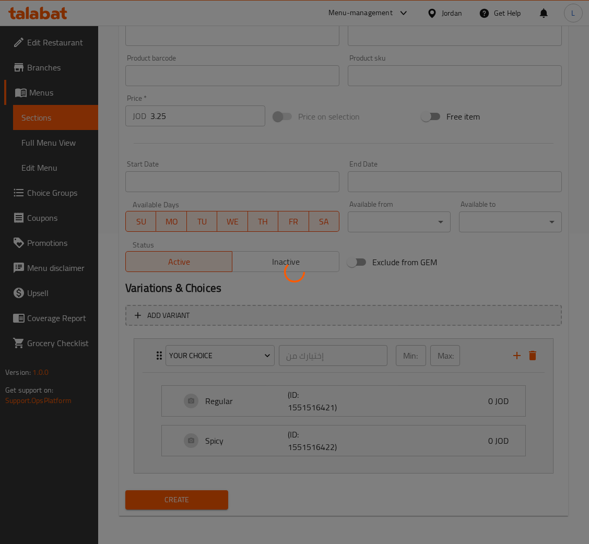
type input "0"
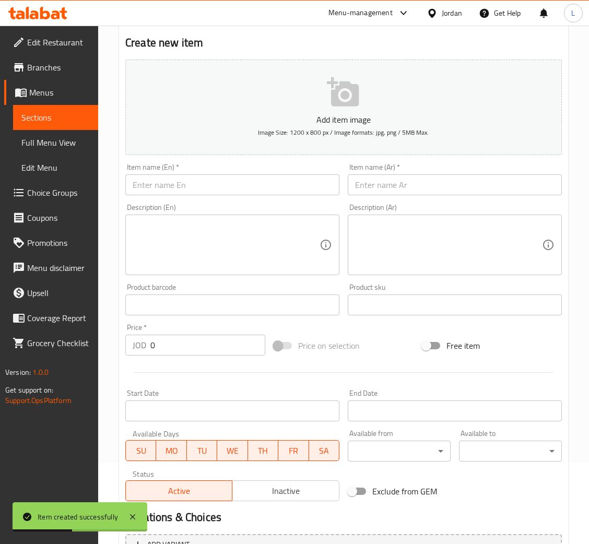
scroll to position [76, 0]
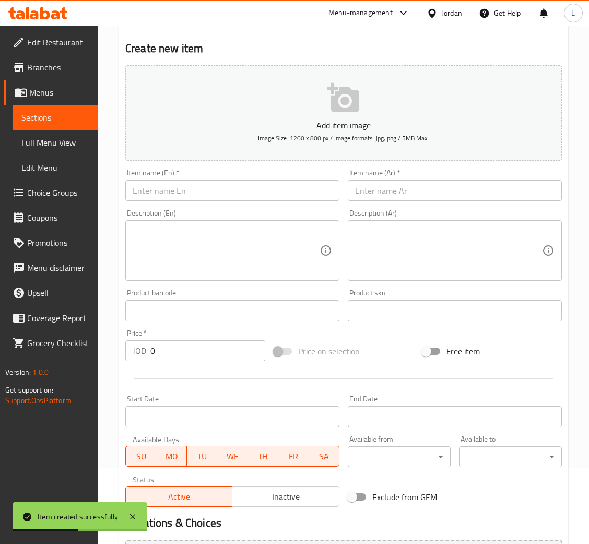
click at [396, 196] on input "text" at bounding box center [455, 190] width 214 height 21
paste input "وجبة كلاسيك"
type input "وجبة كلاسيك"
click at [270, 187] on input "text" at bounding box center [232, 190] width 214 height 21
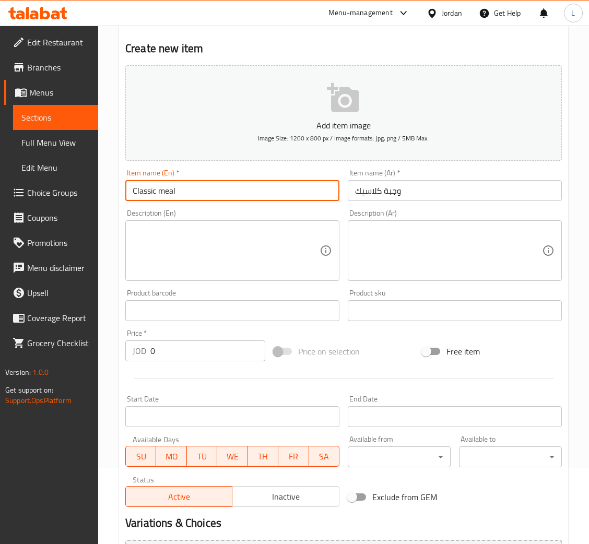
type input "Classic meal"
click at [176, 349] on input "0" at bounding box center [207, 350] width 115 height 21
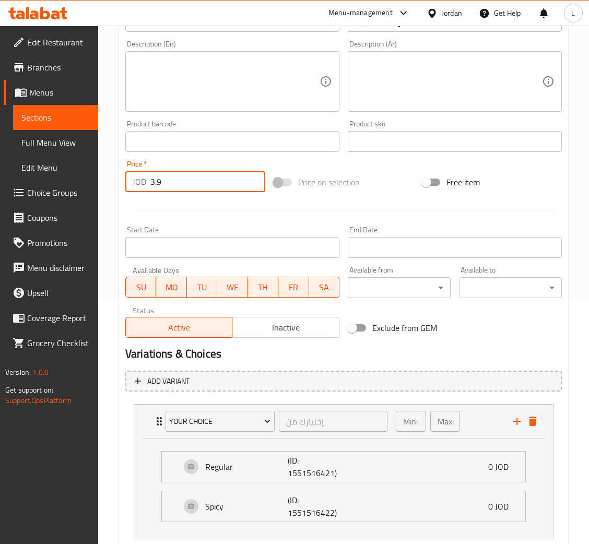
scroll to position [311, 0]
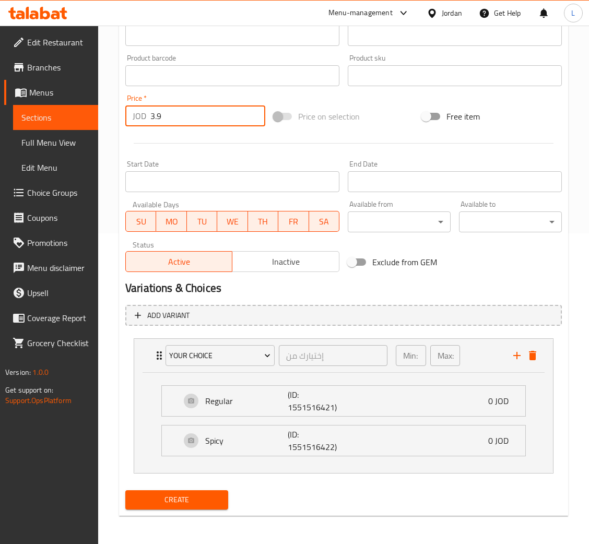
type input "3.9"
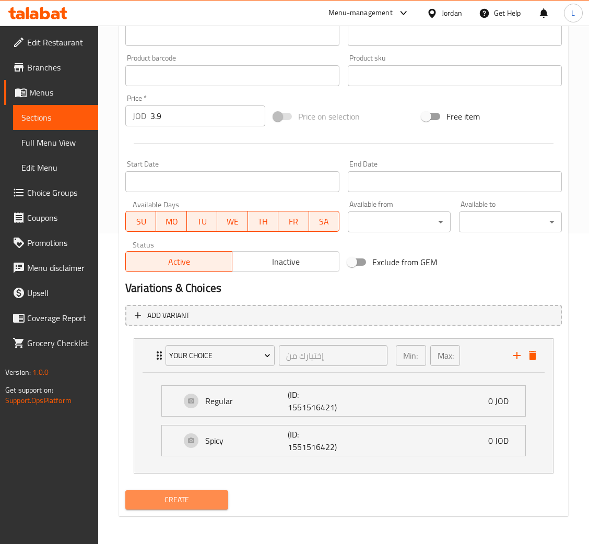
click at [189, 506] on button "Create" at bounding box center [176, 499] width 103 height 19
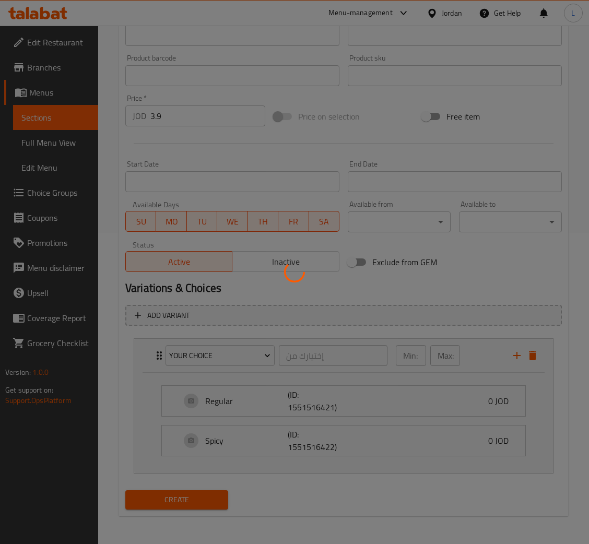
type input "0"
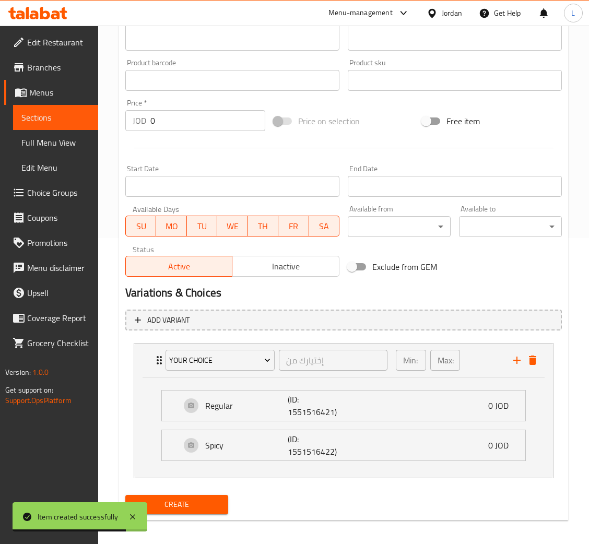
scroll to position [0, 0]
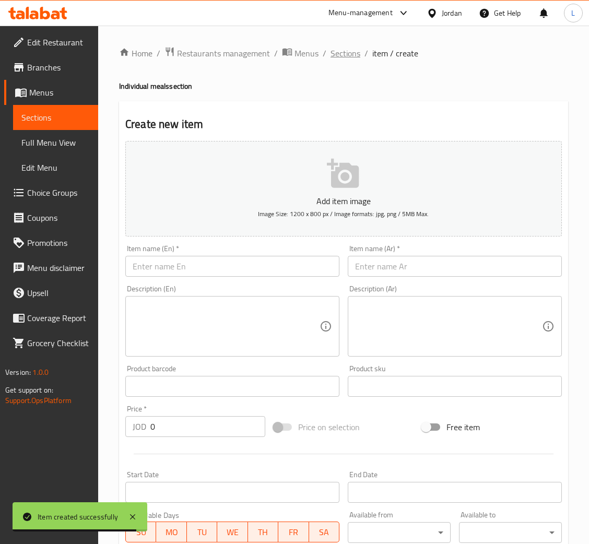
click at [353, 49] on span "Sections" at bounding box center [345, 53] width 30 height 13
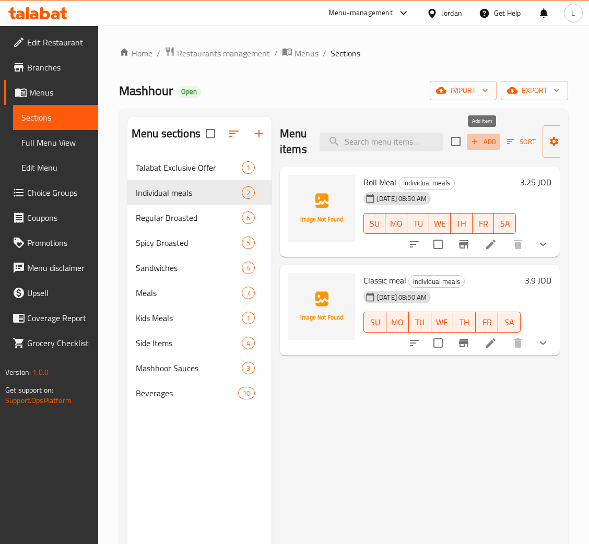
click at [491, 145] on span "Add" at bounding box center [483, 142] width 28 height 12
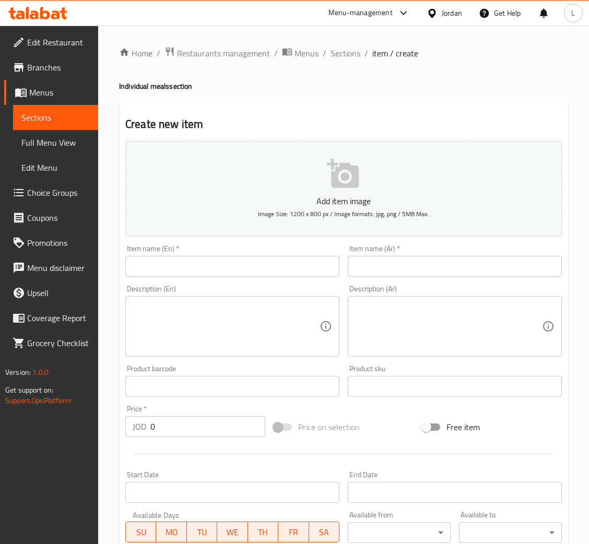
click at [380, 269] on input "text" at bounding box center [455, 266] width 214 height 21
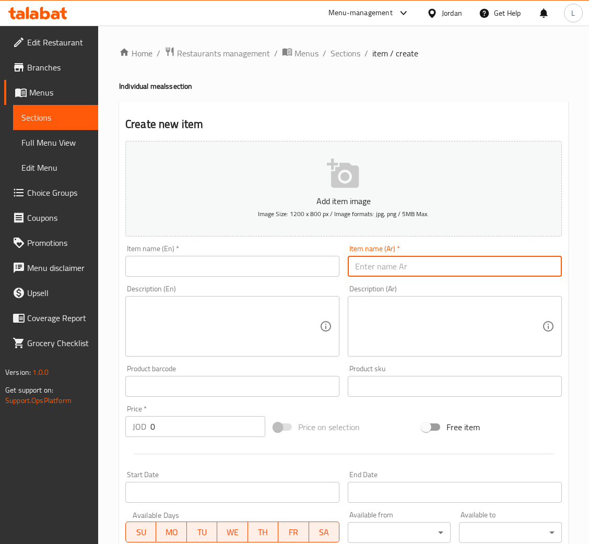
paste input "وجبة كولسلو"
type input "وجبة كولسلو"
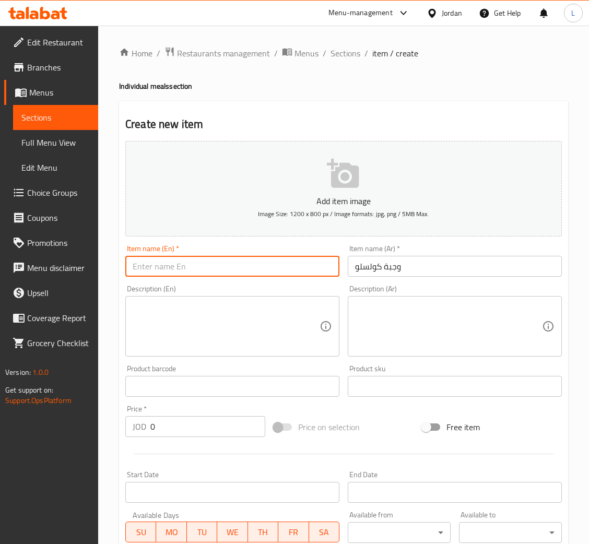
click at [276, 269] on input "text" at bounding box center [232, 266] width 214 height 21
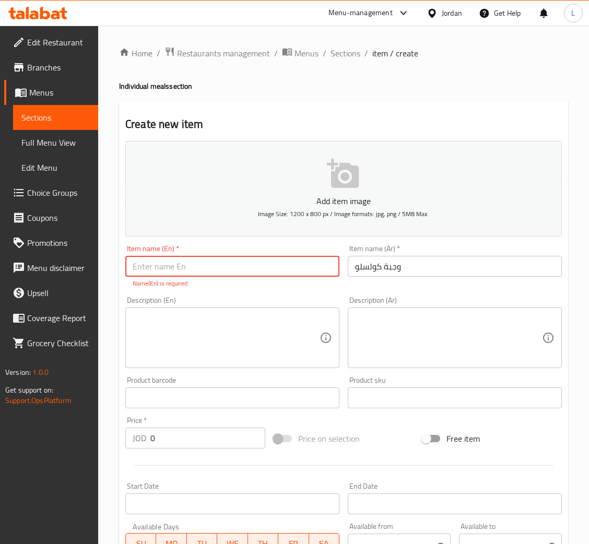
paste input "Coleslaw meal"
type input "Coleslaw meal"
click at [220, 441] on div "Add item image Image Size: 1200 x 800 px / Image formats: jpg, png / 5MB Max. I…" at bounding box center [343, 368] width 445 height 462
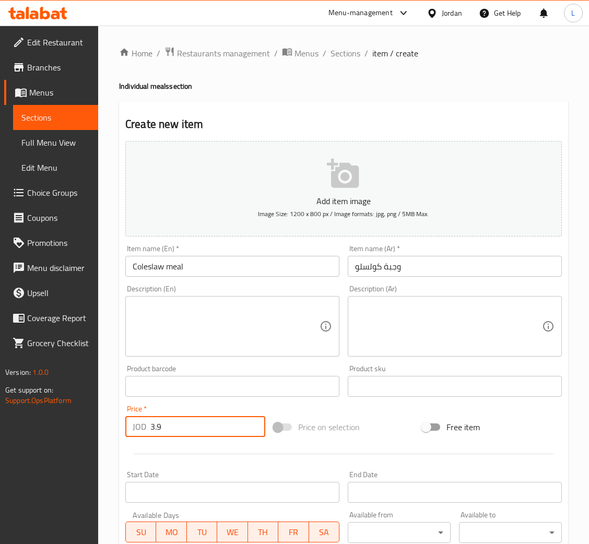
type input "3.9"
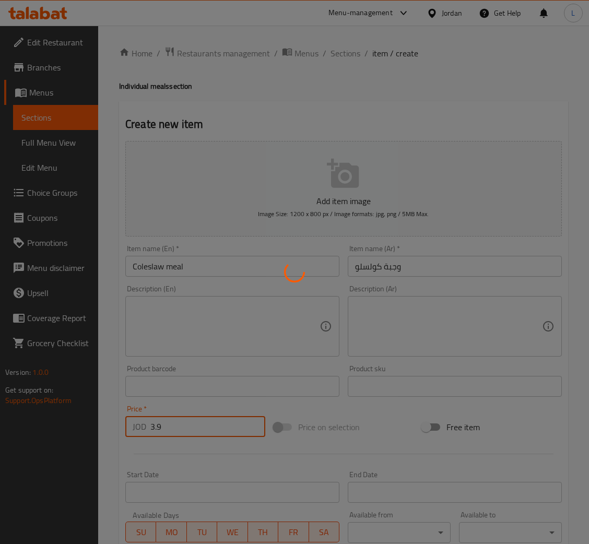
type input "0"
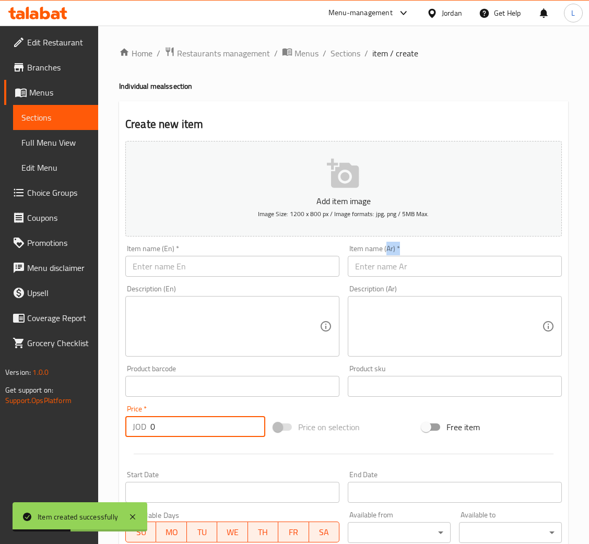
drag, startPoint x: 386, startPoint y: 253, endPoint x: 375, endPoint y: 255, distance: 10.8
click at [383, 255] on div "Item name (Ar)   * Item name (Ar) *" at bounding box center [455, 261] width 214 height 32
click at [414, 272] on input "text" at bounding box center [455, 266] width 214 height 21
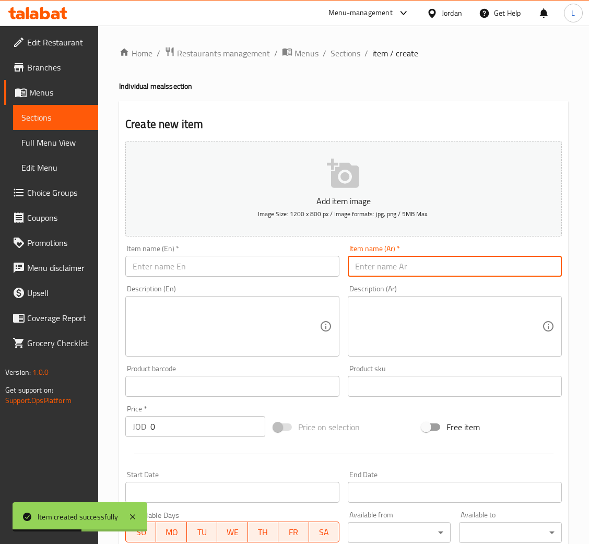
paste input "وجبة سبايسي"
type input "وجبة سبايسي"
click at [267, 266] on input "text" at bounding box center [232, 266] width 214 height 21
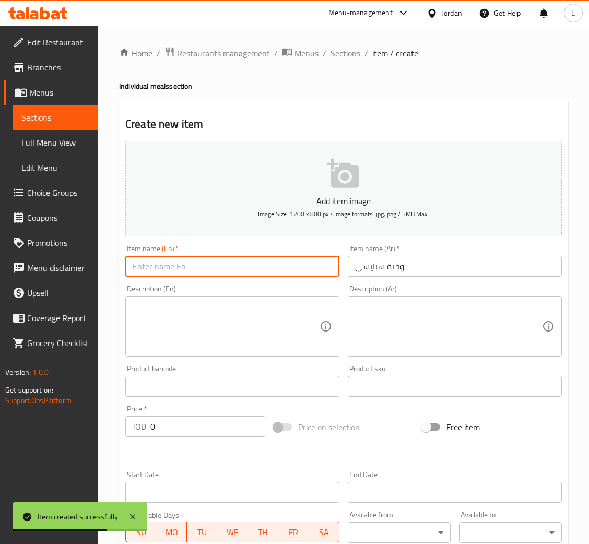
paste input "Spicy meal"
type input "Spicy meal"
click at [205, 421] on input "0" at bounding box center [207, 426] width 115 height 21
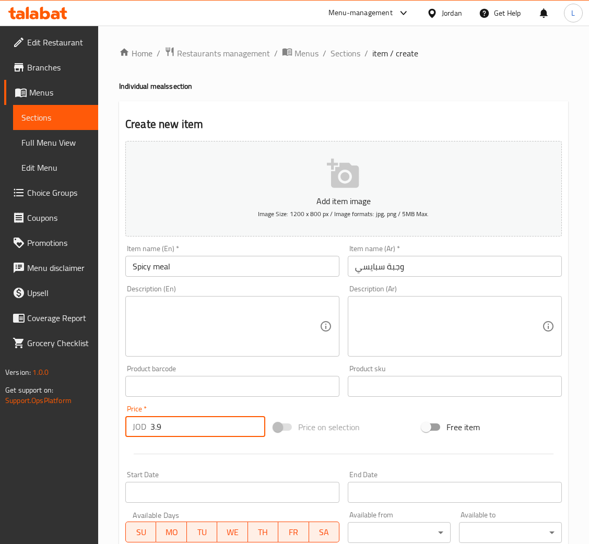
type input "3.9"
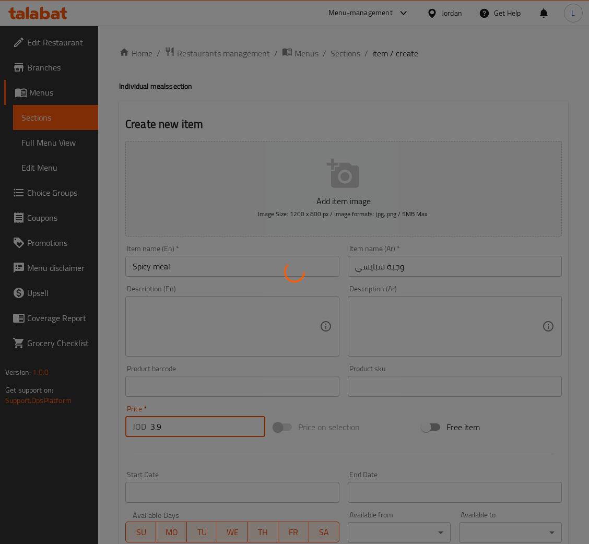
type input "0"
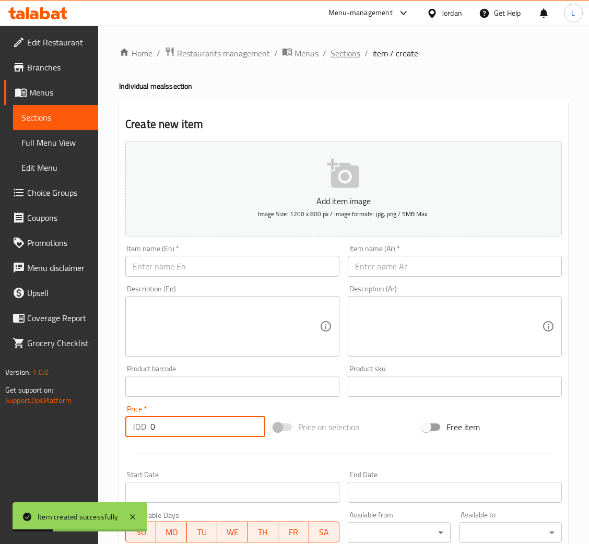
click at [342, 57] on span "Sections" at bounding box center [345, 53] width 30 height 13
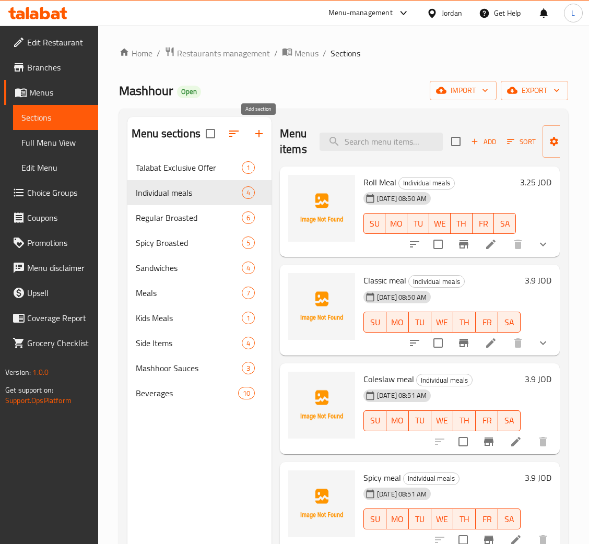
click at [256, 136] on icon "button" at bounding box center [259, 133] width 13 height 13
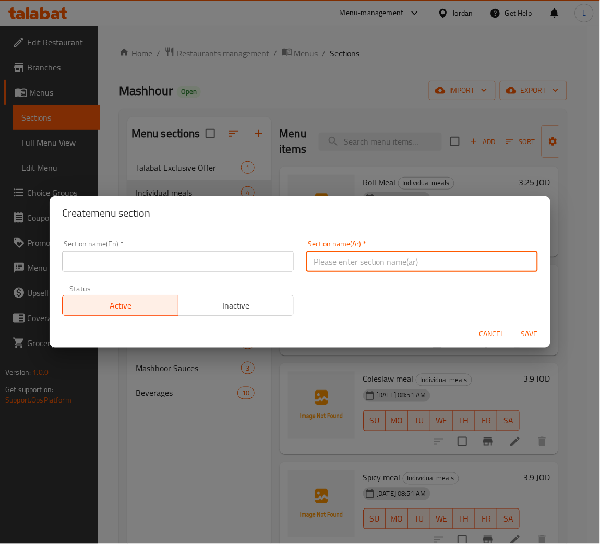
click at [354, 268] on input "text" at bounding box center [422, 261] width 232 height 21
paste input "الوجبات الكومبو:"
type input "الوجبات الكومبو"
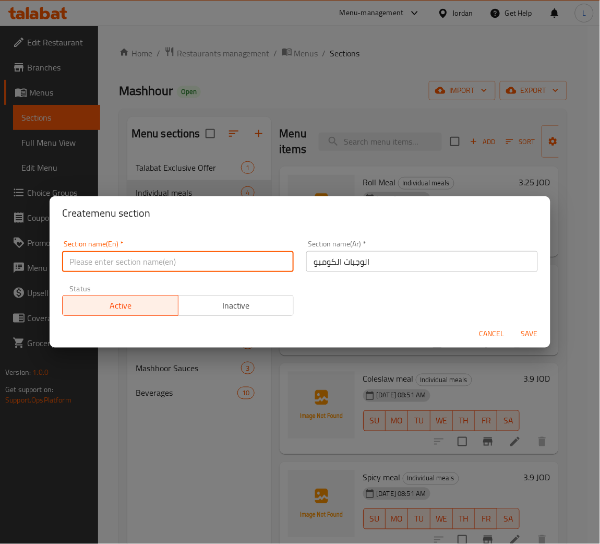
click at [205, 255] on input "text" at bounding box center [178, 261] width 232 height 21
paste input "Combo meals:"
type input "Combo meals"
click at [537, 337] on span "Save" at bounding box center [529, 333] width 25 height 13
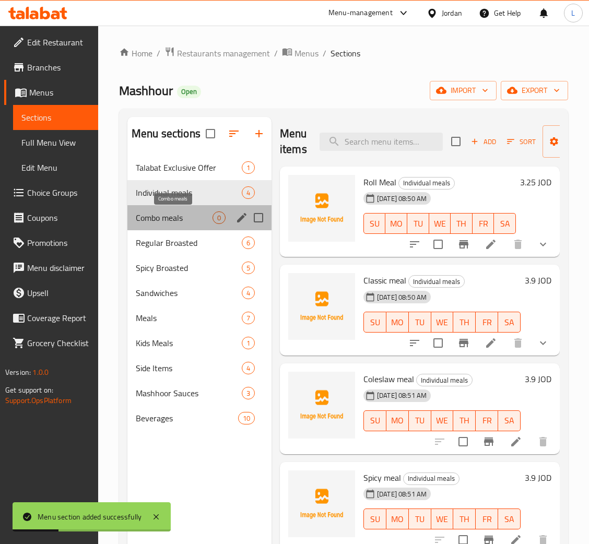
click at [149, 216] on span "Combo meals" at bounding box center [174, 217] width 77 height 13
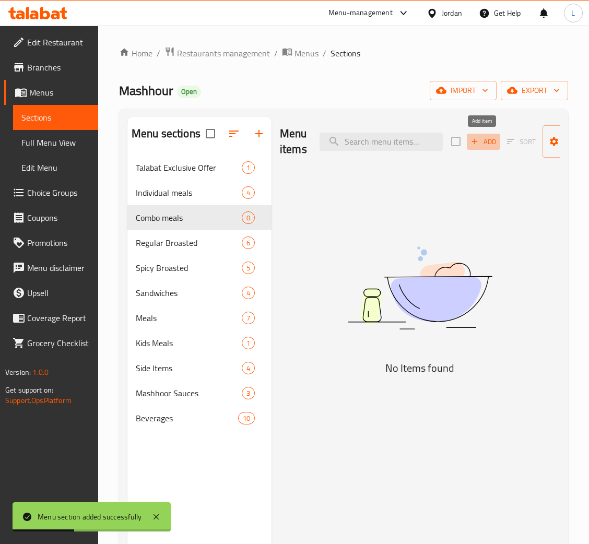
click at [487, 143] on span "Add" at bounding box center [483, 142] width 28 height 12
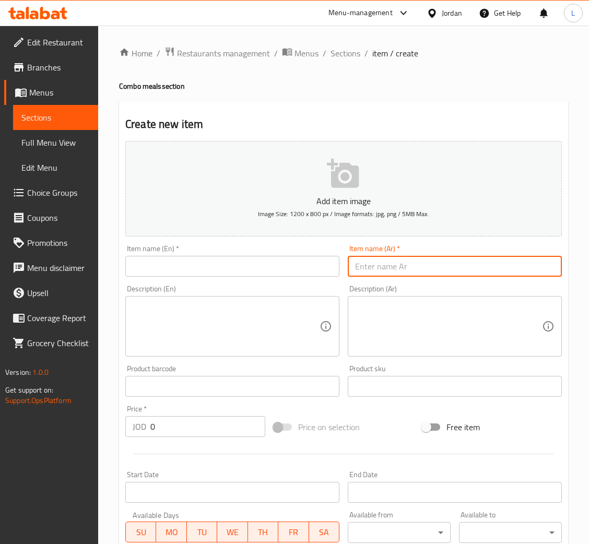
click at [419, 258] on input "text" at bounding box center [455, 266] width 214 height 21
paste input "كومبو دبل رول"
type input "كومبو دبل رول"
click at [264, 259] on input "text" at bounding box center [232, 266] width 214 height 21
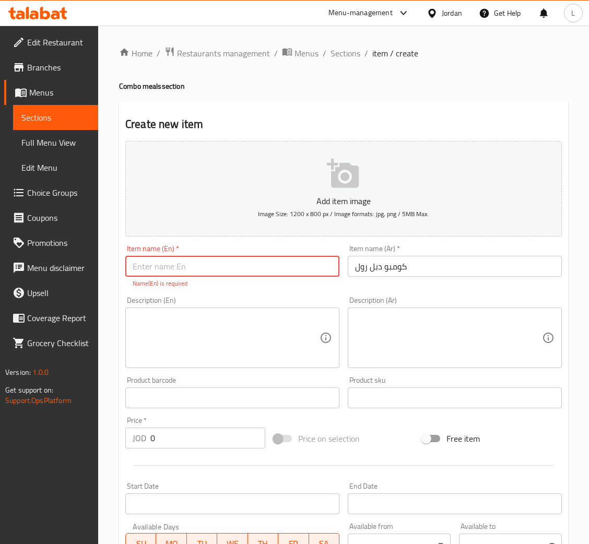
paste input "Double Roll Combo"
type input "Double Roll Combo"
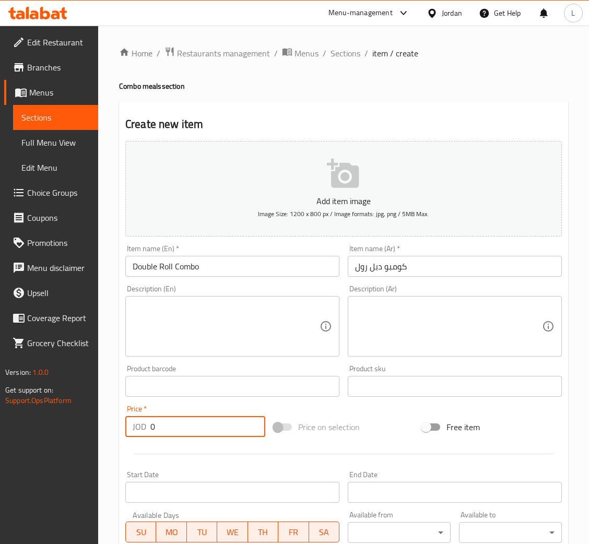
click at [196, 441] on div "Add item image Image Size: 1200 x 800 px / Image formats: jpg, png / 5MB Max. I…" at bounding box center [343, 362] width 445 height 450
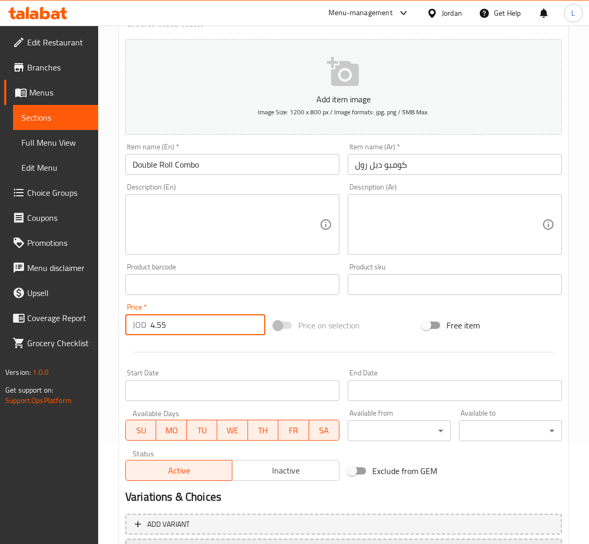
scroll to position [192, 0]
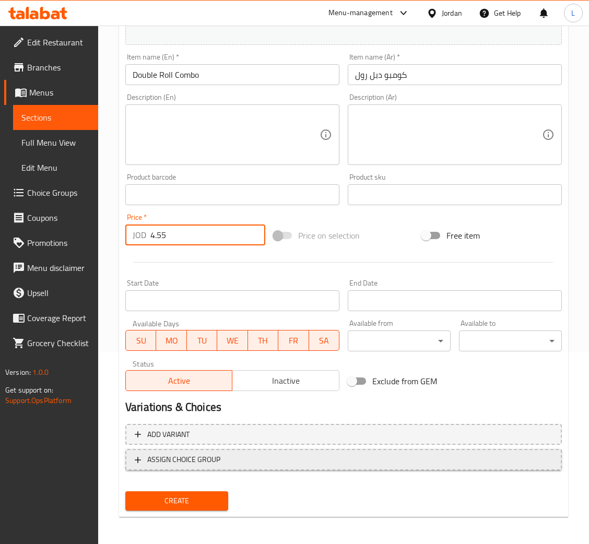
type input "4.55"
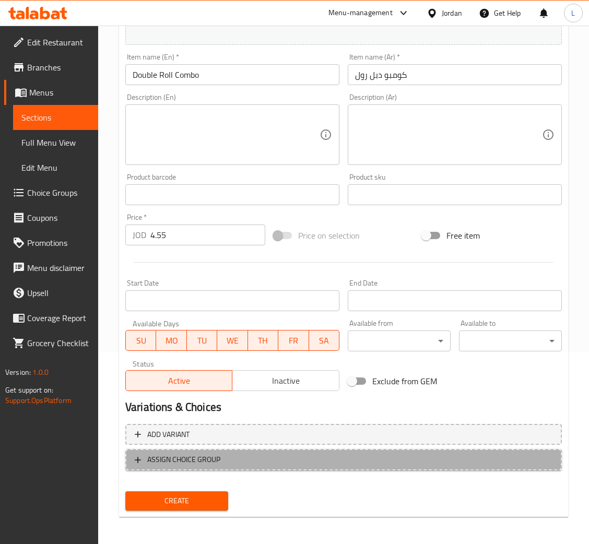
click at [211, 466] on button "ASSIGN CHOICE GROUP" at bounding box center [343, 459] width 436 height 21
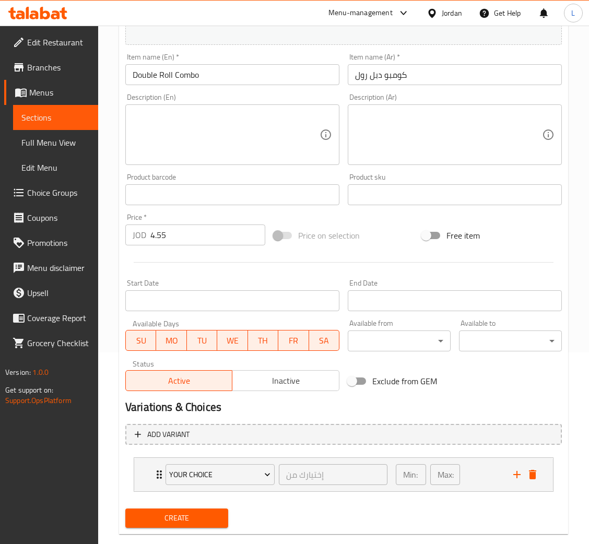
click at [191, 520] on span "Create" at bounding box center [177, 518] width 86 height 13
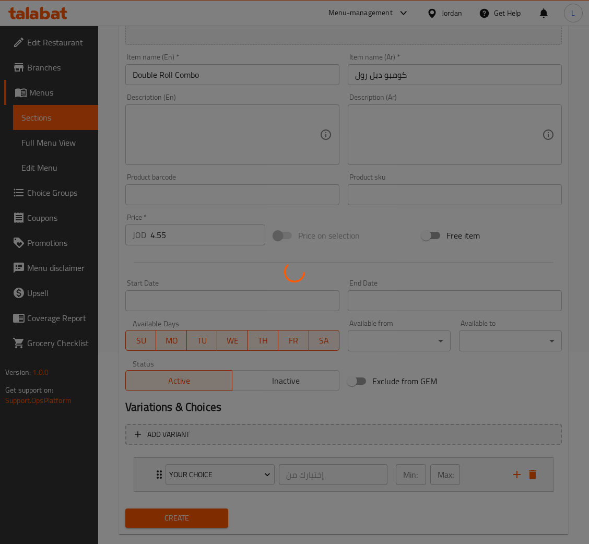
type input "0"
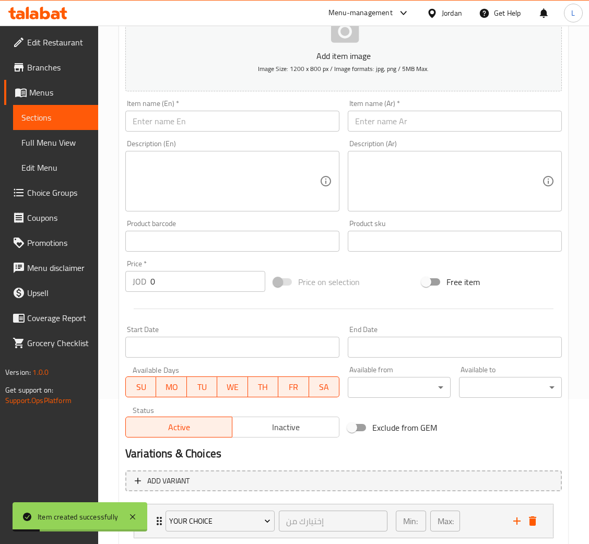
scroll to position [113, 0]
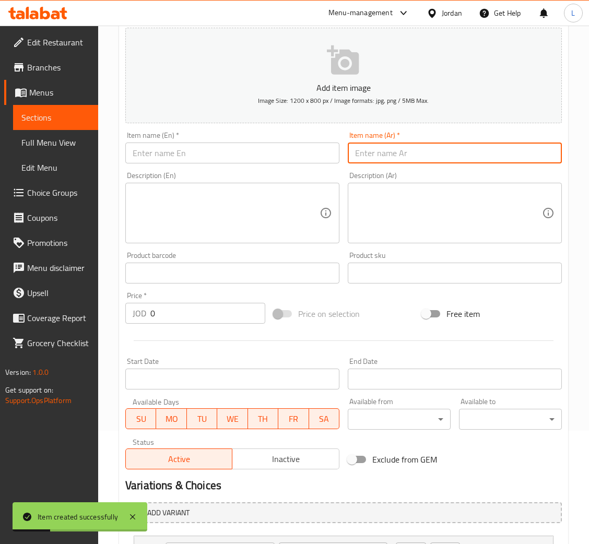
click at [386, 158] on input "text" at bounding box center [455, 153] width 214 height 21
paste input "كومبو كلاسيك:"
type input "كومبو كلاسيك"
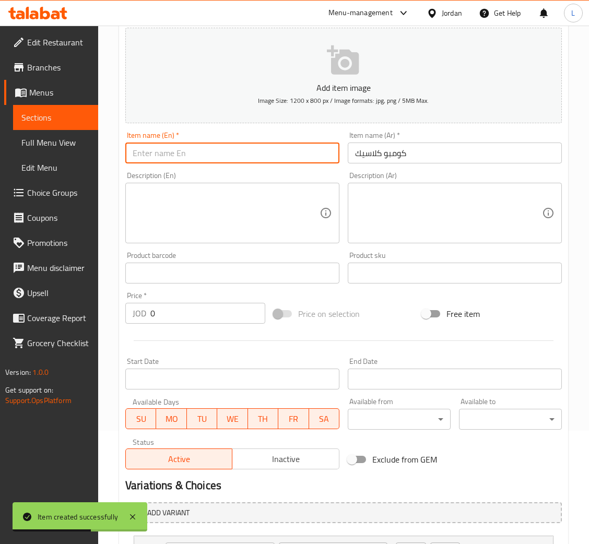
click at [252, 149] on input "text" at bounding box center [232, 153] width 214 height 21
paste input "Classic Combo:"
type input "Classic Combo"
click at [199, 320] on input "0" at bounding box center [207, 313] width 115 height 21
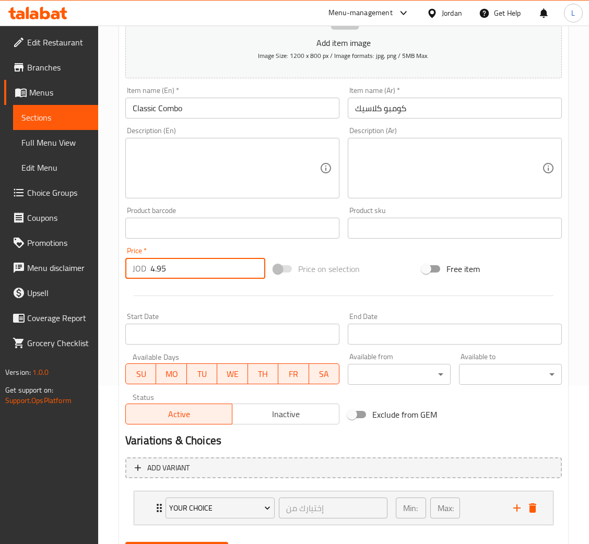
scroll to position [209, 0]
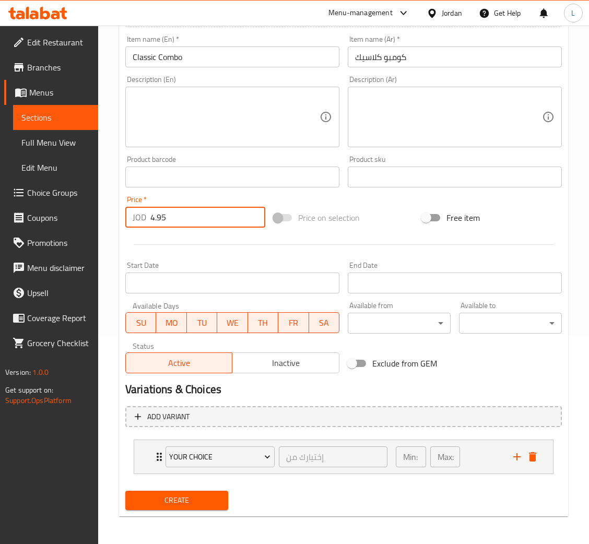
type input "4.95"
click at [187, 502] on span "Create" at bounding box center [177, 500] width 86 height 13
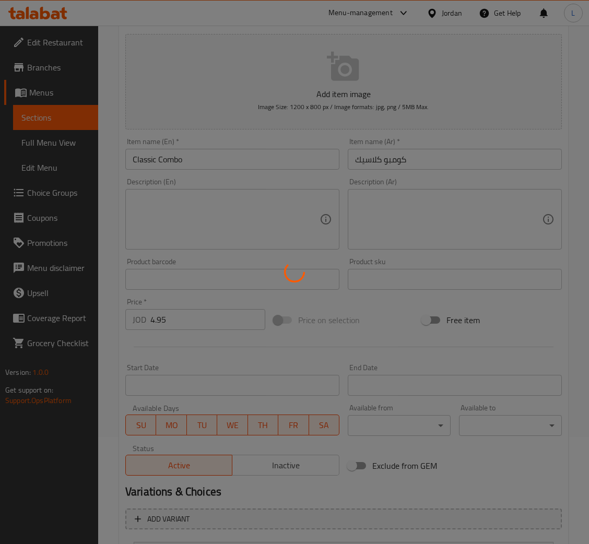
scroll to position [0, 0]
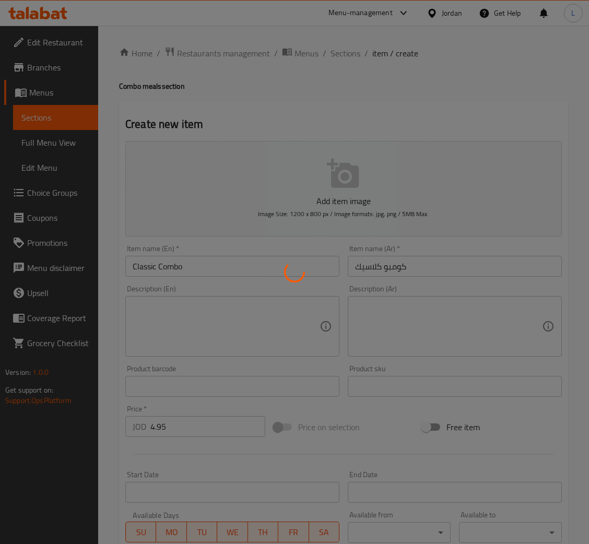
type input "0"
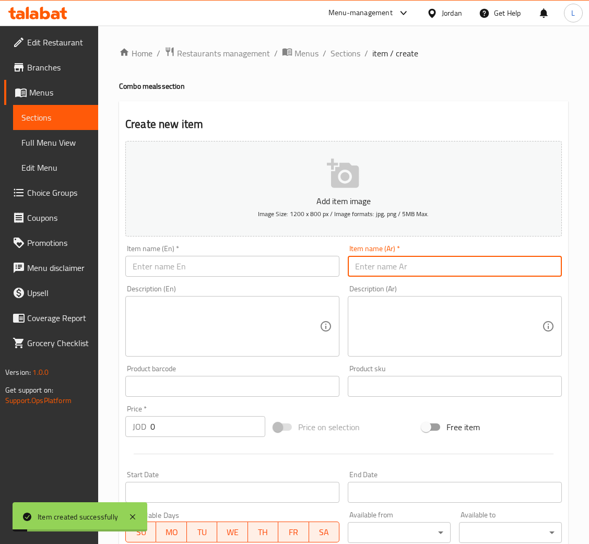
click at [452, 277] on input "text" at bounding box center [455, 266] width 214 height 21
paste input "كومبو كولسلو:"
click at [313, 267] on input "text" at bounding box center [232, 266] width 214 height 21
click at [490, 269] on input "كومبو كولسلو:" at bounding box center [455, 266] width 214 height 21
type input "كومبو كولسلو"
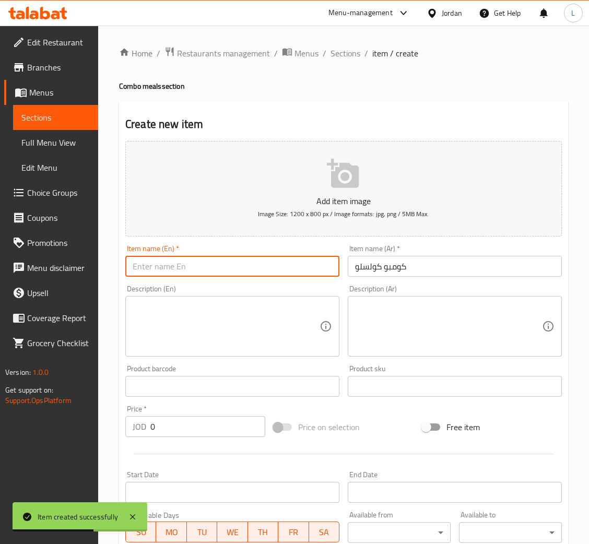
drag, startPoint x: 229, startPoint y: 277, endPoint x: 236, endPoint y: 256, distance: 22.0
click at [229, 277] on input "text" at bounding box center [232, 266] width 214 height 21
paste input "Coleslaw Combo:"
type input "Coleslaw Combo"
click at [176, 421] on input "0" at bounding box center [207, 426] width 115 height 21
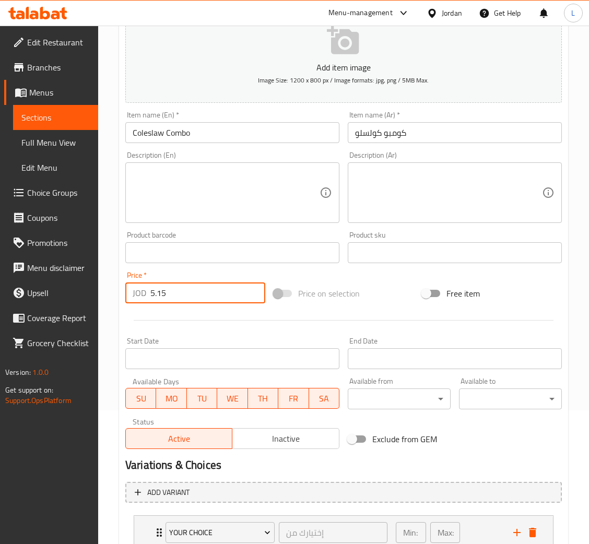
scroll to position [209, 0]
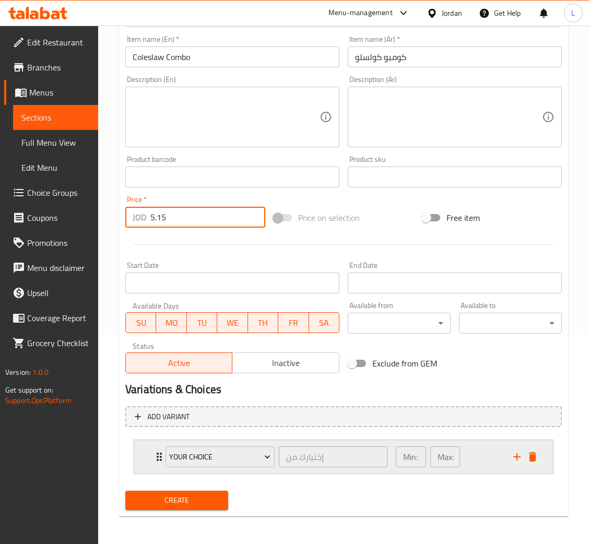
click at [531, 456] on icon "delete" at bounding box center [532, 456] width 7 height 9
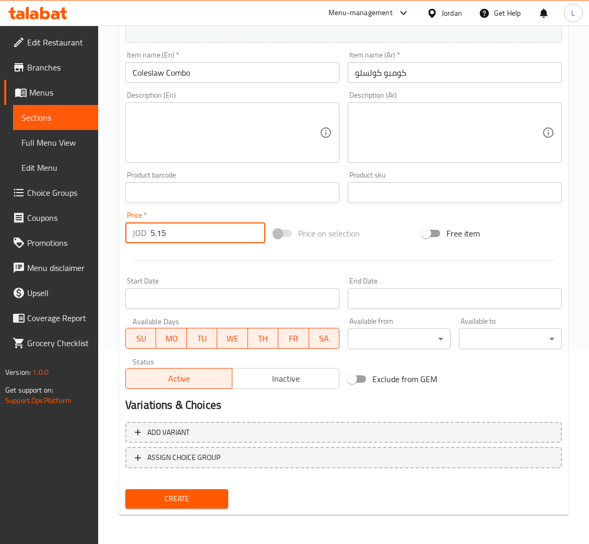
scroll to position [192, 0]
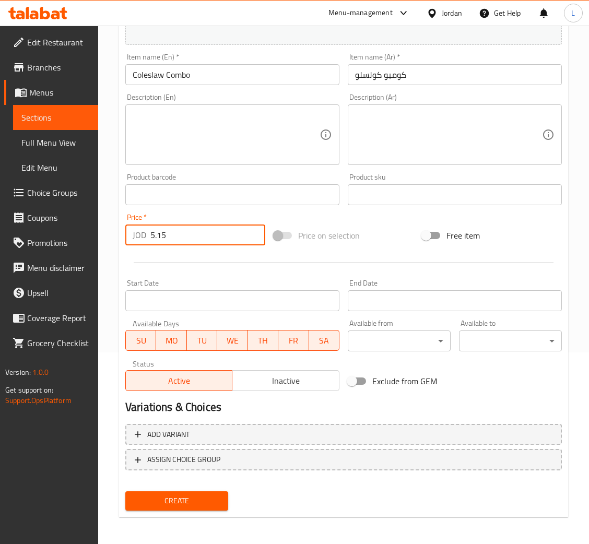
type input "5.15"
click at [212, 507] on button "Create" at bounding box center [176, 500] width 103 height 19
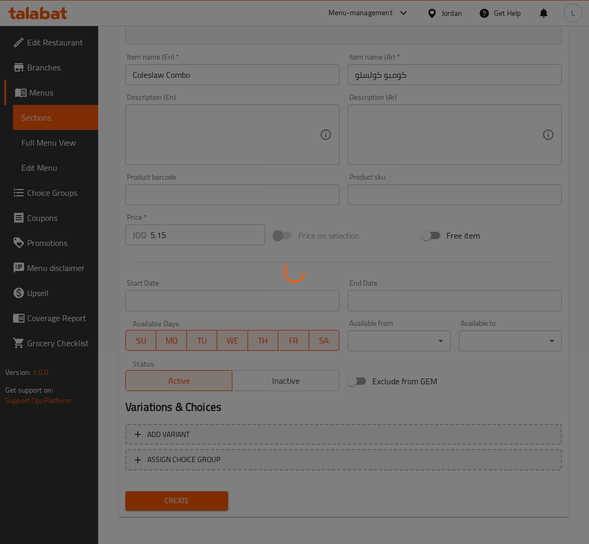
type input "0"
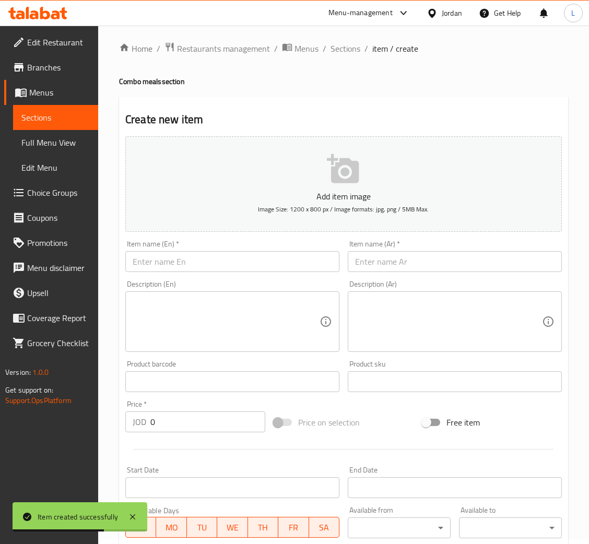
scroll to position [0, 0]
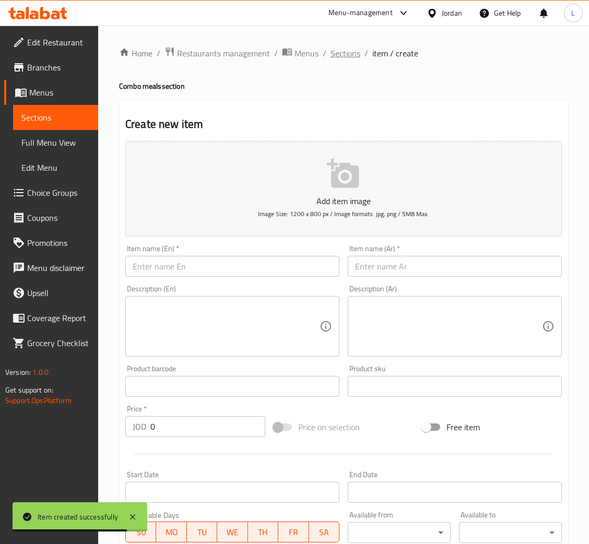
click at [344, 49] on span "Sections" at bounding box center [345, 53] width 30 height 13
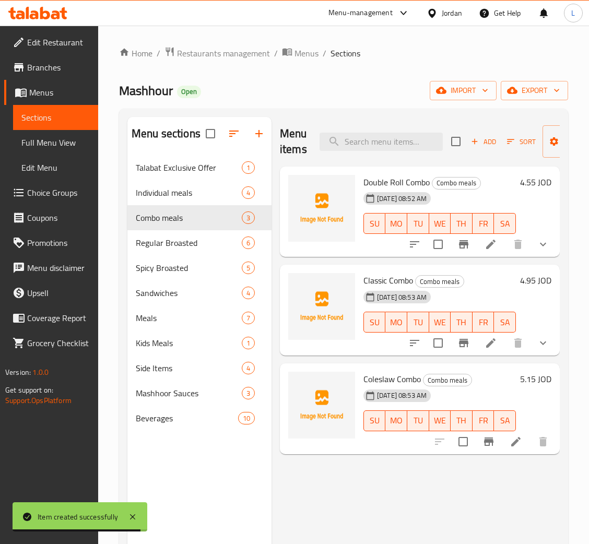
scroll to position [78, 0]
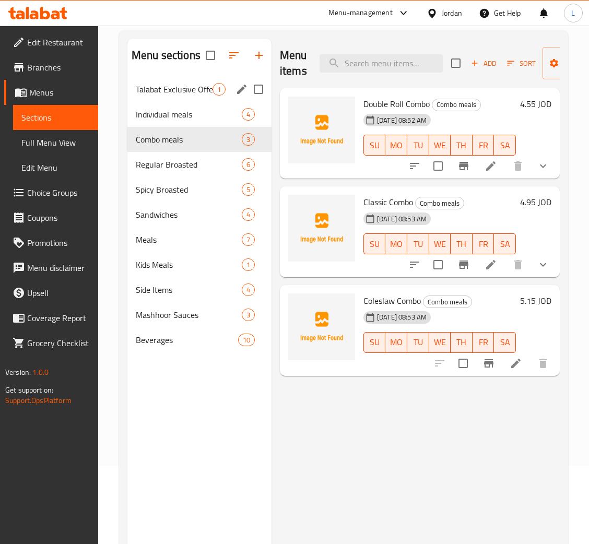
click at [177, 89] on span "Talabat Exclusive Offer" at bounding box center [174, 89] width 77 height 13
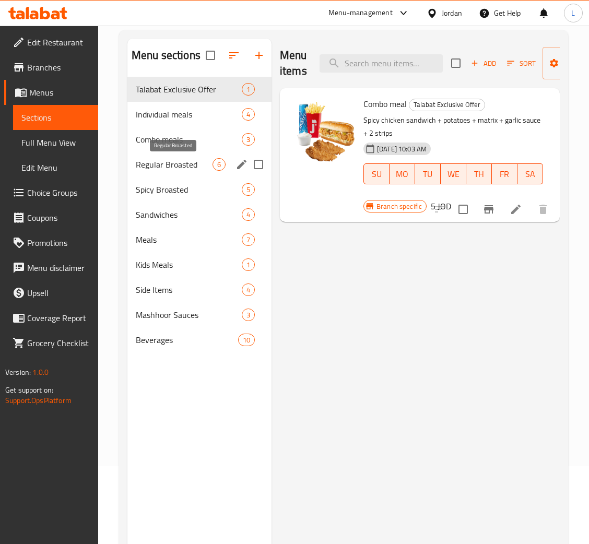
click at [181, 166] on span "Regular Broasted" at bounding box center [174, 164] width 77 height 13
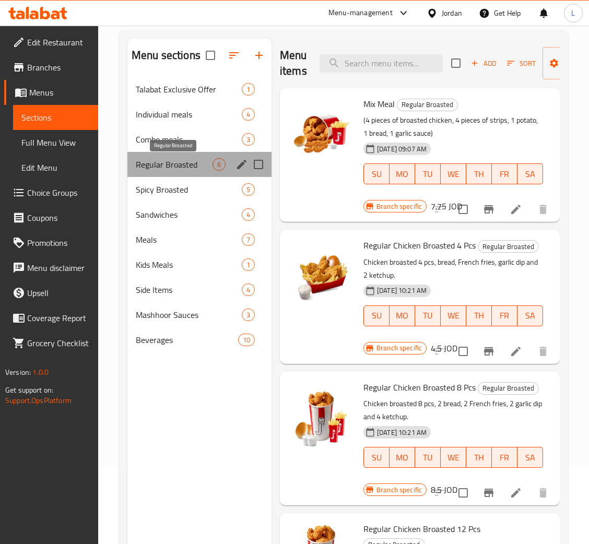
click at [180, 168] on span "Regular Broasted" at bounding box center [174, 164] width 77 height 13
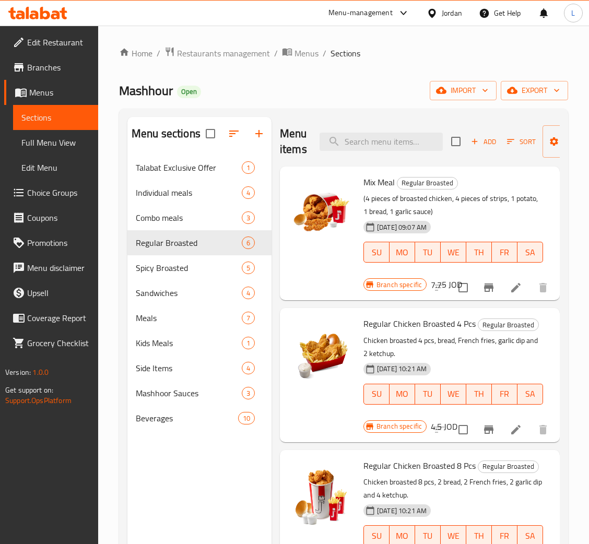
click at [478, 137] on span "Add" at bounding box center [483, 142] width 28 height 12
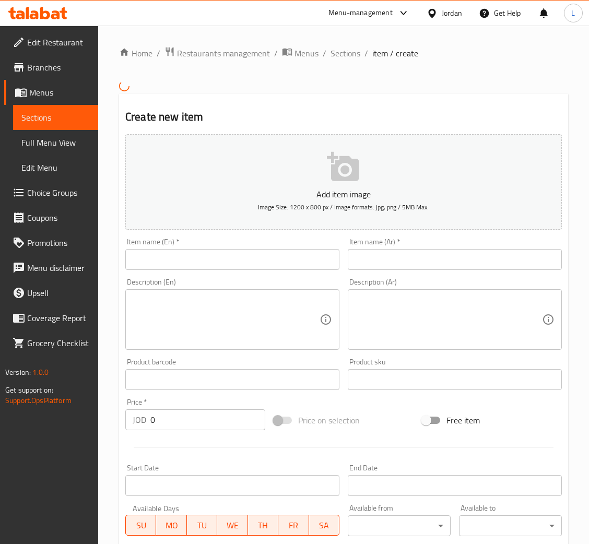
click at [427, 269] on input "text" at bounding box center [455, 259] width 214 height 21
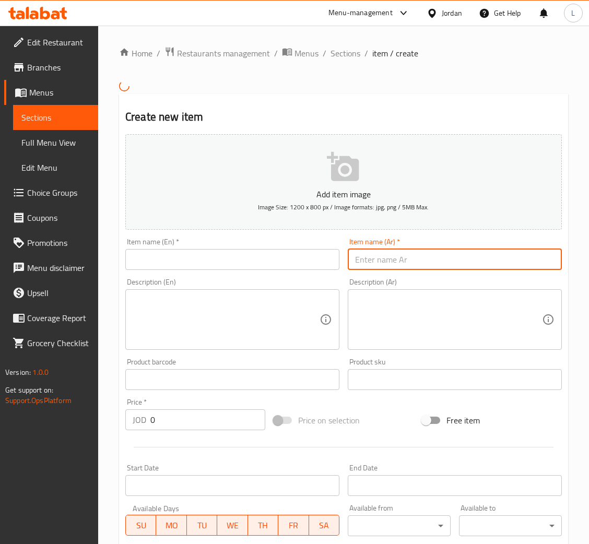
paste input "وجبة التوفير (24 قطعة – عادي/حار):"
click at [390, 263] on input "وجبة التوفير (24 قطعة" at bounding box center [455, 259] width 214 height 21
click at [391, 260] on input "وجبة التوفير (24 قطعة" at bounding box center [455, 259] width 214 height 21
click at [391, 258] on input "وجبة التوفير (24 قطعة" at bounding box center [455, 259] width 214 height 21
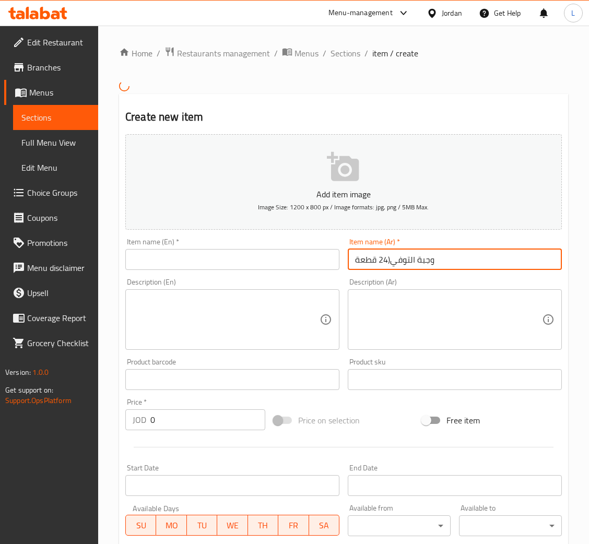
click at [393, 253] on input "وجبة التوفي(24 قطعة" at bounding box center [455, 259] width 214 height 21
paste input "ر (24 قطعة – عادي/حار):"
drag, startPoint x: 348, startPoint y: 259, endPoint x: 396, endPoint y: 259, distance: 47.5
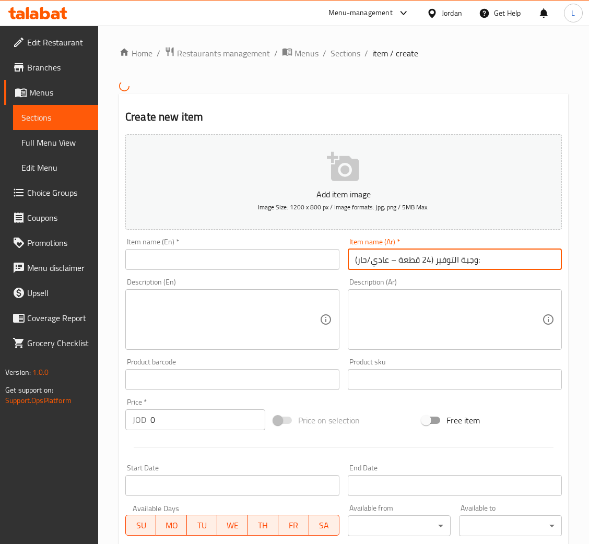
click at [396, 259] on input "وجبة التوفير (24 قطعة – عادي/حار):" at bounding box center [455, 259] width 214 height 21
click at [390, 260] on input "وجبة التوفير (24 قطعة" at bounding box center [455, 259] width 214 height 21
click at [387, 258] on input "وجبة التوفير (24 قطعة" at bounding box center [455, 259] width 214 height 21
click at [383, 256] on input "وجبة التوفير (24 قطعة" at bounding box center [455, 259] width 214 height 21
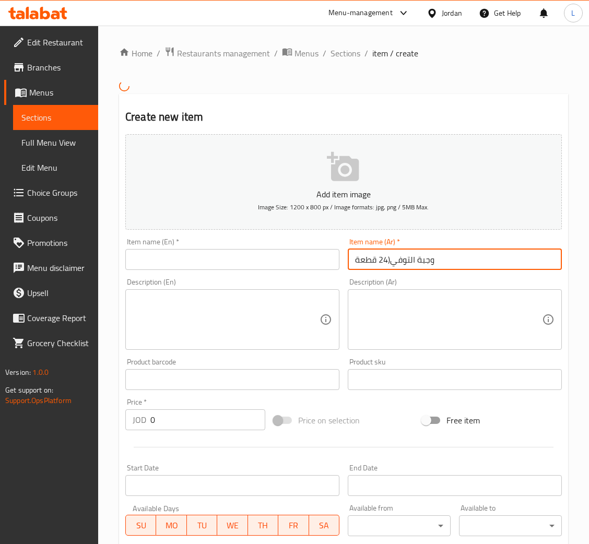
click at [386, 258] on input "وجبة التوفي(24 قطعة" at bounding box center [455, 259] width 214 height 21
paste input "ر (24 قطعة – عادي/حار):"
click at [392, 263] on input "وجبة التوفير (24 قطعة" at bounding box center [455, 259] width 214 height 21
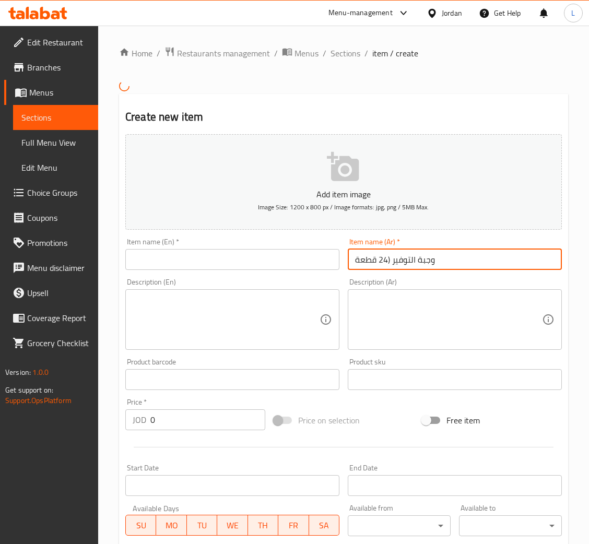
drag, startPoint x: 377, startPoint y: 260, endPoint x: 390, endPoint y: 262, distance: 12.6
click at [390, 262] on input "وجبة التوفير (24 قطعة" at bounding box center [455, 259] width 214 height 21
click at [421, 263] on input "وجبة التوفير 24 قطعة" at bounding box center [455, 259] width 214 height 21
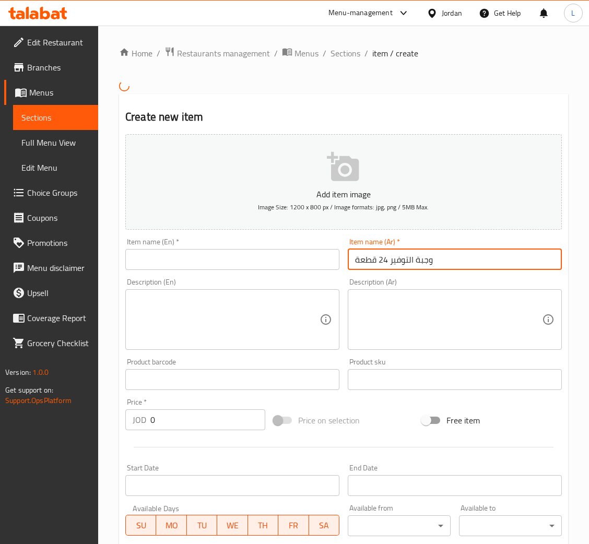
type input "وجبة التوفير 24 قطعة"
click at [267, 262] on input "text" at bounding box center [232, 259] width 214 height 21
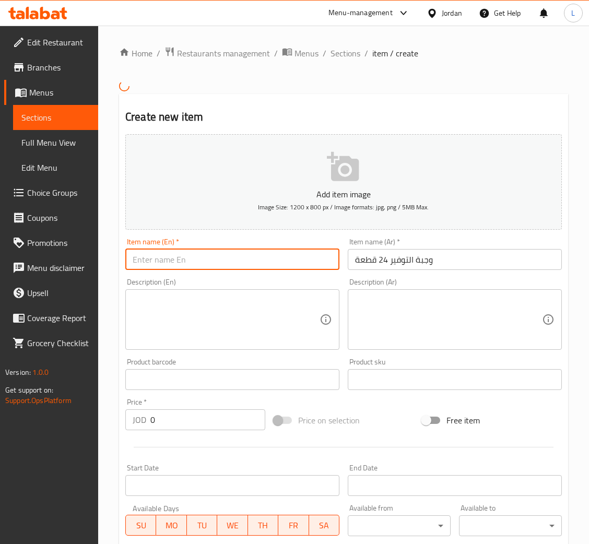
paste input "24-piece savings meal"
type input "24-piece savings meal"
click at [182, 419] on input "0" at bounding box center [207, 419] width 115 height 21
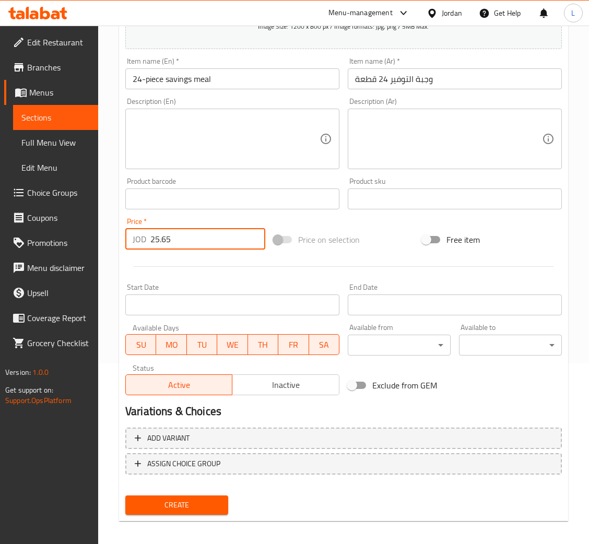
scroll to position [184, 0]
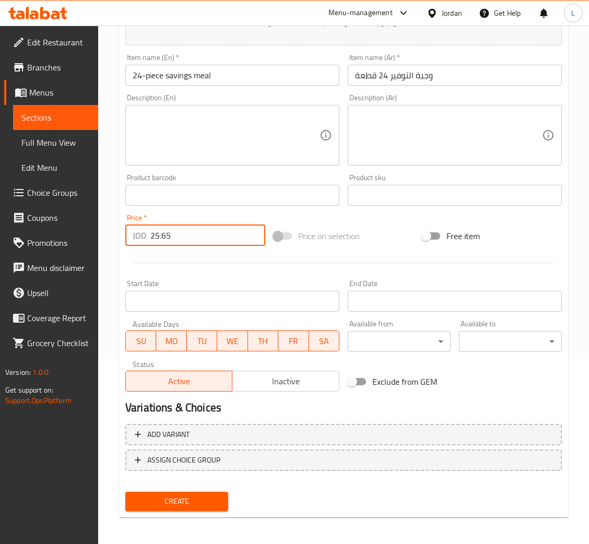
type input "25.65"
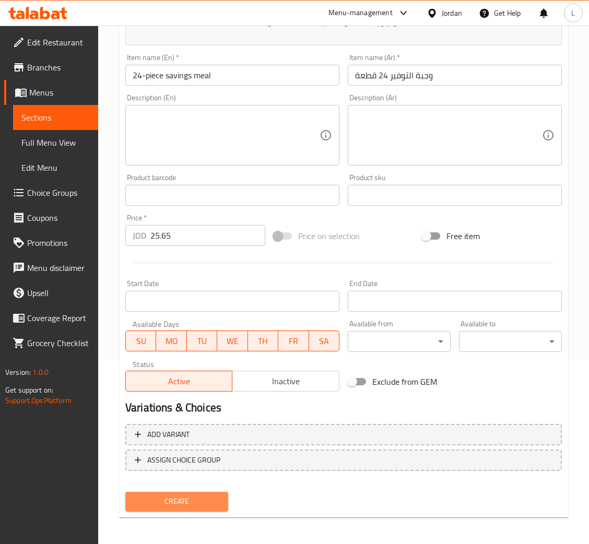
click at [171, 495] on span "Create" at bounding box center [177, 501] width 86 height 13
click at [192, 500] on span "Create" at bounding box center [177, 501] width 86 height 13
click at [217, 509] on div "Create" at bounding box center [176, 502] width 111 height 28
click at [211, 492] on button "Create" at bounding box center [176, 501] width 103 height 19
click at [183, 501] on span "Create" at bounding box center [177, 501] width 86 height 13
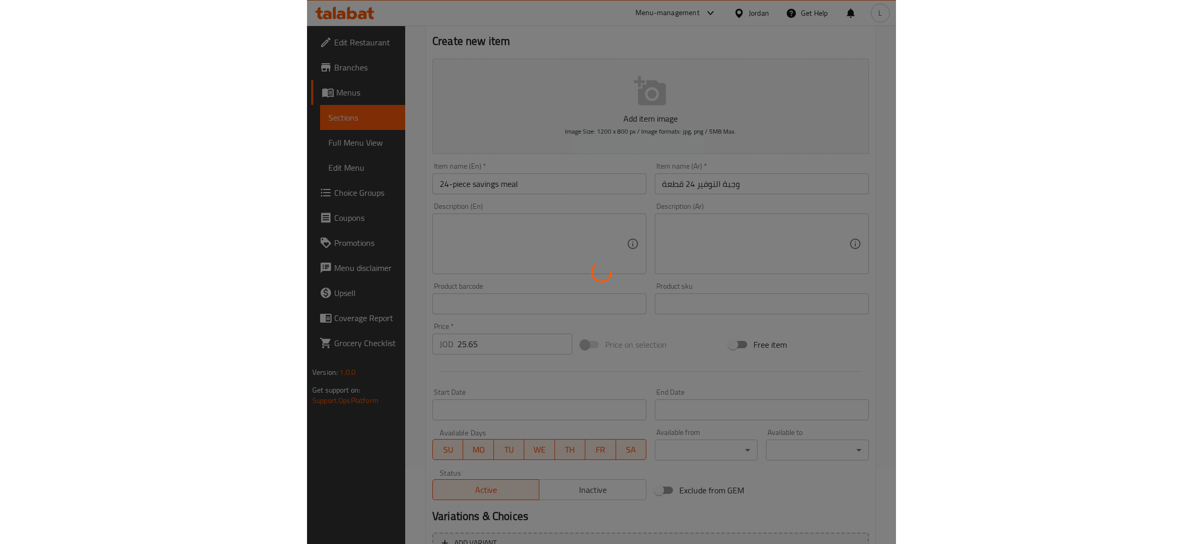
scroll to position [0, 0]
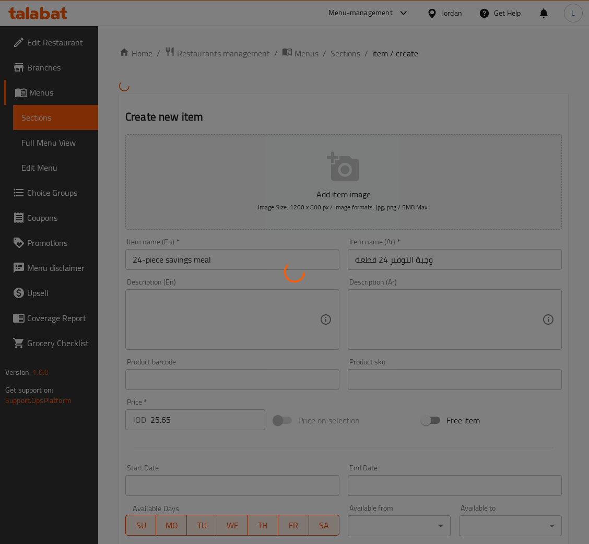
type input "0"
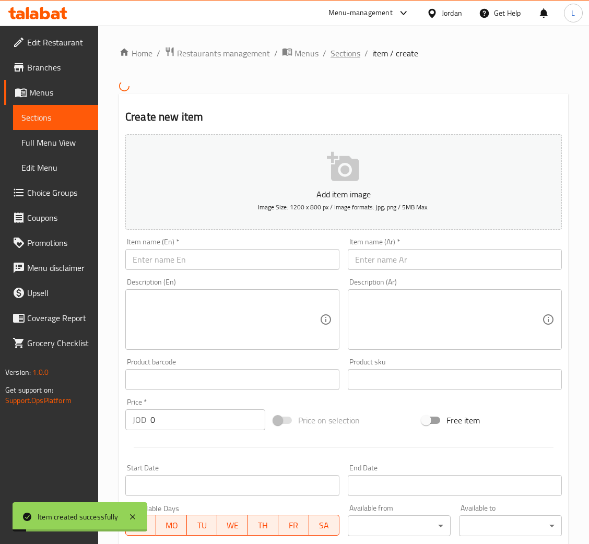
click at [345, 55] on span "Sections" at bounding box center [345, 53] width 30 height 13
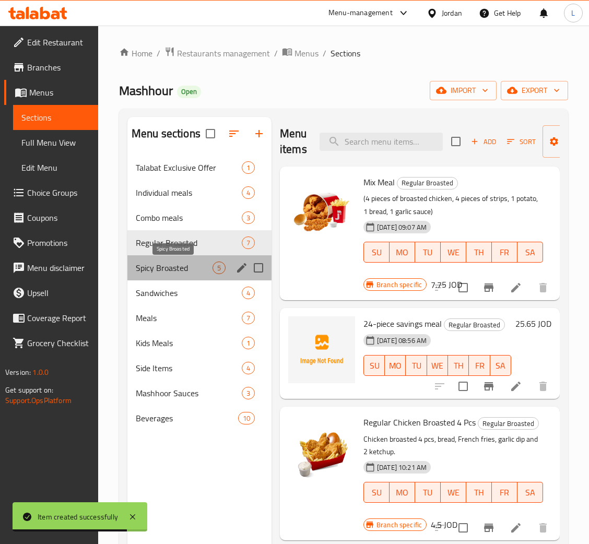
click at [176, 271] on span "Spicy Broasted" at bounding box center [174, 268] width 77 height 13
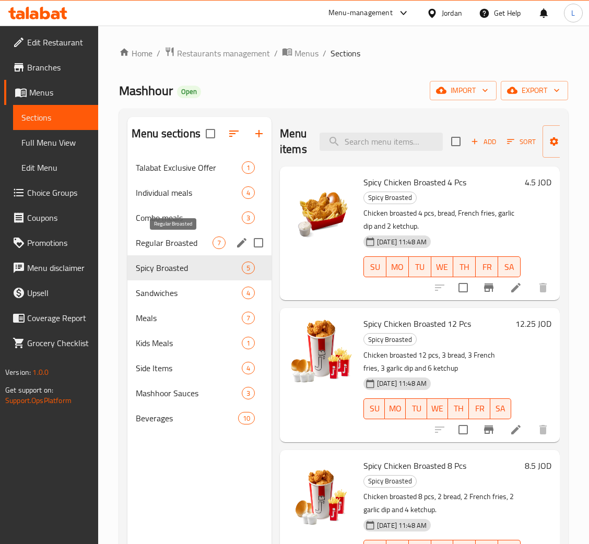
click at [173, 244] on span "Regular Broasted" at bounding box center [174, 242] width 77 height 13
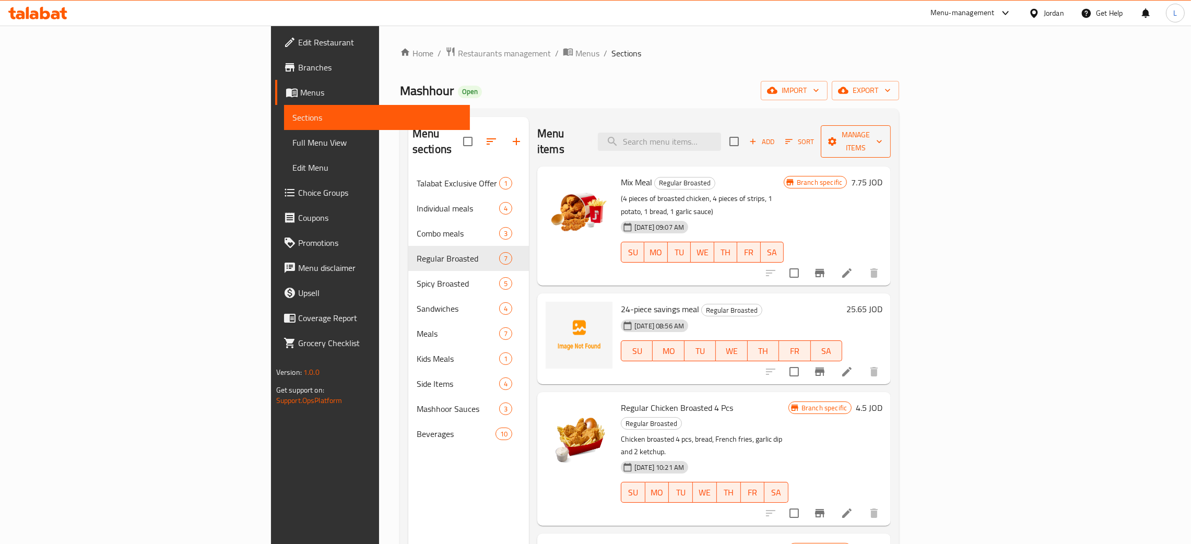
click at [600, 132] on span "Manage items" at bounding box center [855, 141] width 53 height 26
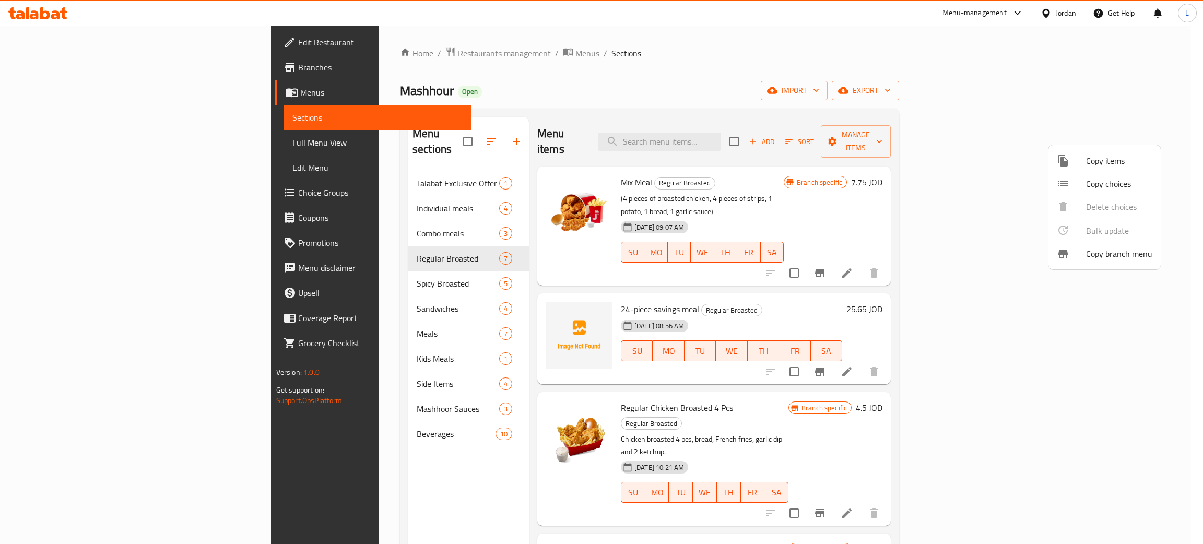
click at [600, 161] on span "Copy items" at bounding box center [1119, 161] width 66 height 13
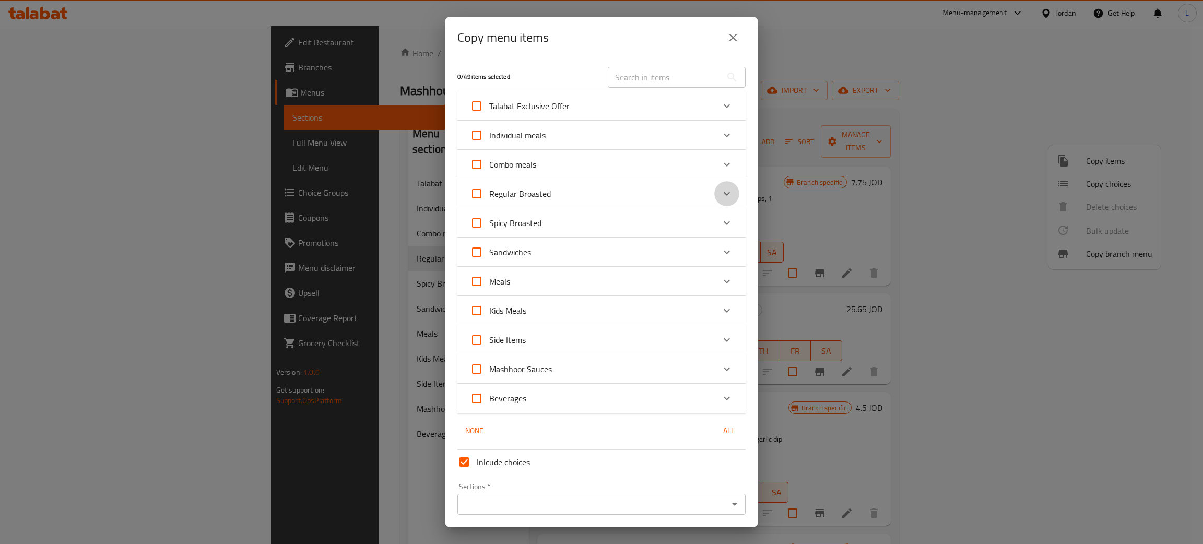
click at [600, 187] on icon "Expand" at bounding box center [726, 193] width 13 height 13
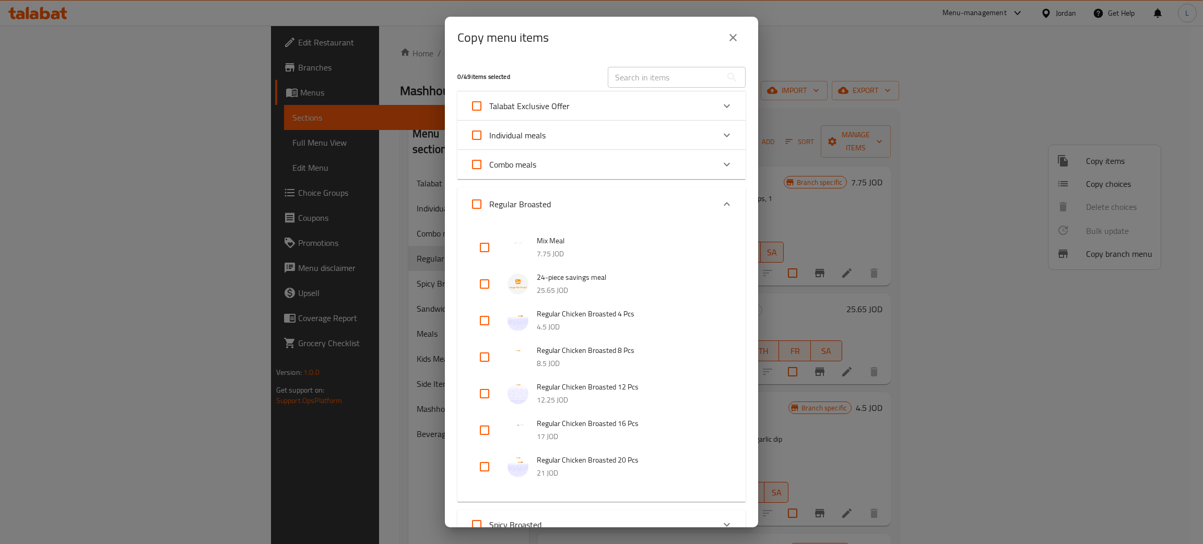
click at [481, 282] on input "checkbox" at bounding box center [484, 283] width 25 height 25
checkbox input "true"
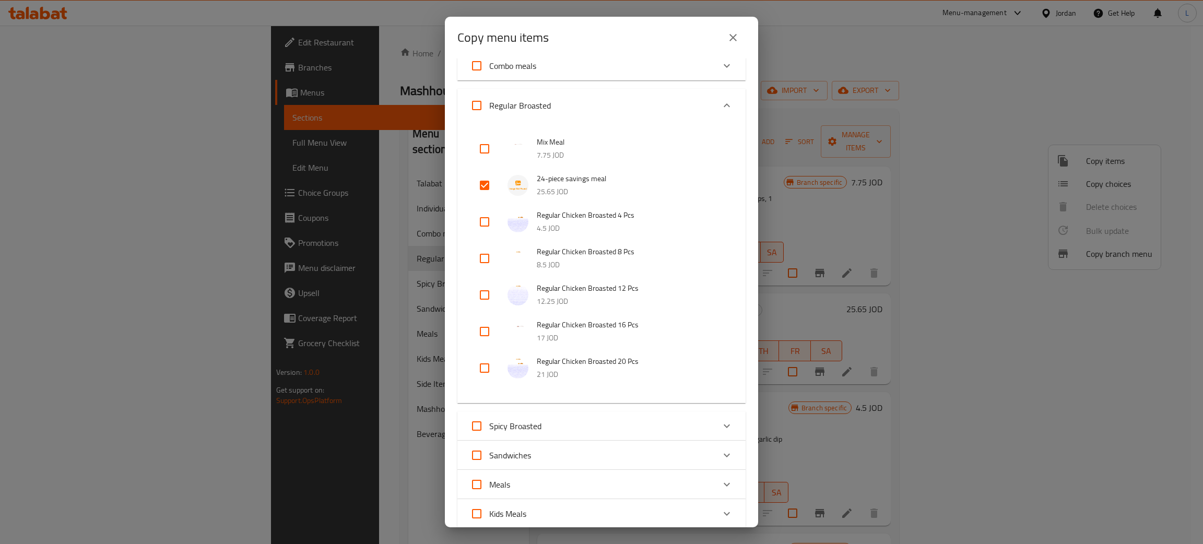
scroll to position [313, 0]
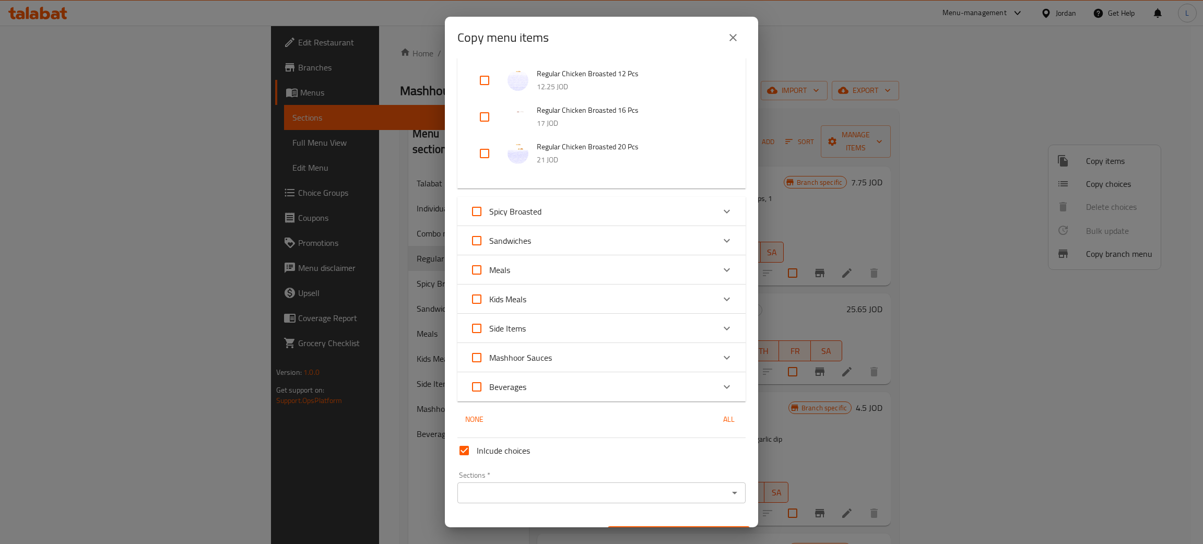
click at [572, 487] on input "Sections   *" at bounding box center [592, 493] width 265 height 15
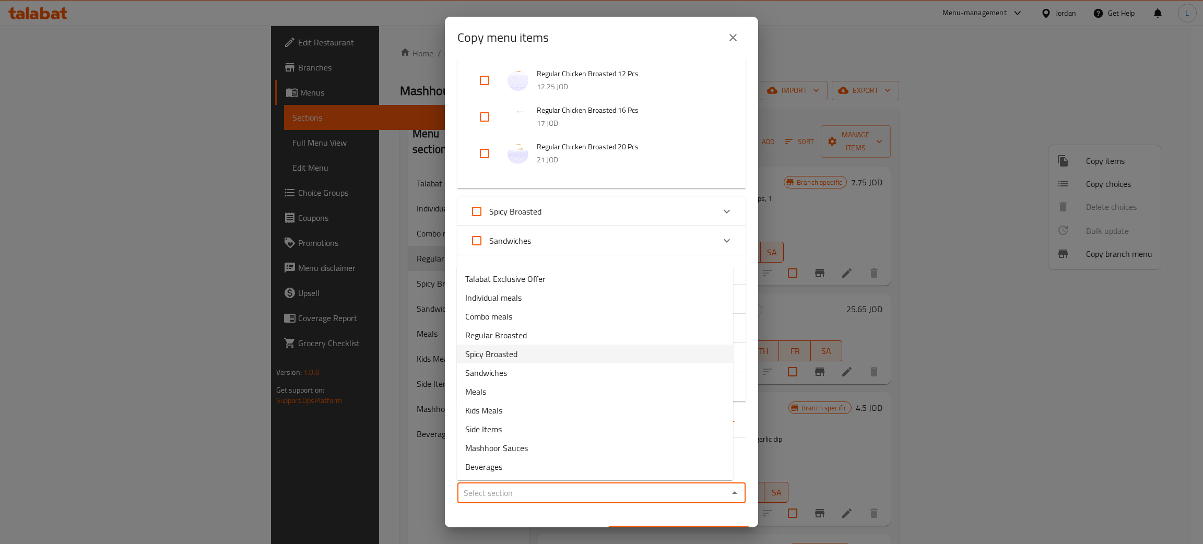
click at [596, 345] on li "Spicy Broasted" at bounding box center [595, 354] width 276 height 19
type input "Spicy Broasted"
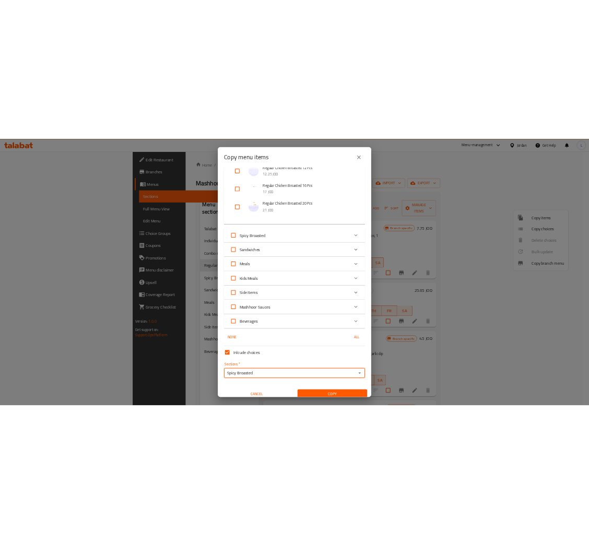
scroll to position [337, 0]
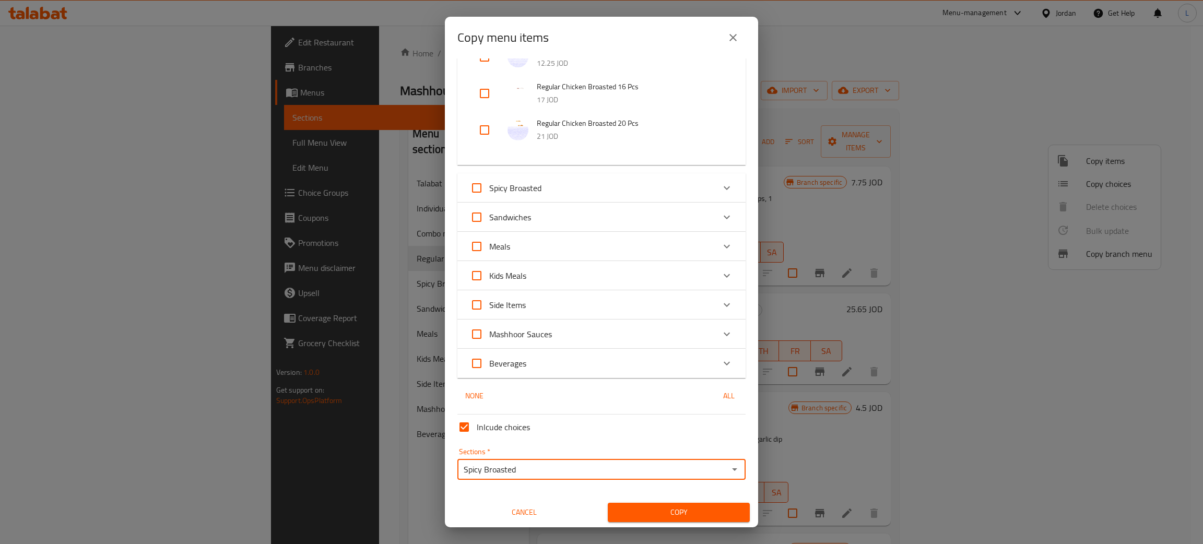
click at [600, 507] on span "Copy" at bounding box center [678, 512] width 125 height 13
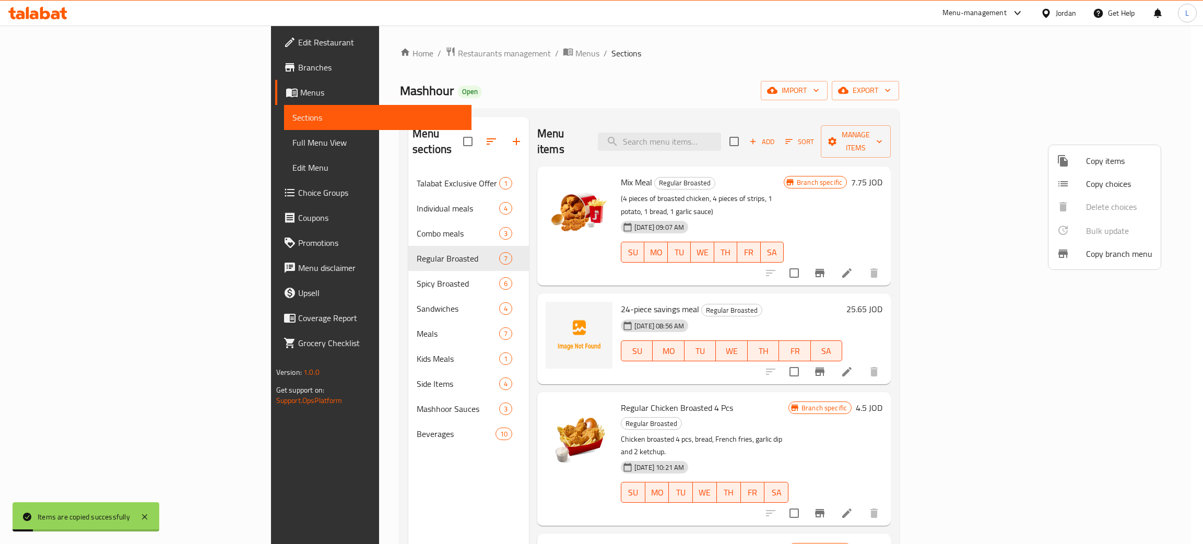
click at [600, 68] on div at bounding box center [601, 272] width 1203 height 544
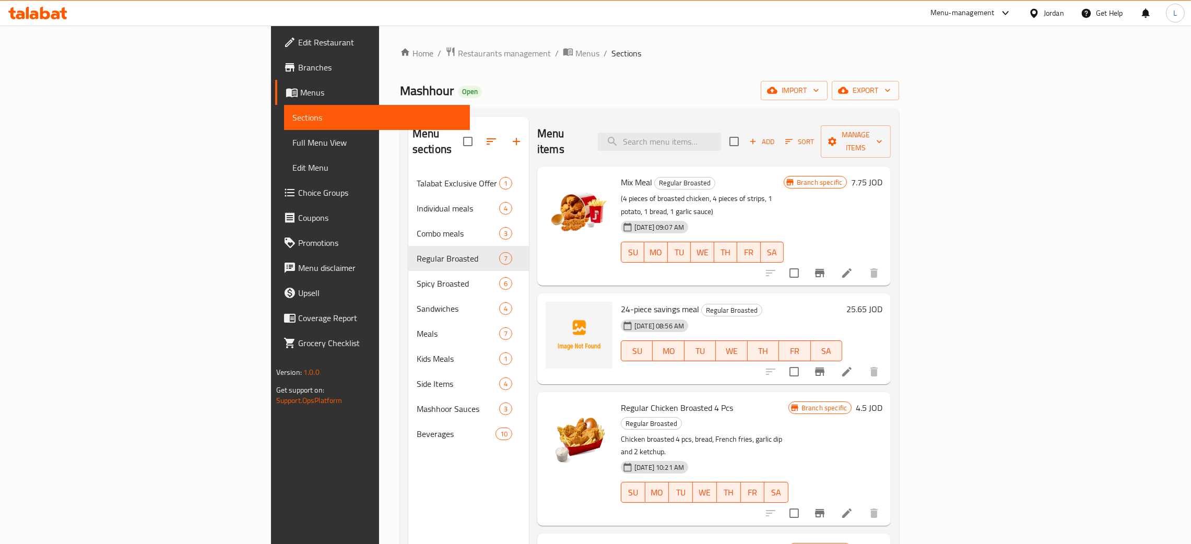
click at [514, 70] on div "Home / Restaurants management / Menus / Sections Mashhour Open import export Me…" at bounding box center [649, 357] width 499 height 623
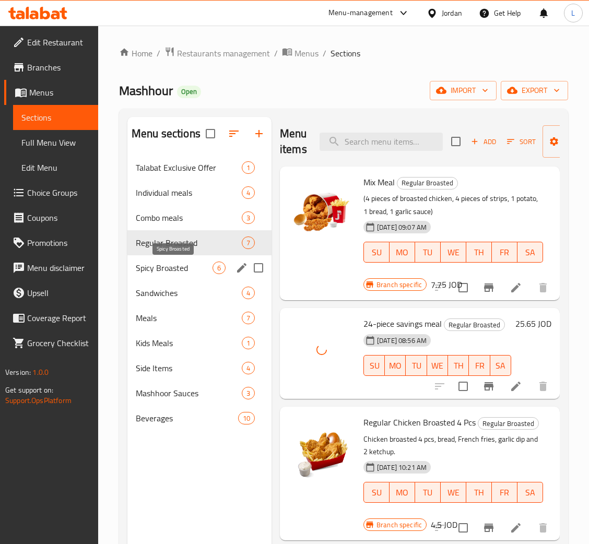
click at [173, 269] on span "Spicy Broasted" at bounding box center [174, 268] width 77 height 13
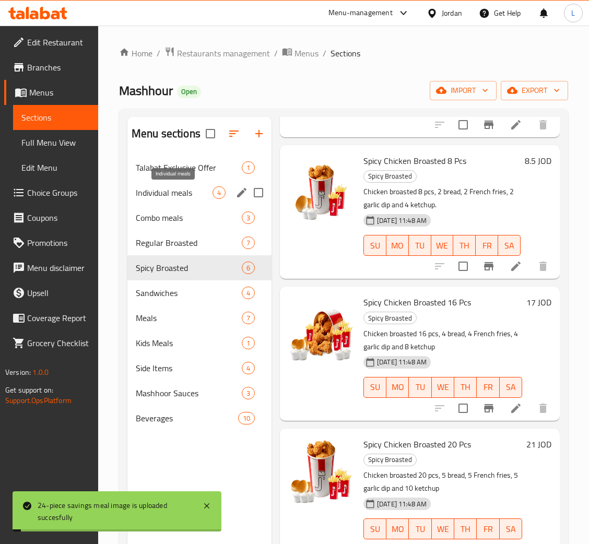
click at [187, 191] on span "Individual meals" at bounding box center [174, 192] width 77 height 13
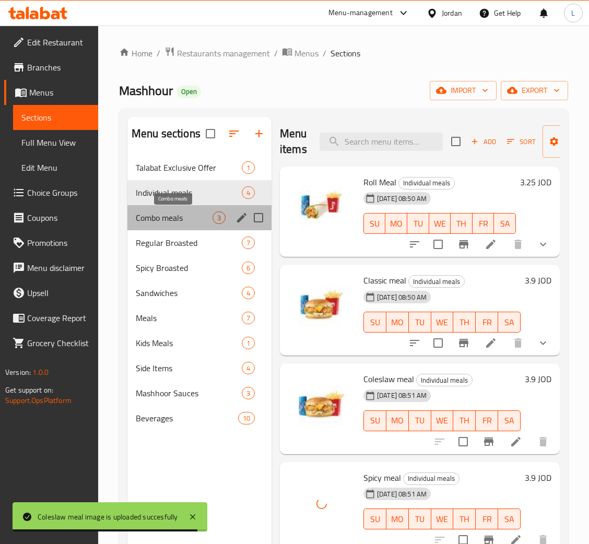
click at [173, 218] on span "Combo meals" at bounding box center [174, 217] width 77 height 13
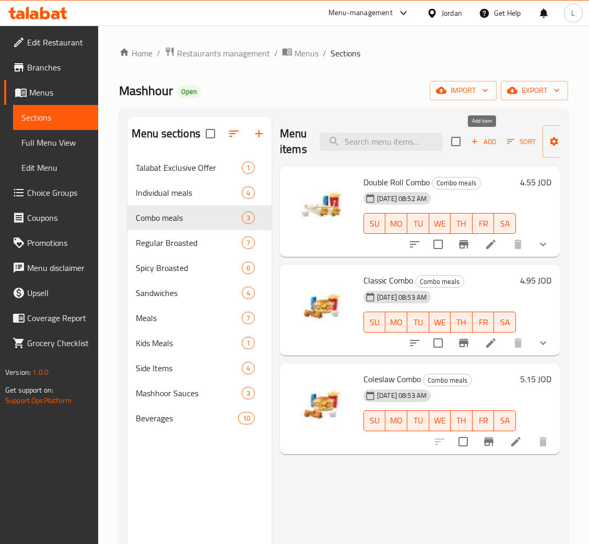
click at [484, 140] on span "Add" at bounding box center [483, 142] width 28 height 12
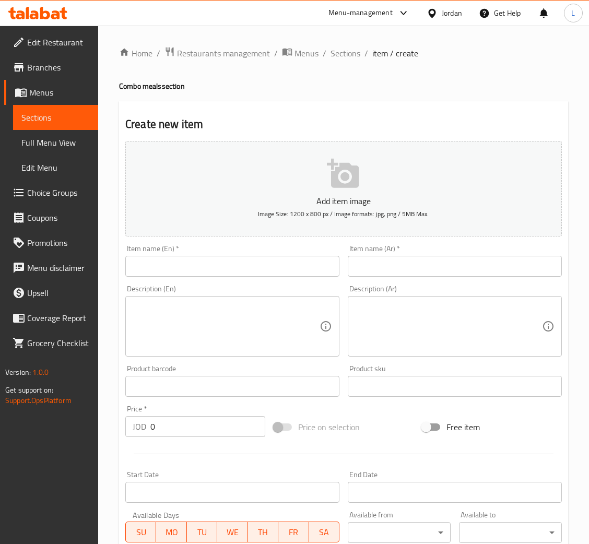
click at [413, 269] on input "text" at bounding box center [455, 266] width 214 height 21
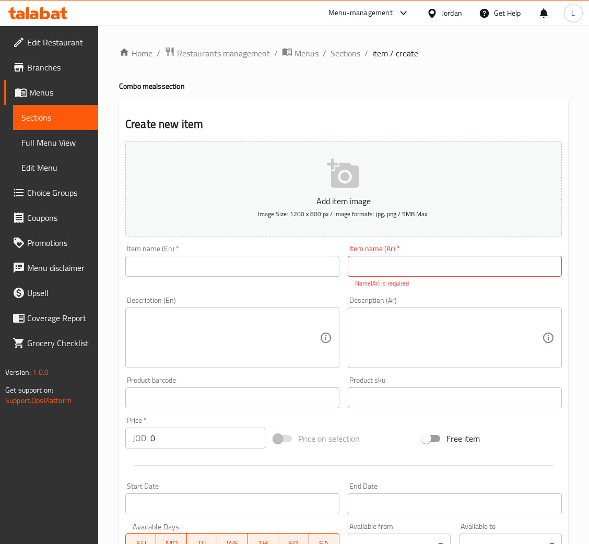
drag, startPoint x: 401, startPoint y: 271, endPoint x: 348, endPoint y: 273, distance: 53.3
click at [403, 272] on input "text" at bounding box center [455, 266] width 214 height 21
click at [415, 268] on input "text" at bounding box center [455, 266] width 214 height 21
paste input "وجبةكومبو سبايسي تشيكن"
click at [434, 264] on input "وجبةكومبو سبايسي تشيكن" at bounding box center [455, 266] width 214 height 21
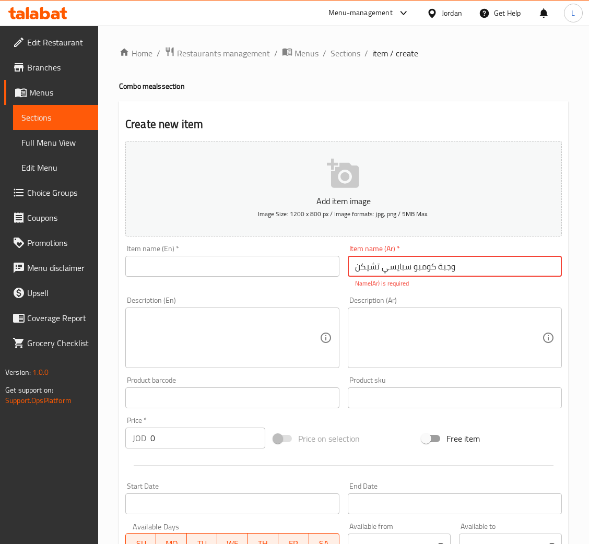
click at [399, 257] on input "وجبة كومبو سبايسي تشيكن" at bounding box center [455, 266] width 214 height 21
type input "وجبة كومبو سبايسي تشيكن"
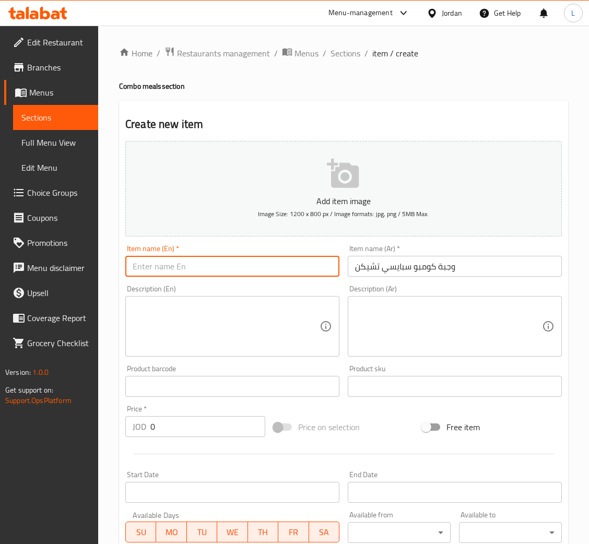
click at [182, 275] on input "text" at bounding box center [232, 266] width 214 height 21
paste input "Spicy Chicken Combo Meal"
type input "Spicy Chicken Combo Meal"
click at [192, 428] on input "0" at bounding box center [207, 426] width 115 height 21
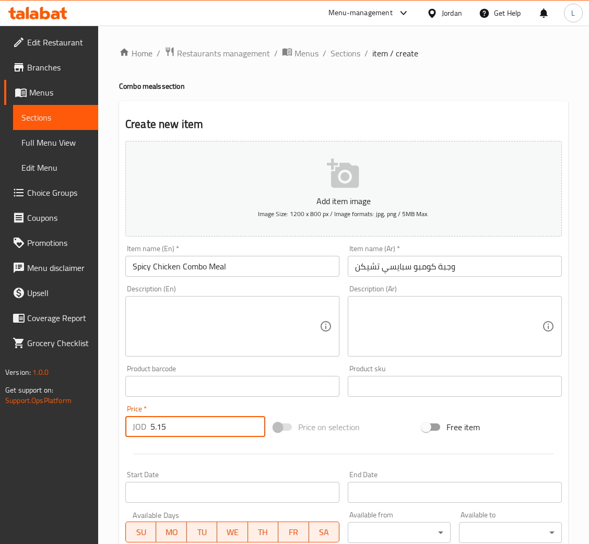
type input "5.15"
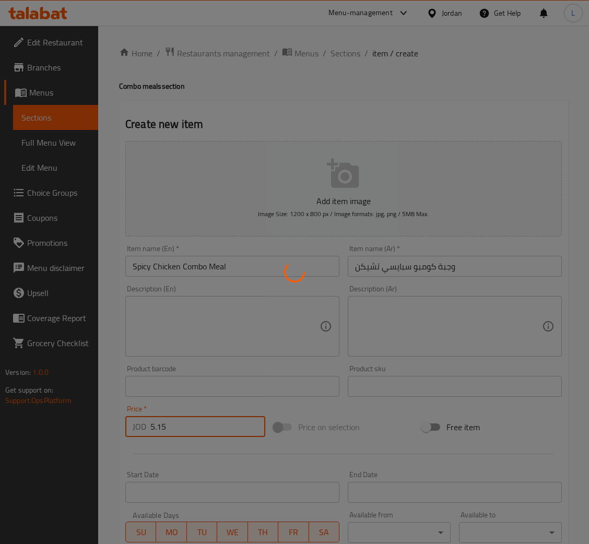
type input "0"
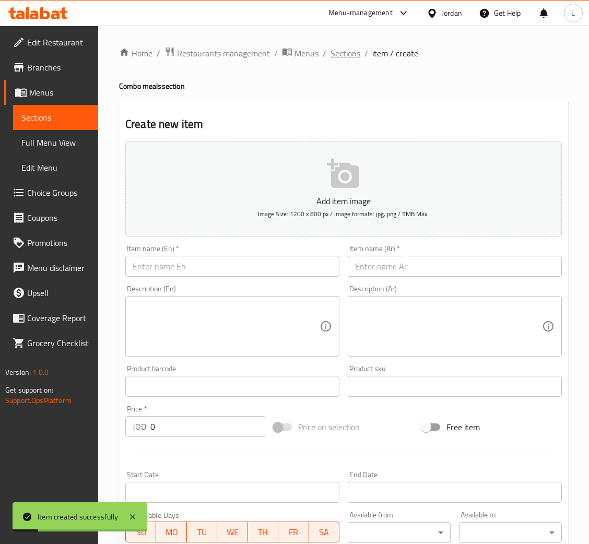
click at [349, 50] on span "Sections" at bounding box center [345, 53] width 30 height 13
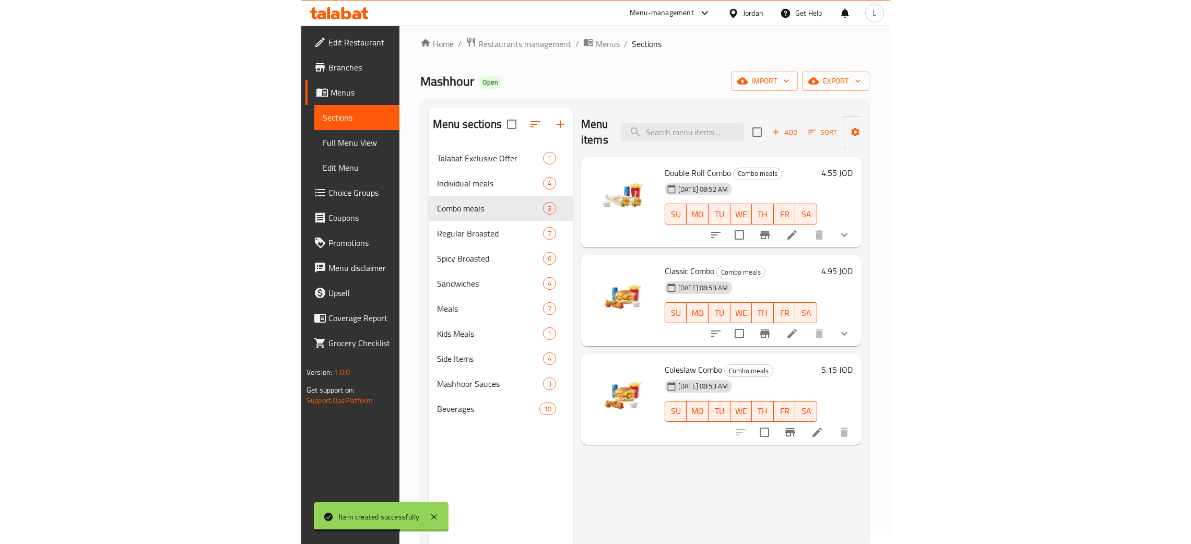
scroll to position [78, 0]
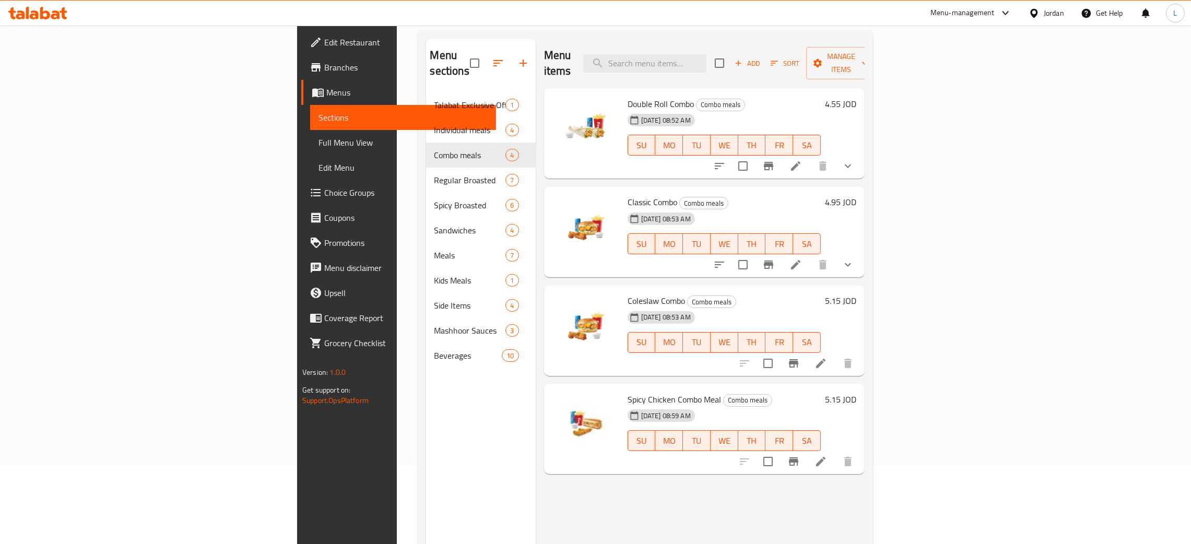
click at [30, 11] on icon at bounding box center [37, 13] width 59 height 13
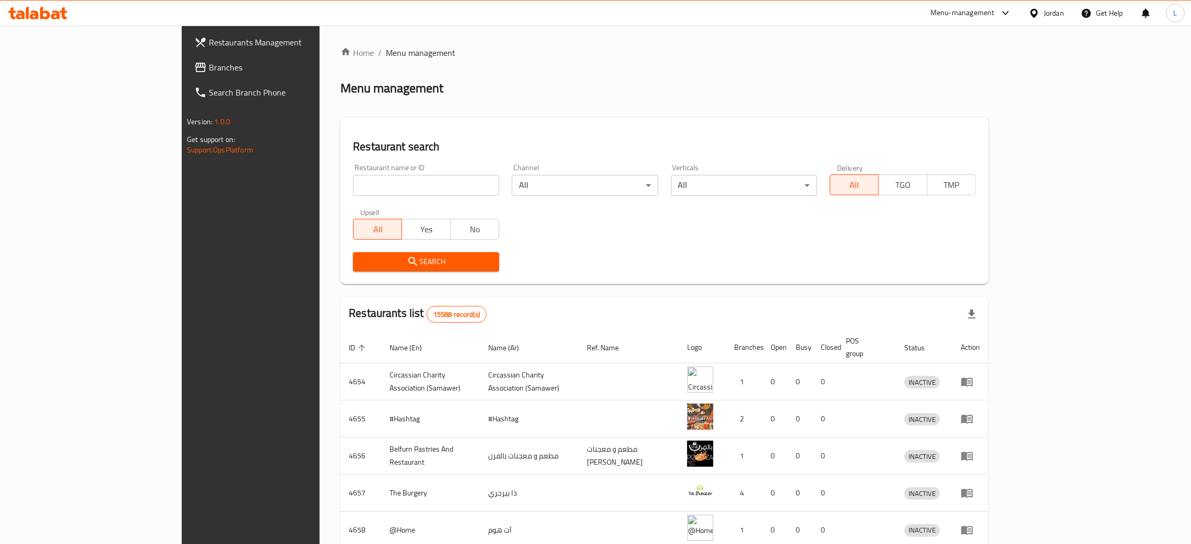
click at [353, 188] on input "search" at bounding box center [426, 185] width 146 height 21
type input "[PERSON_NAME]"
click at [361, 258] on span "Search" at bounding box center [425, 261] width 129 height 13
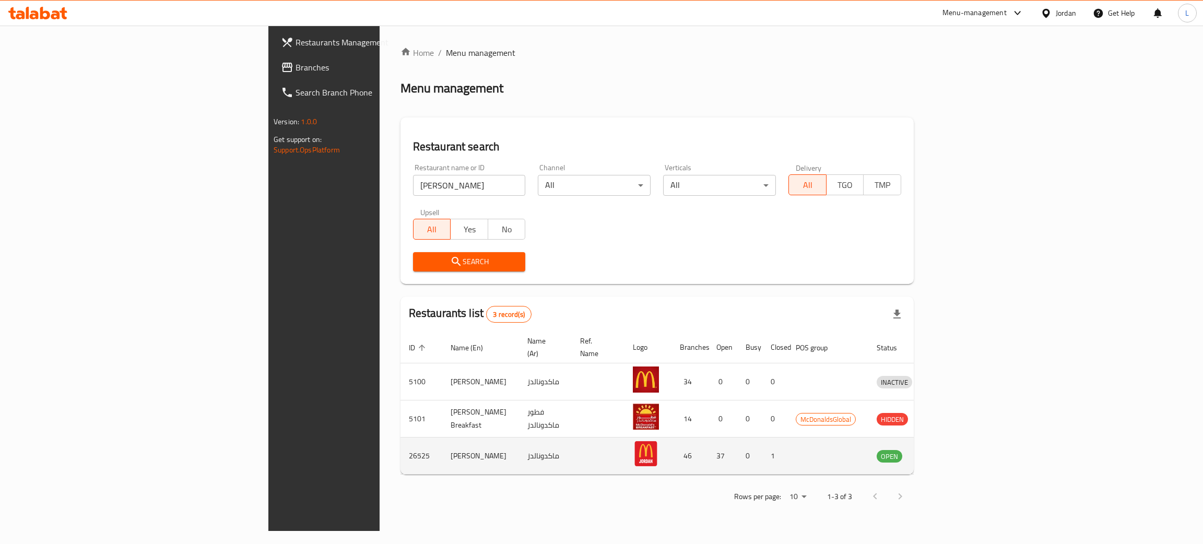
click at [945, 449] on icon "enhanced table" at bounding box center [939, 455] width 13 height 13
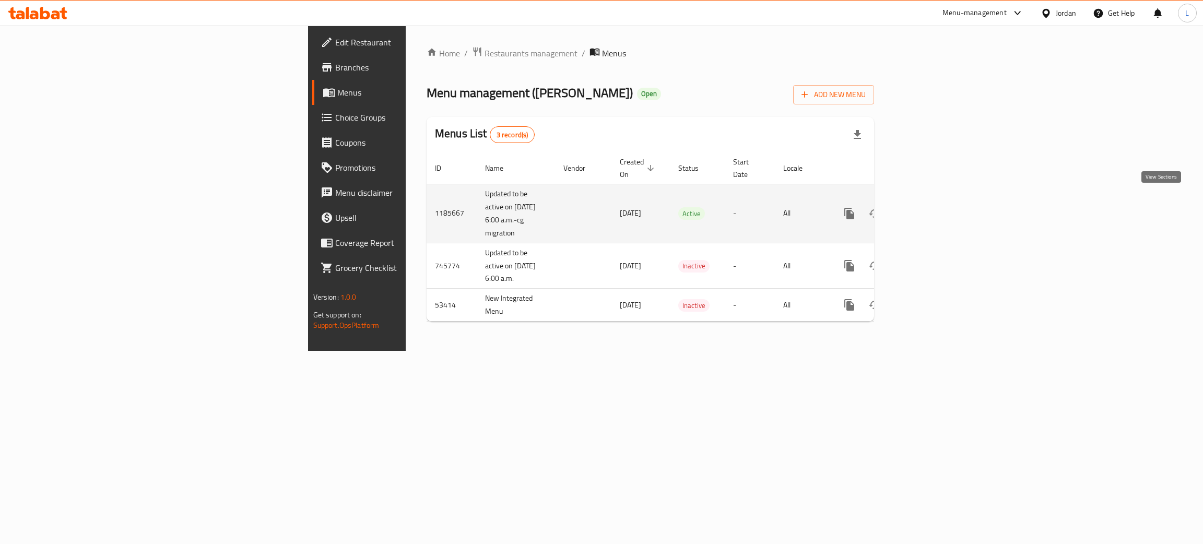
click at [937, 209] on link "enhanced table" at bounding box center [924, 213] width 25 height 25
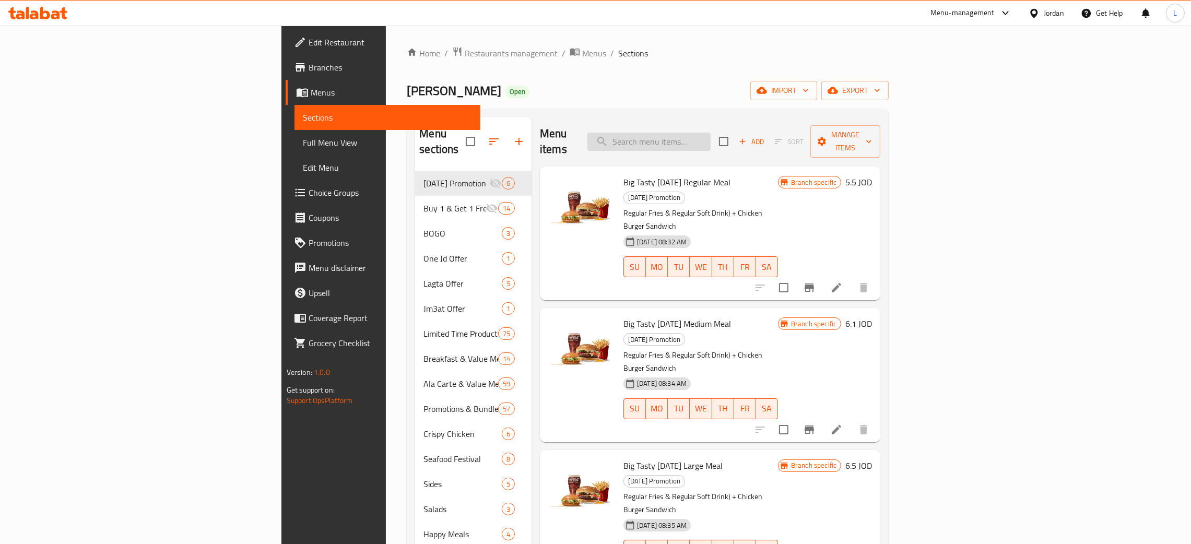
click at [711, 133] on input "search" at bounding box center [648, 142] width 123 height 18
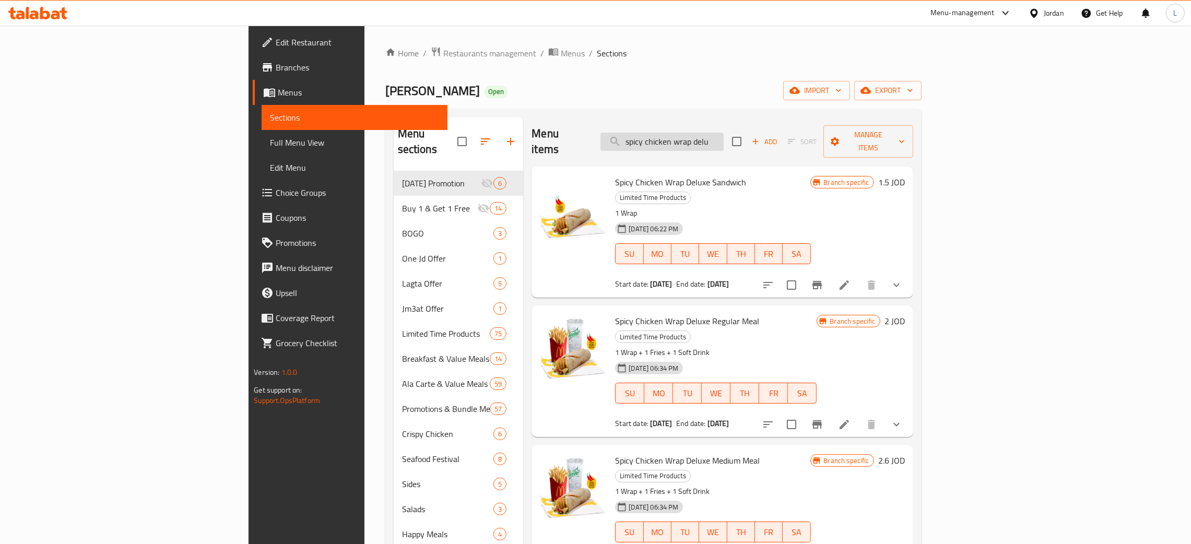
click at [724, 137] on input "spicy chicken wrap delu" at bounding box center [661, 142] width 123 height 18
type input "spicy chicken wrap delu"
click at [823, 279] on icon "Branch-specific-item" at bounding box center [817, 285] width 13 height 13
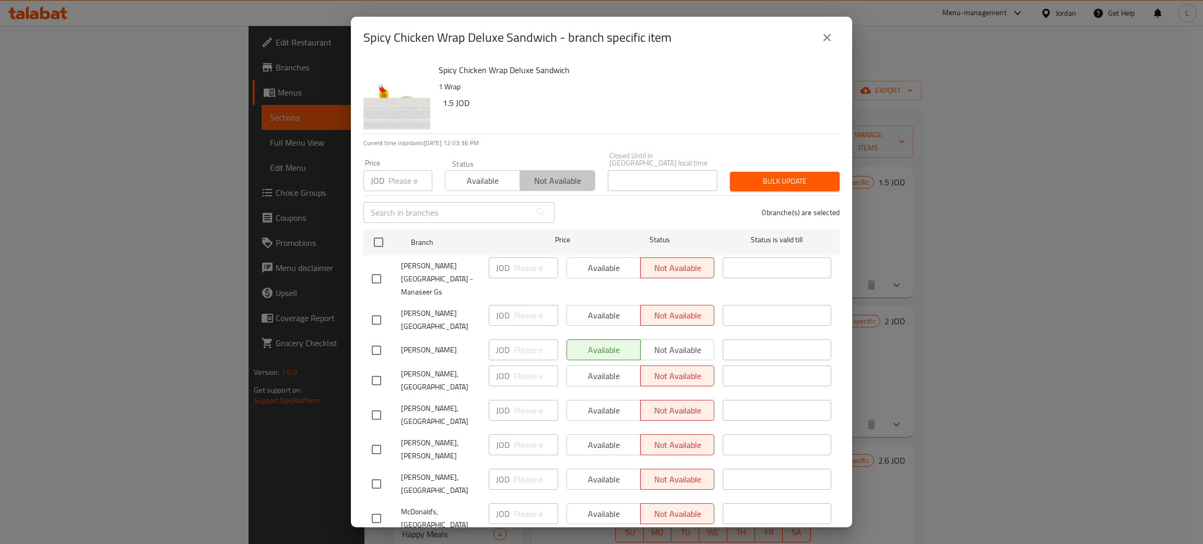
click at [555, 173] on span "Not available" at bounding box center [557, 180] width 66 height 15
click at [383, 231] on input "checkbox" at bounding box center [379, 242] width 22 height 22
checkbox input "true"
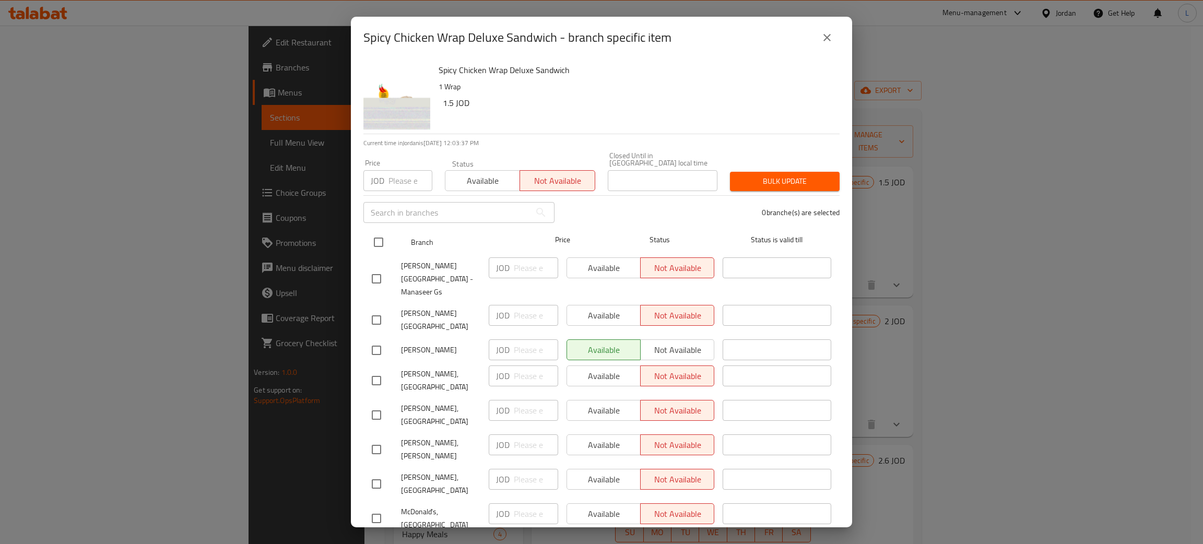
checkbox input "true"
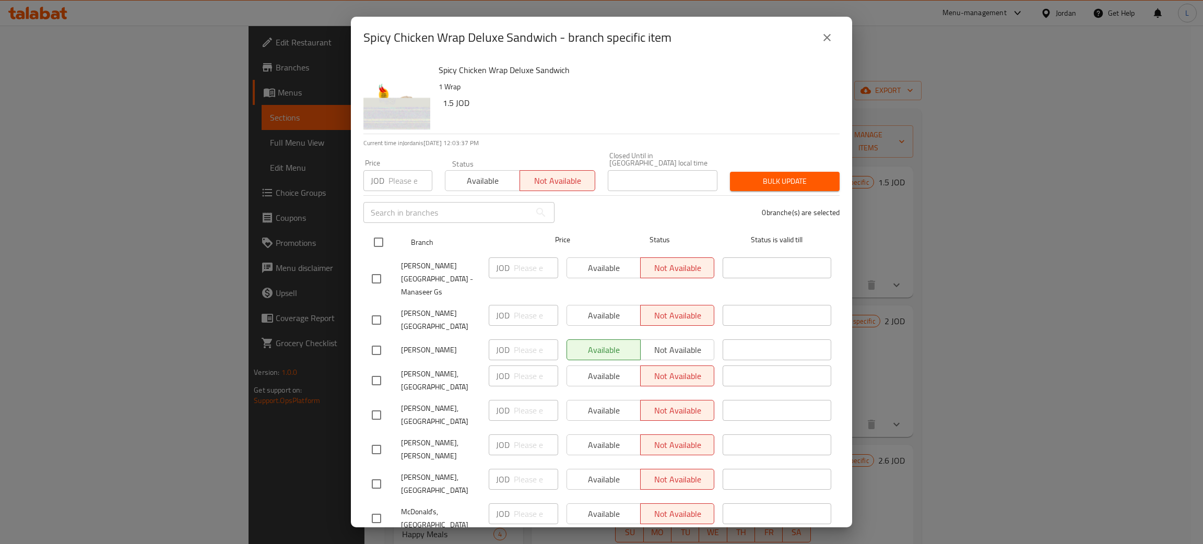
checkbox input "true"
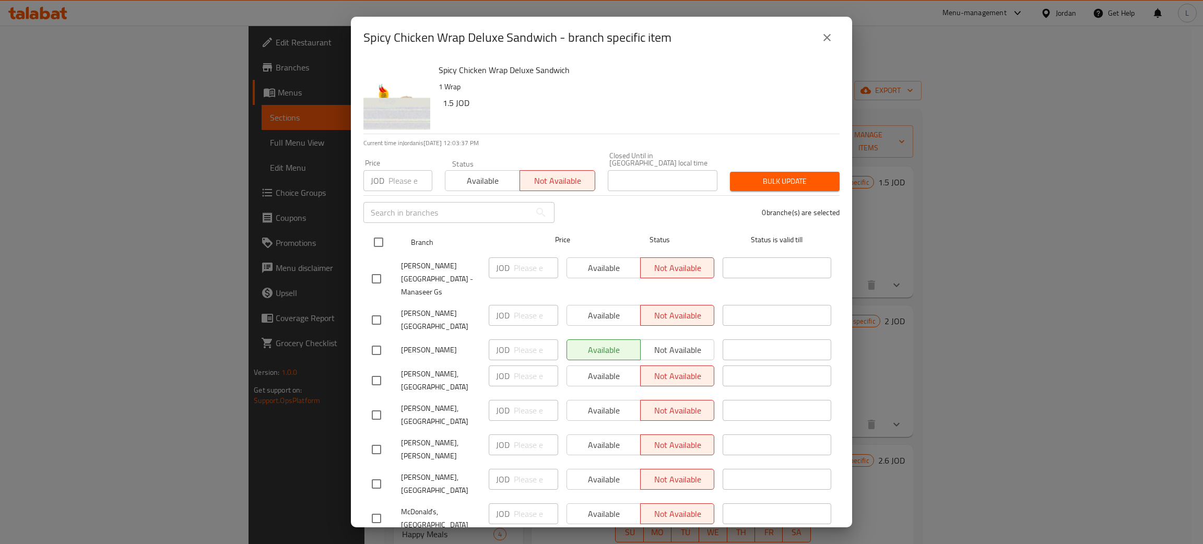
checkbox input "true"
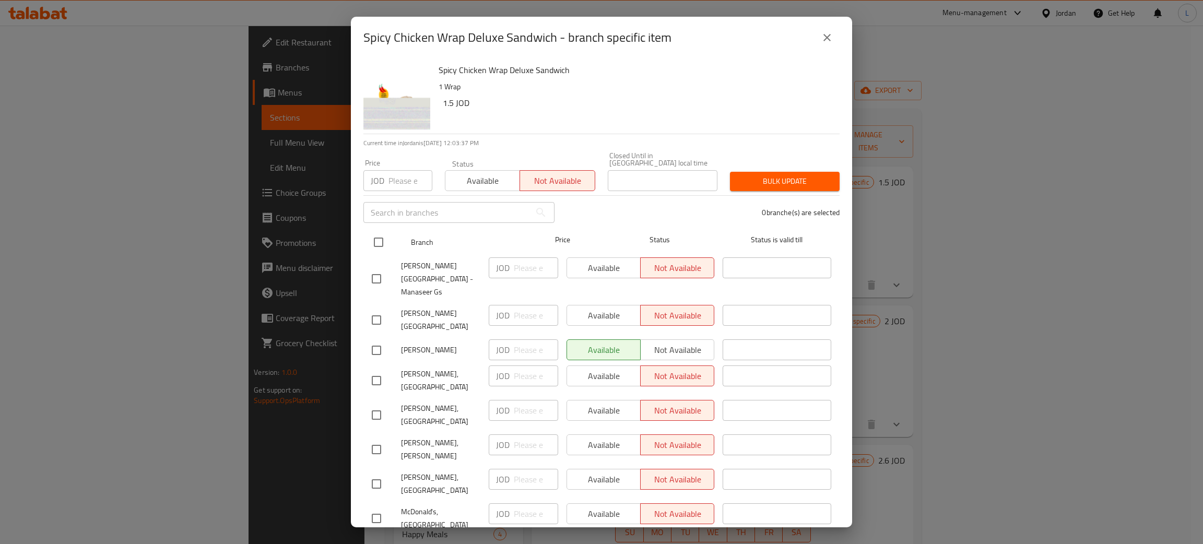
checkbox input "true"
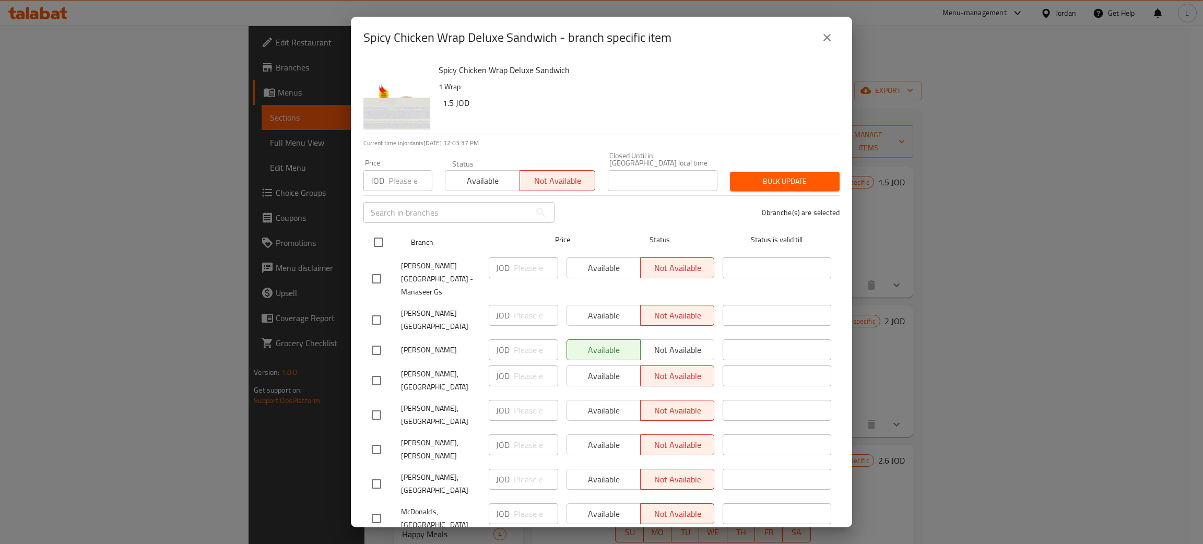
checkbox input "true"
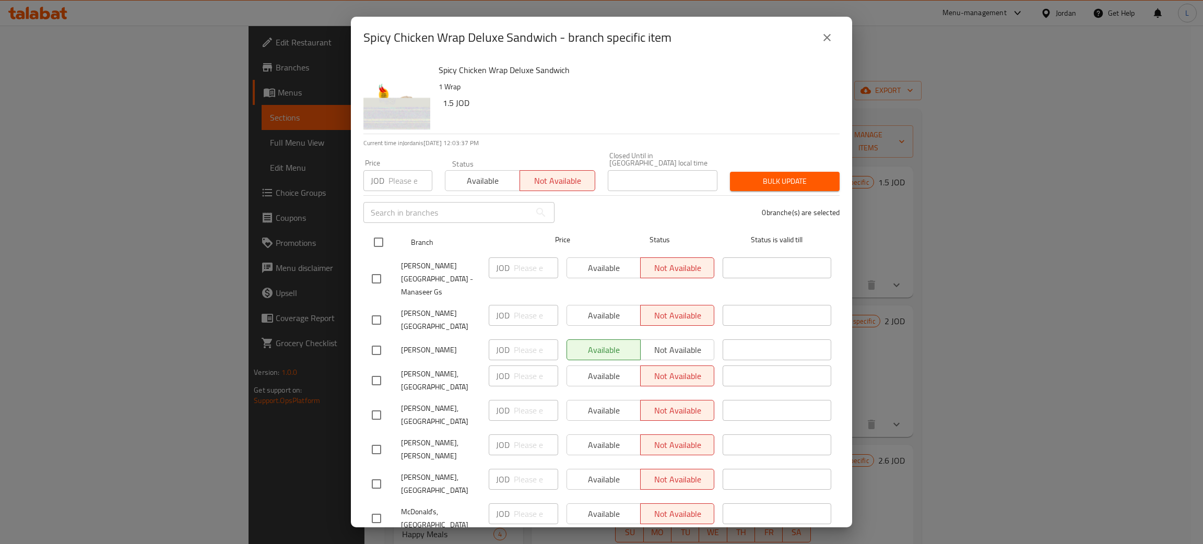
checkbox input "true"
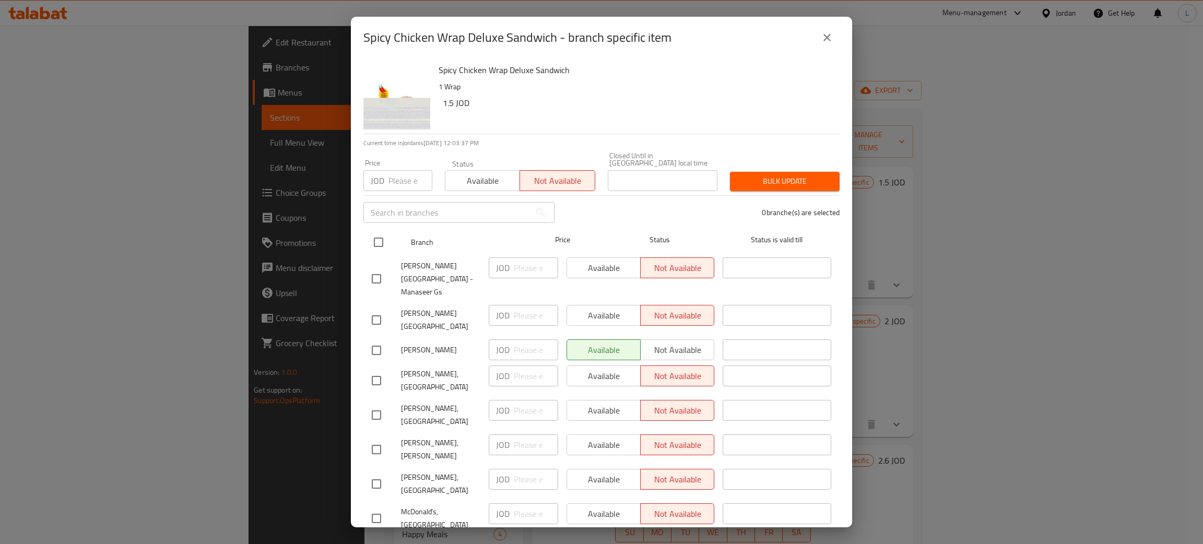
checkbox input "true"
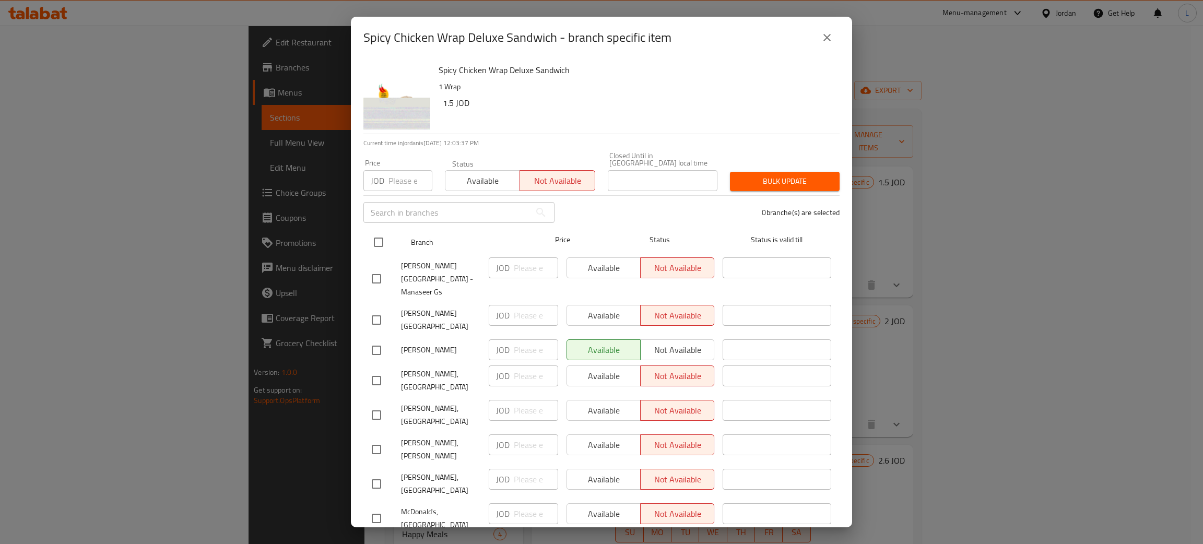
checkbox input "true"
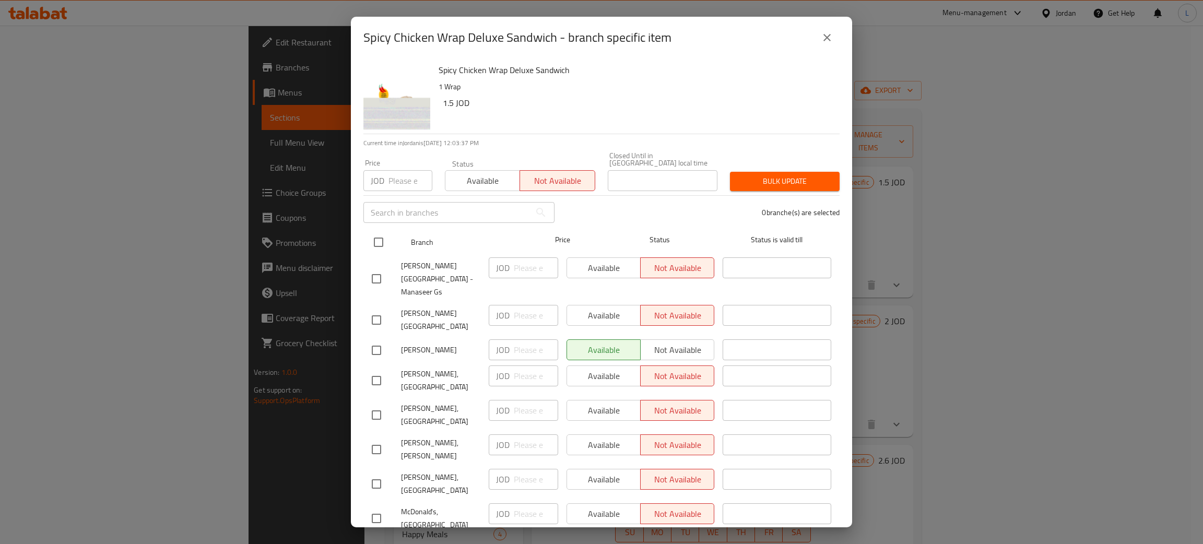
checkbox input "true"
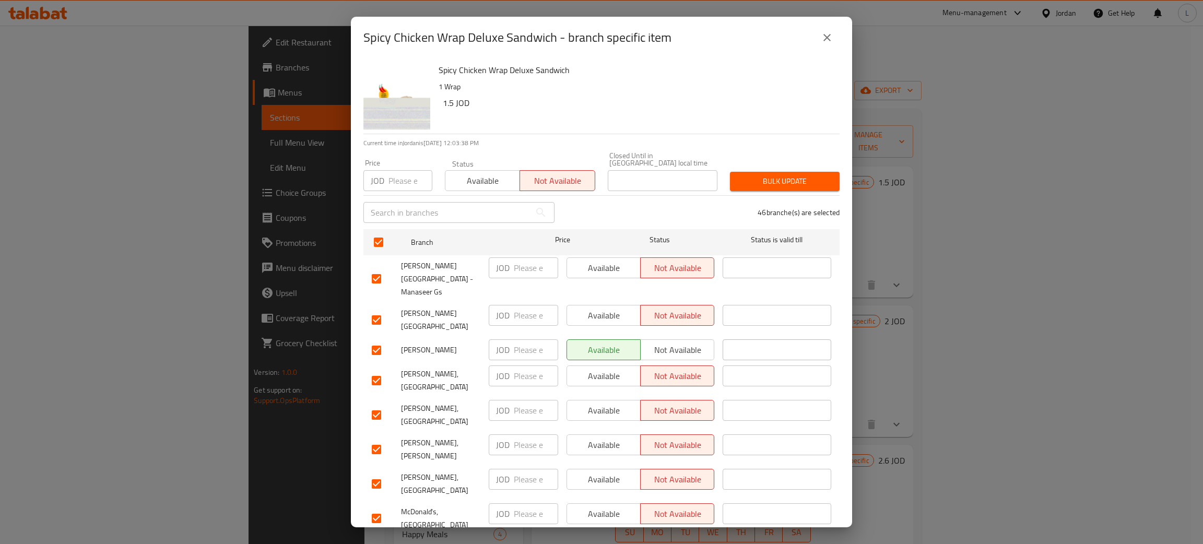
click at [783, 175] on span "Bulk update" at bounding box center [784, 181] width 93 height 13
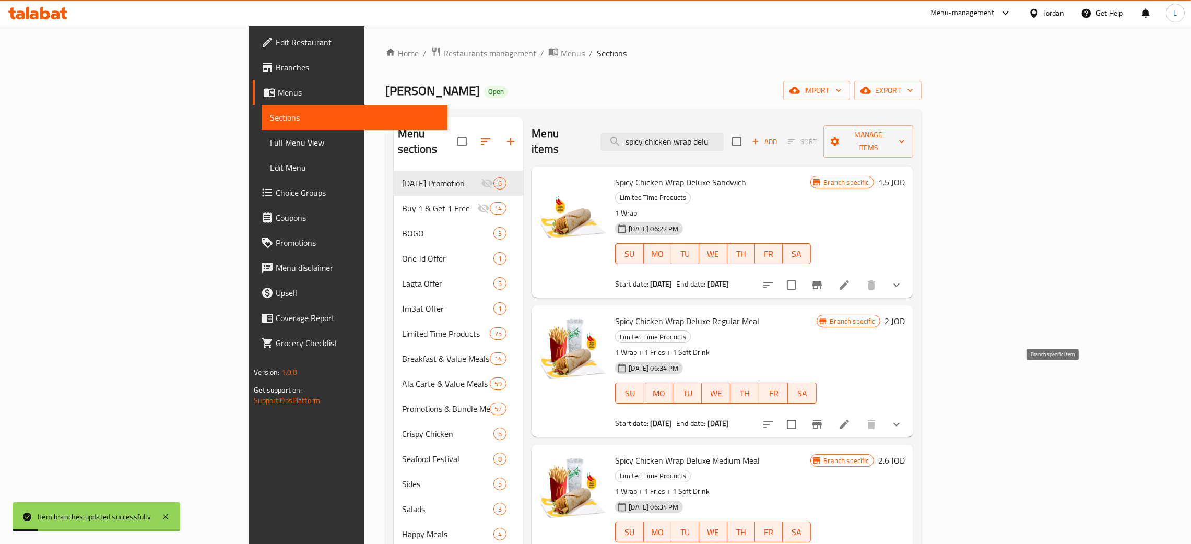
click at [823, 418] on icon "Branch-specific-item" at bounding box center [817, 424] width 13 height 13
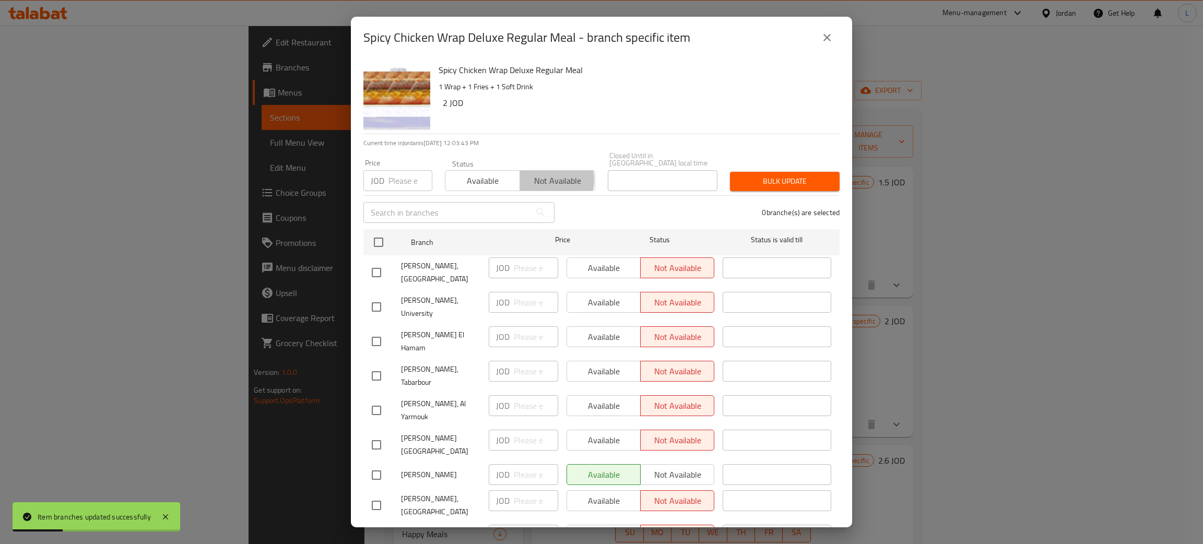
click at [527, 173] on span "Not available" at bounding box center [557, 180] width 66 height 15
click at [374, 231] on input "checkbox" at bounding box center [379, 242] width 22 height 22
checkbox input "true"
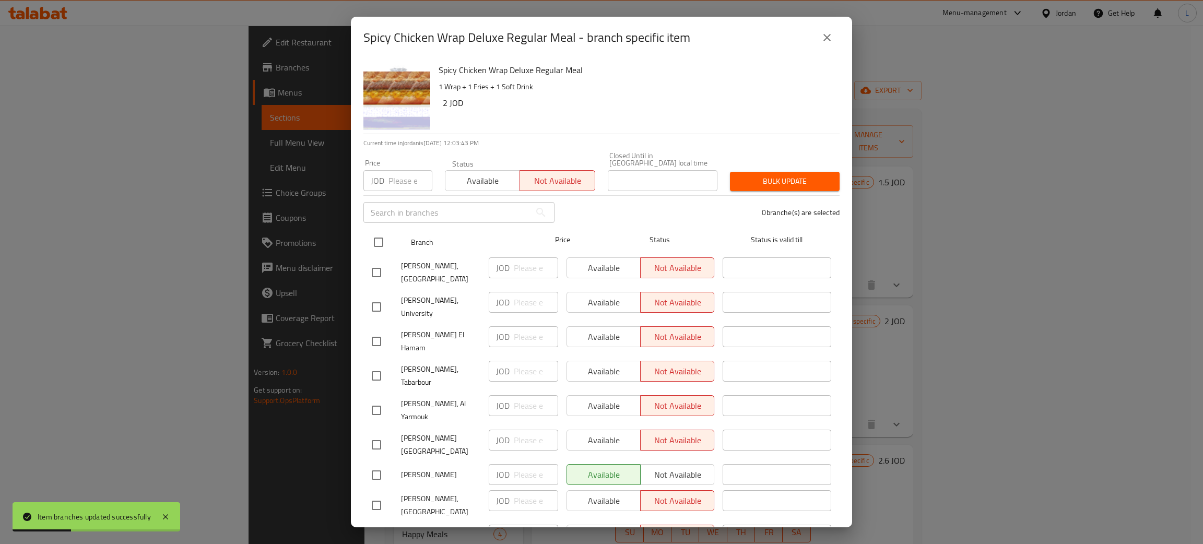
checkbox input "true"
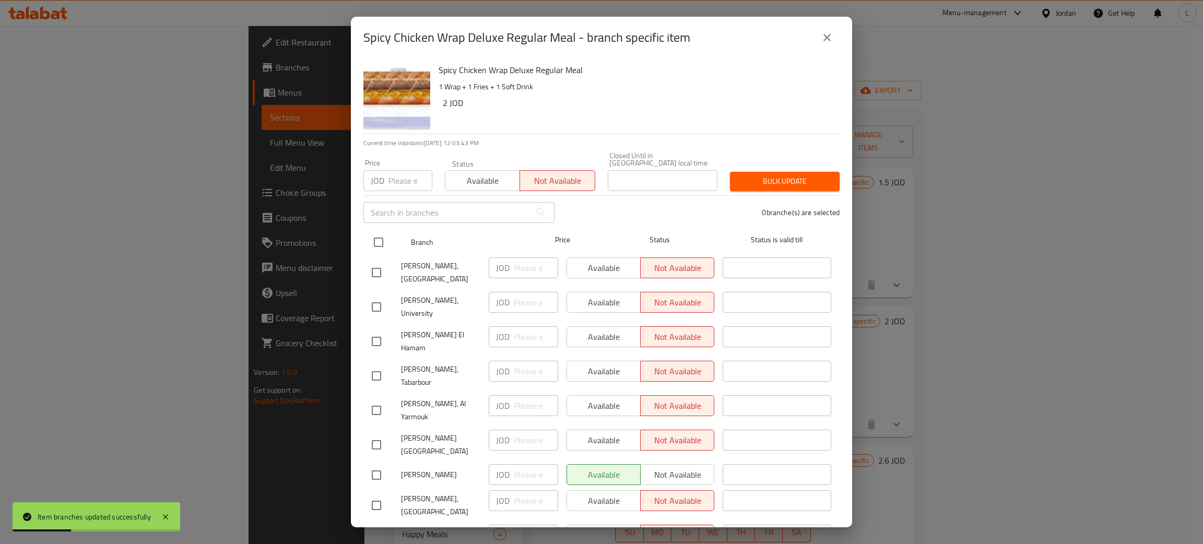
checkbox input "true"
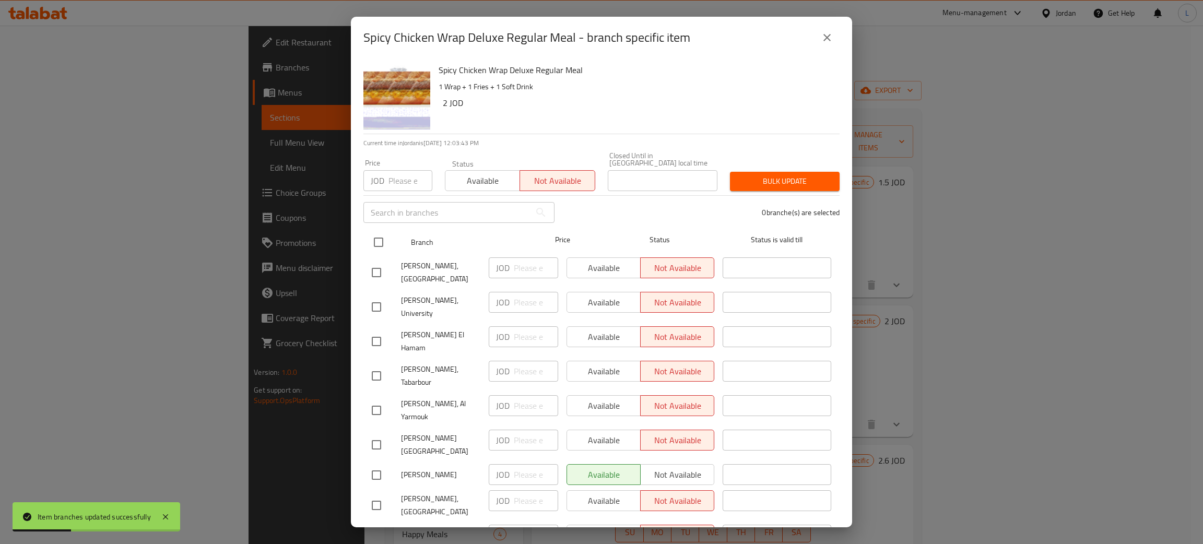
checkbox input "true"
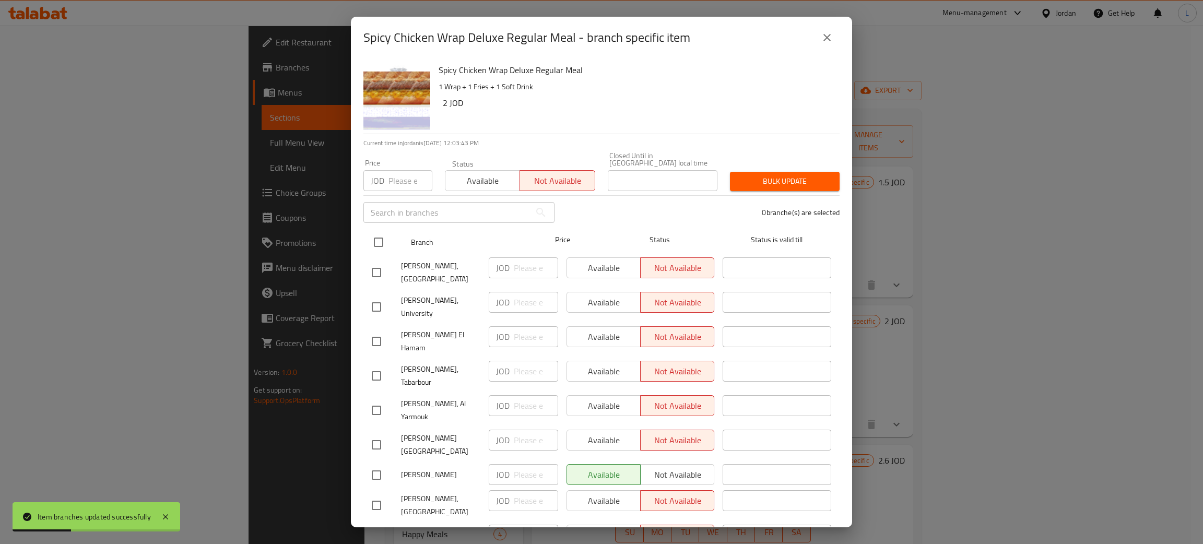
checkbox input "true"
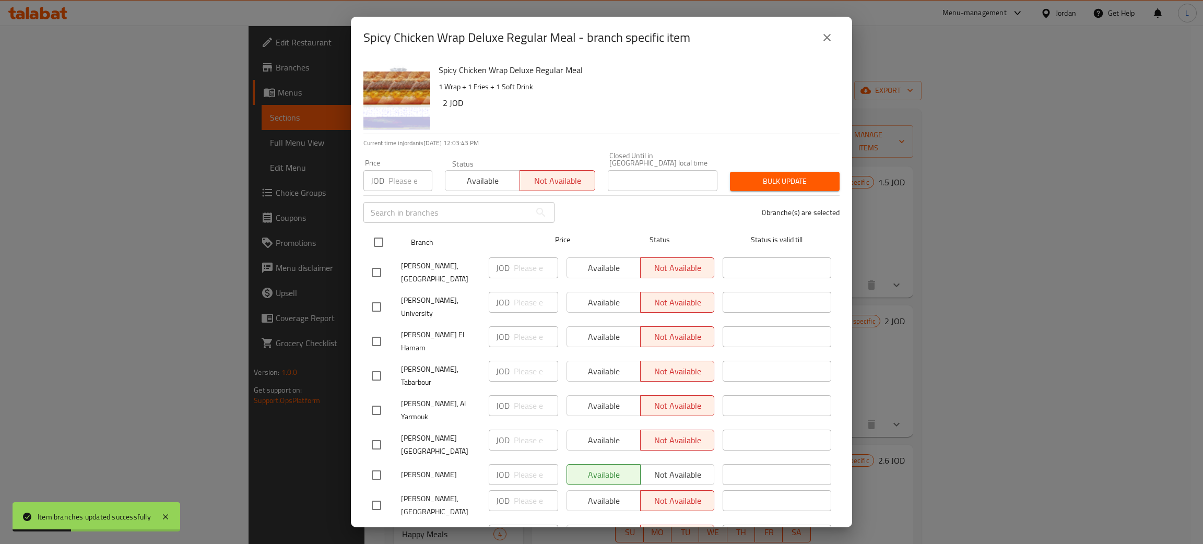
checkbox input "true"
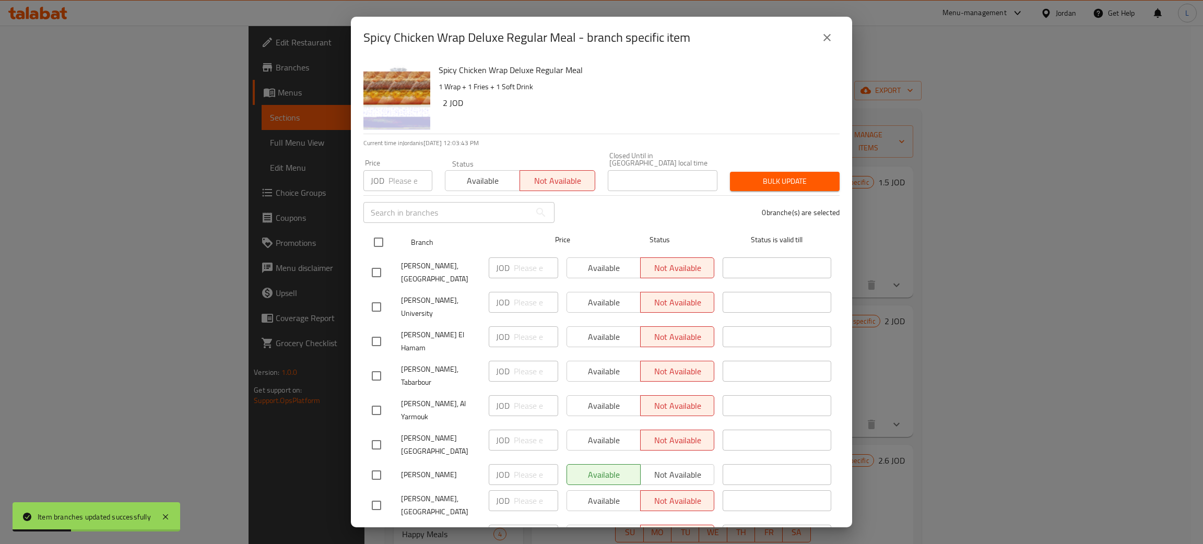
checkbox input "true"
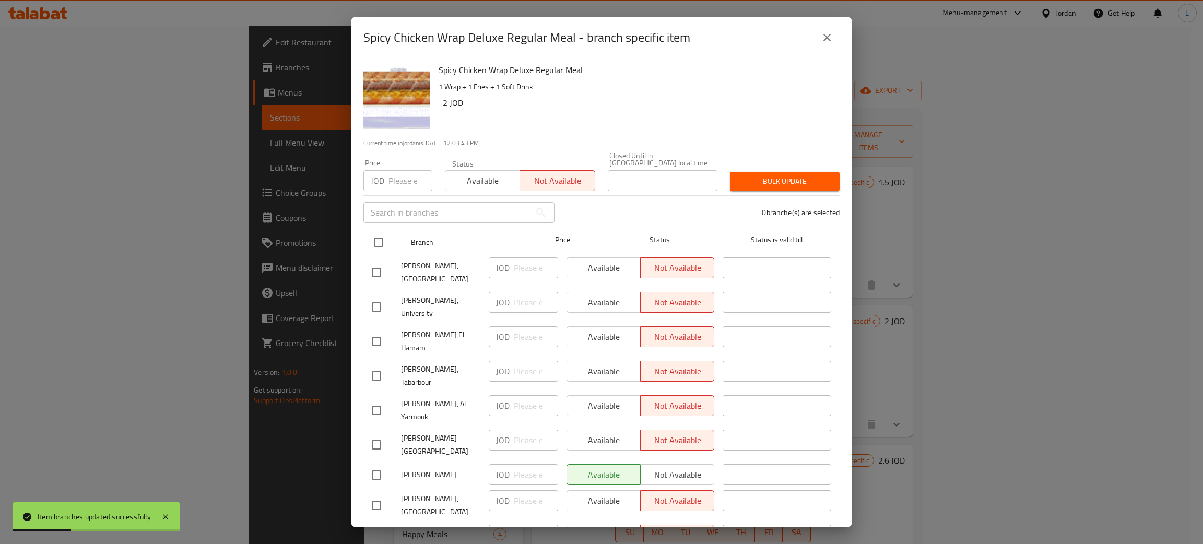
checkbox input "true"
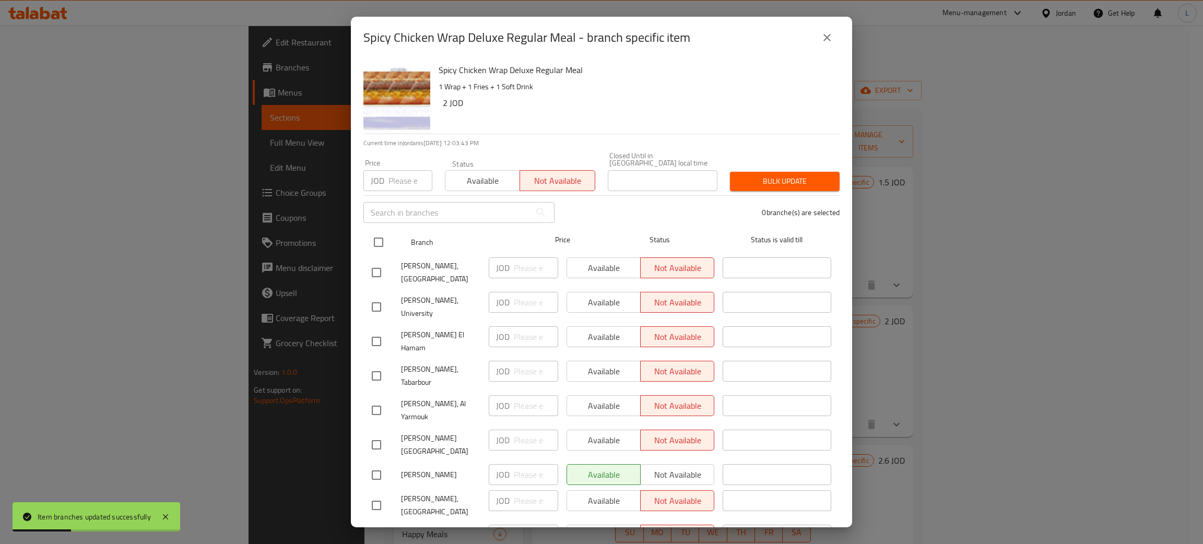
checkbox input "true"
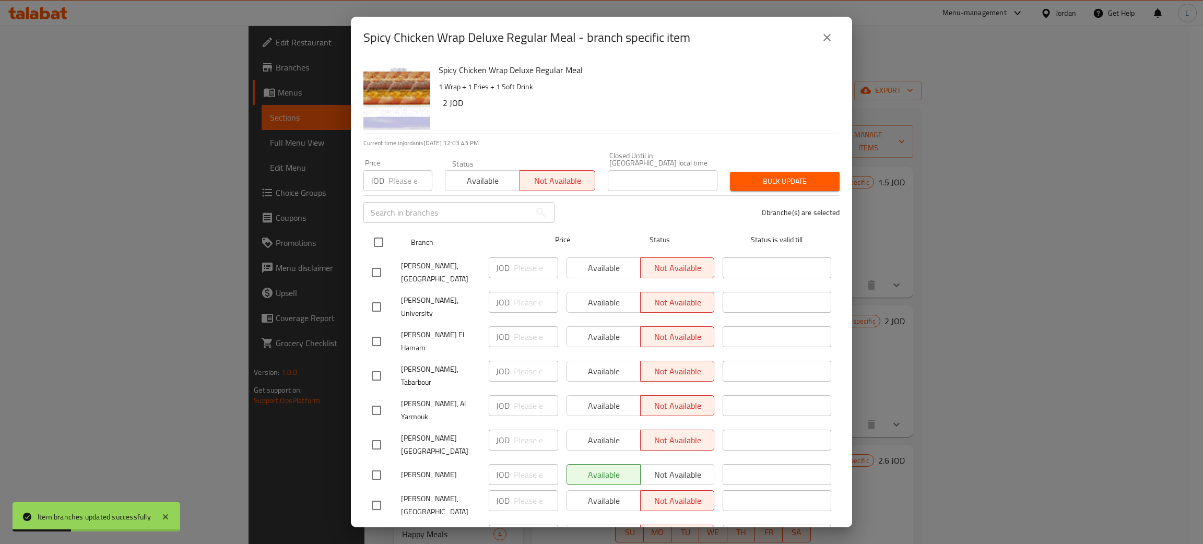
checkbox input "true"
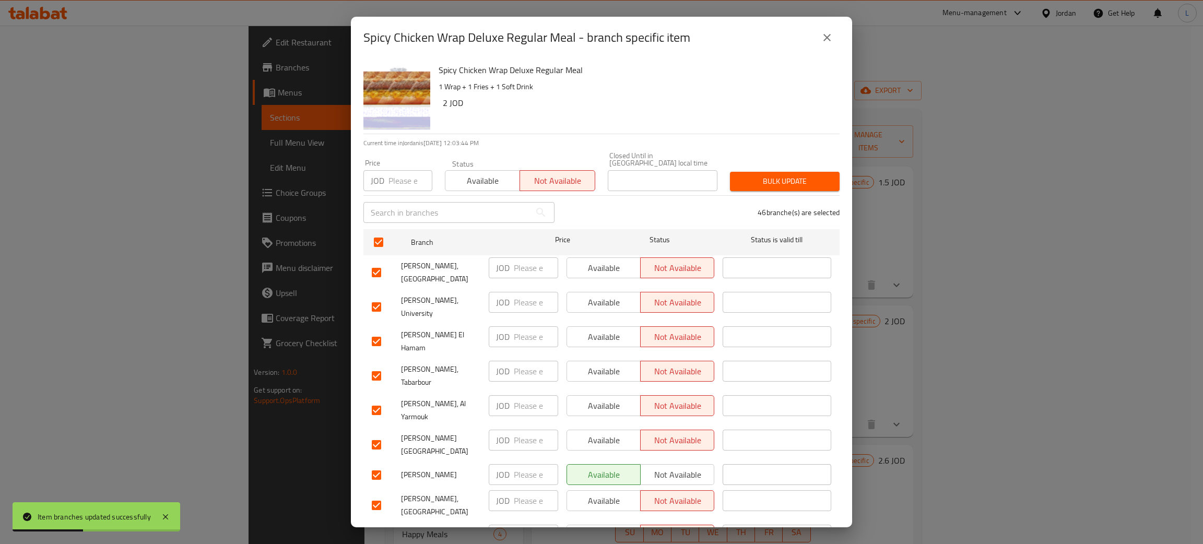
click at [776, 175] on span "Bulk update" at bounding box center [784, 181] width 93 height 13
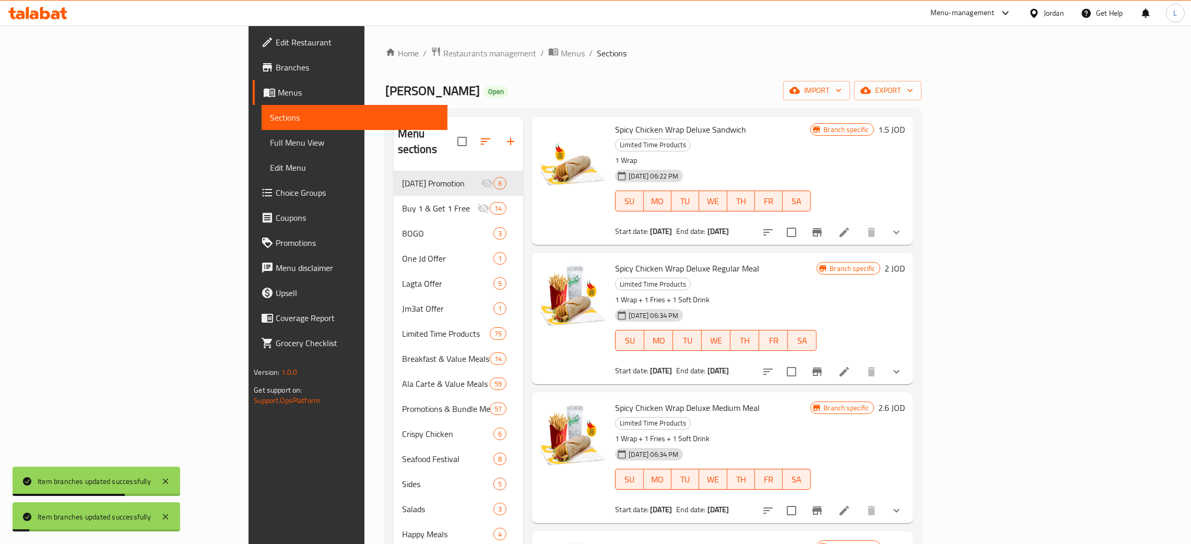
scroll to position [130, 0]
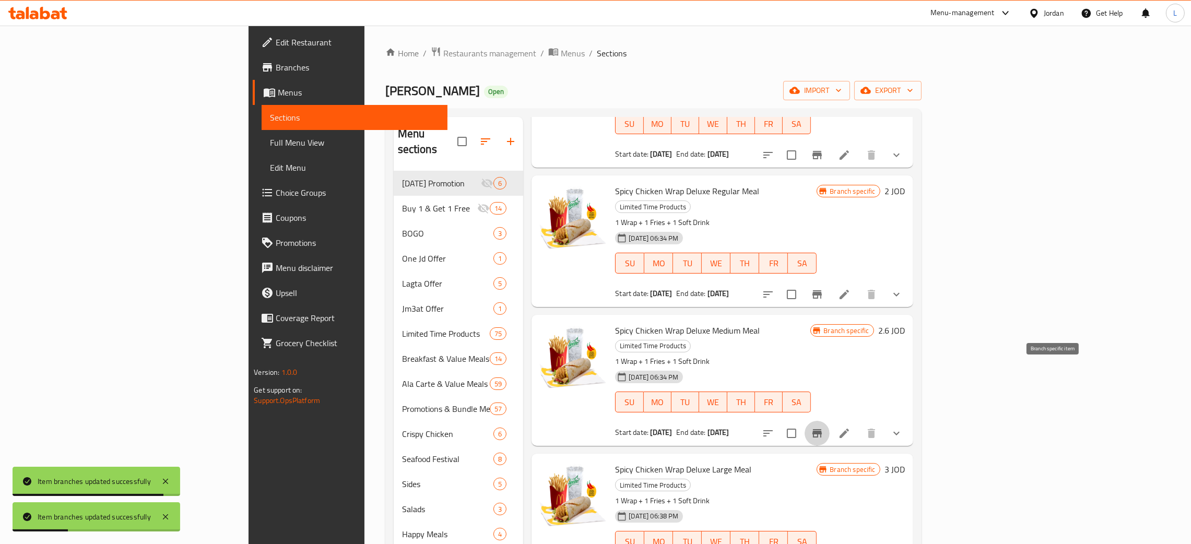
click at [823, 427] on icon "Branch-specific-item" at bounding box center [817, 433] width 13 height 13
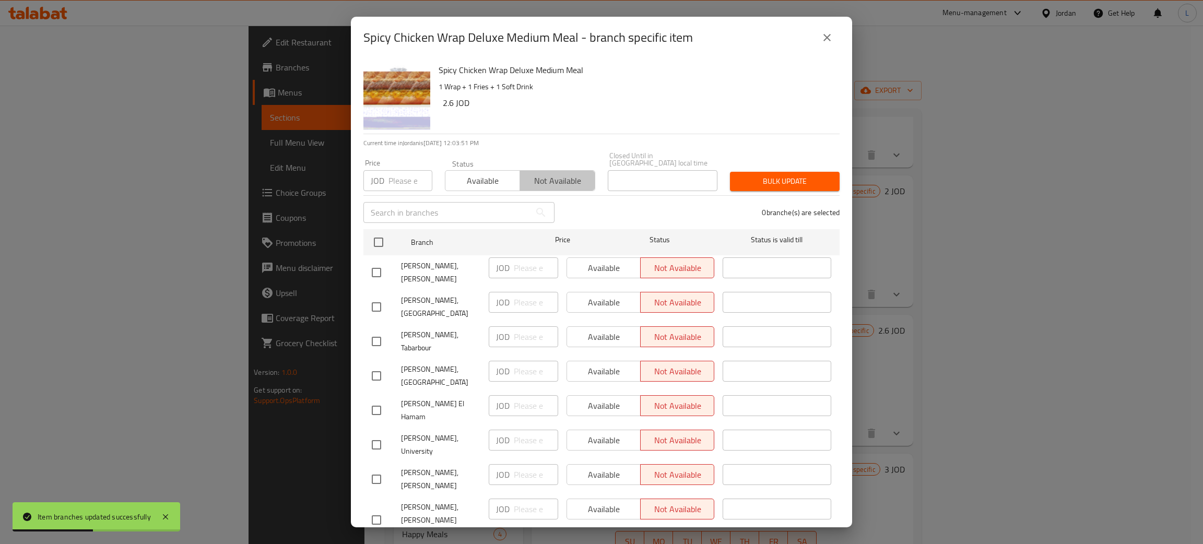
drag, startPoint x: 562, startPoint y: 172, endPoint x: 440, endPoint y: 249, distance: 144.3
click at [561, 173] on span "Not available" at bounding box center [557, 180] width 66 height 15
click at [378, 231] on input "checkbox" at bounding box center [379, 242] width 22 height 22
checkbox input "true"
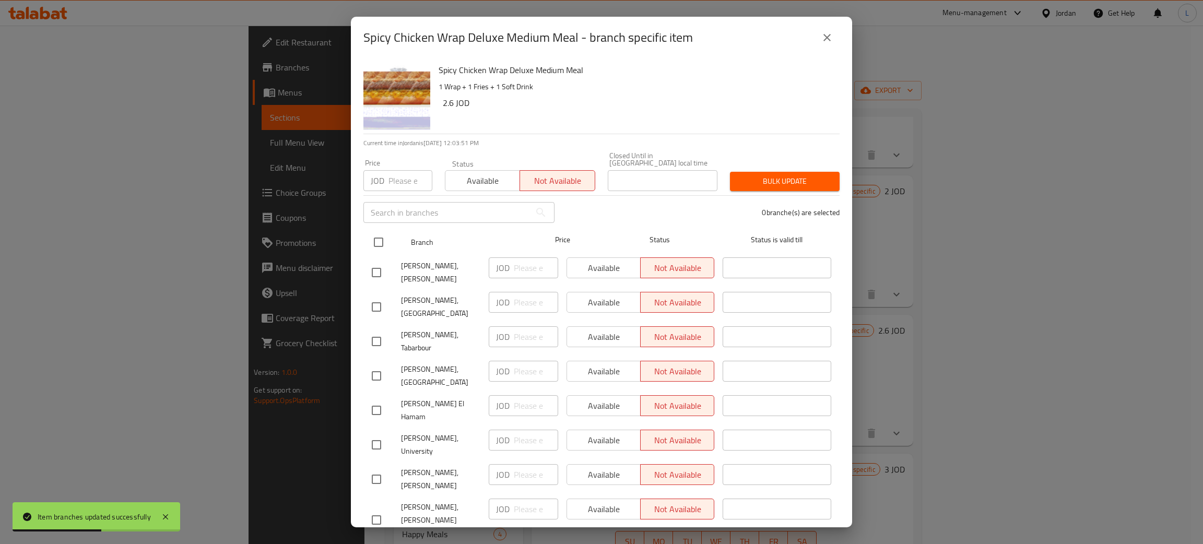
checkbox input "true"
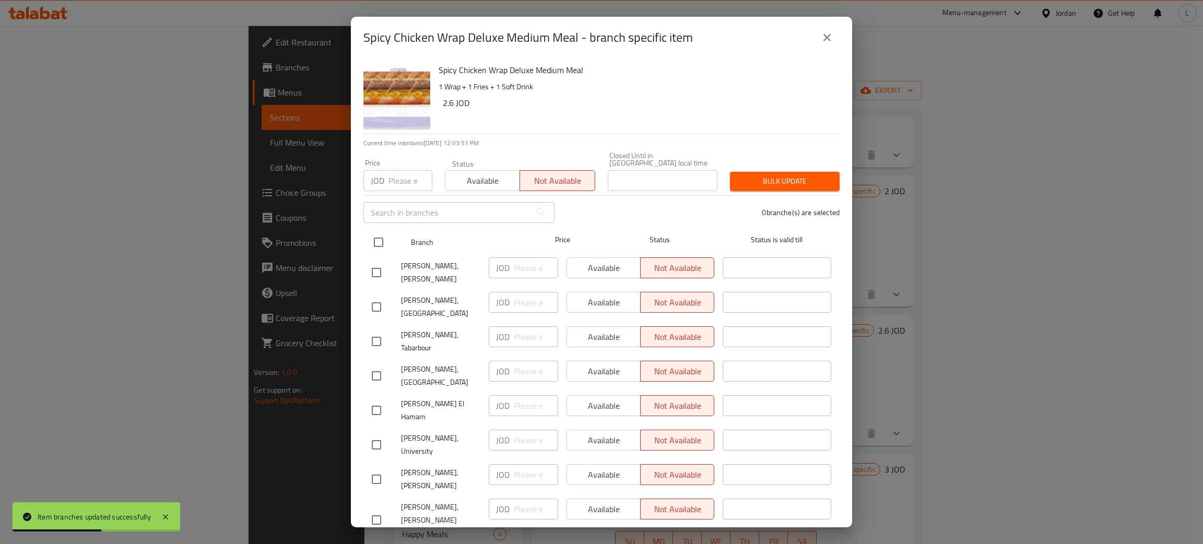
checkbox input "true"
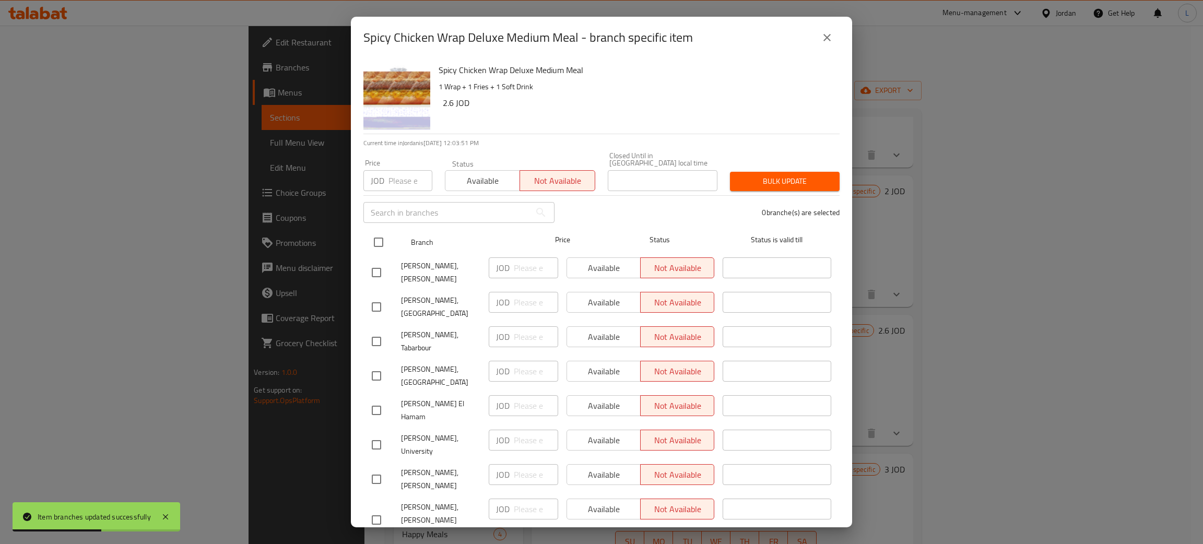
checkbox input "true"
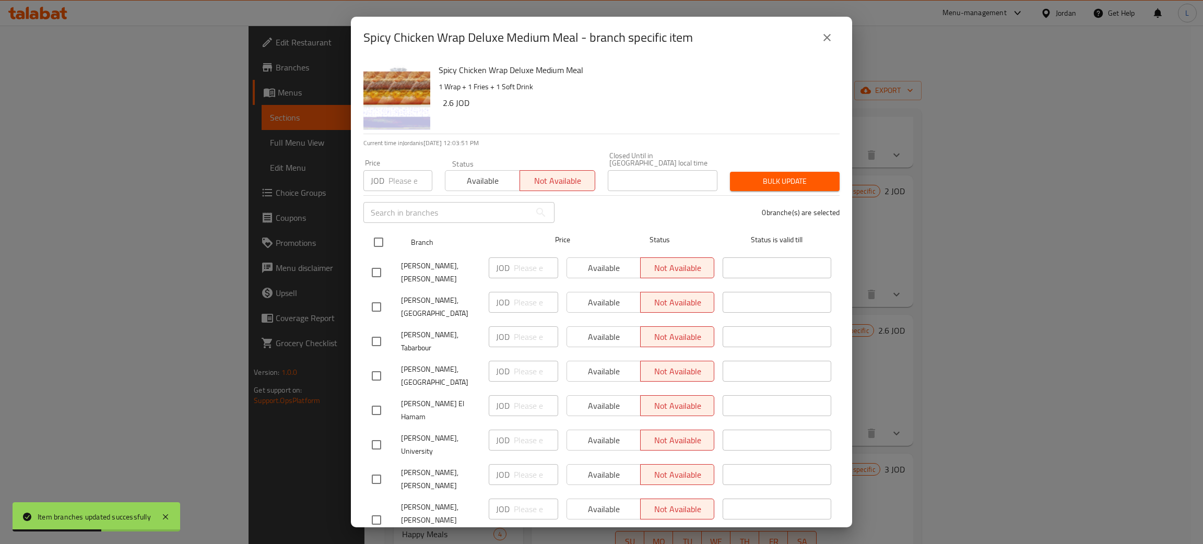
checkbox input "true"
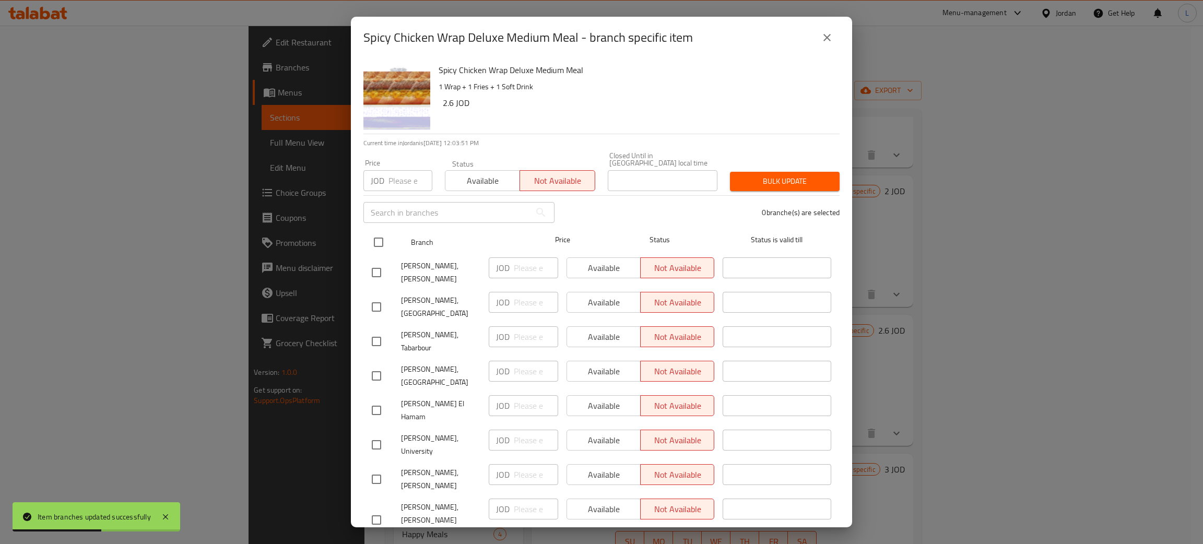
checkbox input "true"
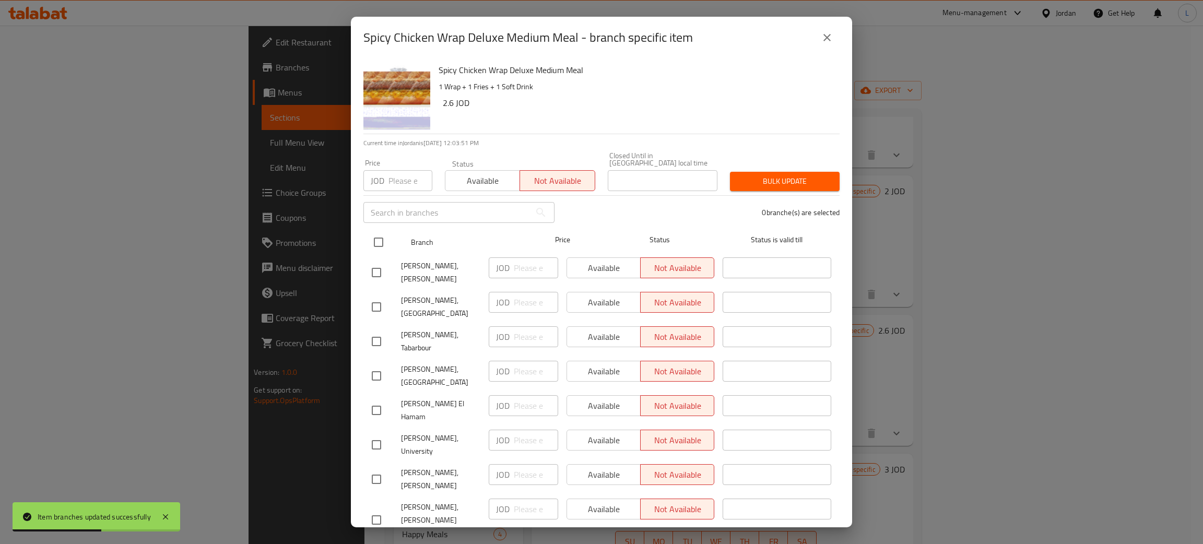
checkbox input "true"
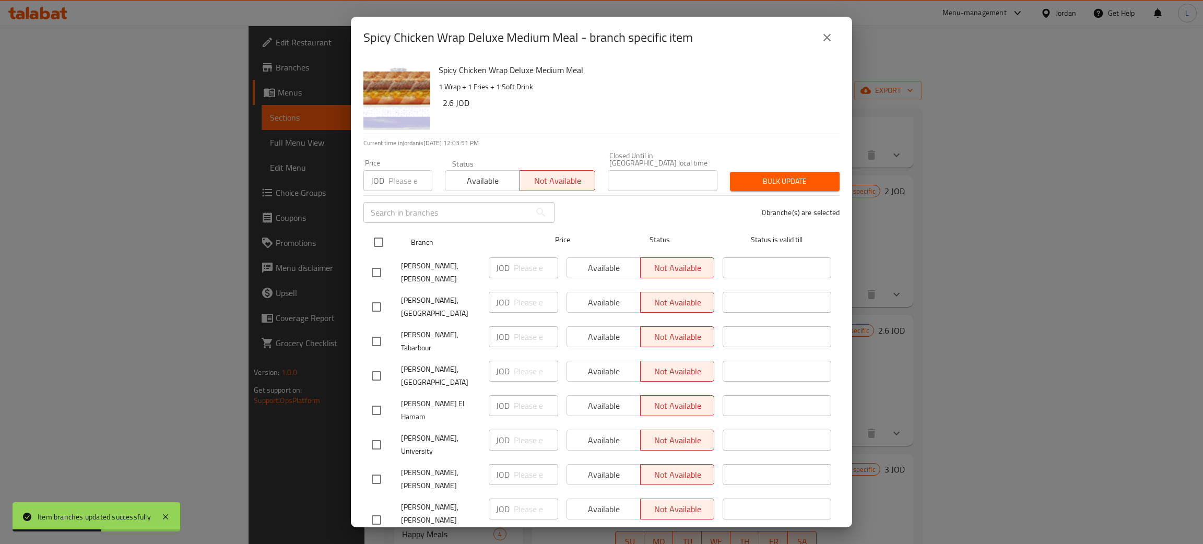
checkbox input "true"
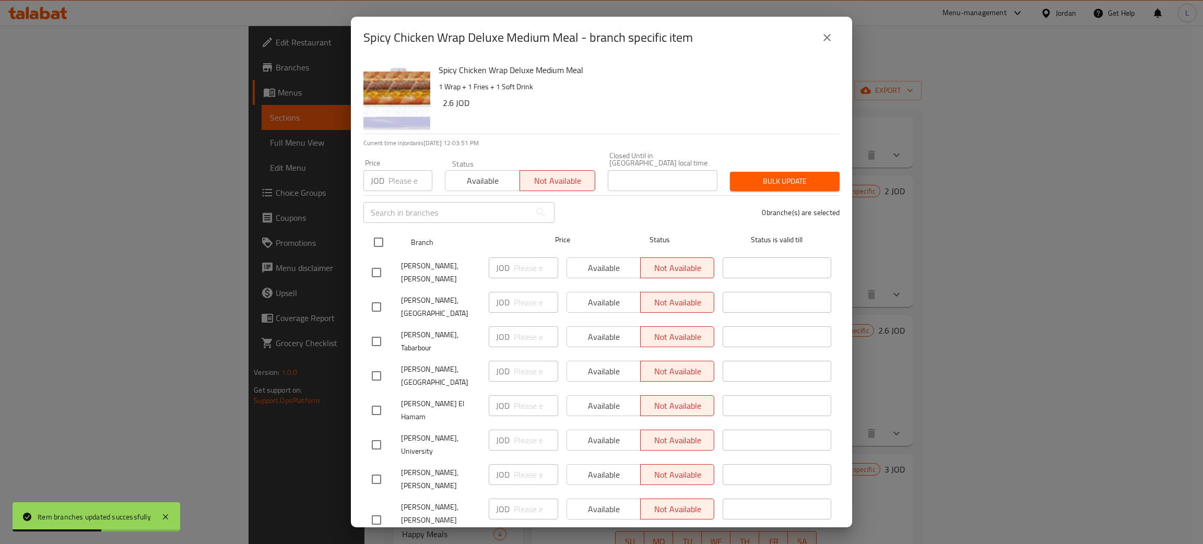
checkbox input "true"
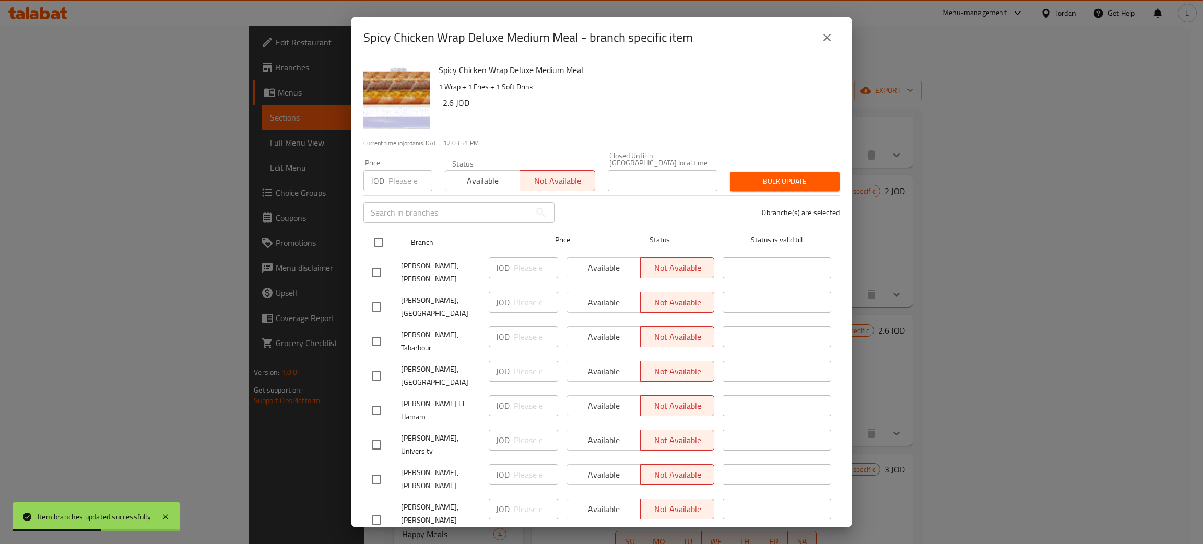
checkbox input "true"
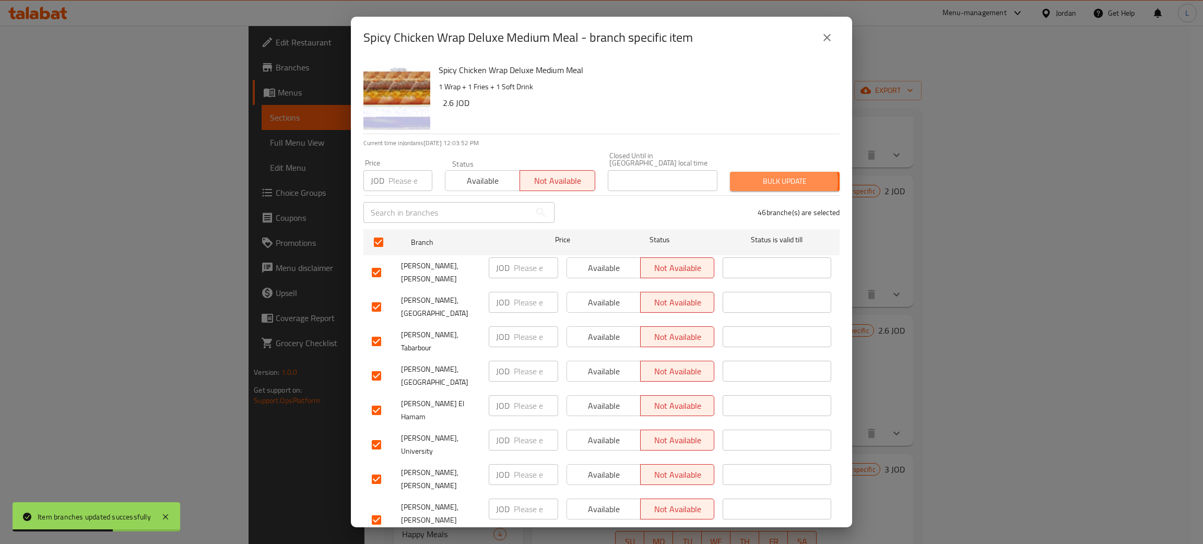
click at [771, 175] on span "Bulk update" at bounding box center [784, 181] width 93 height 13
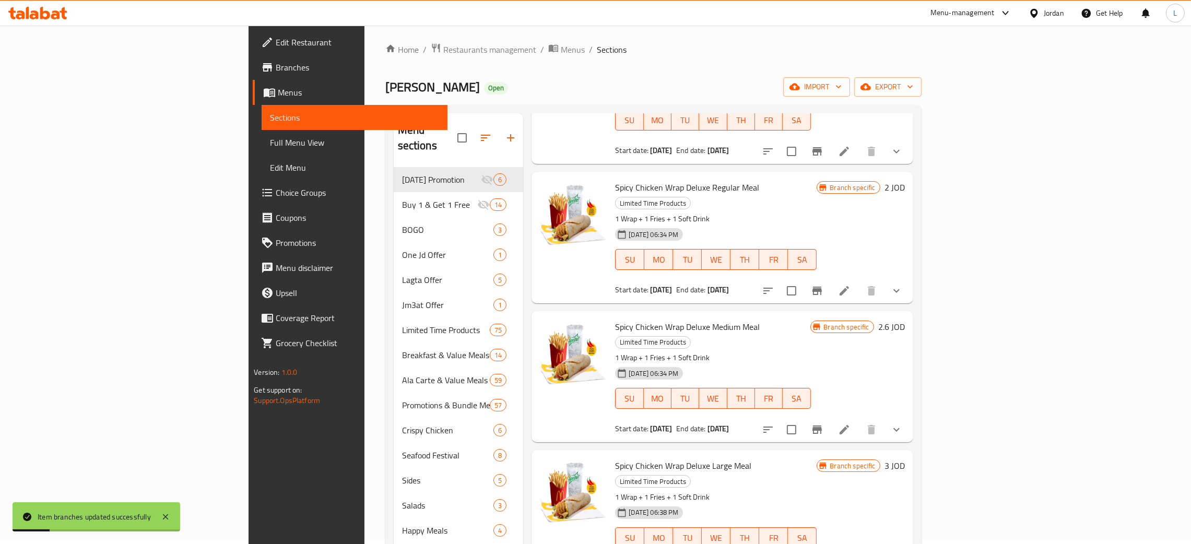
scroll to position [78, 0]
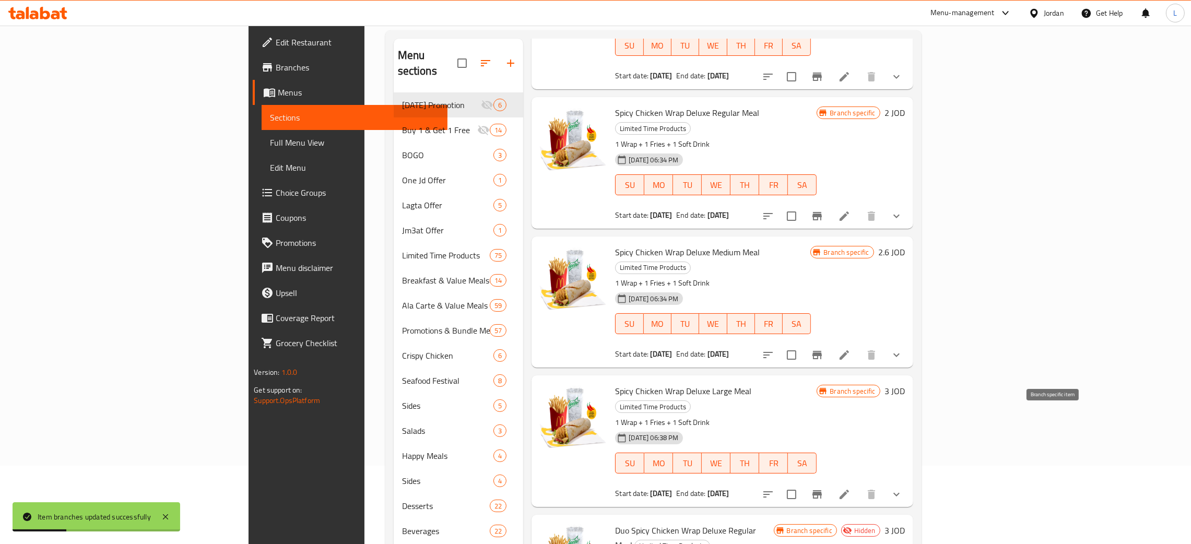
click at [823, 488] on icon "Branch-specific-item" at bounding box center [817, 494] width 13 height 13
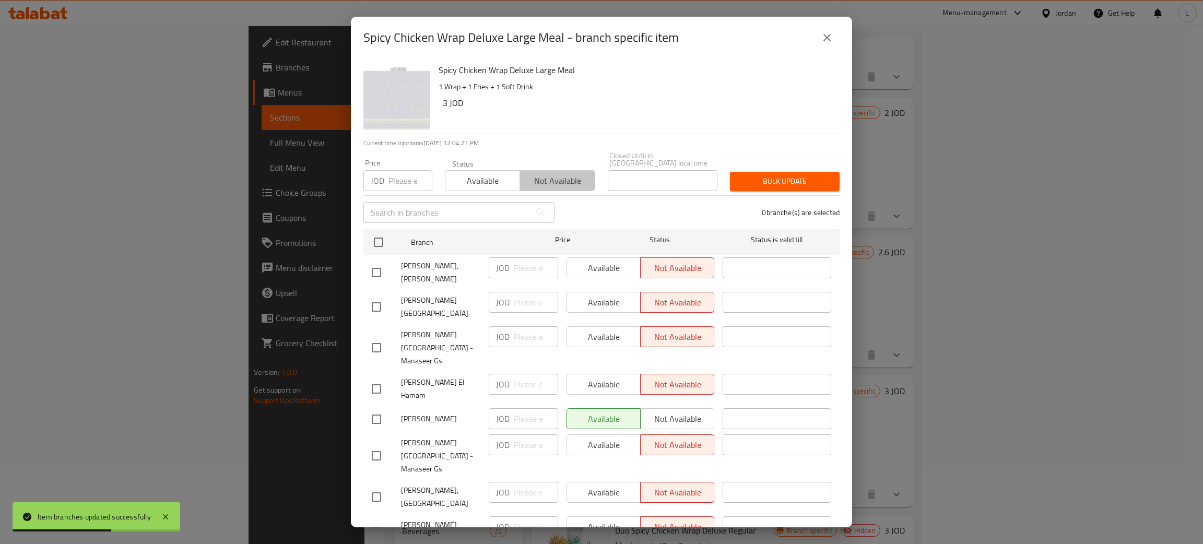
click at [568, 177] on span "Not available" at bounding box center [557, 180] width 66 height 15
click at [380, 231] on input "checkbox" at bounding box center [379, 242] width 22 height 22
checkbox input "true"
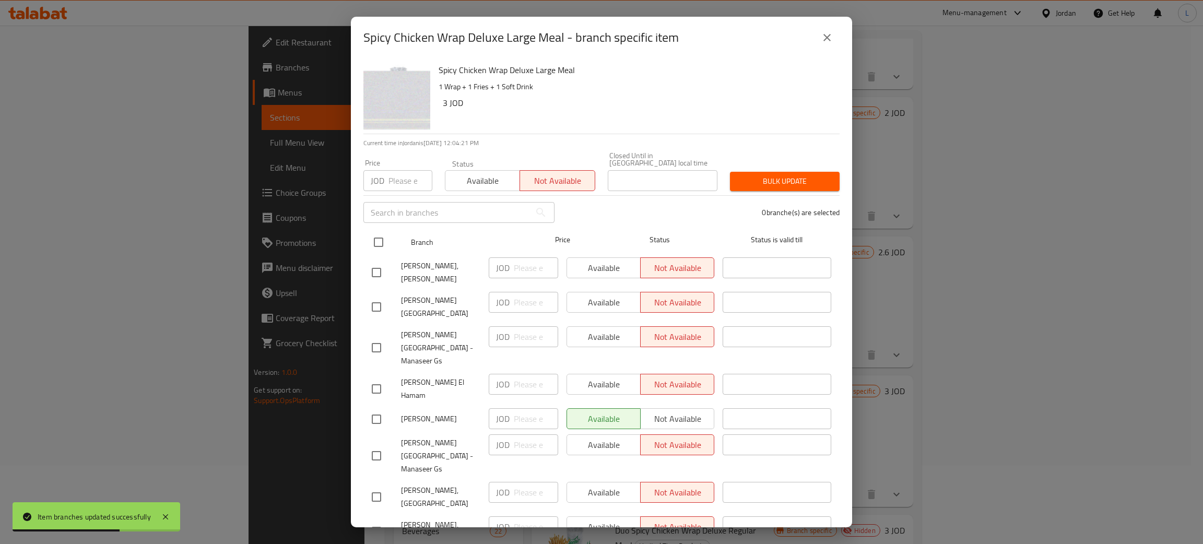
checkbox input "true"
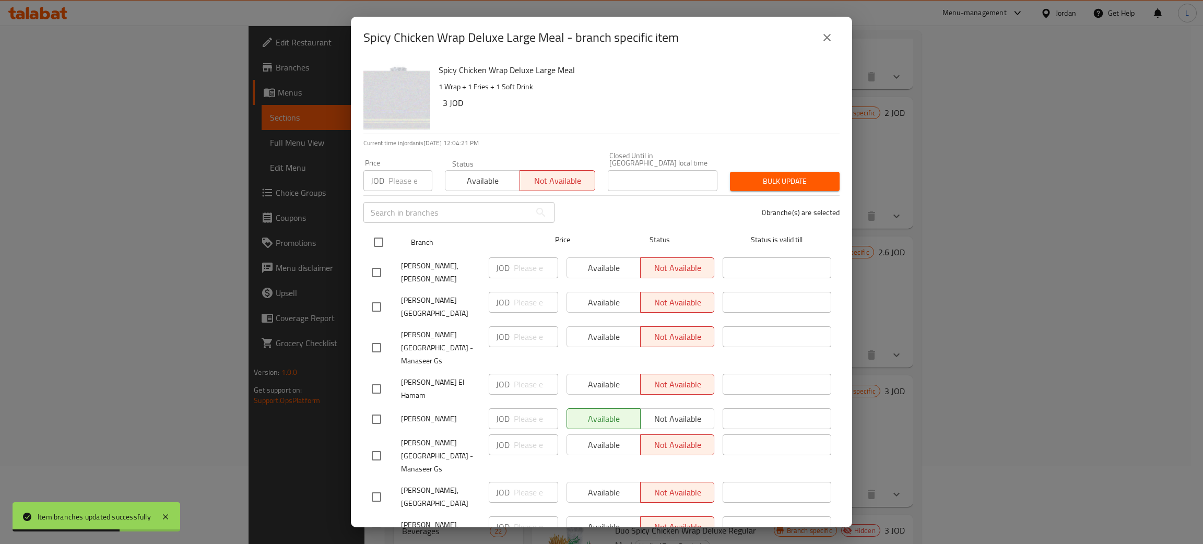
checkbox input "true"
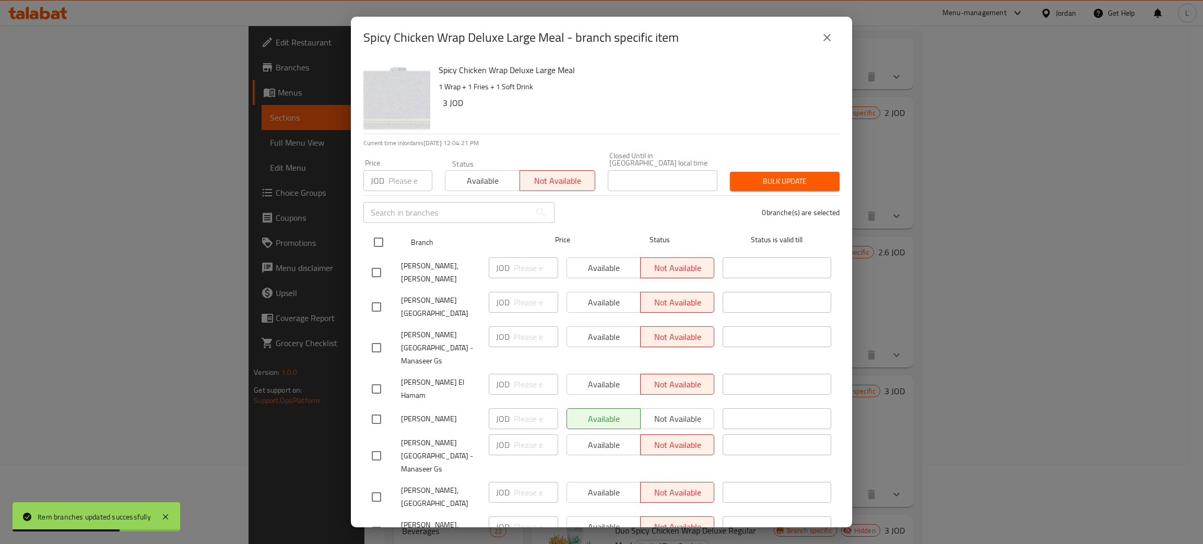
checkbox input "true"
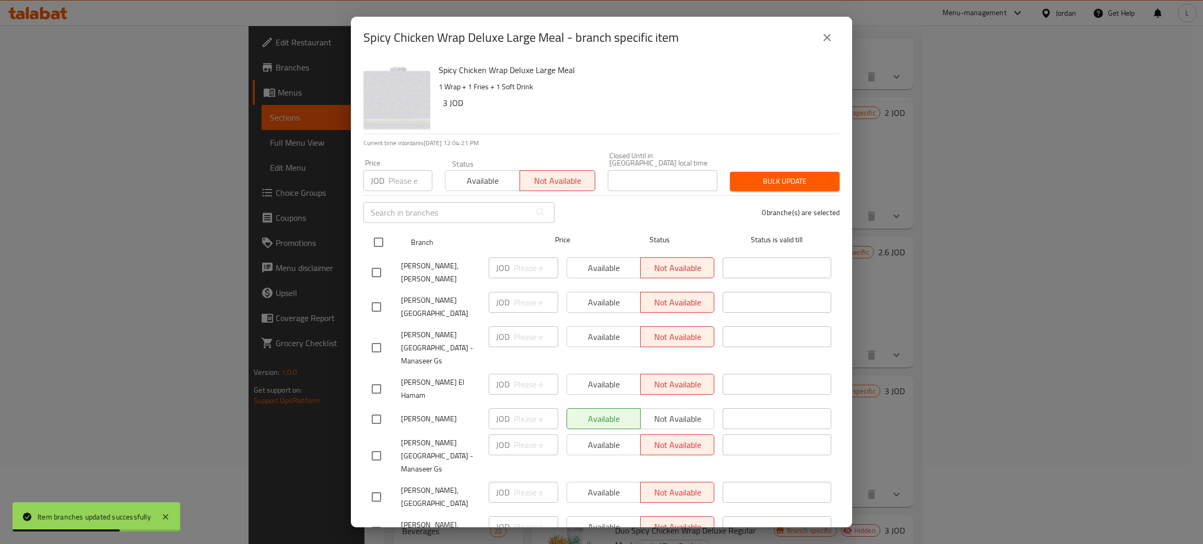
checkbox input "true"
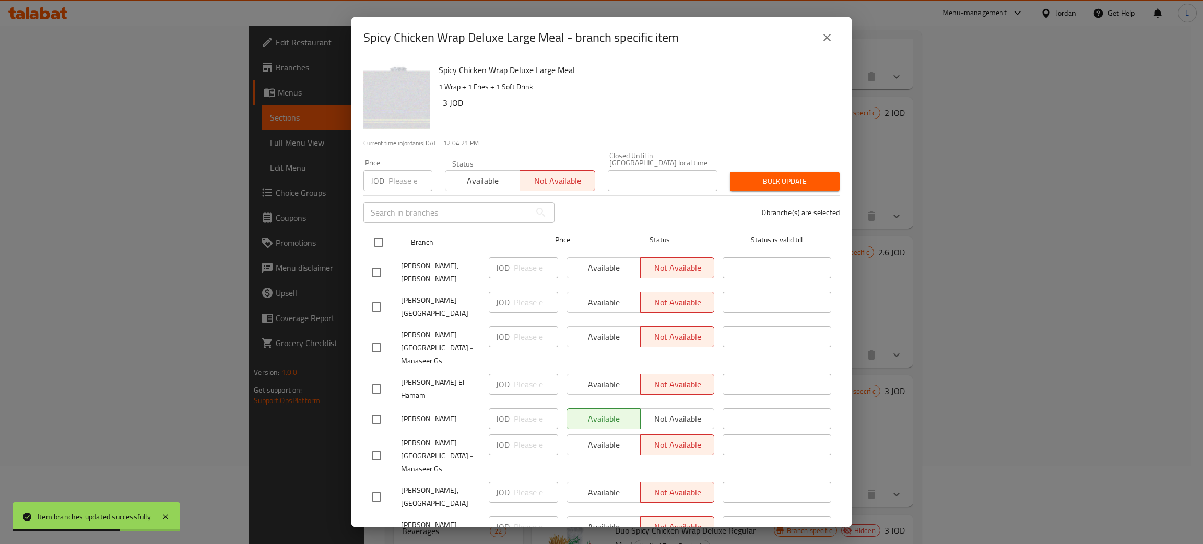
checkbox input "true"
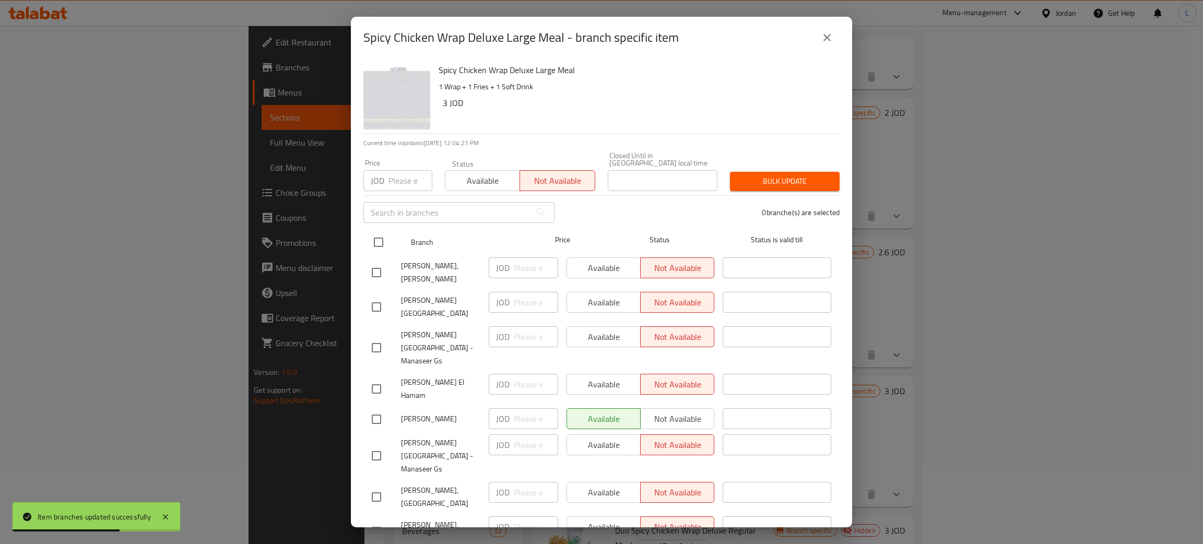
checkbox input "true"
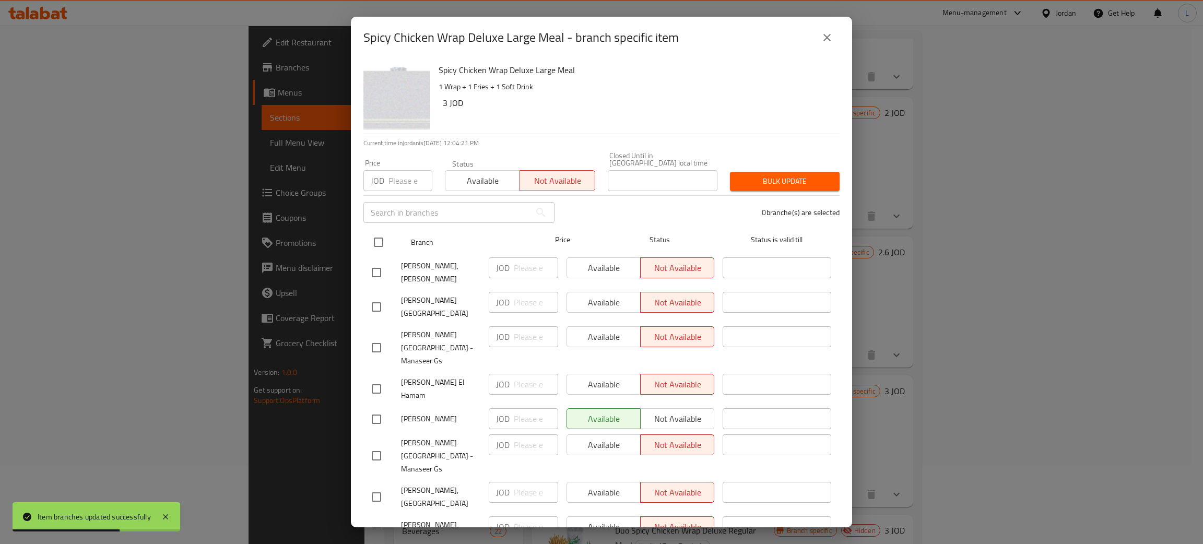
checkbox input "true"
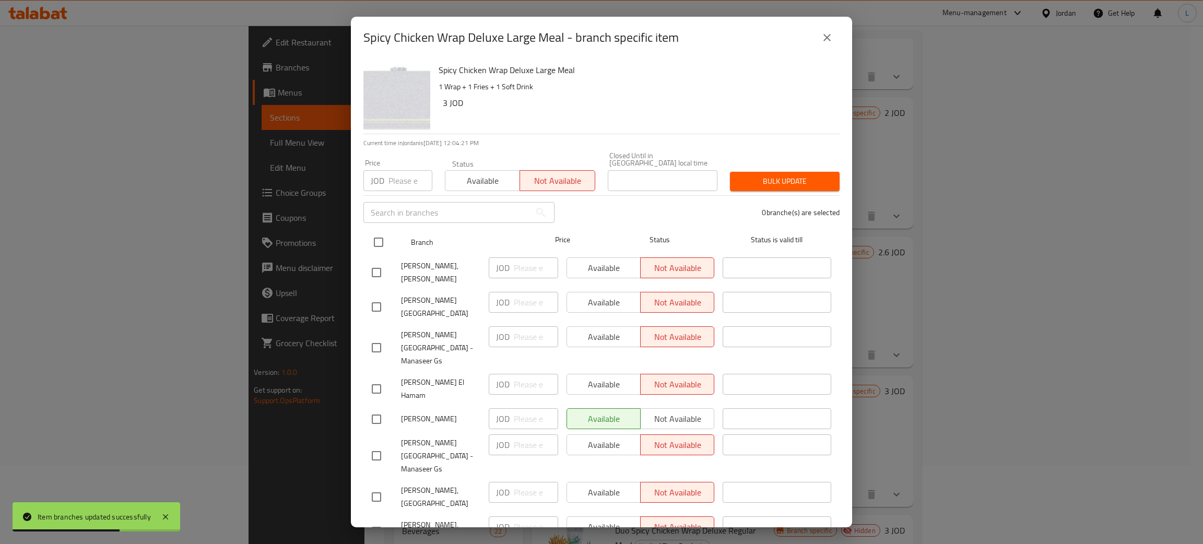
checkbox input "true"
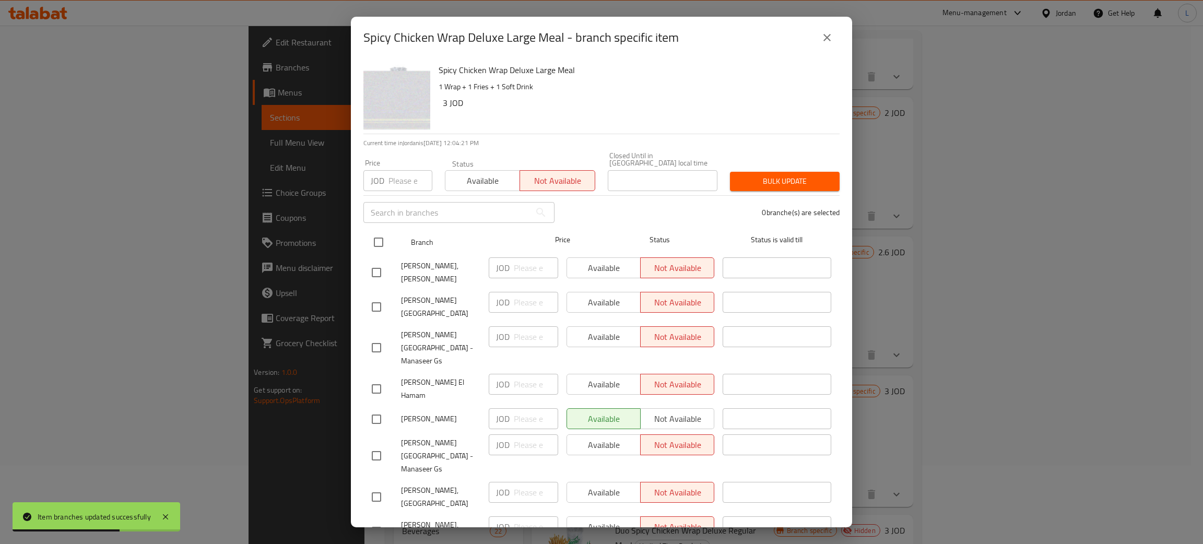
checkbox input "true"
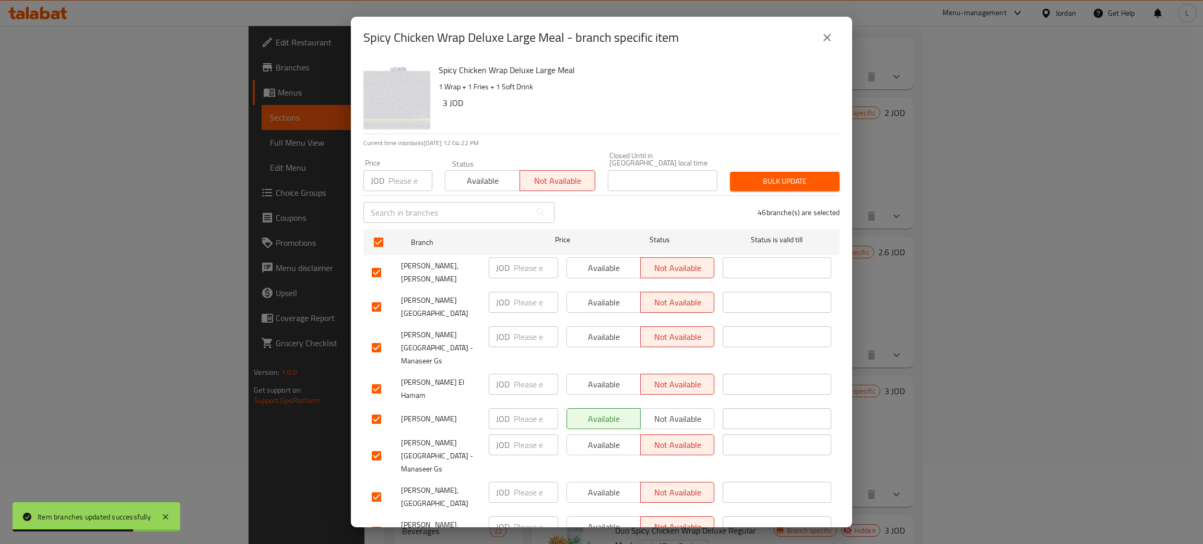
click at [797, 153] on div "Price JOD Price Status Available Not available Closed Until in [GEOGRAPHIC_DATA…" at bounding box center [601, 172] width 489 height 52
click at [792, 175] on span "Bulk update" at bounding box center [784, 181] width 93 height 13
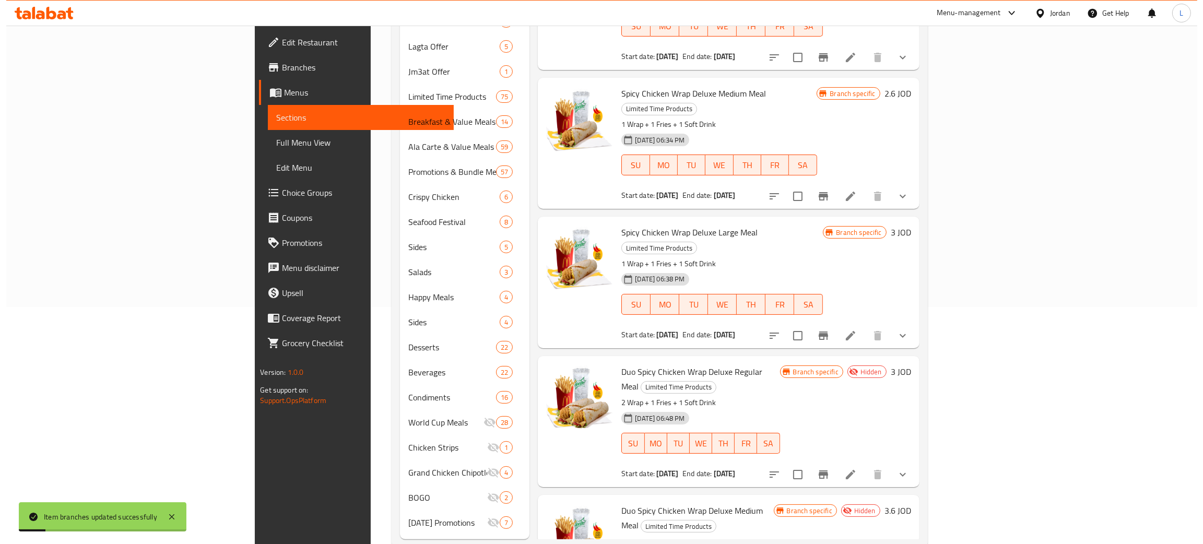
scroll to position [245, 0]
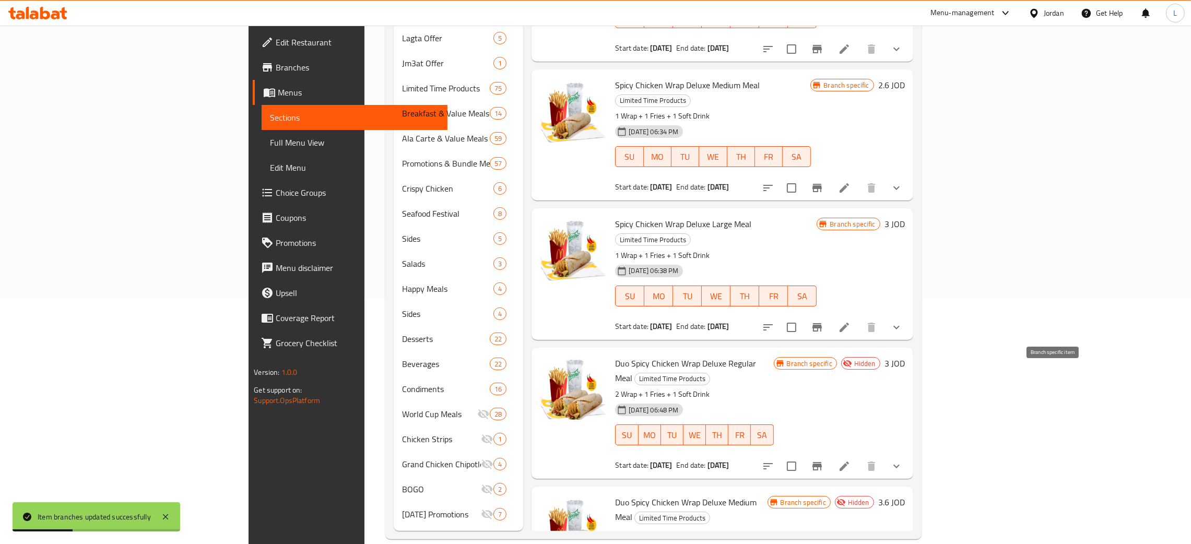
click at [822, 462] on icon "Branch-specific-item" at bounding box center [816, 466] width 9 height 8
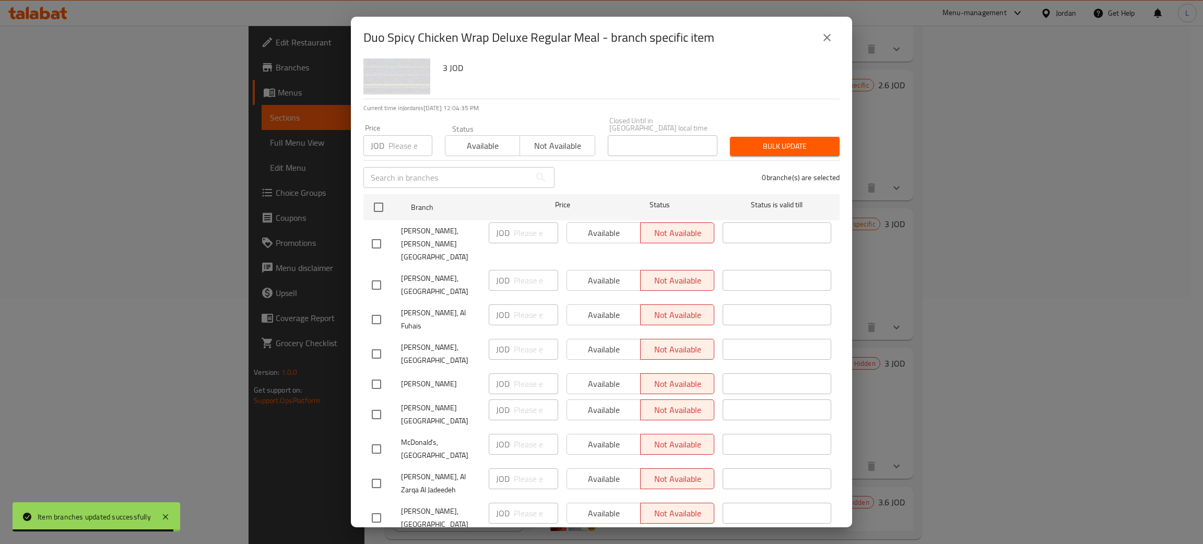
scroll to position [0, 0]
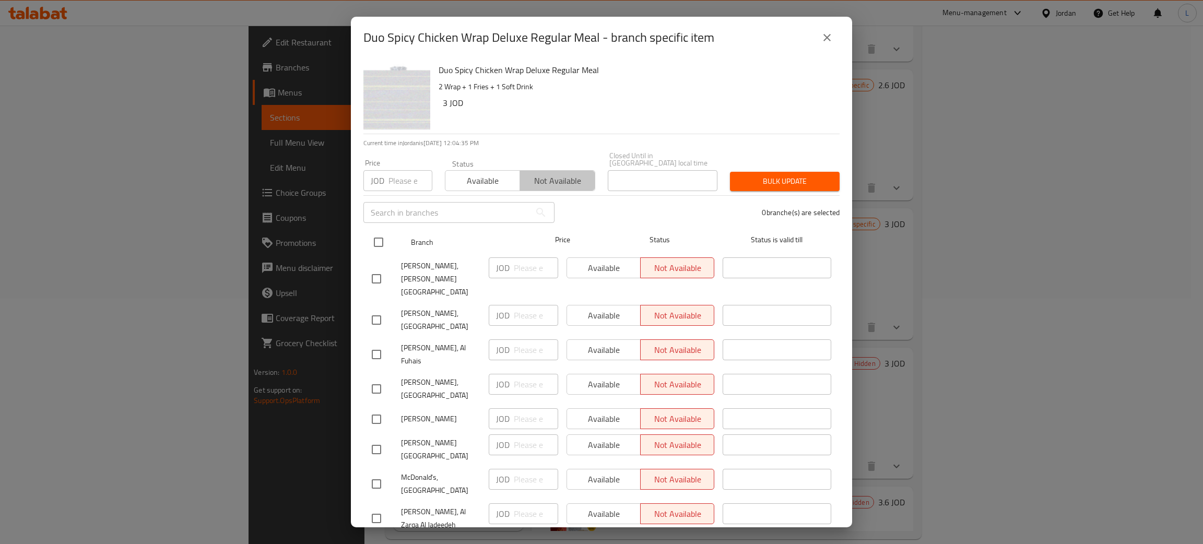
drag, startPoint x: 559, startPoint y: 169, endPoint x: 394, endPoint y: 222, distance: 173.8
click at [559, 173] on span "Not available" at bounding box center [557, 180] width 66 height 15
click at [366, 231] on div "Branch Price Status Status is valid till" at bounding box center [601, 242] width 476 height 26
click at [383, 231] on input "checkbox" at bounding box center [379, 242] width 22 height 22
checkbox input "true"
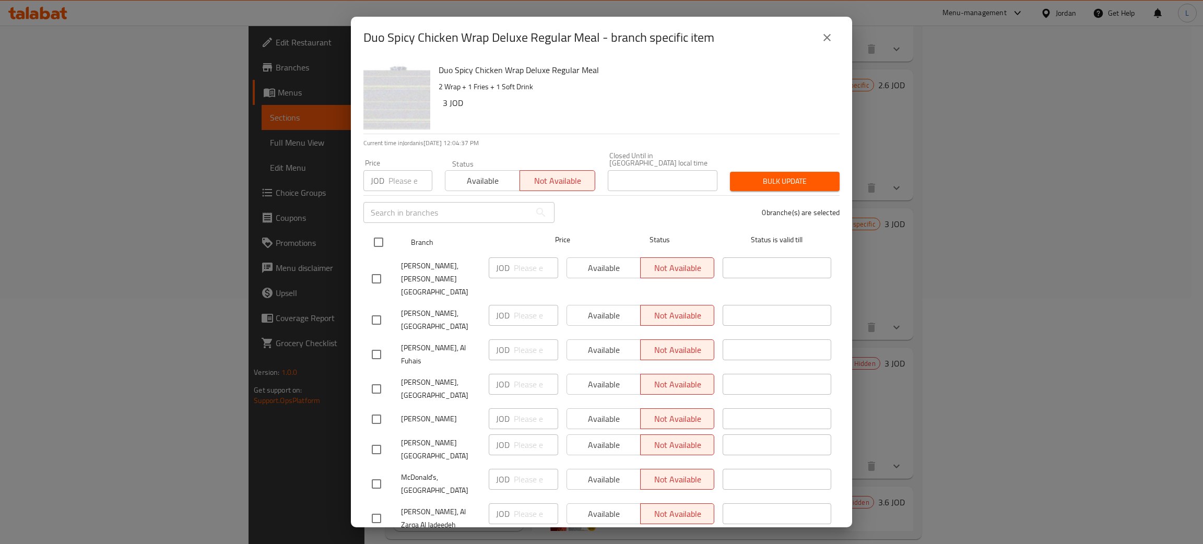
checkbox input "true"
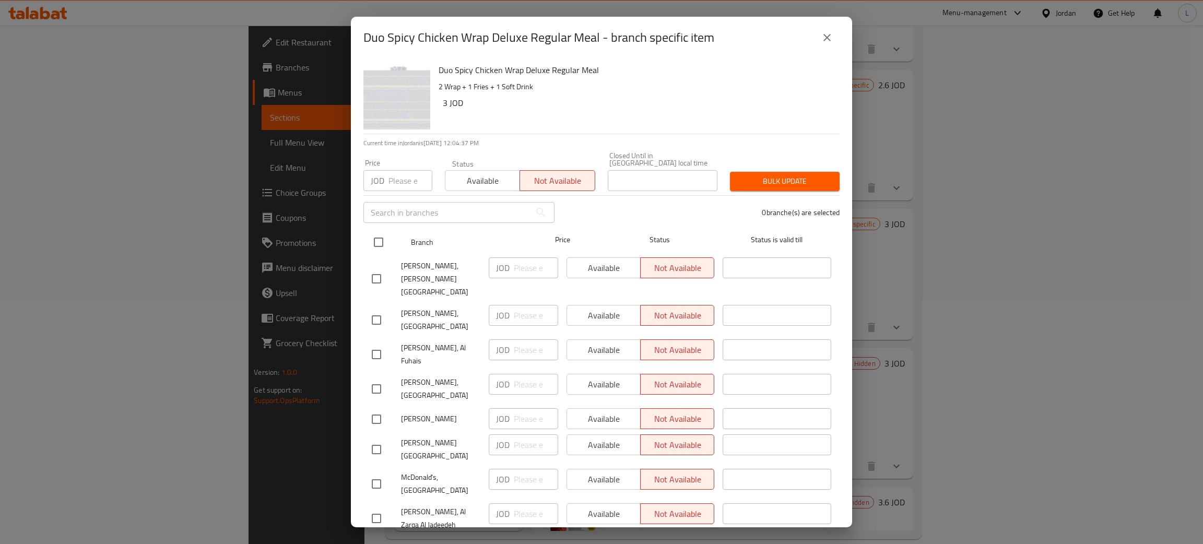
checkbox input "true"
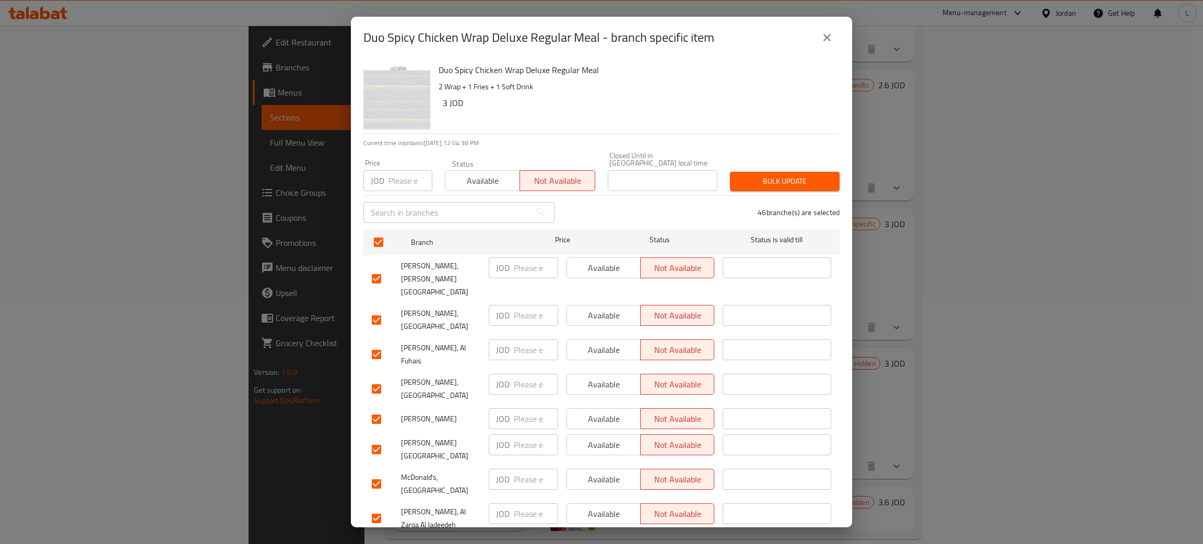
click at [797, 179] on span "Bulk update" at bounding box center [784, 181] width 93 height 13
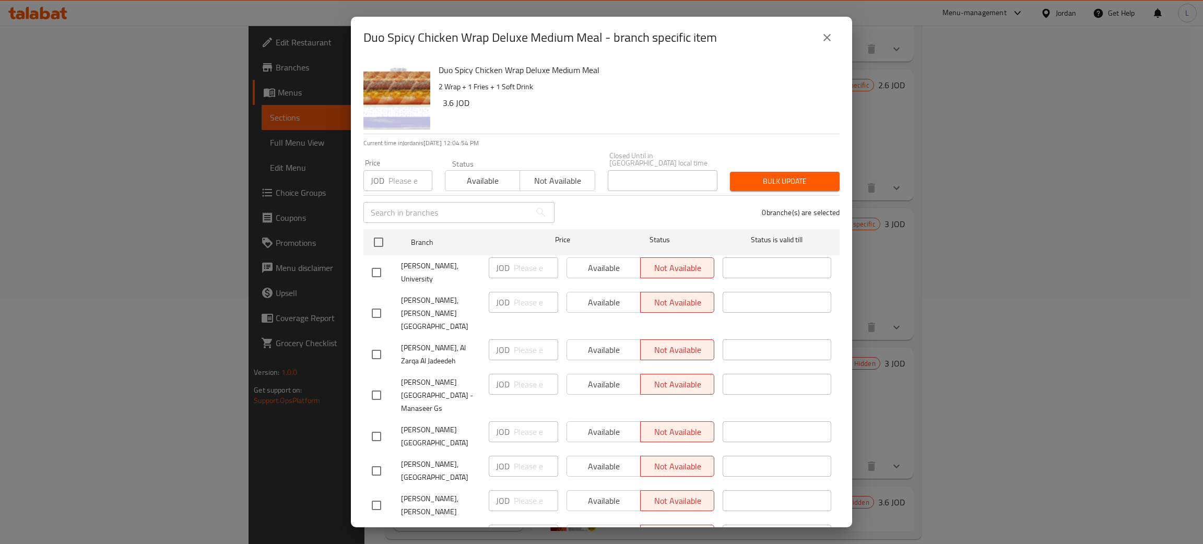
click at [564, 170] on button "Not available" at bounding box center [556, 180] width 75 height 21
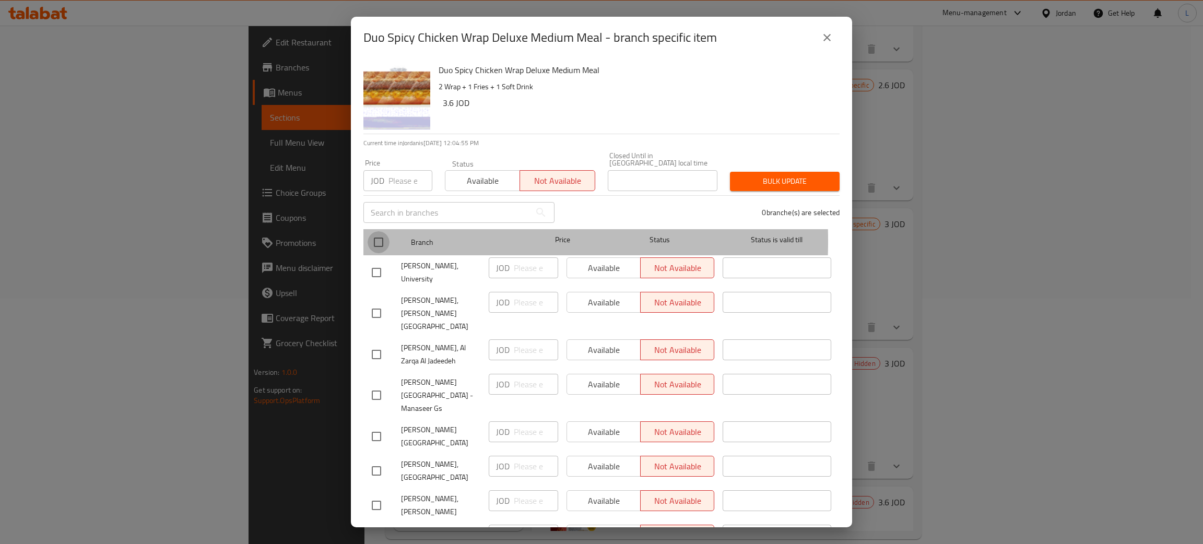
click at [380, 234] on input "checkbox" at bounding box center [379, 242] width 22 height 22
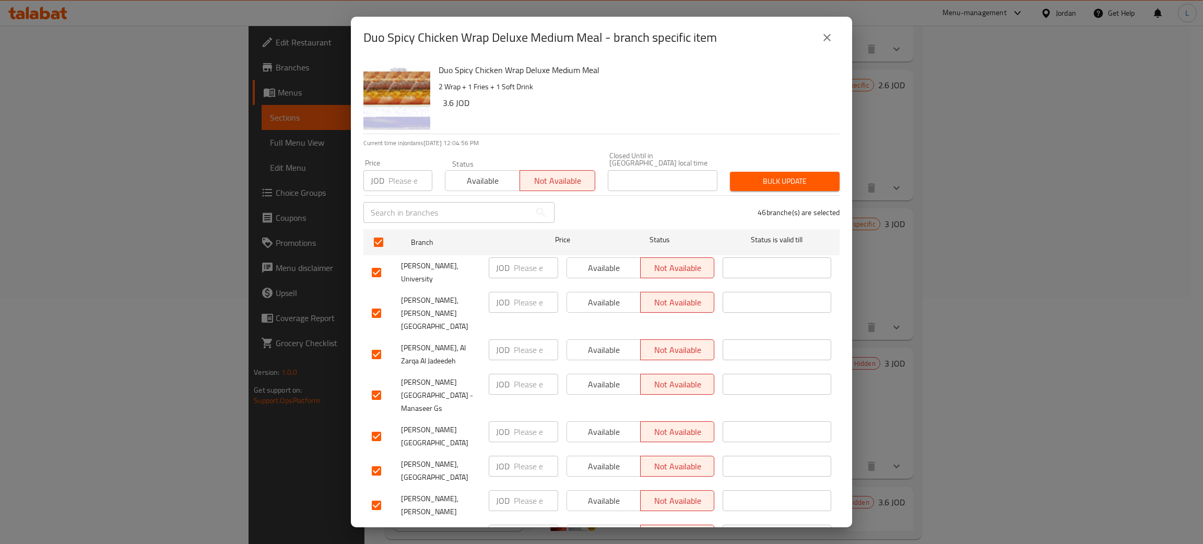
click at [787, 165] on div "Bulk update" at bounding box center [785, 181] width 122 height 32
click at [781, 175] on span "Bulk update" at bounding box center [784, 181] width 93 height 13
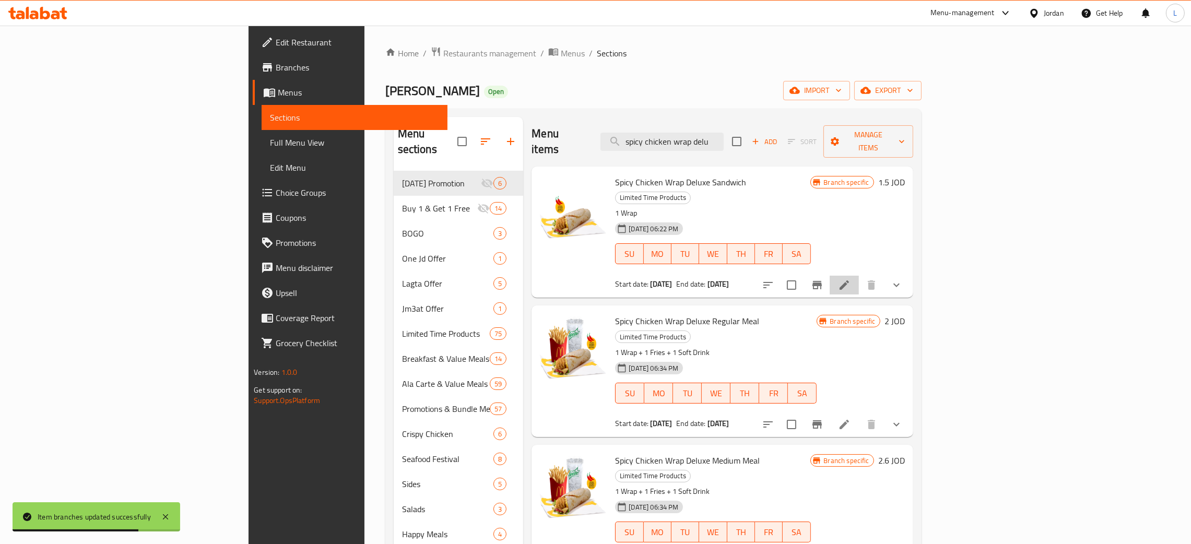
click at [859, 276] on li at bounding box center [844, 285] width 29 height 19
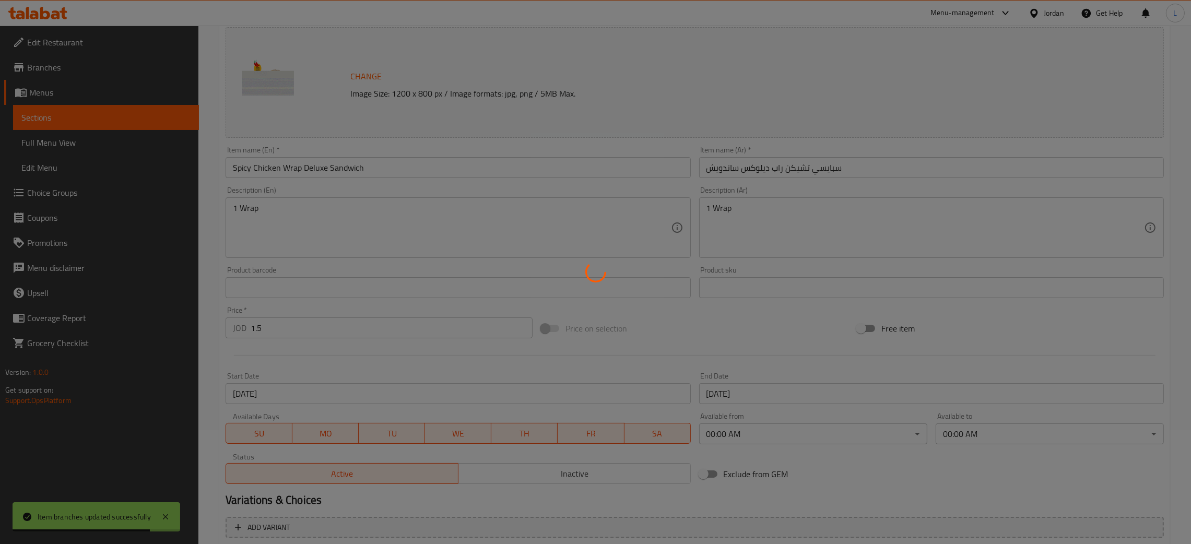
scroll to position [226, 0]
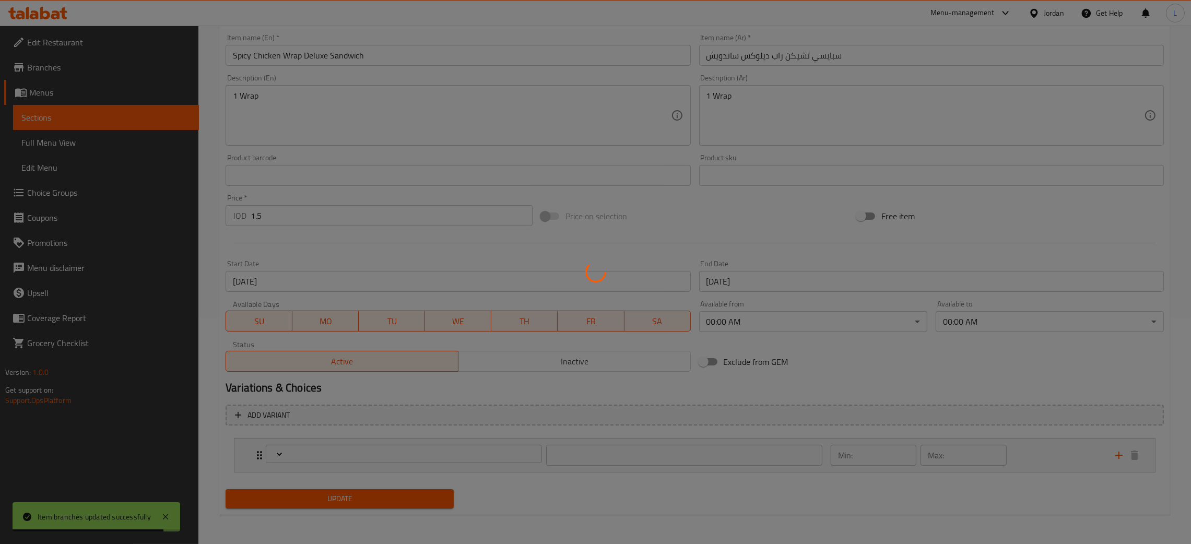
click at [525, 368] on div at bounding box center [595, 272] width 1191 height 544
click at [544, 365] on div at bounding box center [595, 272] width 1191 height 544
click at [543, 368] on div at bounding box center [595, 272] width 1191 height 544
click at [542, 362] on div at bounding box center [595, 272] width 1191 height 544
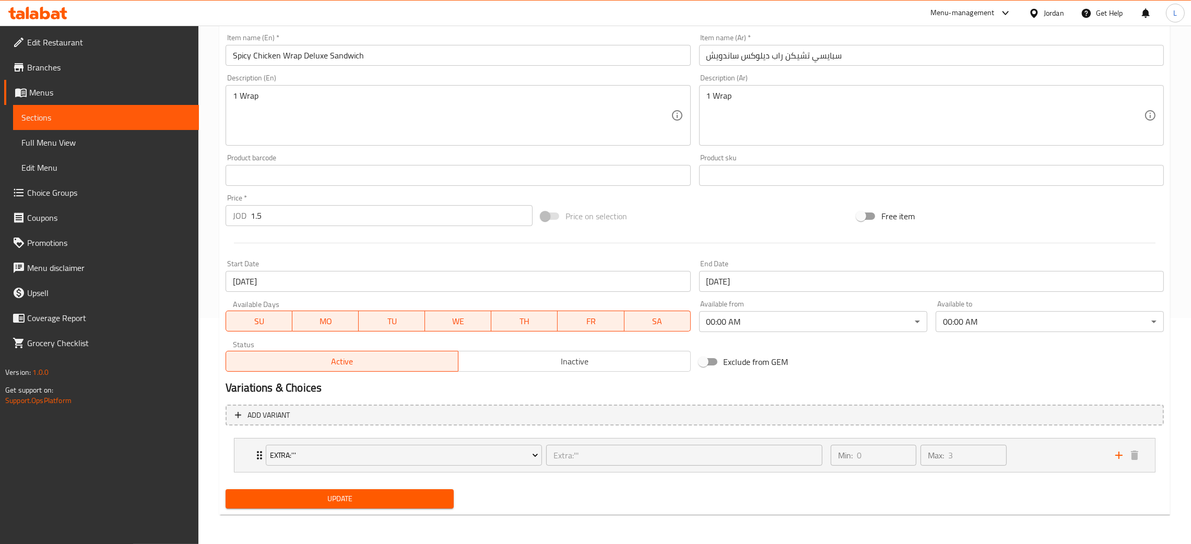
drag, startPoint x: 552, startPoint y: 352, endPoint x: 552, endPoint y: 362, distance: 9.9
click at [552, 355] on button "Inactive" at bounding box center [574, 361] width 233 height 21
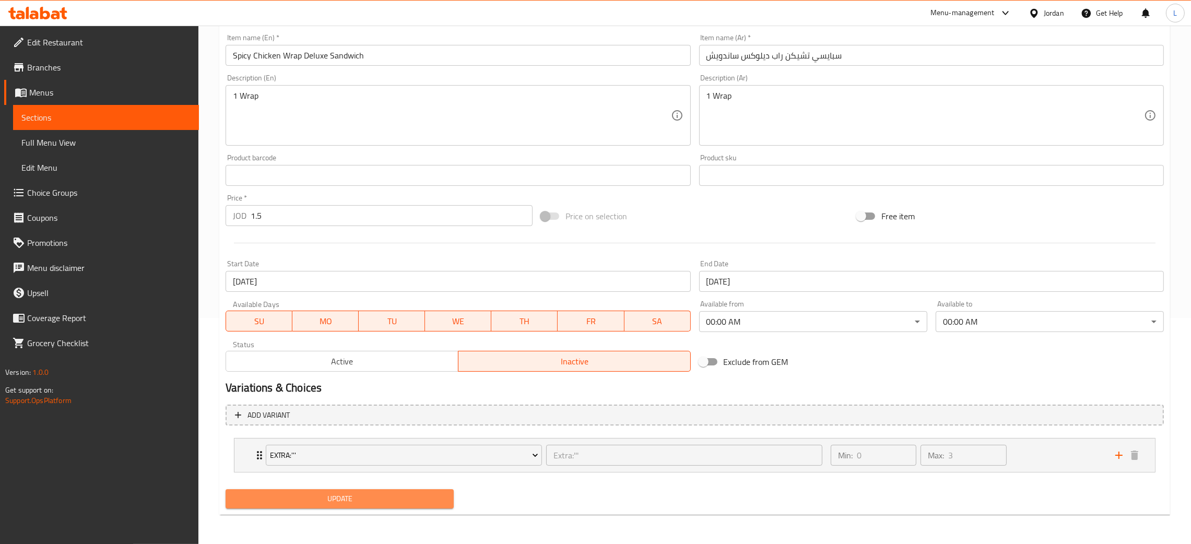
click at [384, 494] on span "Update" at bounding box center [339, 498] width 211 height 13
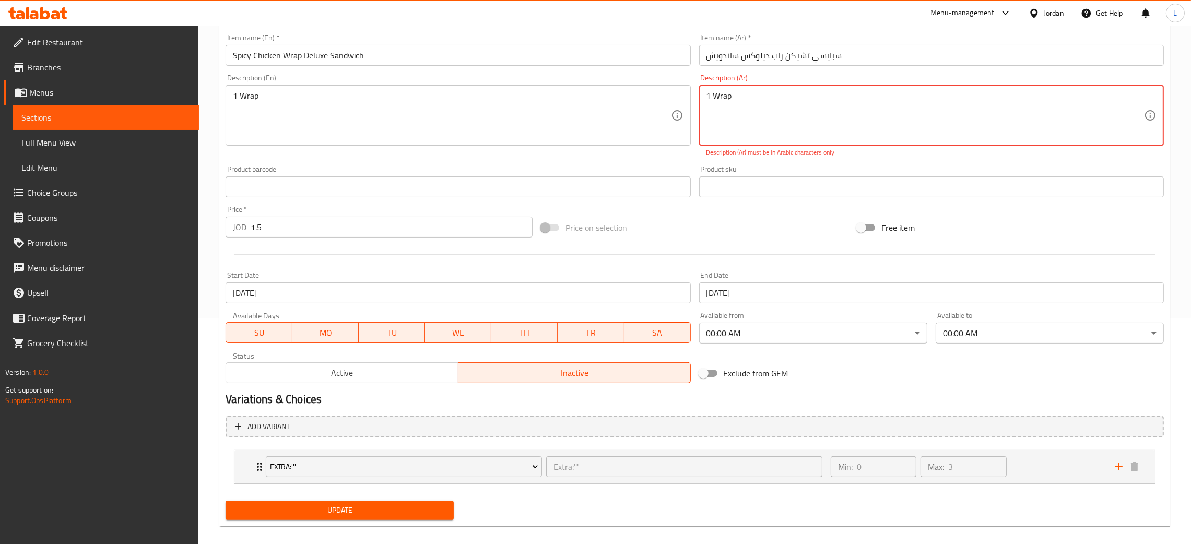
drag, startPoint x: 361, startPoint y: 506, endPoint x: 363, endPoint y: 513, distance: 7.6
click at [361, 507] on span "Update" at bounding box center [339, 510] width 211 height 13
click at [408, 518] on button "Update" at bounding box center [340, 510] width 228 height 19
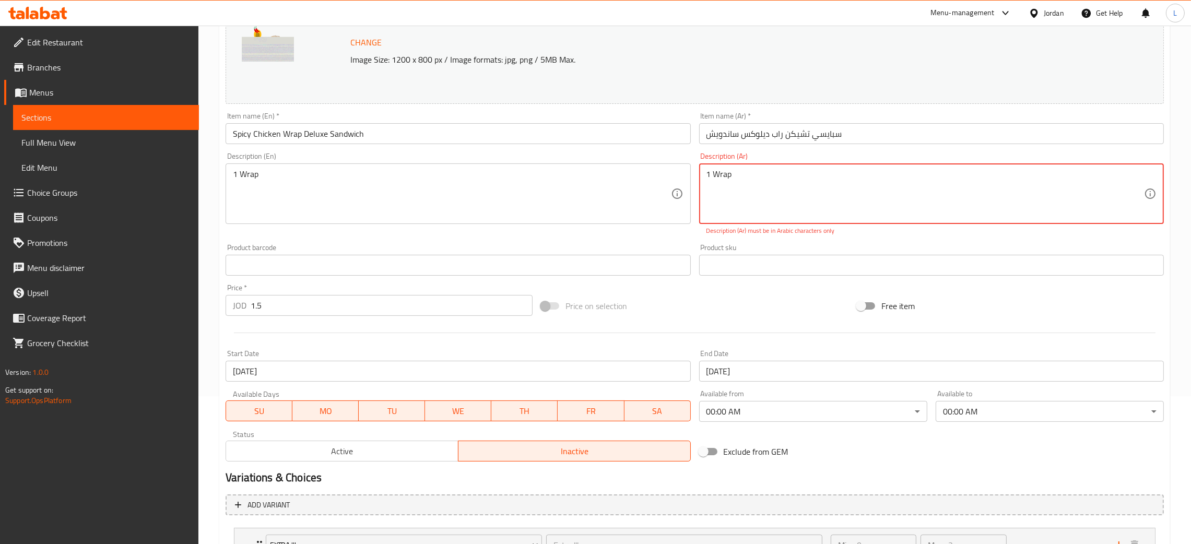
click at [763, 180] on textarea "1 Wrap" at bounding box center [924, 194] width 437 height 50
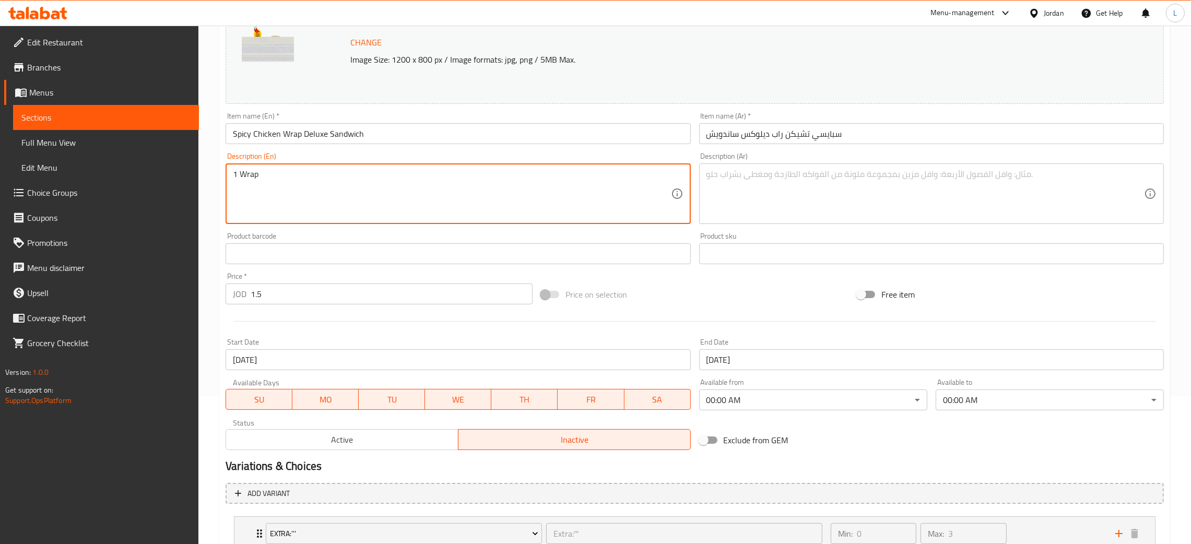
click at [532, 181] on textarea "1 Wrap" at bounding box center [451, 194] width 437 height 50
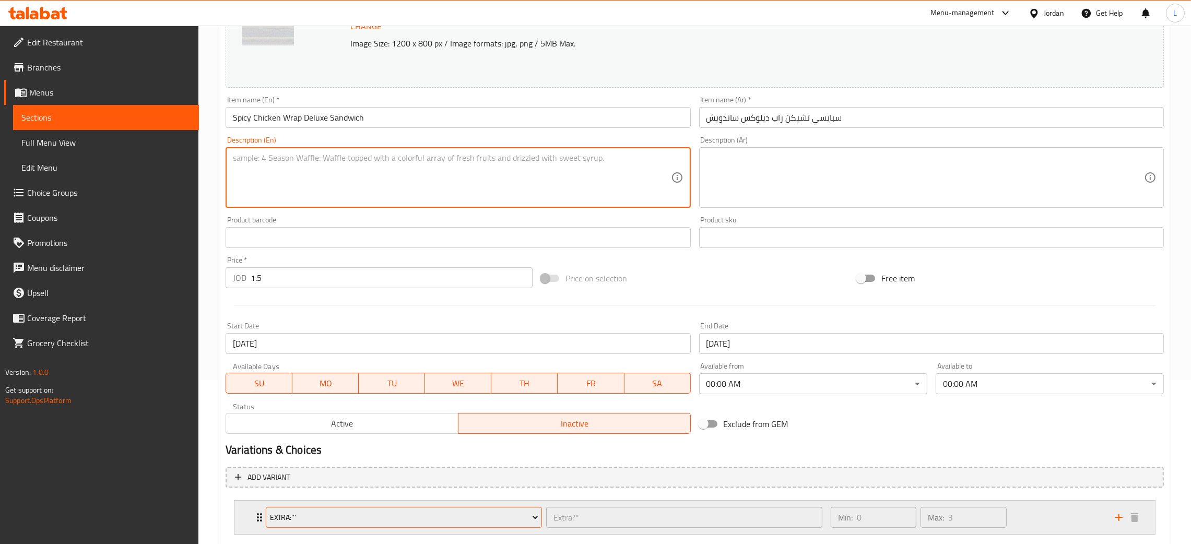
scroll to position [226, 0]
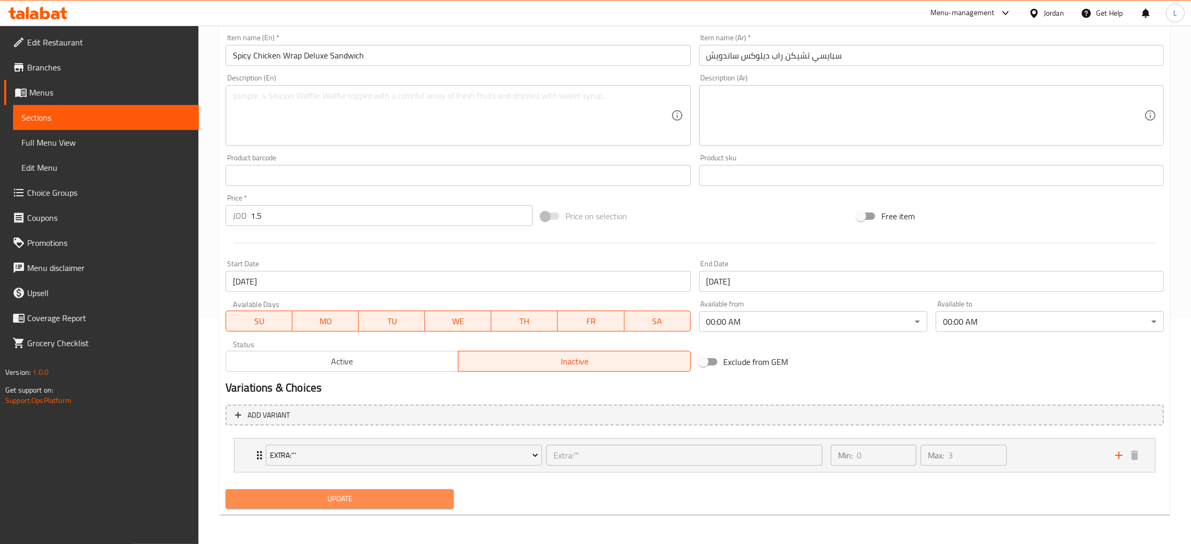
click at [403, 493] on span "Update" at bounding box center [339, 498] width 211 height 13
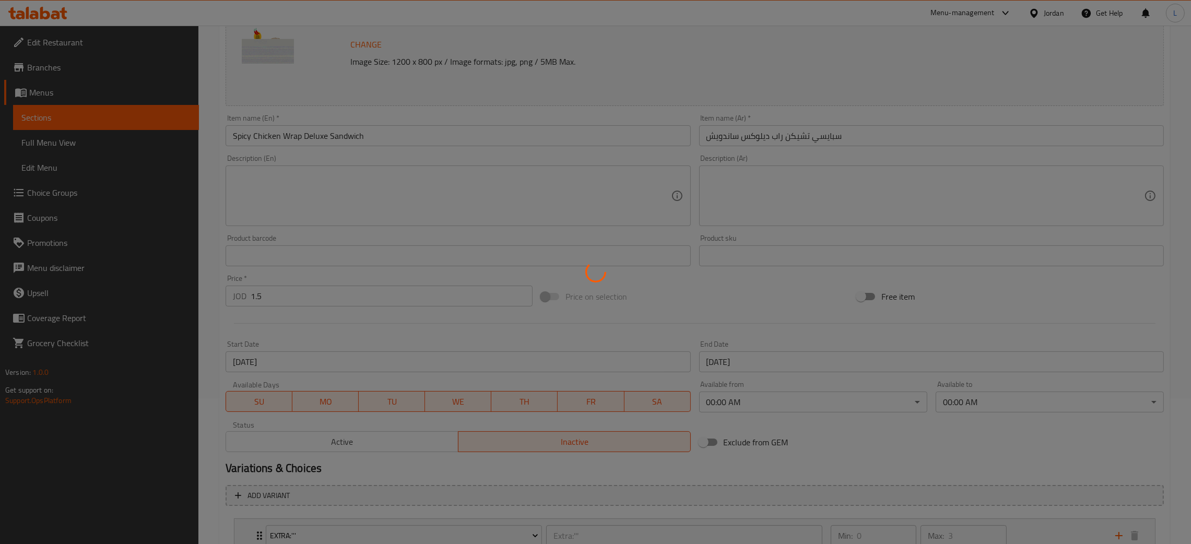
scroll to position [0, 0]
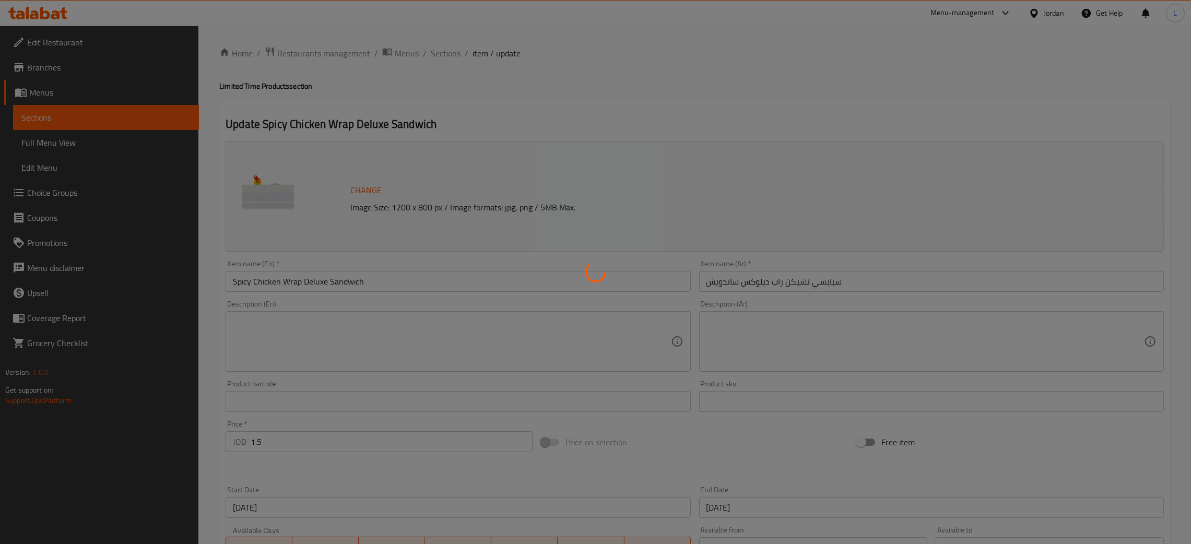
drag, startPoint x: 452, startPoint y: 51, endPoint x: 455, endPoint y: 56, distance: 5.6
click at [455, 56] on div at bounding box center [595, 272] width 1191 height 544
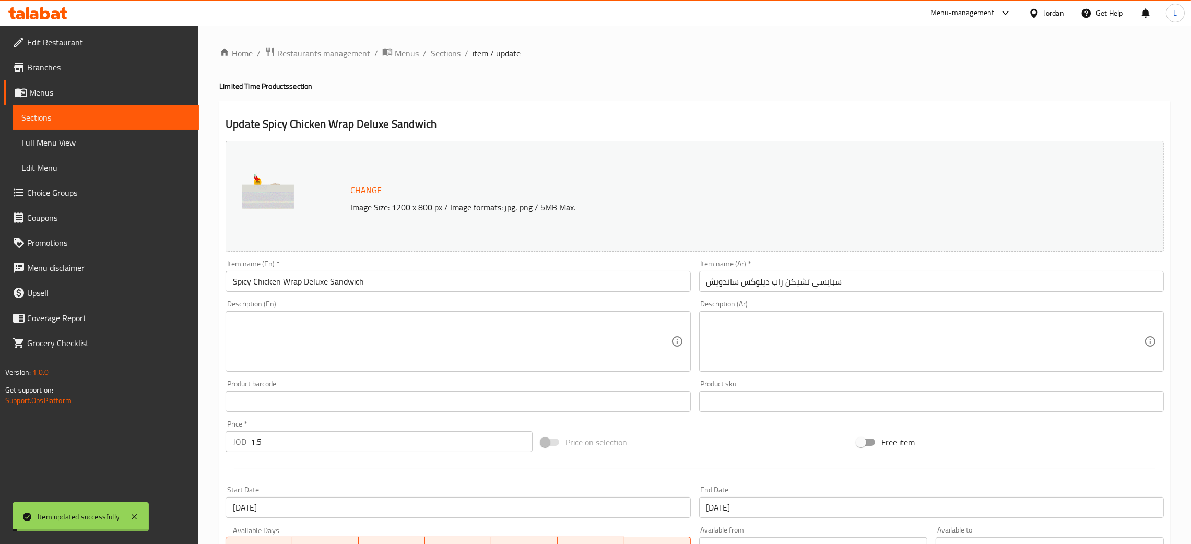
click at [437, 50] on span "Sections" at bounding box center [446, 53] width 30 height 13
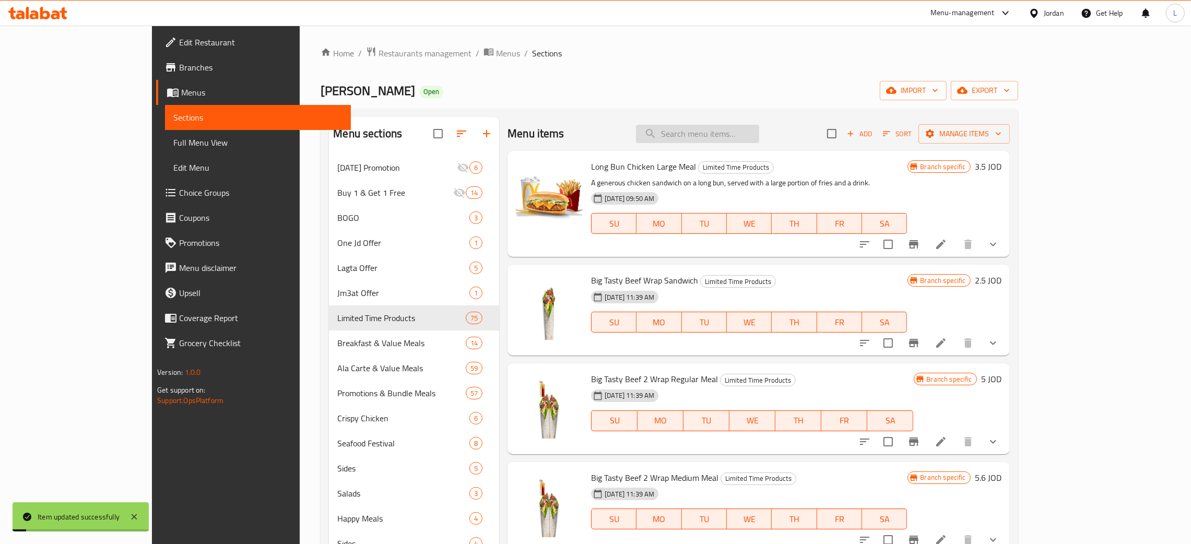
click at [751, 136] on input "search" at bounding box center [697, 134] width 123 height 18
paste input "spicy chicken wrap delu"
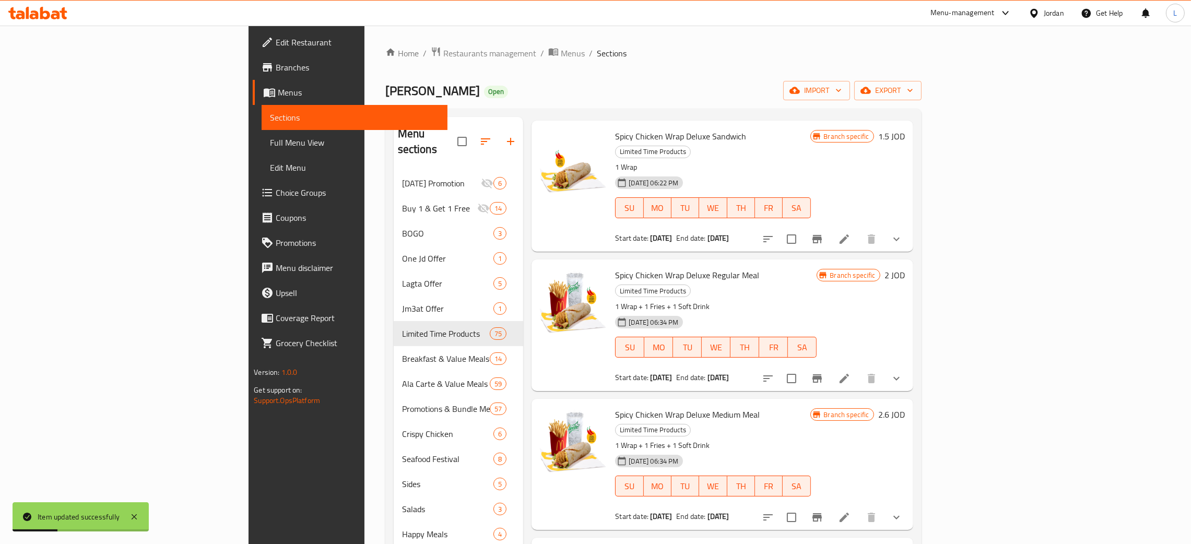
scroll to position [78, 0]
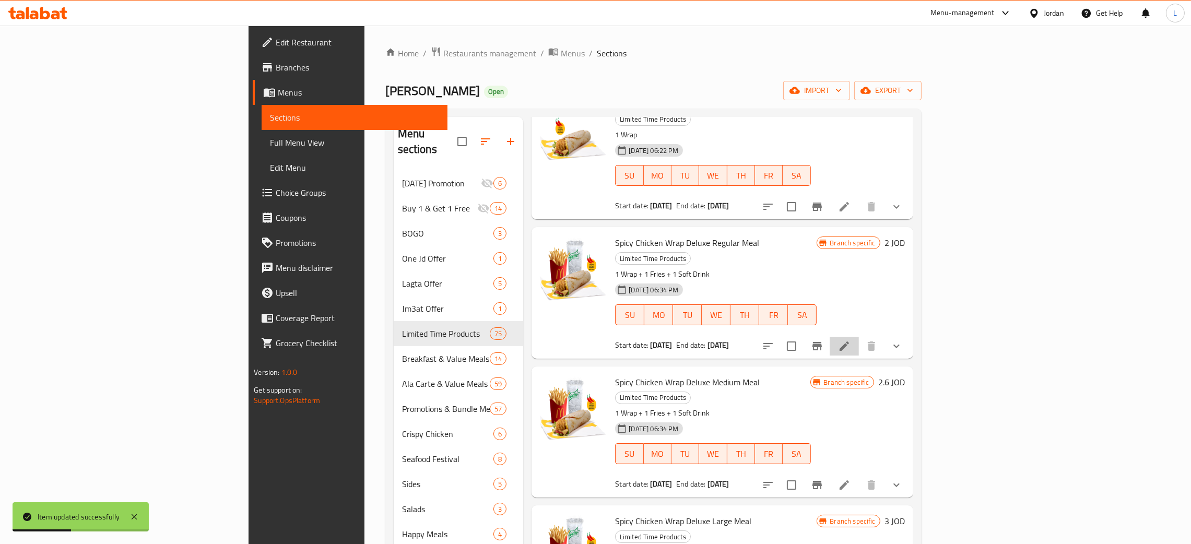
click at [859, 337] on li at bounding box center [844, 346] width 29 height 19
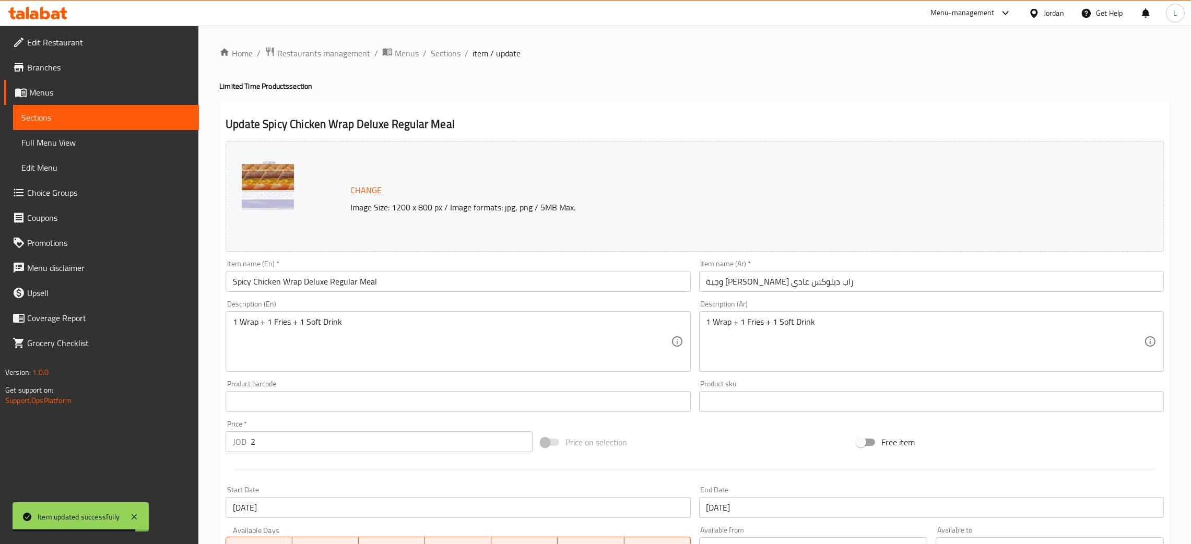
scroll to position [234, 0]
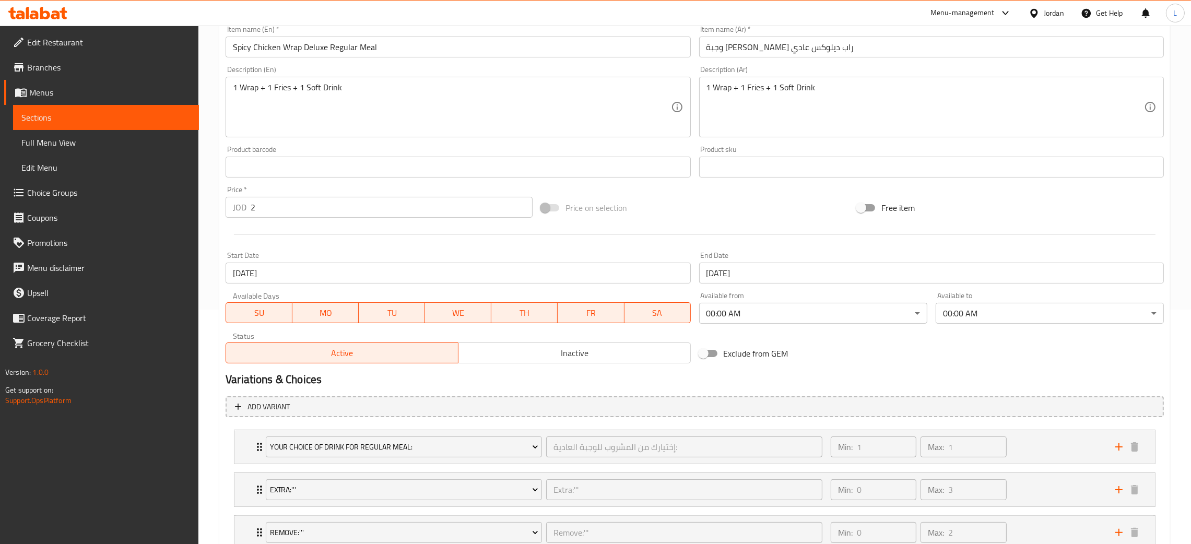
click at [542, 356] on span "Inactive" at bounding box center [575, 353] width 224 height 15
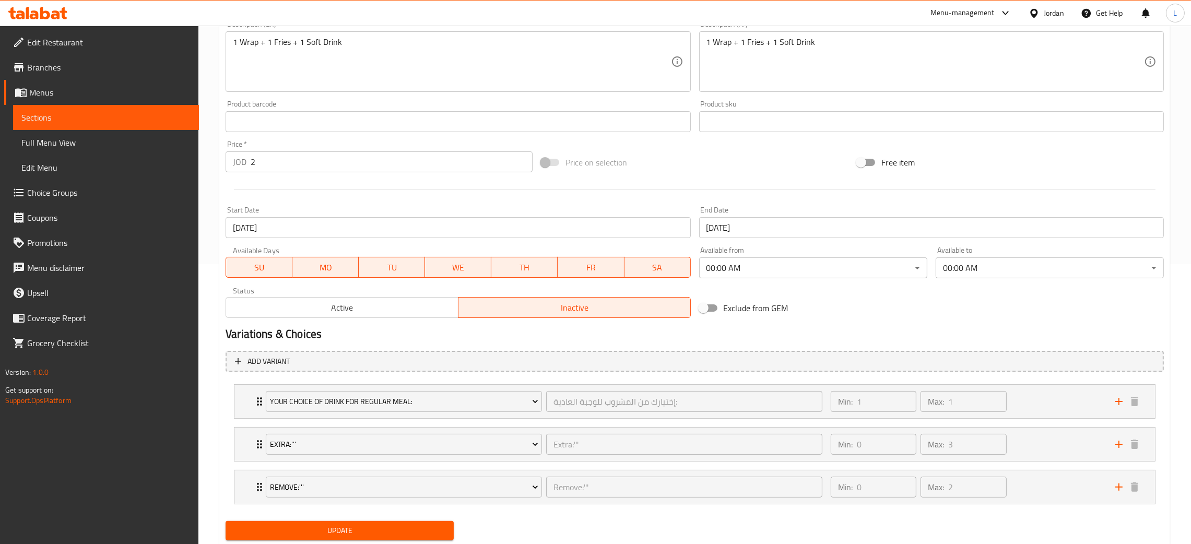
scroll to position [312, 0]
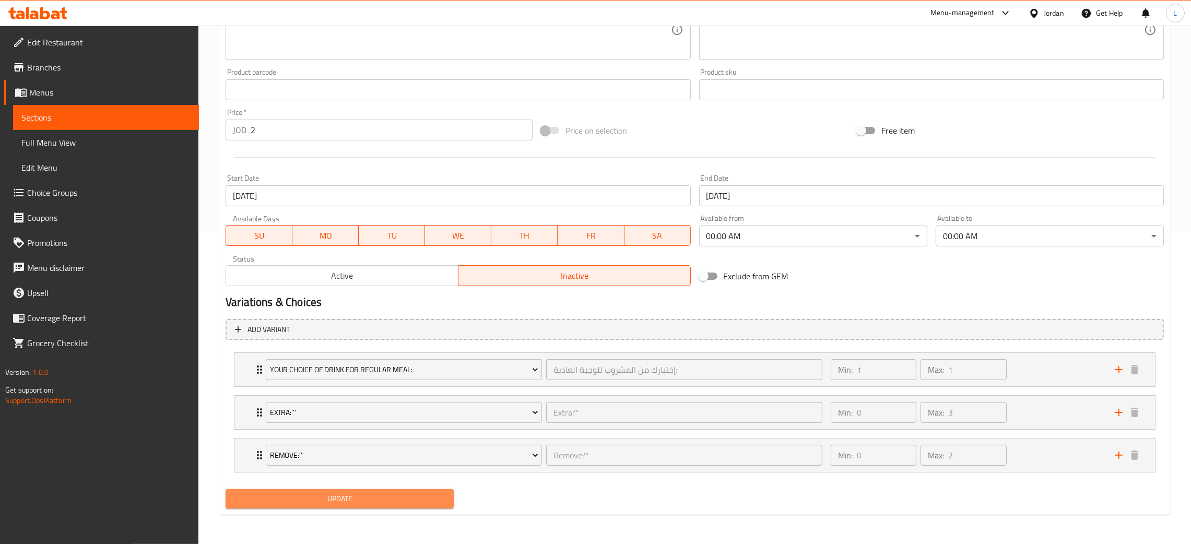
click at [368, 498] on span "Update" at bounding box center [339, 498] width 211 height 13
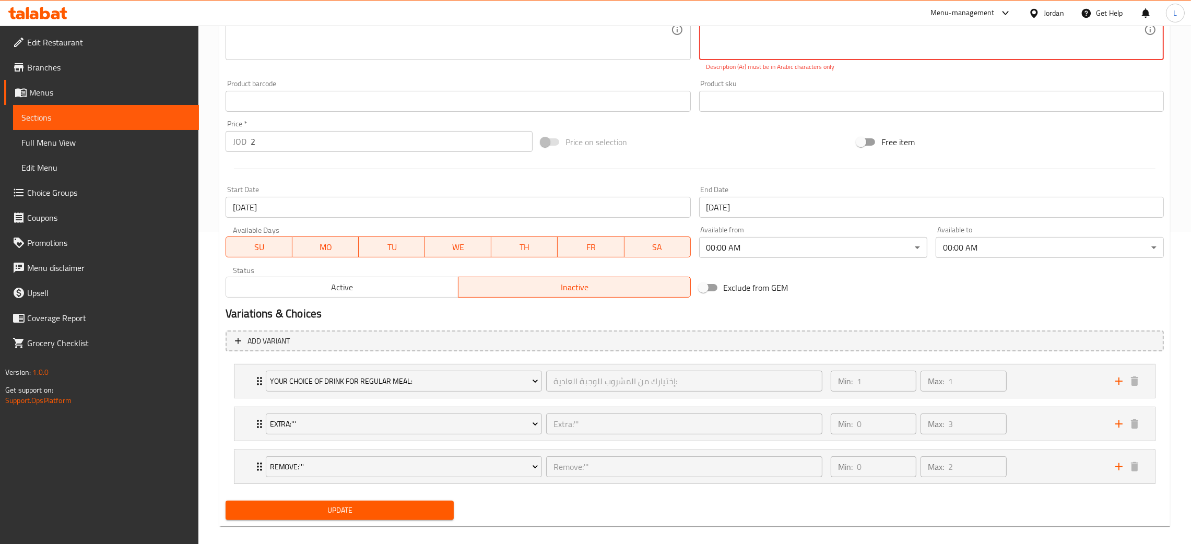
click at [346, 508] on span "Update" at bounding box center [339, 510] width 211 height 13
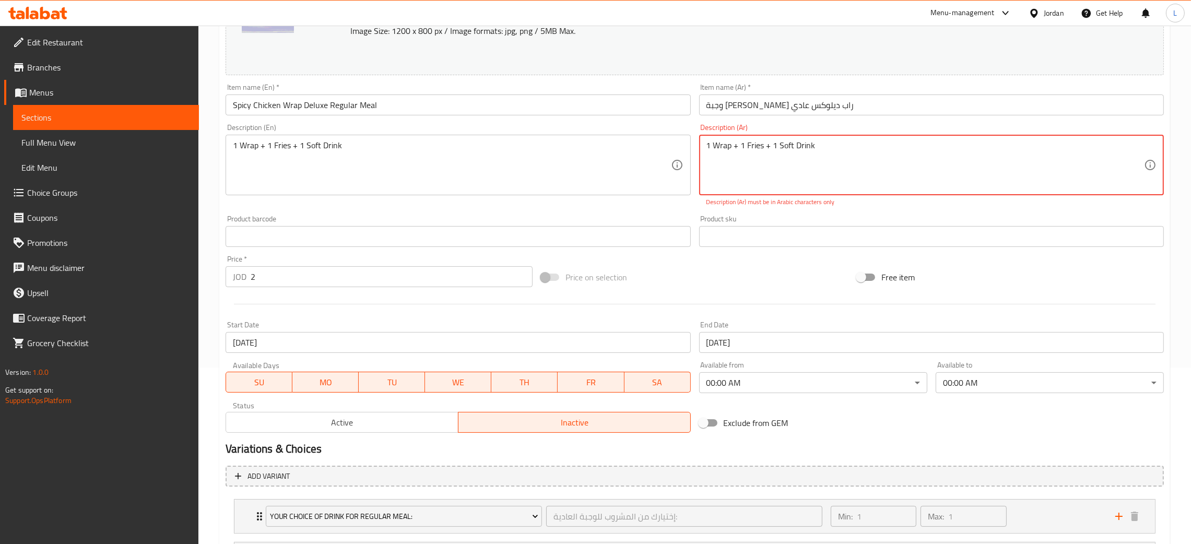
scroll to position [77, 0]
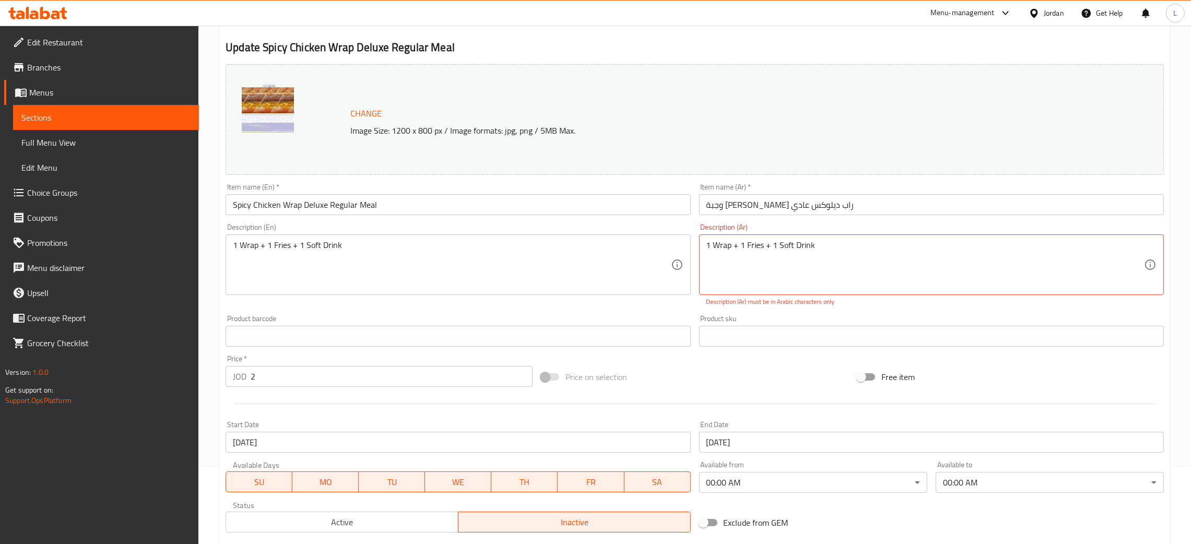
click at [768, 235] on div "1 Wrap + 1 Fries + 1 Soft Drink Description (Ar)" at bounding box center [931, 264] width 465 height 61
click at [770, 241] on textarea "1 Wrap + 1 Fries + 1 Soft Drink" at bounding box center [924, 265] width 437 height 50
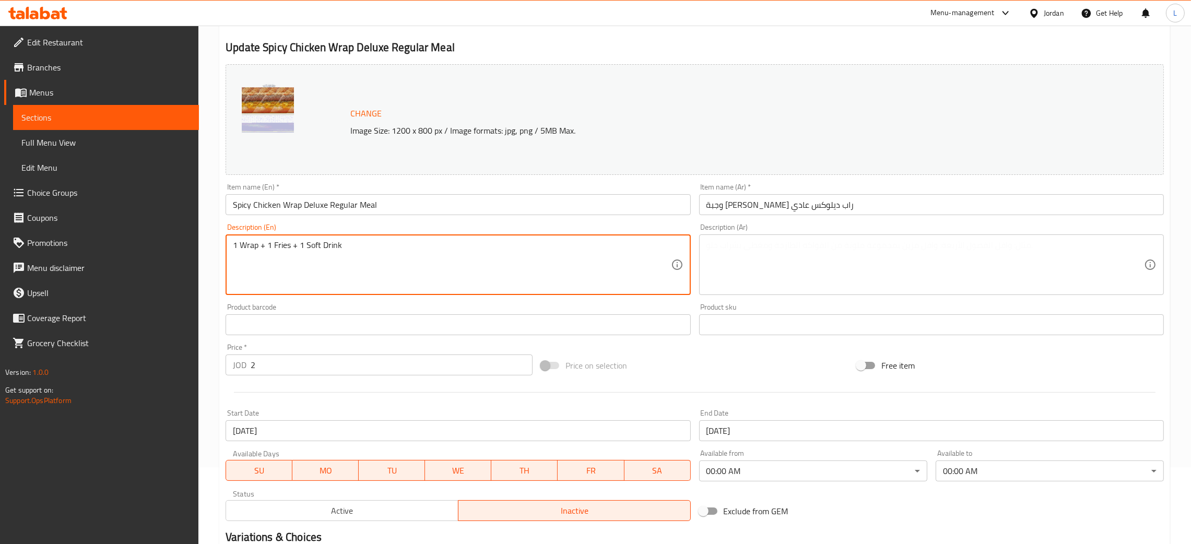
click at [616, 244] on textarea "1 Wrap + 1 Fries + 1 Soft Drink" at bounding box center [451, 265] width 437 height 50
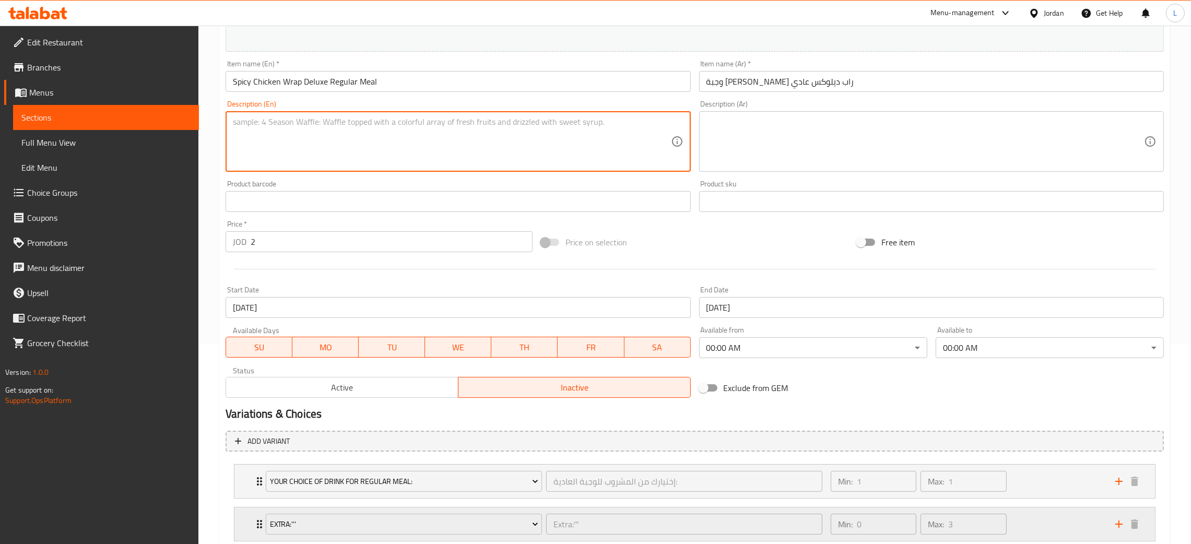
scroll to position [312, 0]
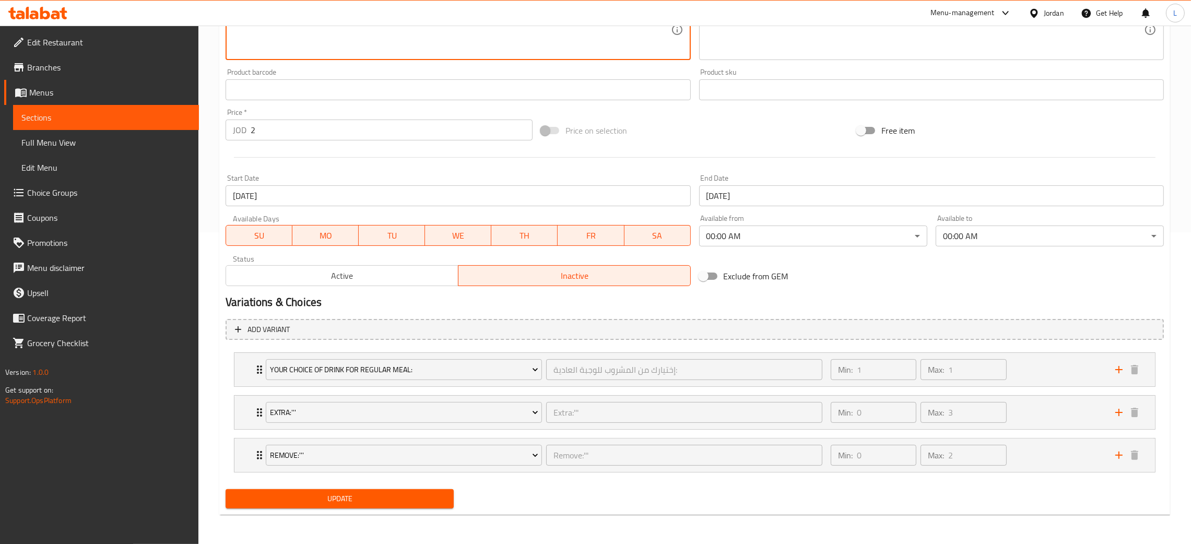
click at [374, 499] on span "Update" at bounding box center [339, 498] width 211 height 13
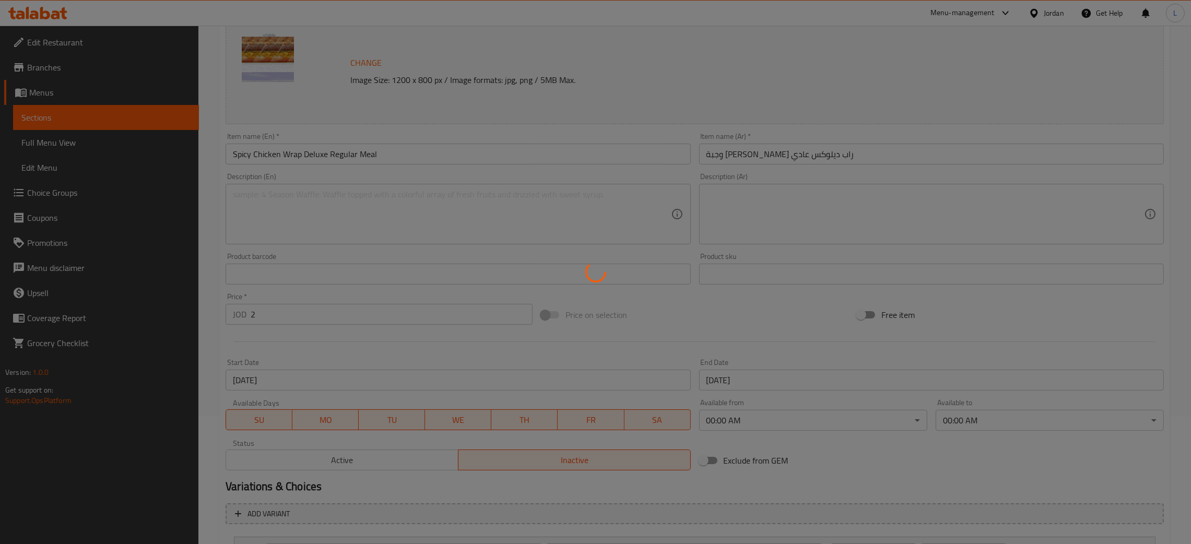
scroll to position [0, 0]
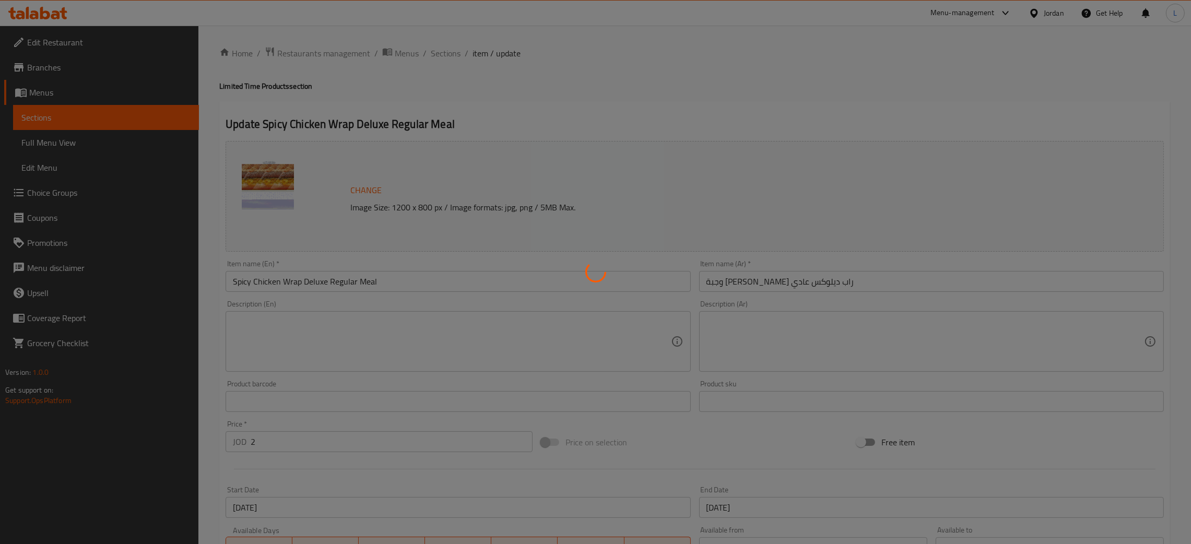
click at [446, 52] on div at bounding box center [595, 272] width 1191 height 544
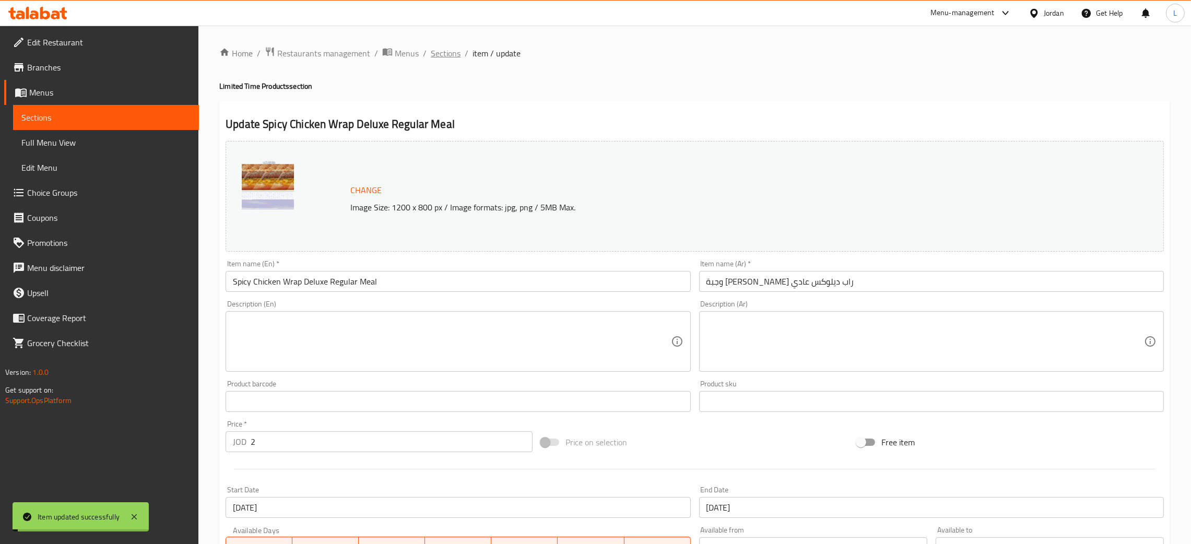
click at [446, 52] on span "Sections" at bounding box center [446, 53] width 30 height 13
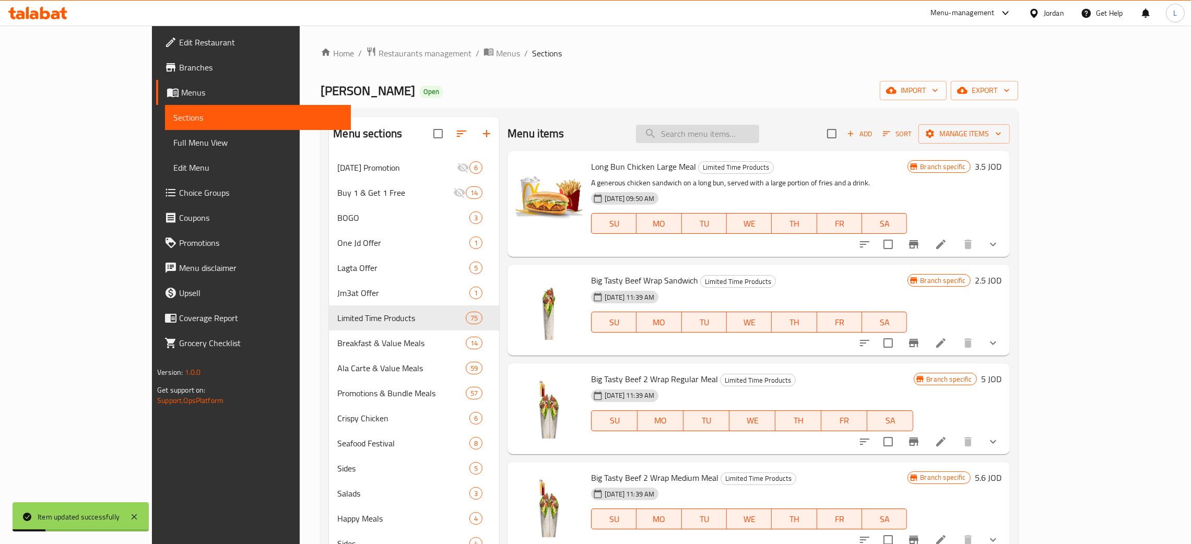
click at [741, 127] on input "search" at bounding box center [697, 134] width 123 height 18
paste input "spicy chicken wrap delu"
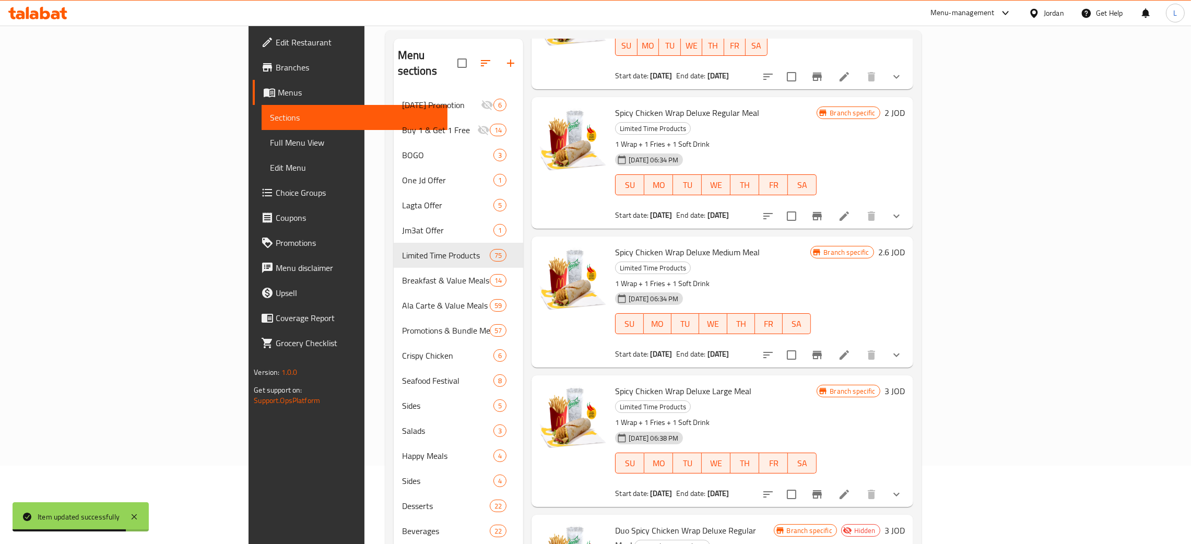
scroll to position [36, 0]
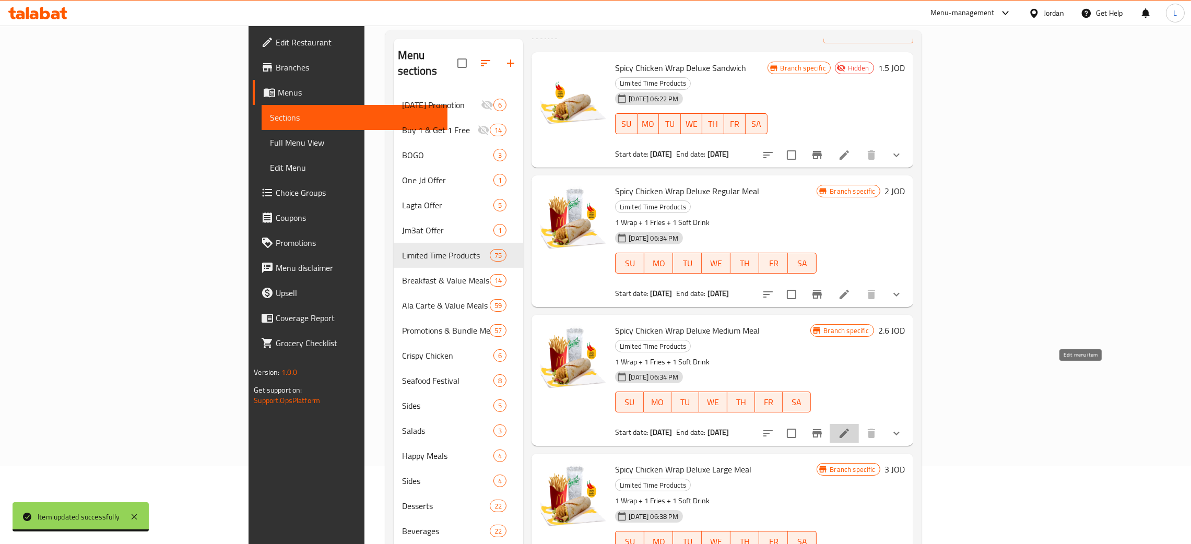
click at [849, 429] on icon at bounding box center [843, 433] width 9 height 9
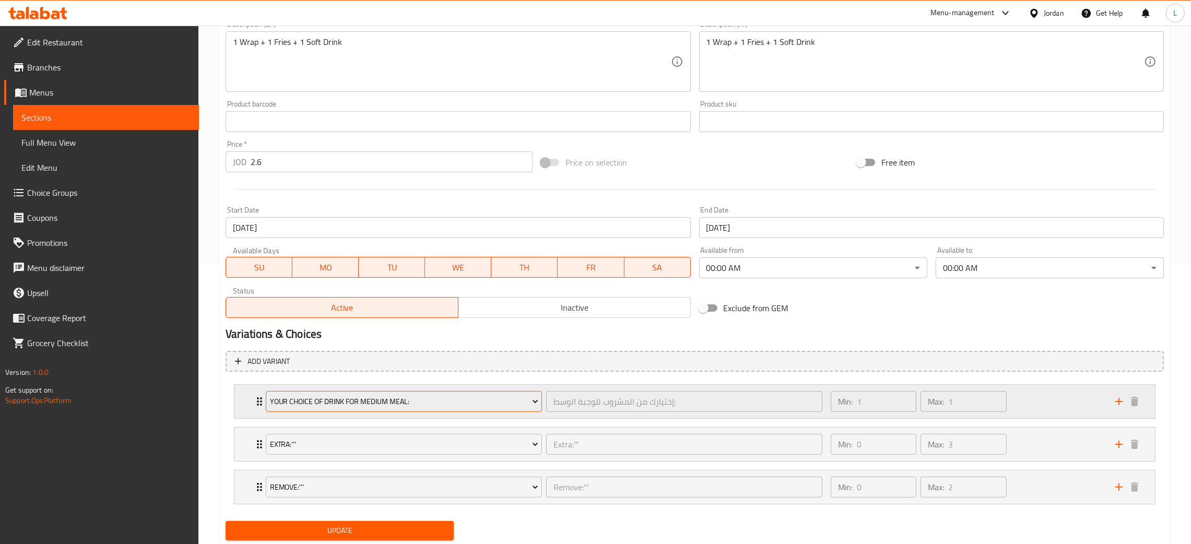
scroll to position [312, 0]
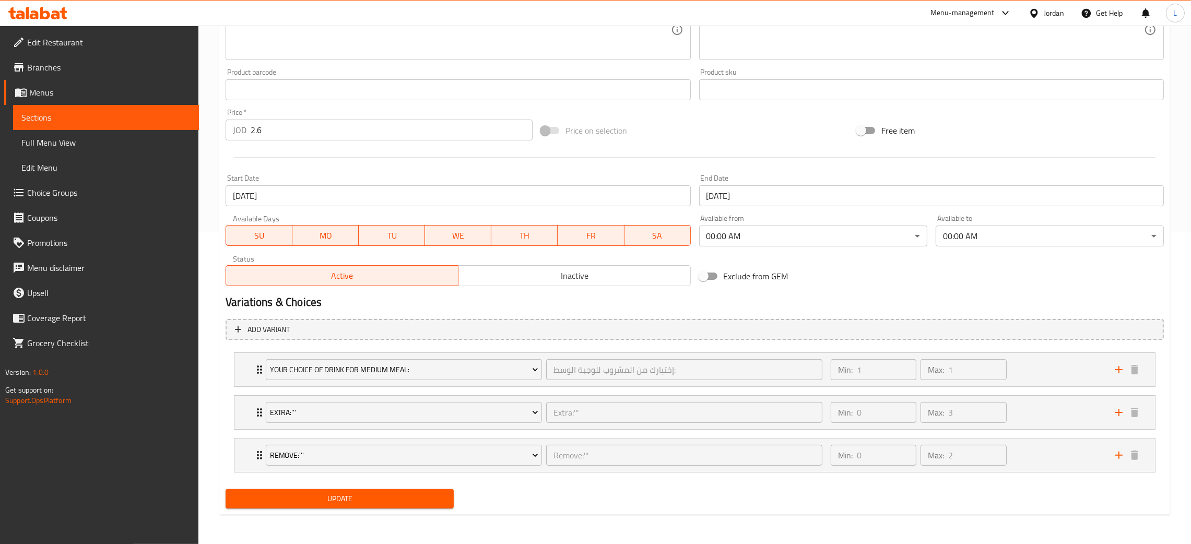
click at [538, 287] on div "Status Active Inactive" at bounding box center [457, 271] width 473 height 40
click at [541, 281] on span "Inactive" at bounding box center [575, 275] width 224 height 15
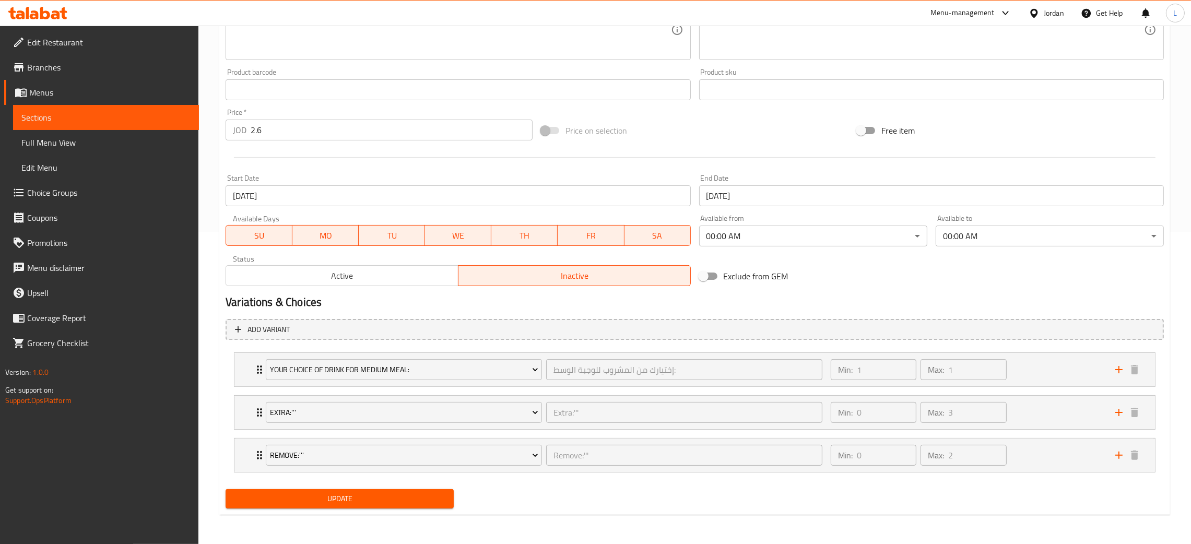
click at [344, 505] on span "Update" at bounding box center [339, 498] width 211 height 13
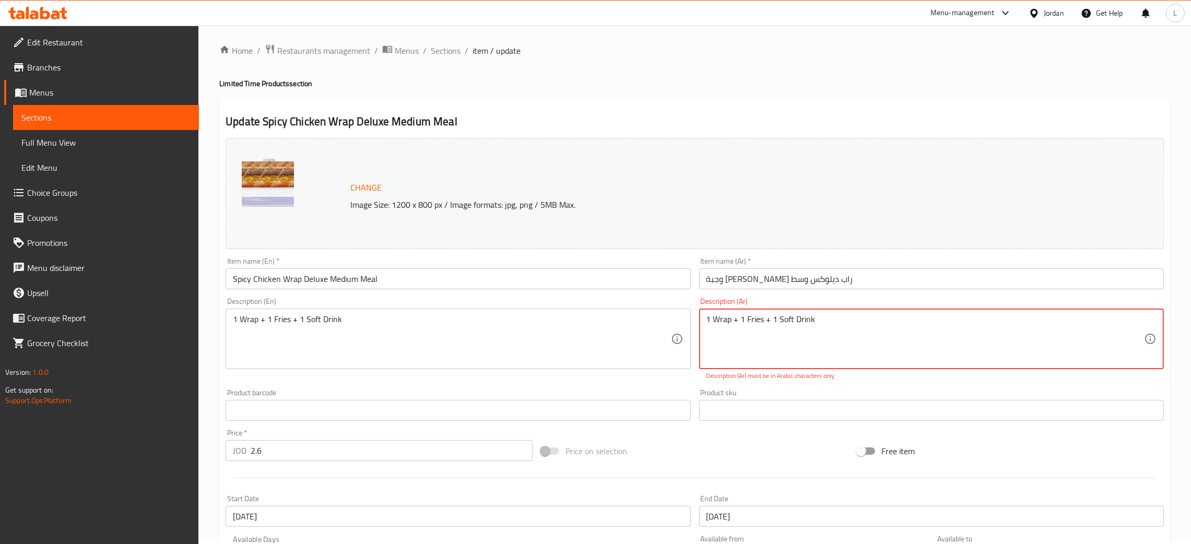
scroll to position [0, 0]
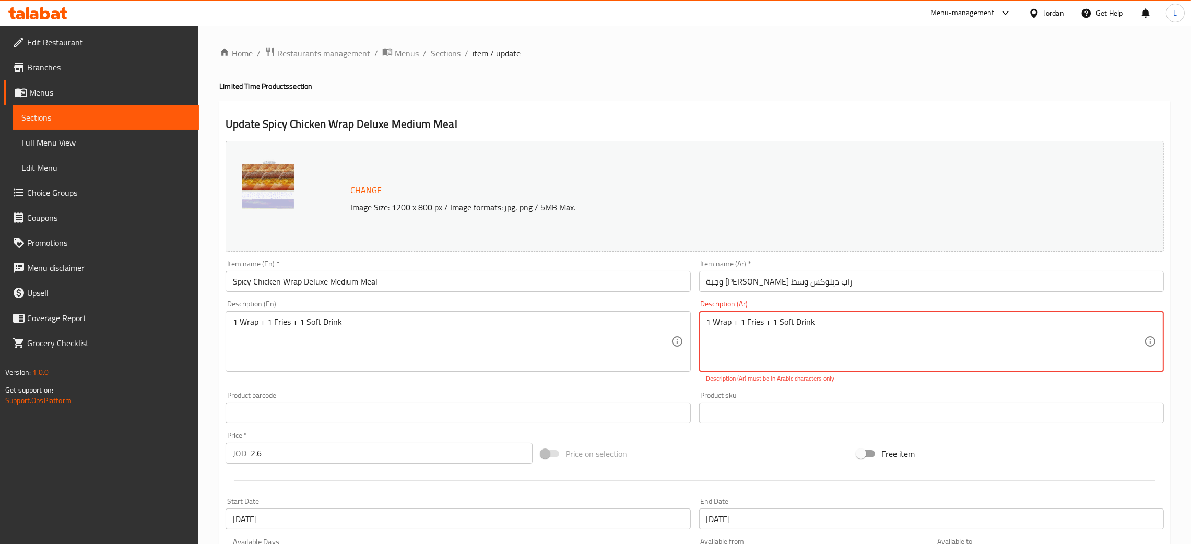
click at [748, 313] on div "1 Wrap + 1 Fries + 1 Soft Drink Description (Ar)" at bounding box center [931, 341] width 465 height 61
click at [748, 320] on textarea "1 Wrap + 1 Fries + 1 Soft Drink" at bounding box center [924, 342] width 437 height 50
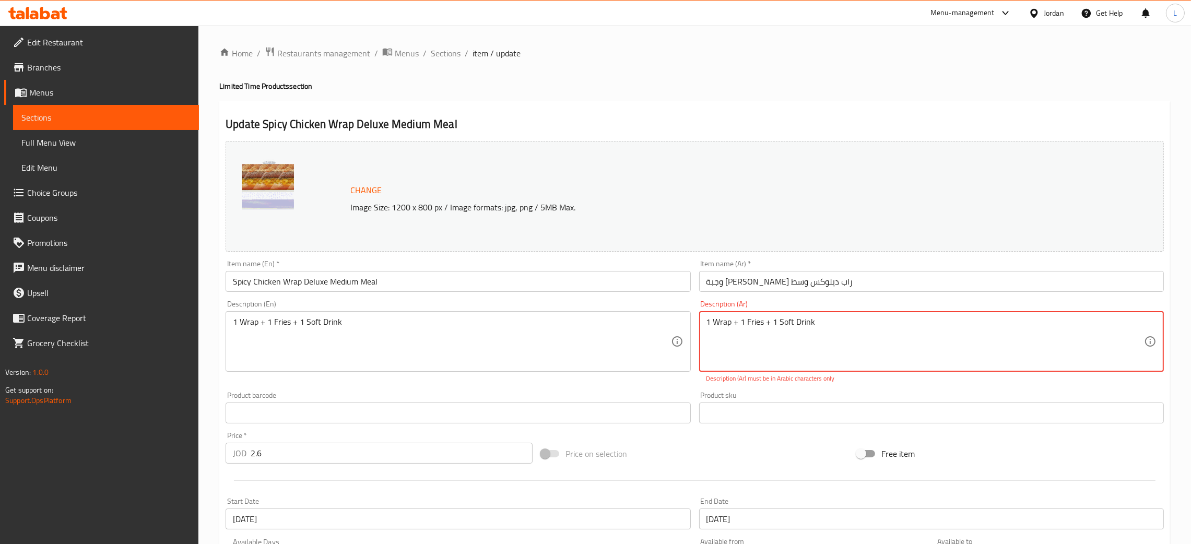
click at [748, 320] on textarea "1 Wrap + 1 Fries + 1 Soft Drink" at bounding box center [924, 342] width 437 height 50
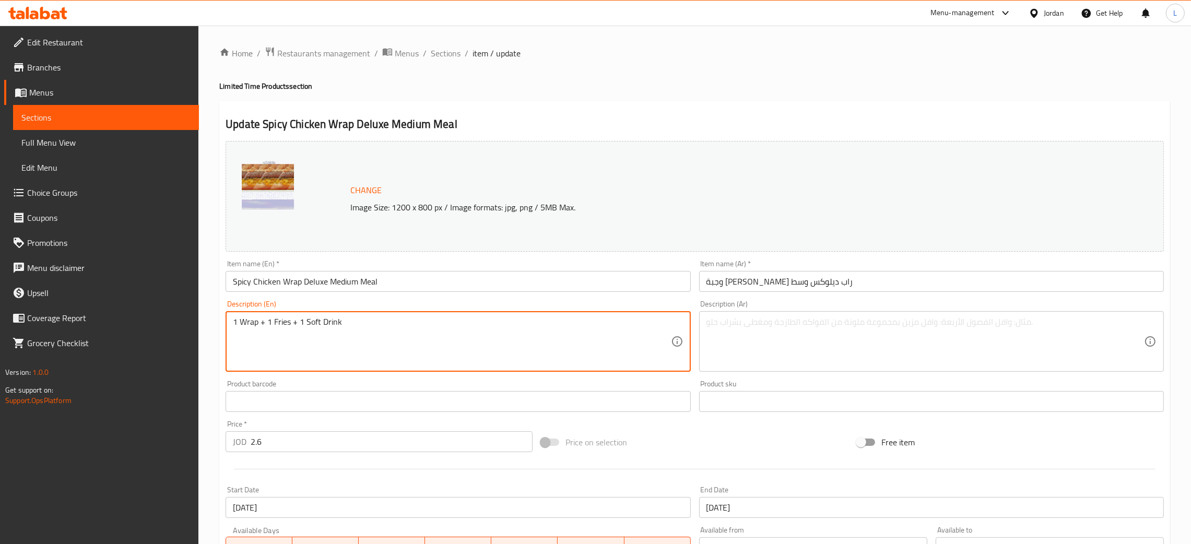
click at [549, 327] on textarea "1 Wrap + 1 Fries + 1 Soft Drink" at bounding box center [451, 342] width 437 height 50
click at [553, 325] on textarea "1 Wrap + 1 Fries + 1 Soft" at bounding box center [451, 342] width 437 height 50
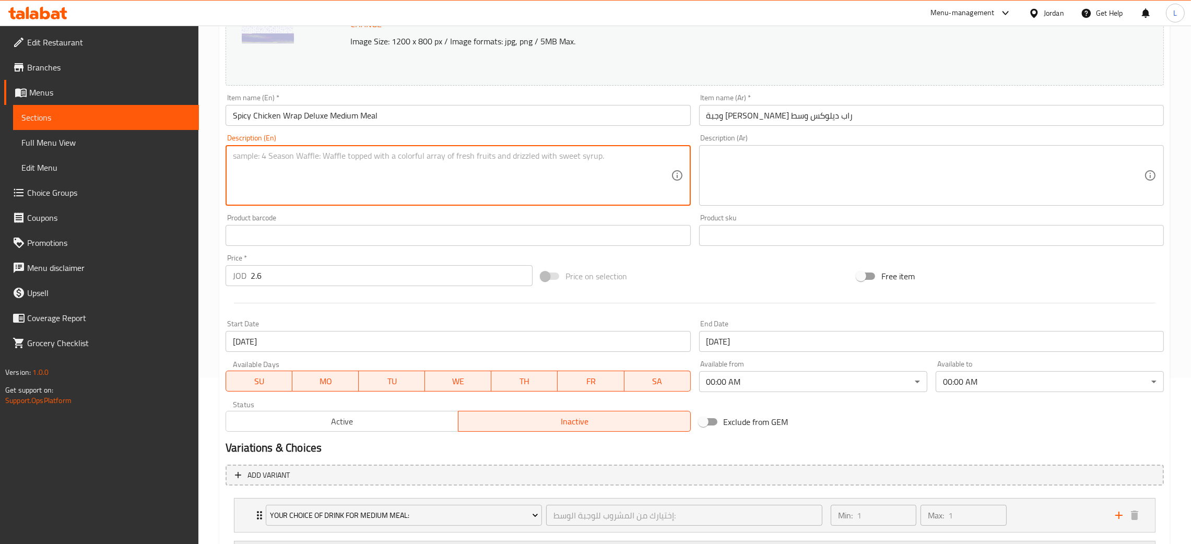
scroll to position [312, 0]
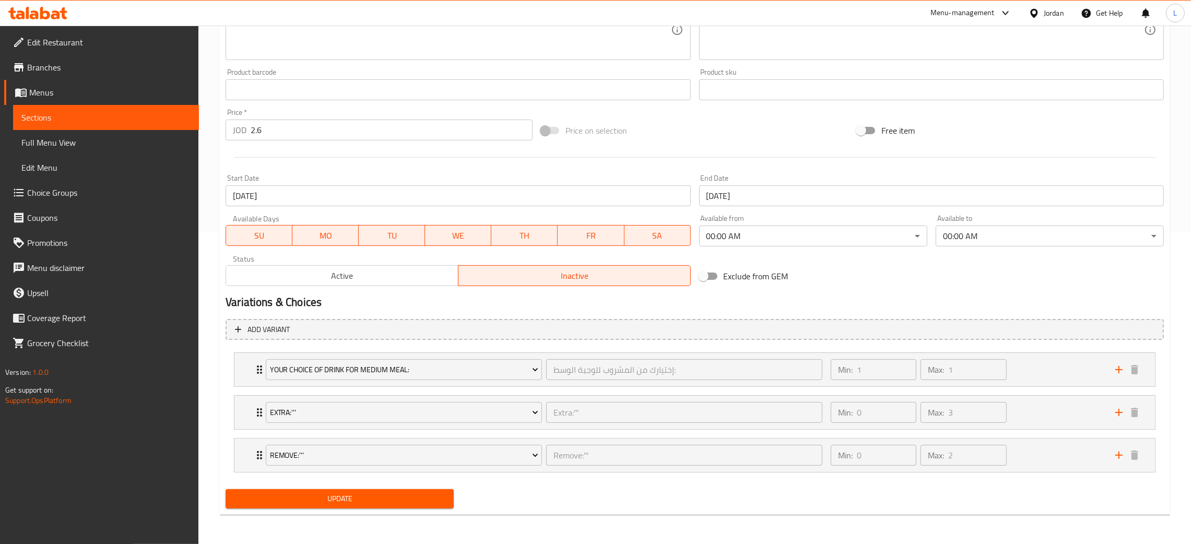
click at [352, 512] on div "Update" at bounding box center [339, 499] width 236 height 28
click at [380, 500] on span "Update" at bounding box center [339, 498] width 211 height 13
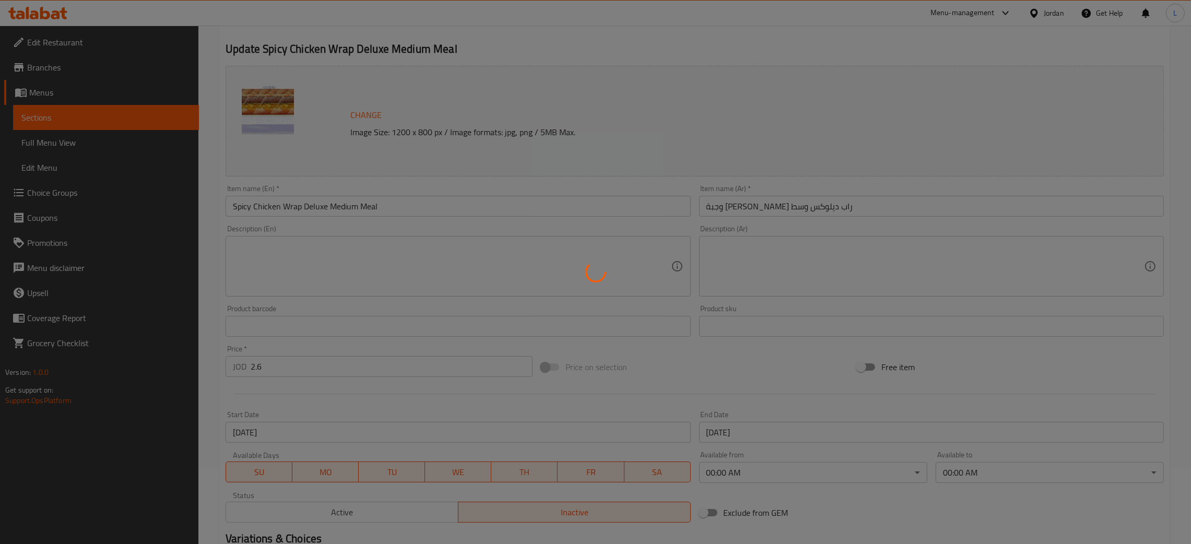
scroll to position [0, 0]
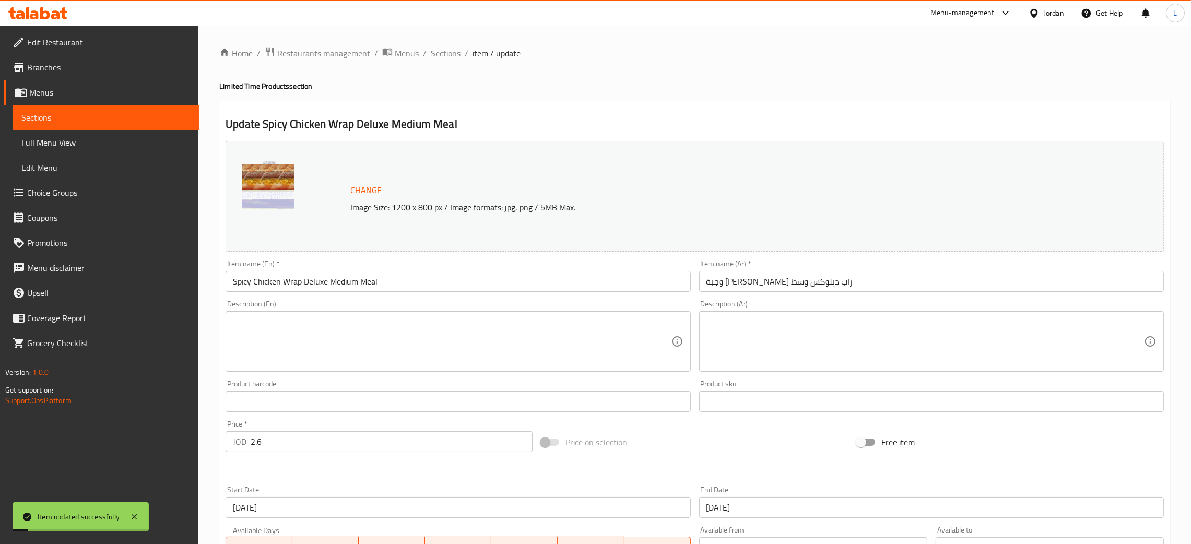
click at [445, 51] on span "Sections" at bounding box center [446, 53] width 30 height 13
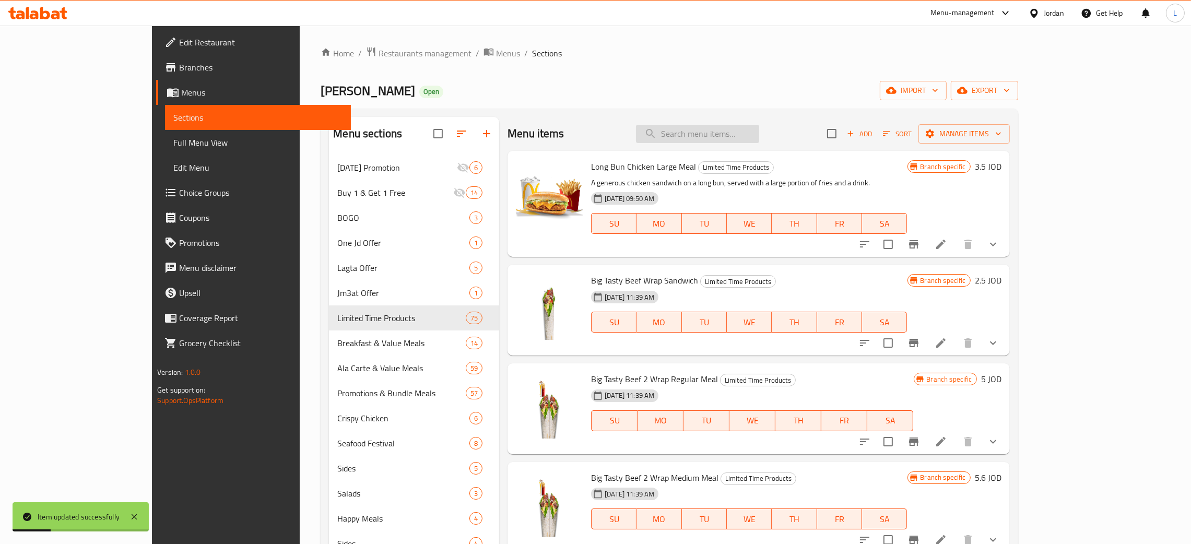
click at [759, 128] on input "search" at bounding box center [697, 134] width 123 height 18
paste input "spicy chicken wrap delu"
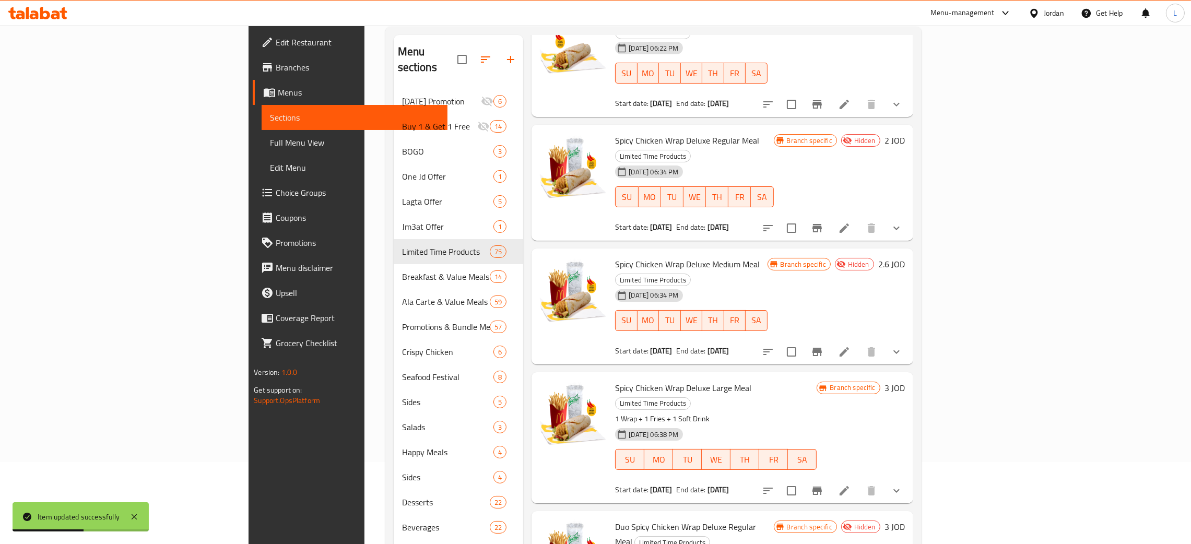
scroll to position [234, 0]
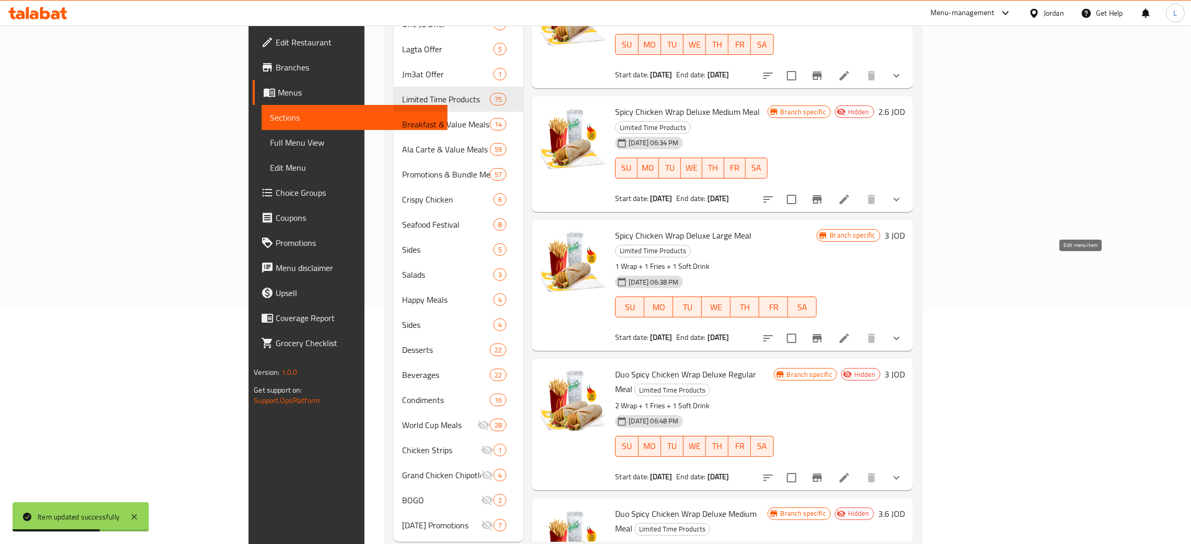
click at [850, 332] on icon at bounding box center [844, 338] width 13 height 13
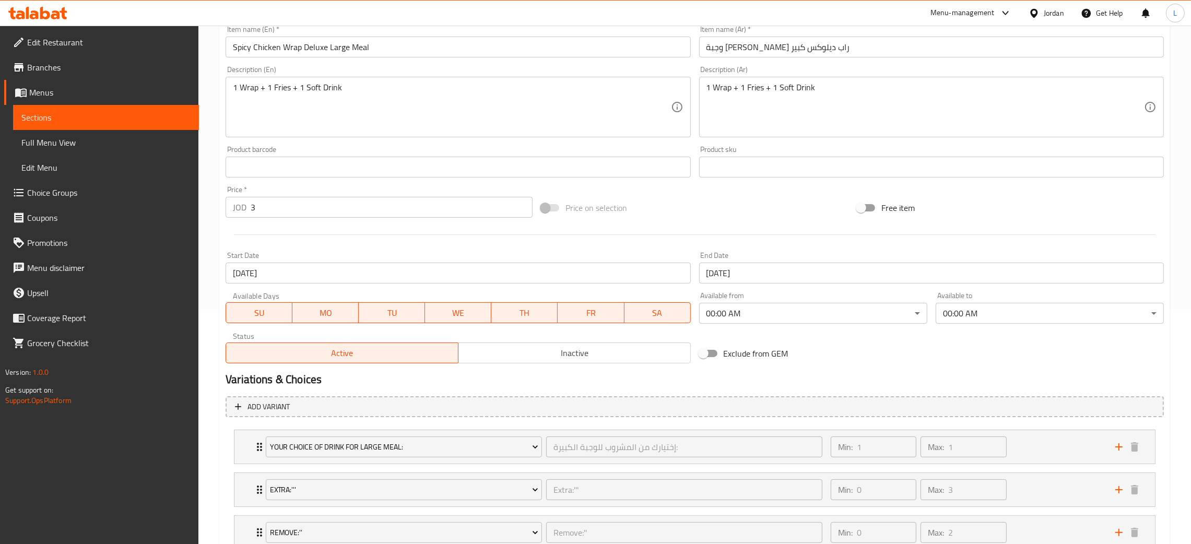
scroll to position [312, 0]
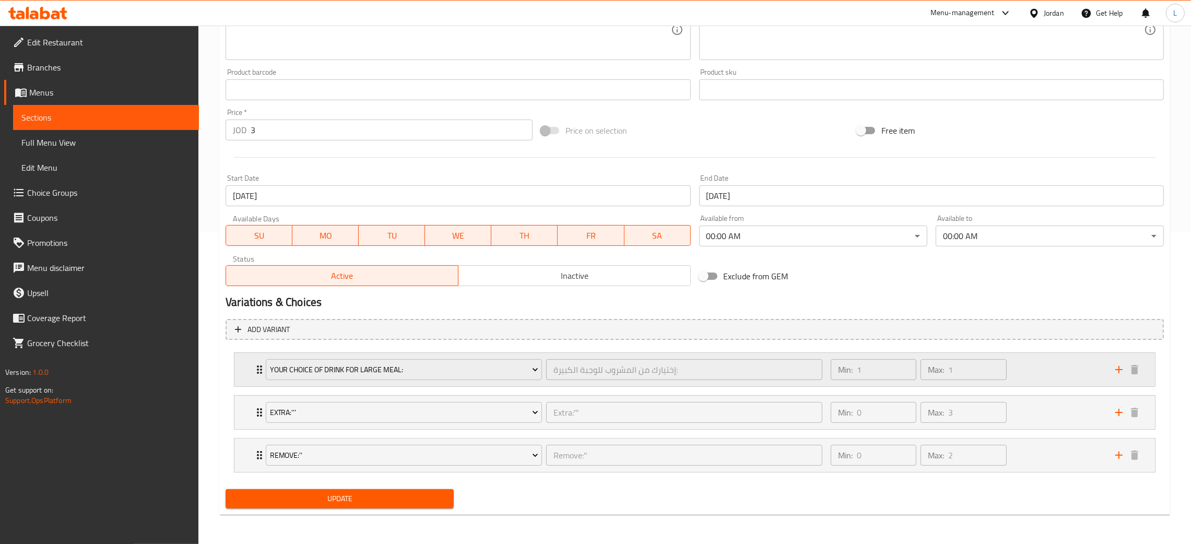
click at [561, 357] on div "إختيارك من المشروب للوجبة الكبيرة: ​" at bounding box center [684, 369] width 280 height 25
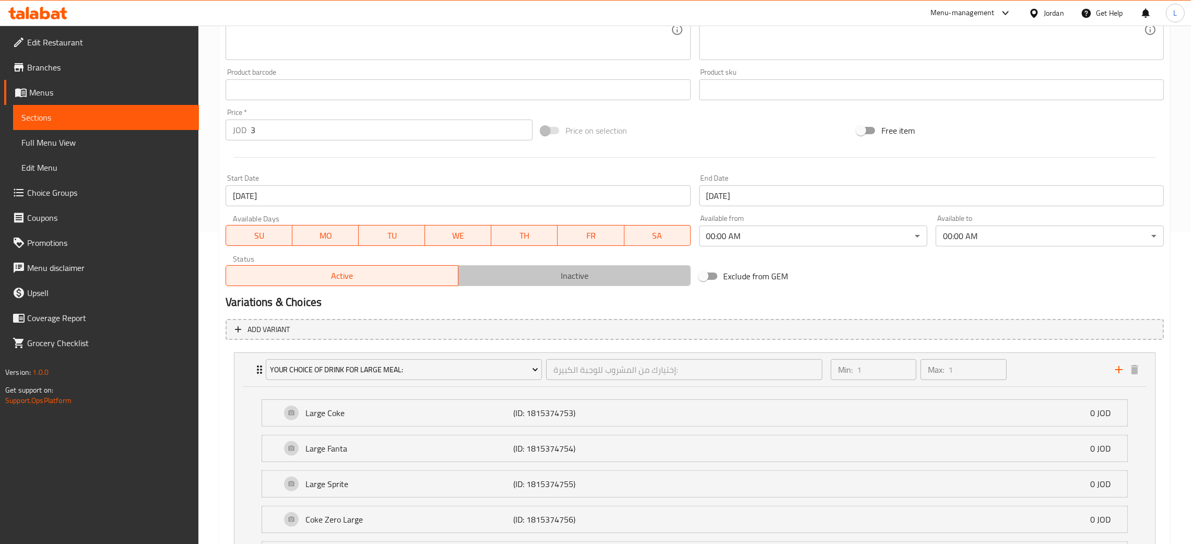
click at [593, 285] on button "Inactive" at bounding box center [574, 275] width 233 height 21
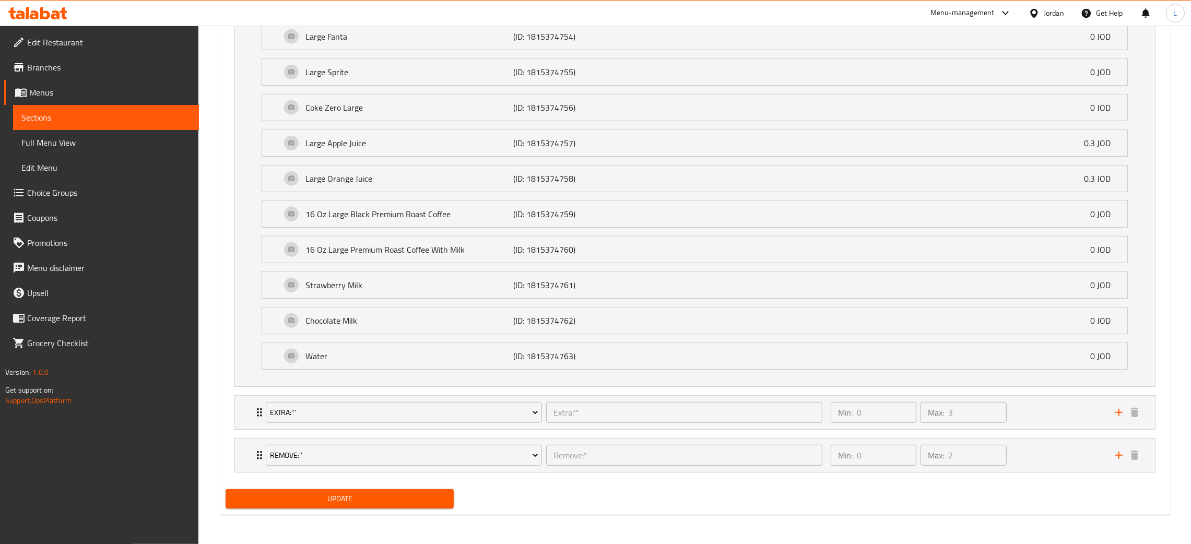
click at [389, 498] on span "Update" at bounding box center [339, 498] width 211 height 13
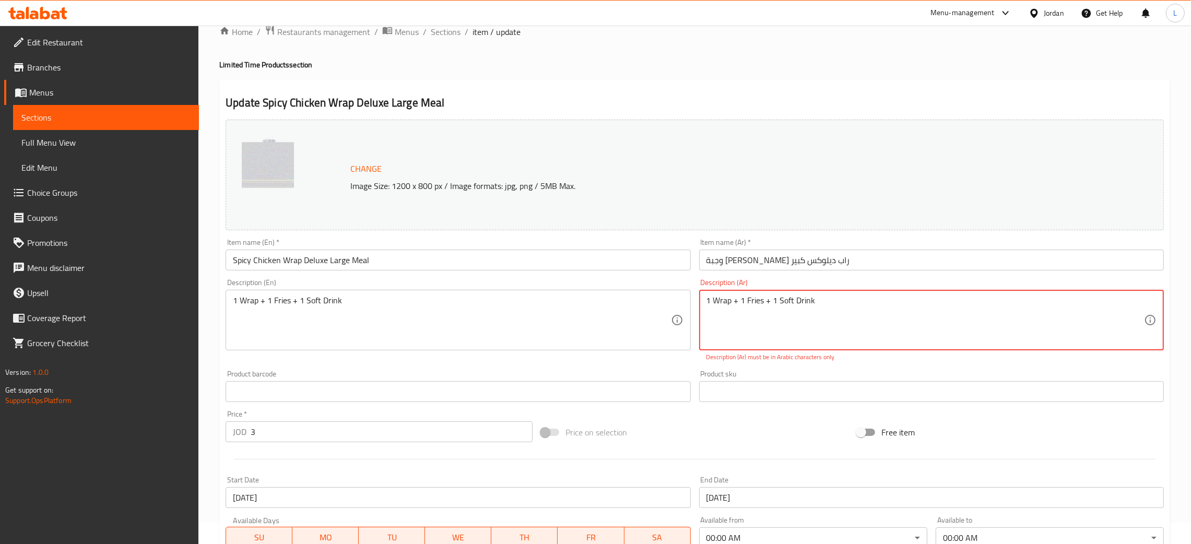
scroll to position [0, 0]
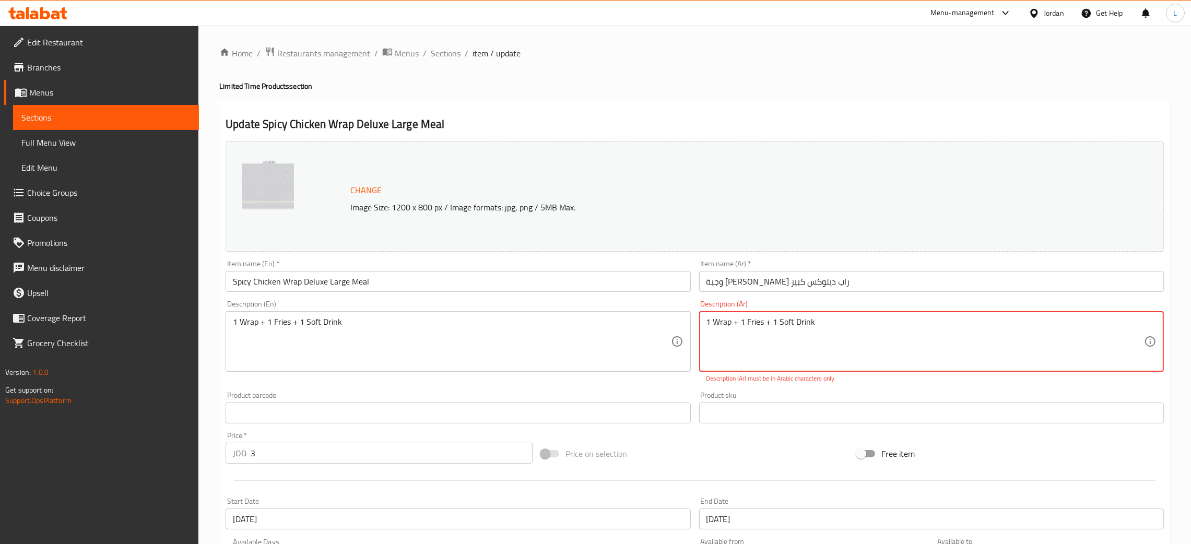
click at [794, 334] on textarea "1 Wrap + 1 Fries + 1 Soft Drink" at bounding box center [924, 342] width 437 height 50
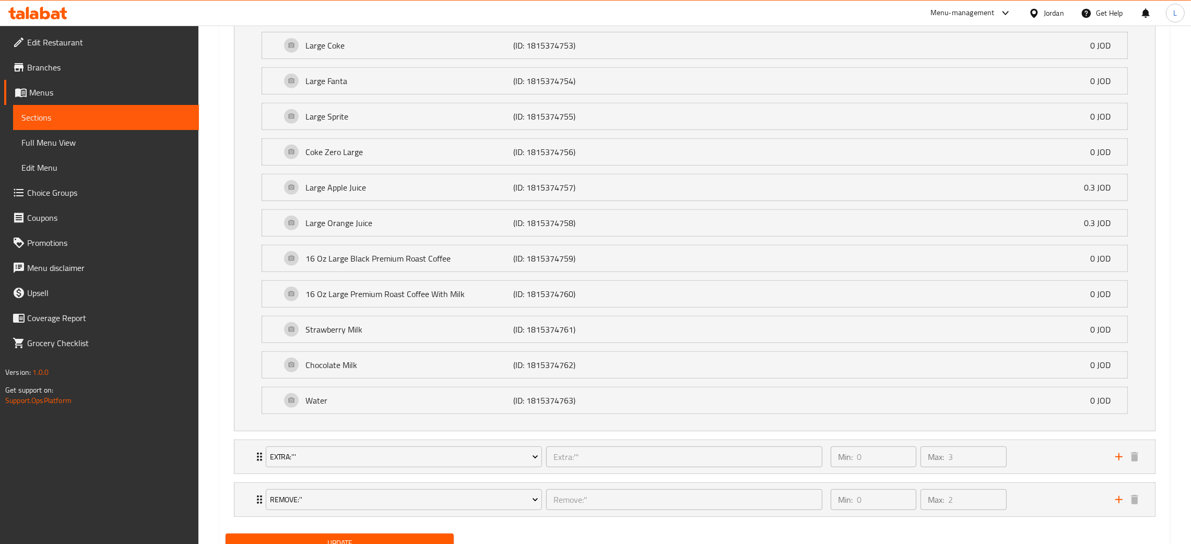
scroll to position [726, 0]
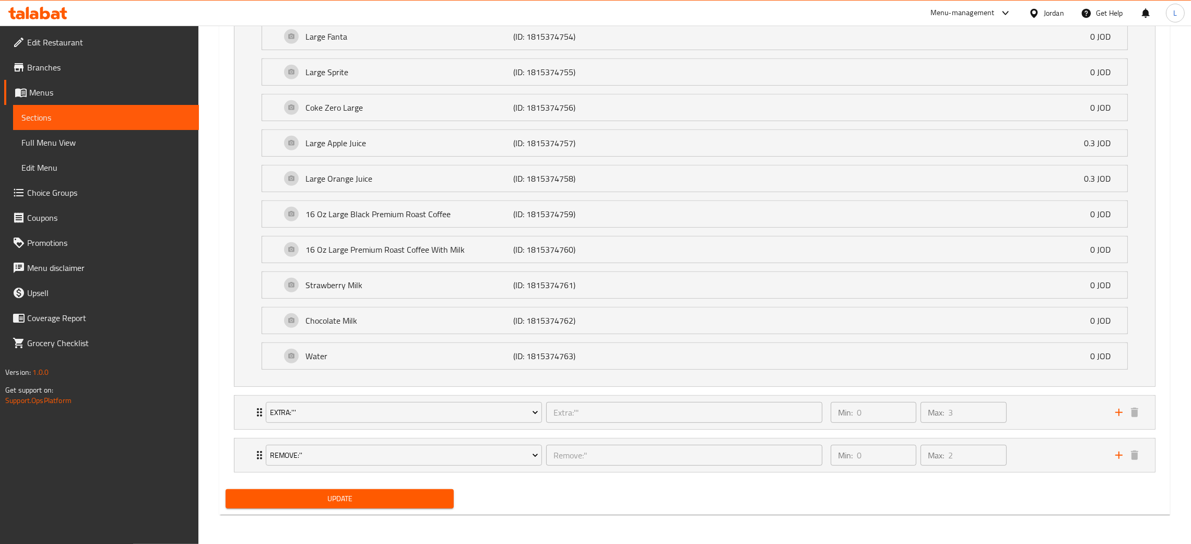
click at [382, 497] on span "Update" at bounding box center [339, 498] width 211 height 13
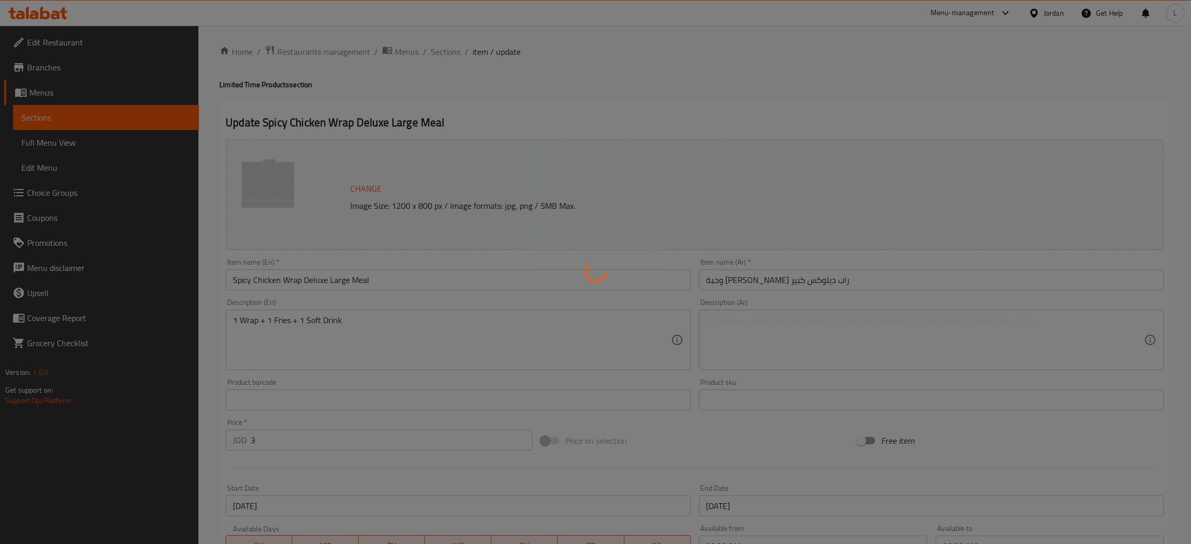
scroll to position [0, 0]
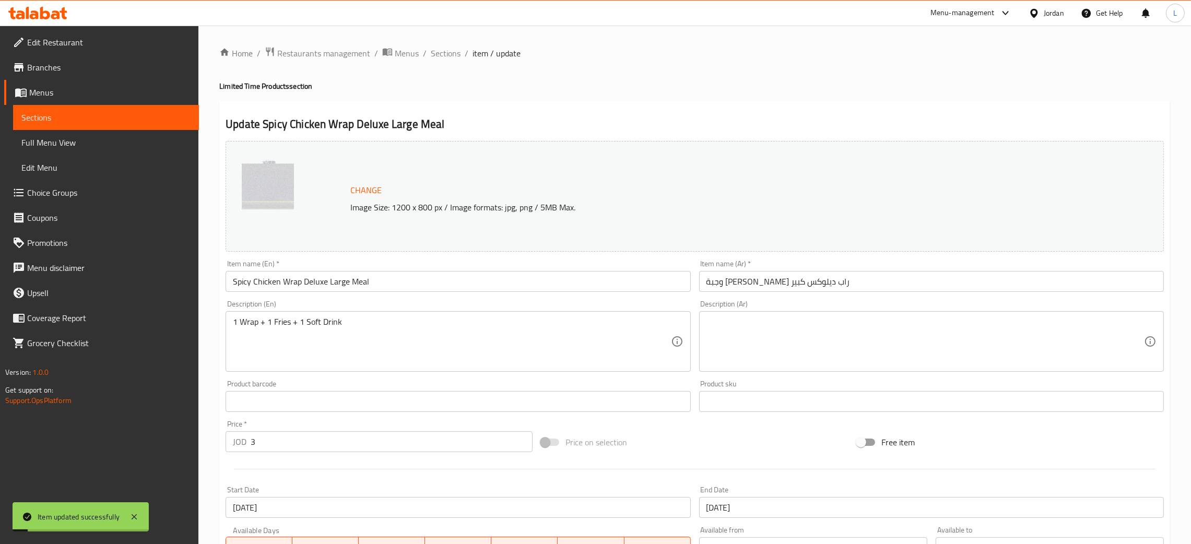
drag, startPoint x: 440, startPoint y: 56, endPoint x: 474, endPoint y: 0, distance: 65.1
click at [440, 56] on span "Sections" at bounding box center [446, 53] width 30 height 13
